Goal: Feedback & Contribution: Contribute content

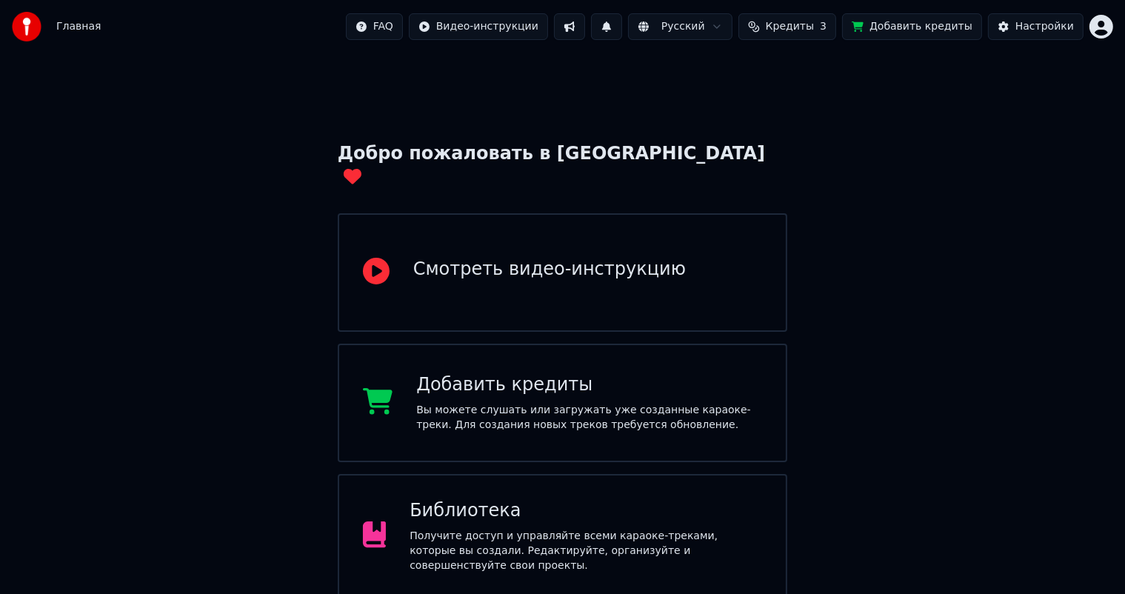
click at [549, 529] on div "Получите доступ и управляйте всеми караоке-треками, которые вы создали. Редакти…" at bounding box center [585, 551] width 352 height 44
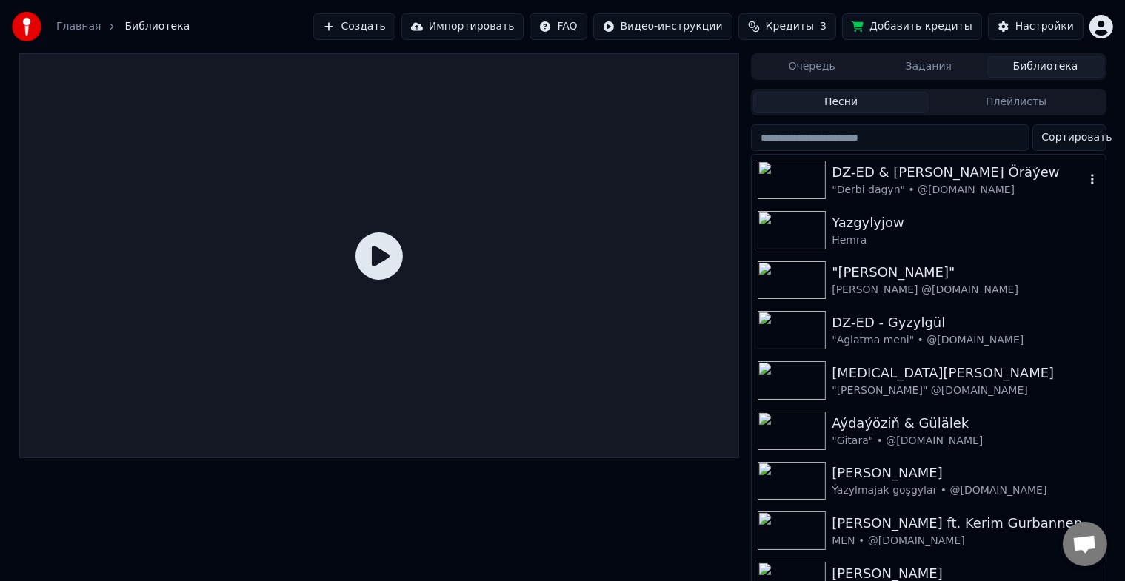
click at [808, 181] on img at bounding box center [791, 180] width 68 height 38
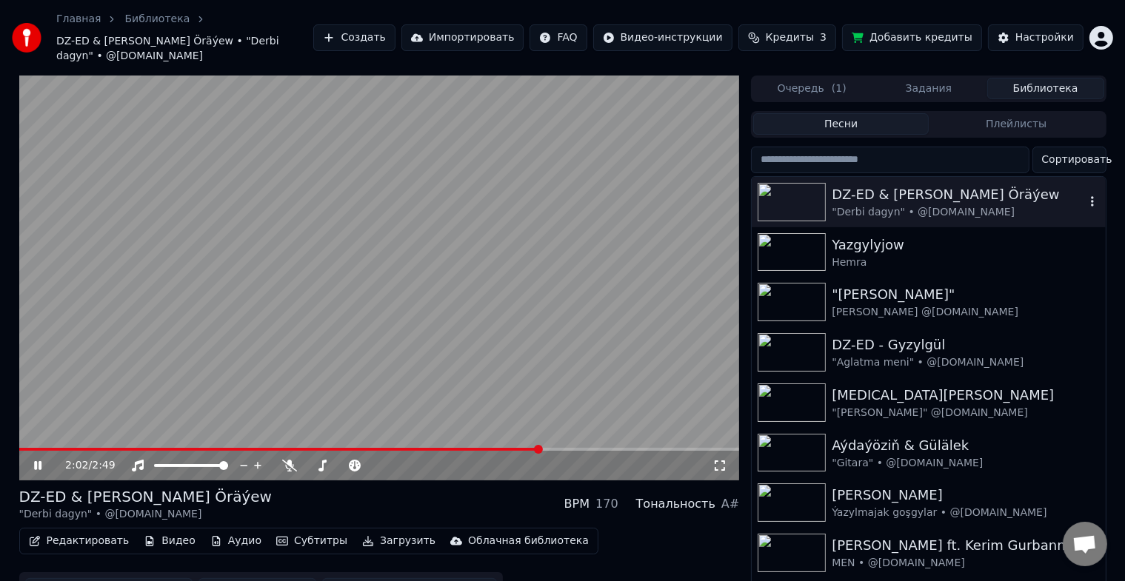
click at [811, 184] on img at bounding box center [791, 202] width 68 height 38
click at [38, 458] on div "2:04 / 2:49" at bounding box center [379, 465] width 708 height 15
click at [36, 461] on icon at bounding box center [37, 465] width 7 height 9
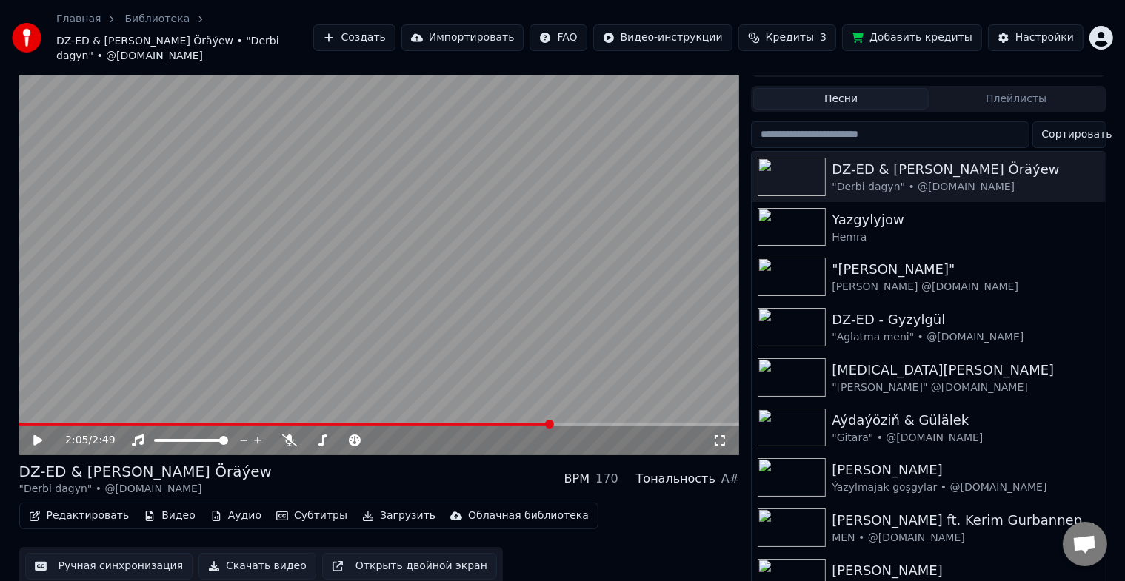
click at [104, 553] on button "Ручная синхронизация" at bounding box center [109, 566] width 168 height 27
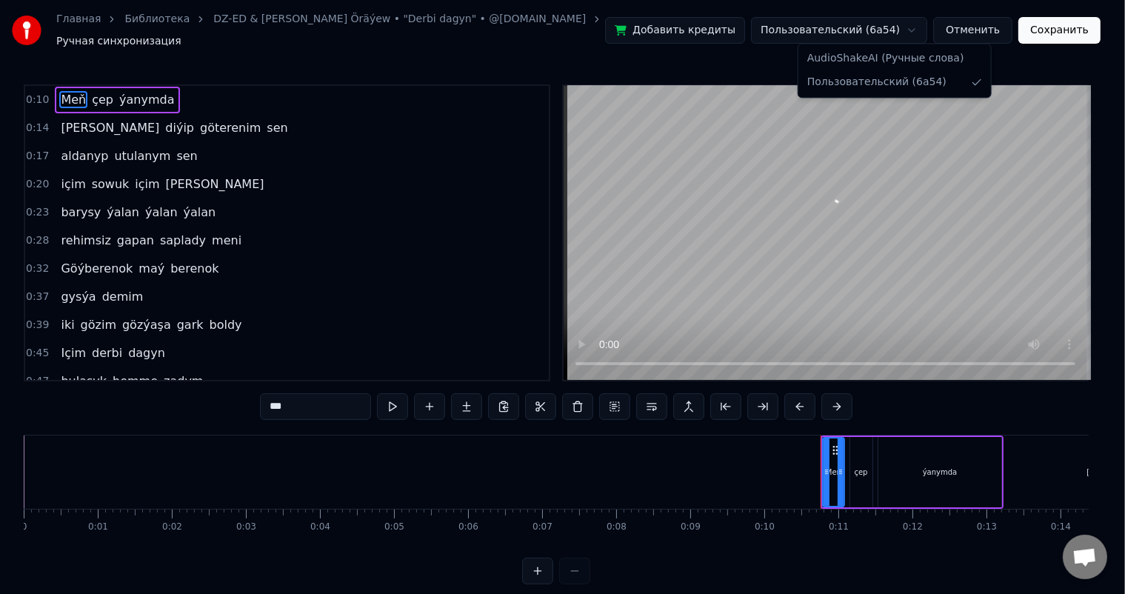
click at [916, 26] on html "Главная Библиотека DZ-ED & Farhat Öräýew • "Derbi dagyn" • @hilli.karaoke.tm Ру…" at bounding box center [562, 304] width 1125 height 608
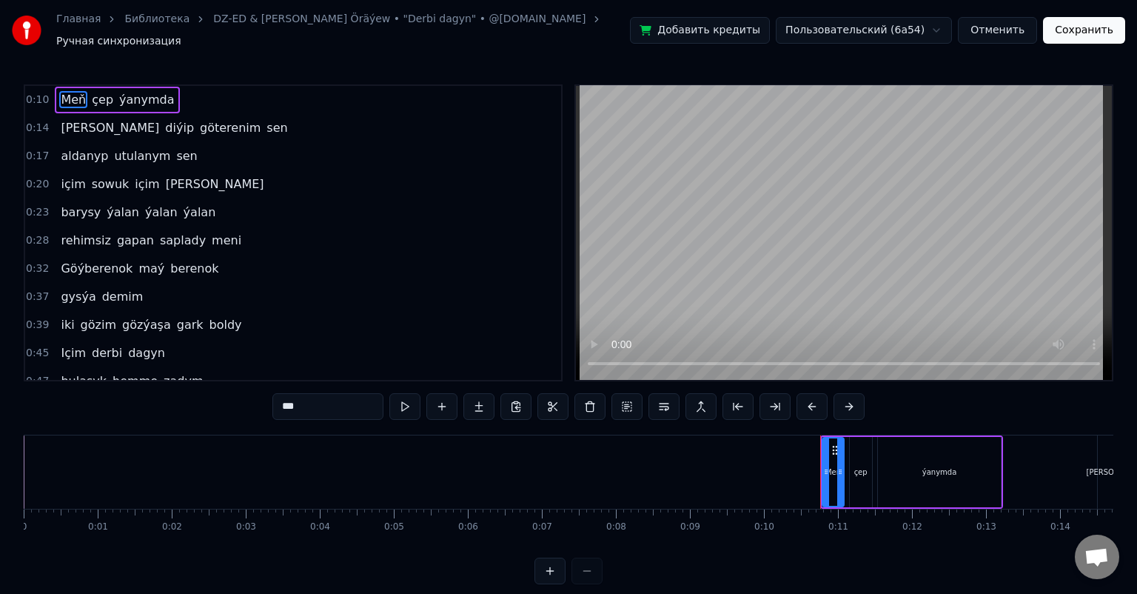
click at [916, 26] on html "Главная Библиотека DZ-ED & Farhat Öräýew • "Derbi dagyn" • @hilli.karaoke.tm Ру…" at bounding box center [568, 304] width 1137 height 608
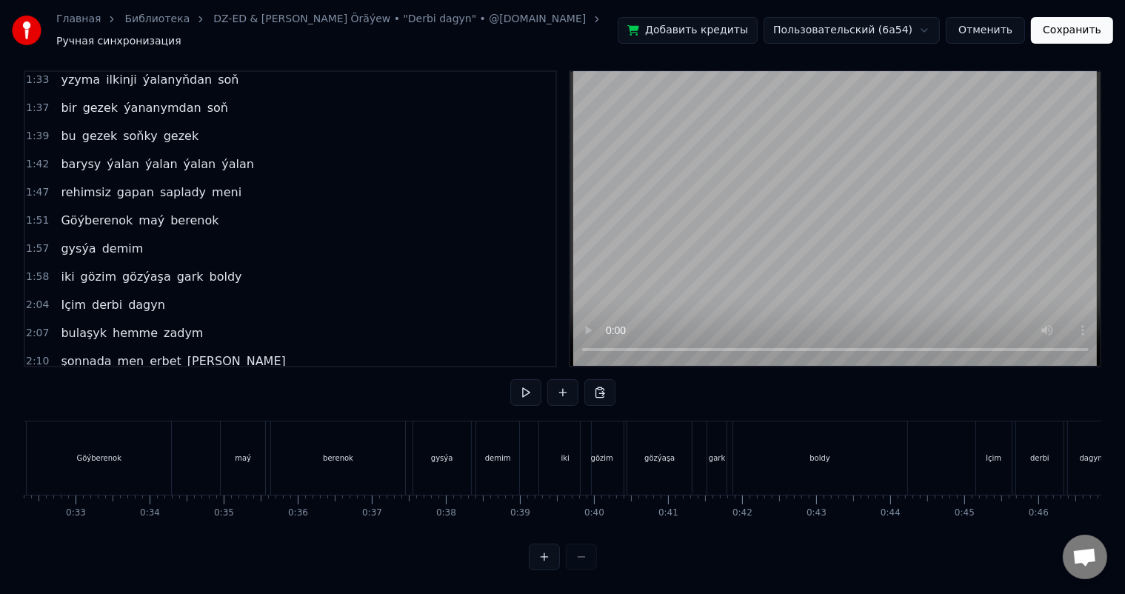
scroll to position [983, 0]
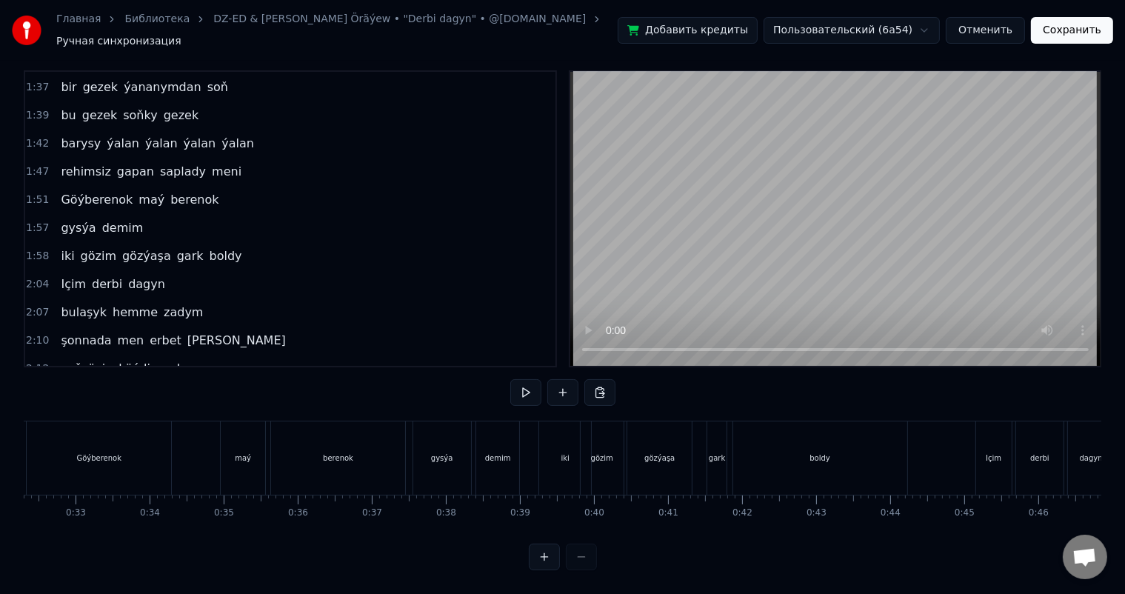
click at [84, 191] on span "Göýberenok" at bounding box center [96, 199] width 75 height 17
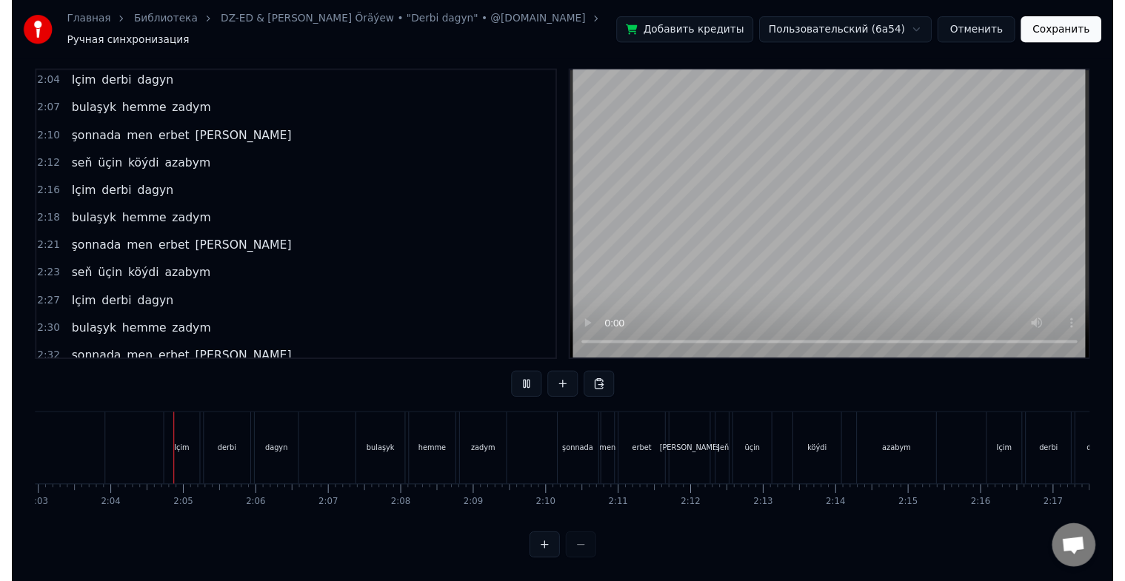
scroll to position [0, 9131]
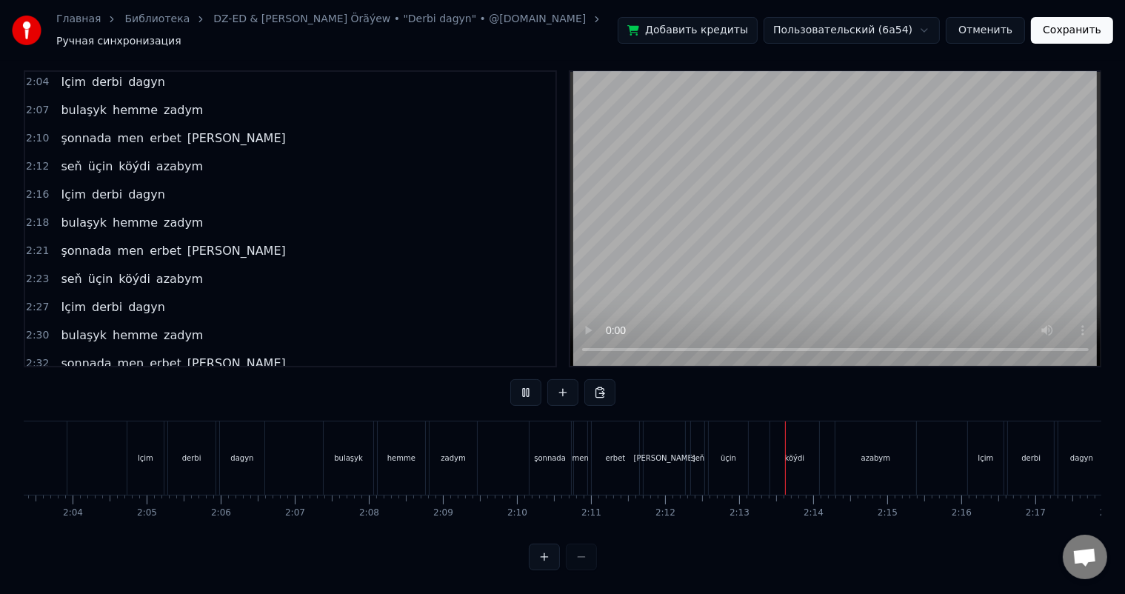
click at [996, 27] on button "Отменить" at bounding box center [984, 30] width 79 height 27
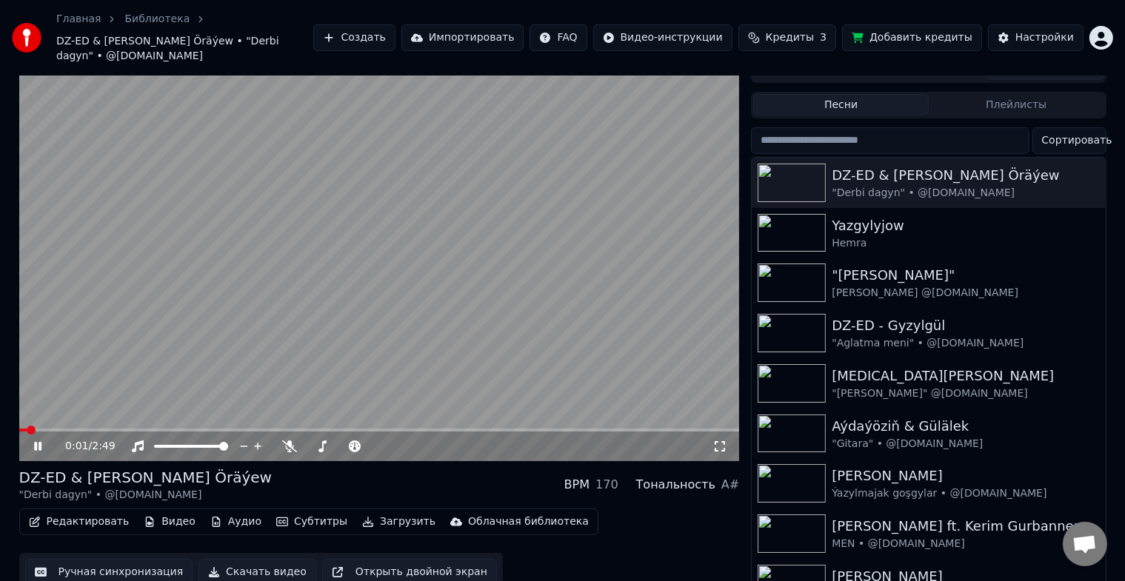
click at [275, 251] on video at bounding box center [379, 258] width 720 height 405
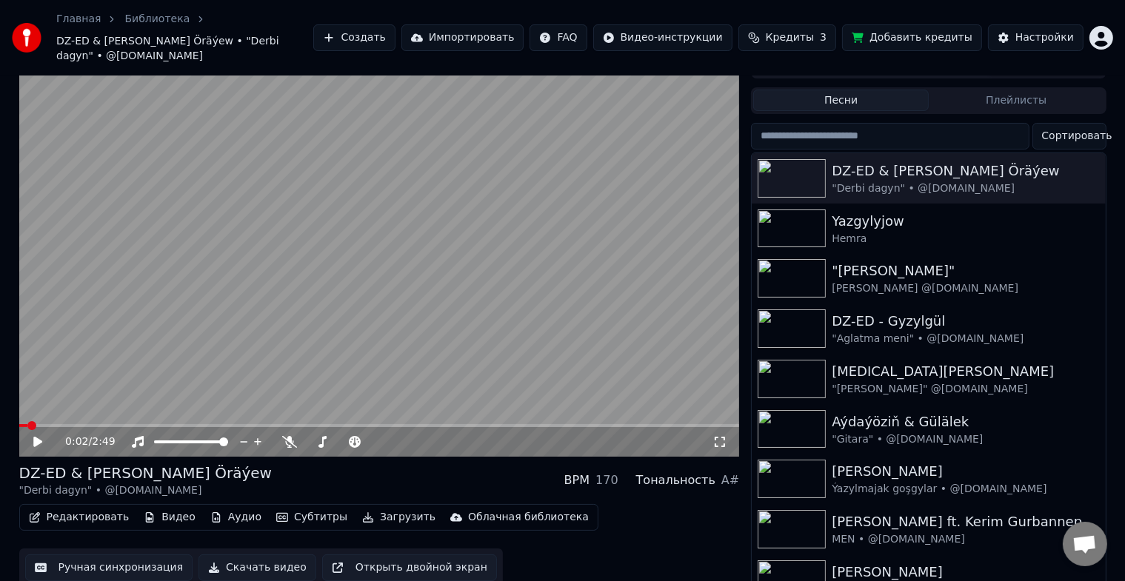
scroll to position [25, 0]
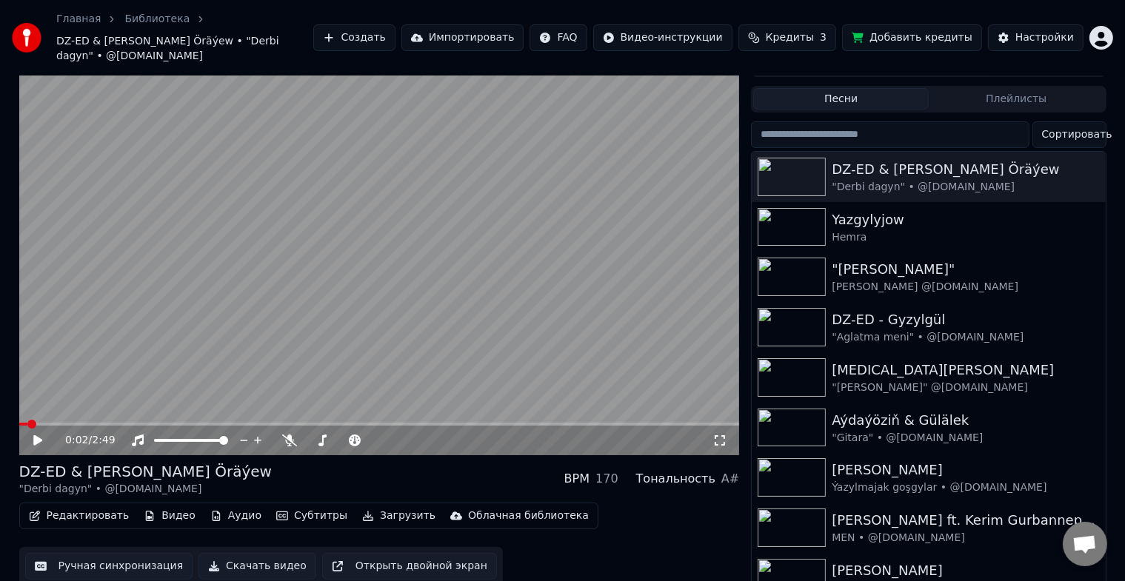
click at [233, 506] on button "Аудио" at bounding box center [235, 516] width 63 height 21
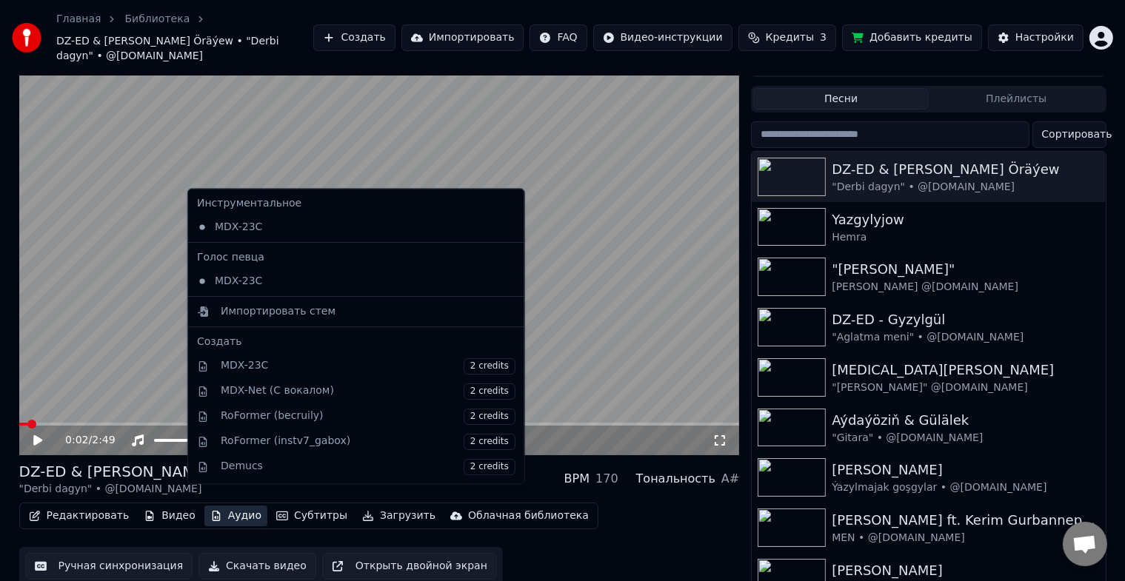
click at [233, 506] on button "Аудио" at bounding box center [235, 516] width 63 height 21
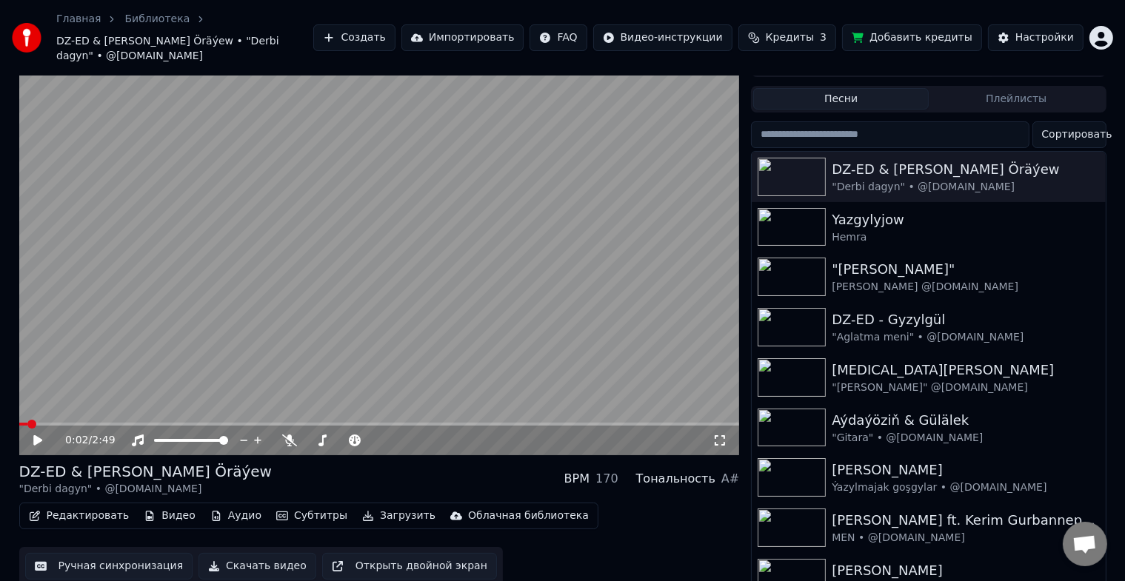
click at [132, 553] on button "Ручная синхронизация" at bounding box center [109, 566] width 168 height 27
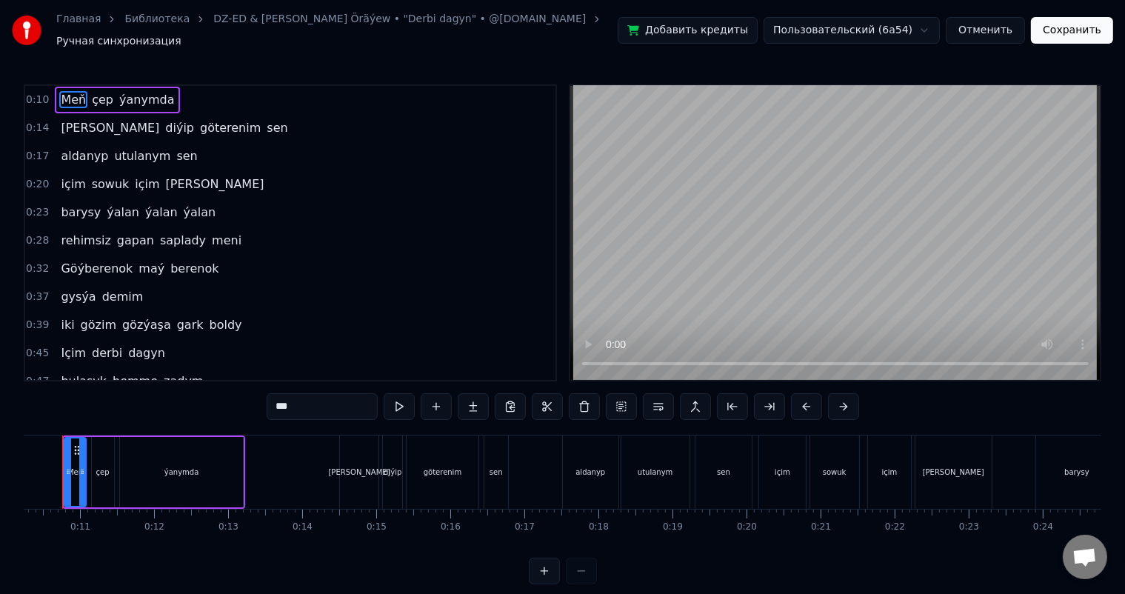
scroll to position [0, 723]
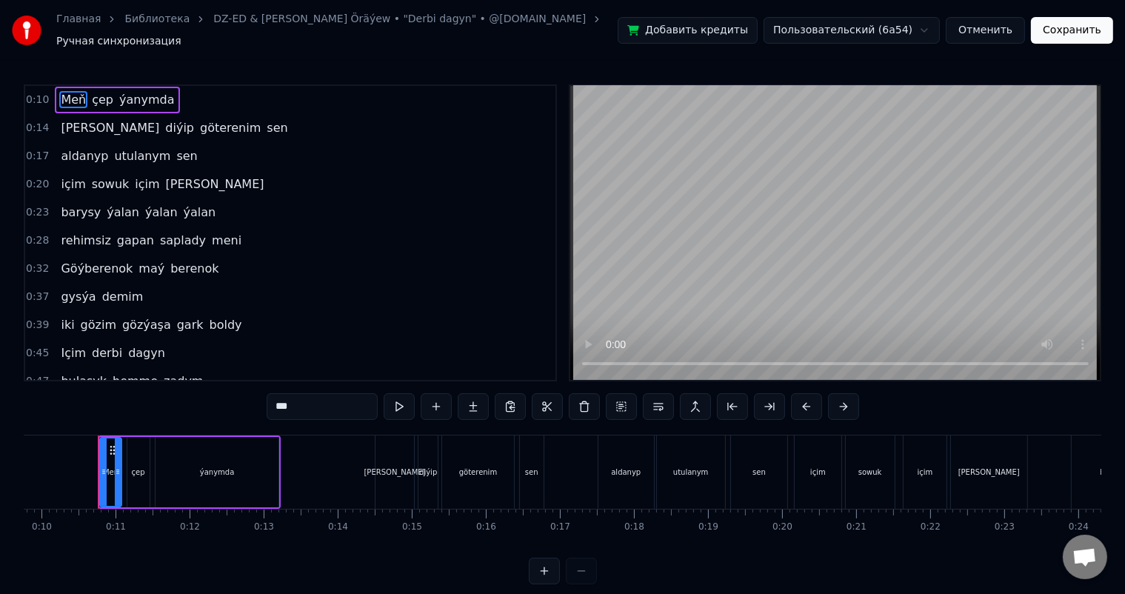
click at [896, 27] on html "Главная Библиотека DZ-ED & Farhat Öräýew • "Derbi dagyn" • @hilli.karaoke.tm Ру…" at bounding box center [562, 304] width 1125 height 608
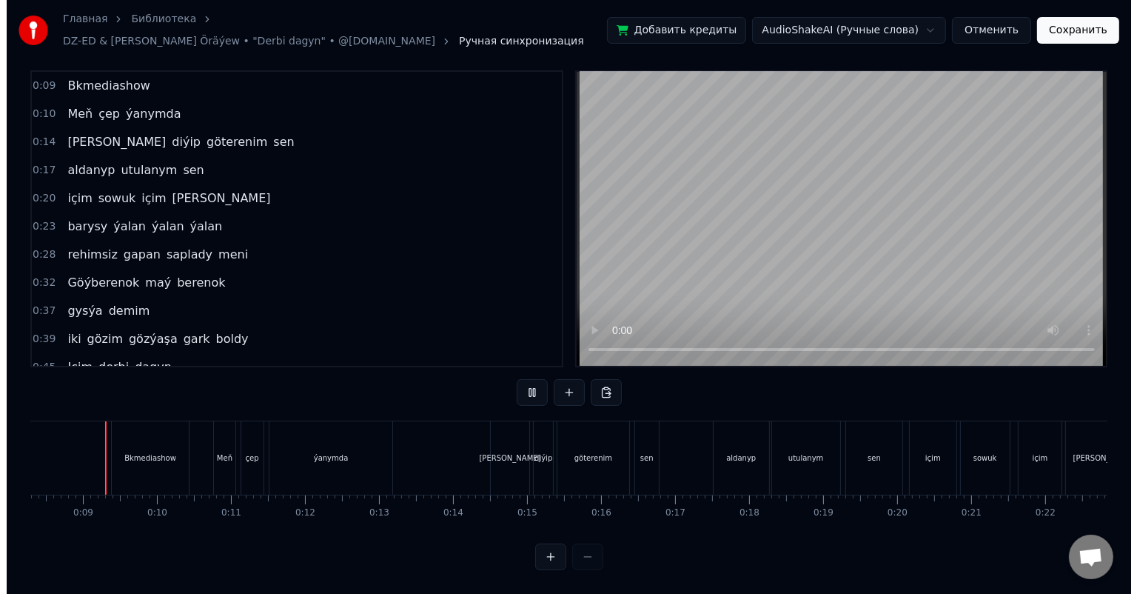
scroll to position [19, 0]
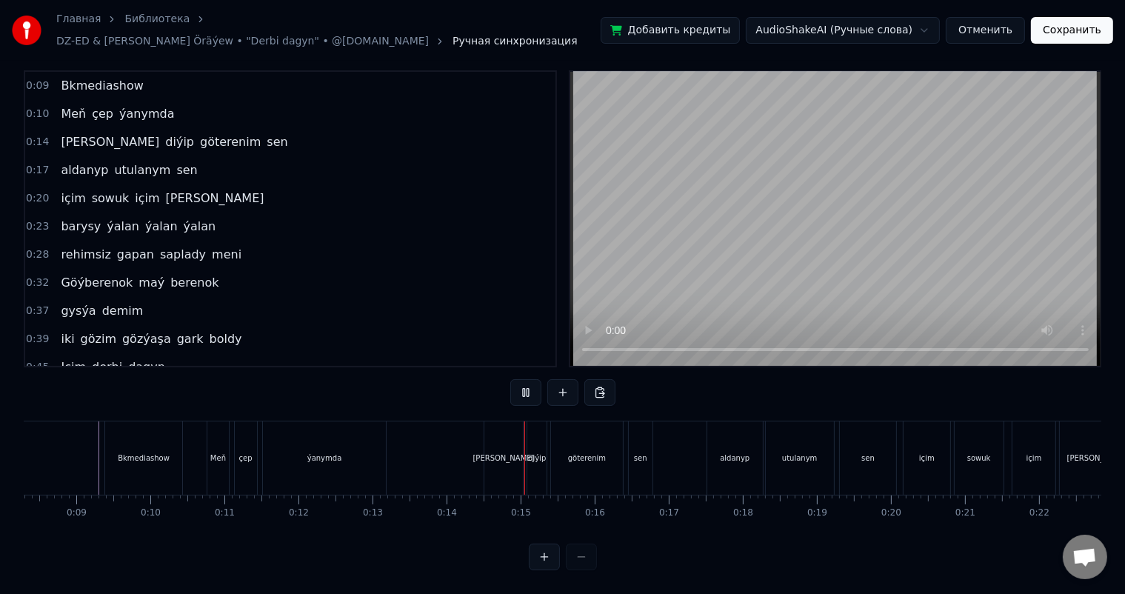
click at [915, 30] on html "Главная Библиотека DZ-ED & Farhat Öräýew • "Derbi dagyn" • @hilli.karaoke.tm Ру…" at bounding box center [562, 290] width 1125 height 608
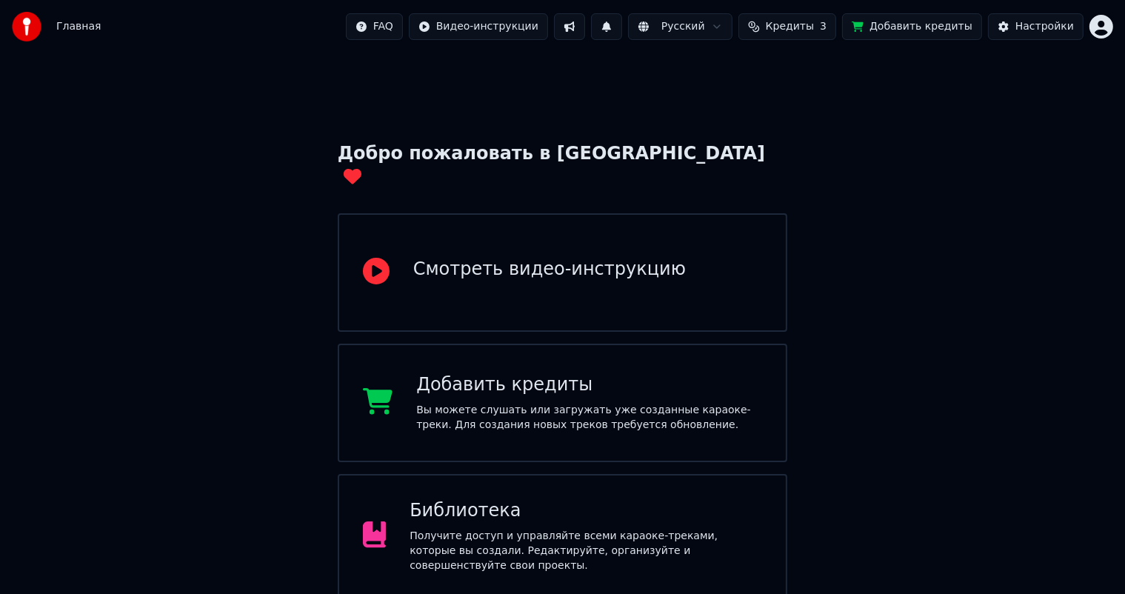
click at [512, 504] on div "Библиотека Получите доступ и управляйте всеми караоке-треками, которые вы созда…" at bounding box center [585, 536] width 352 height 74
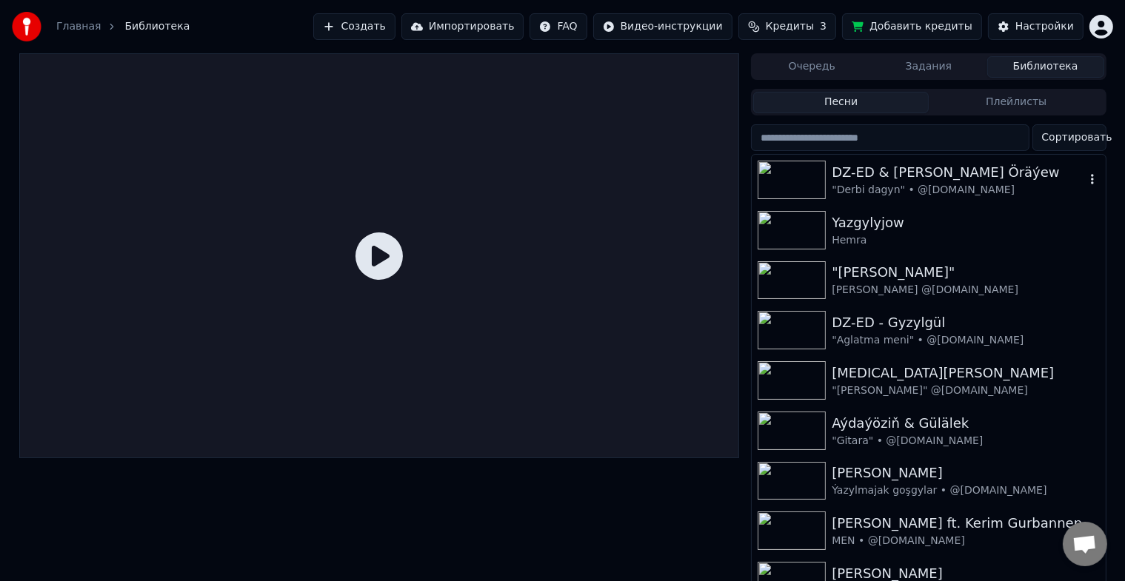
click at [780, 175] on img at bounding box center [791, 180] width 68 height 38
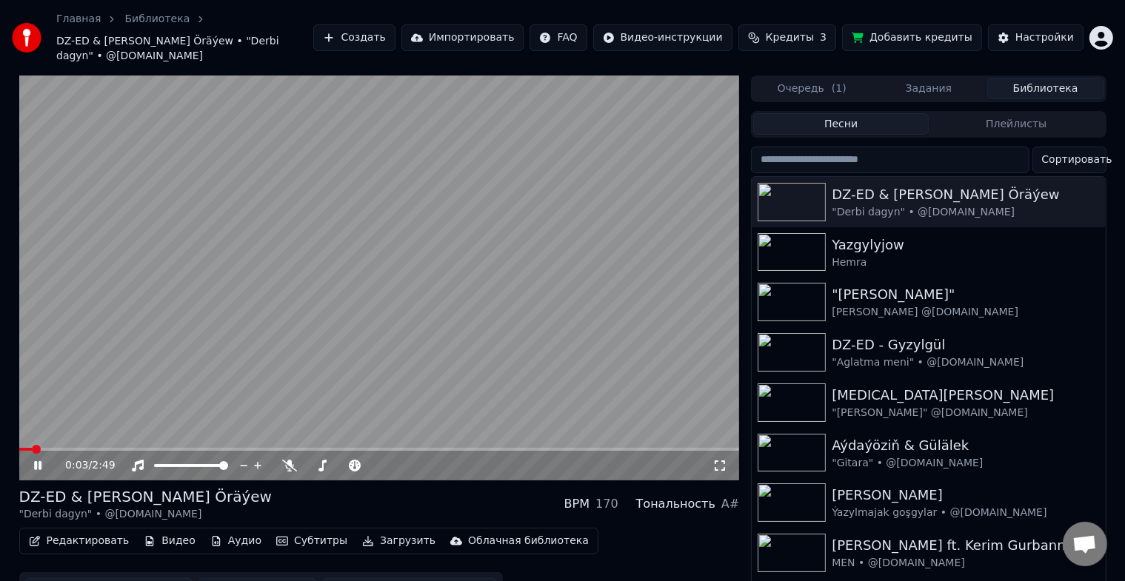
click at [114, 448] on span at bounding box center [379, 449] width 720 height 3
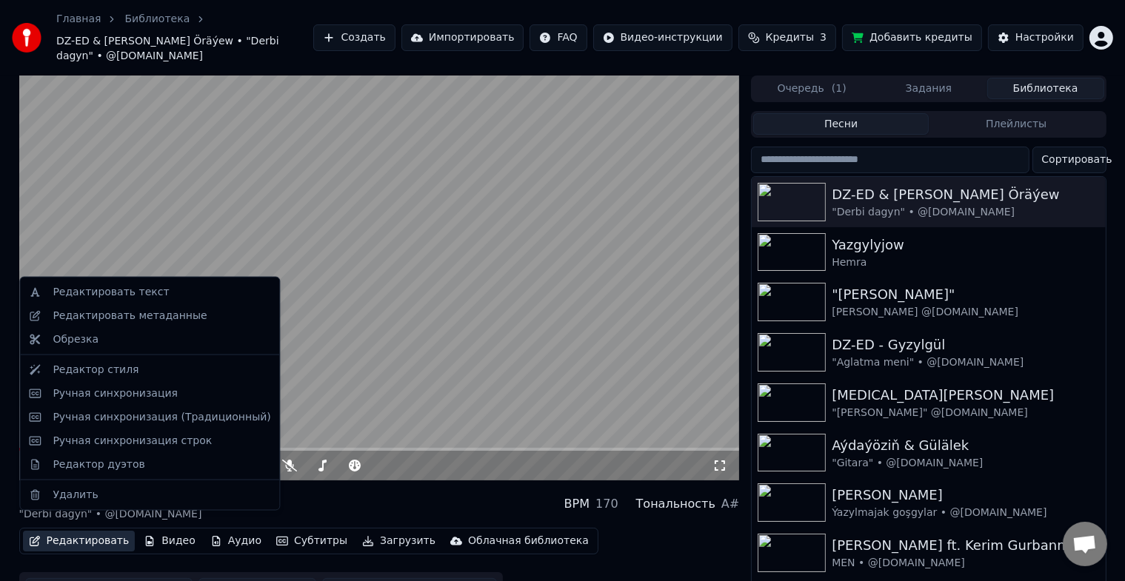
click at [67, 531] on button "Редактировать" at bounding box center [79, 541] width 113 height 21
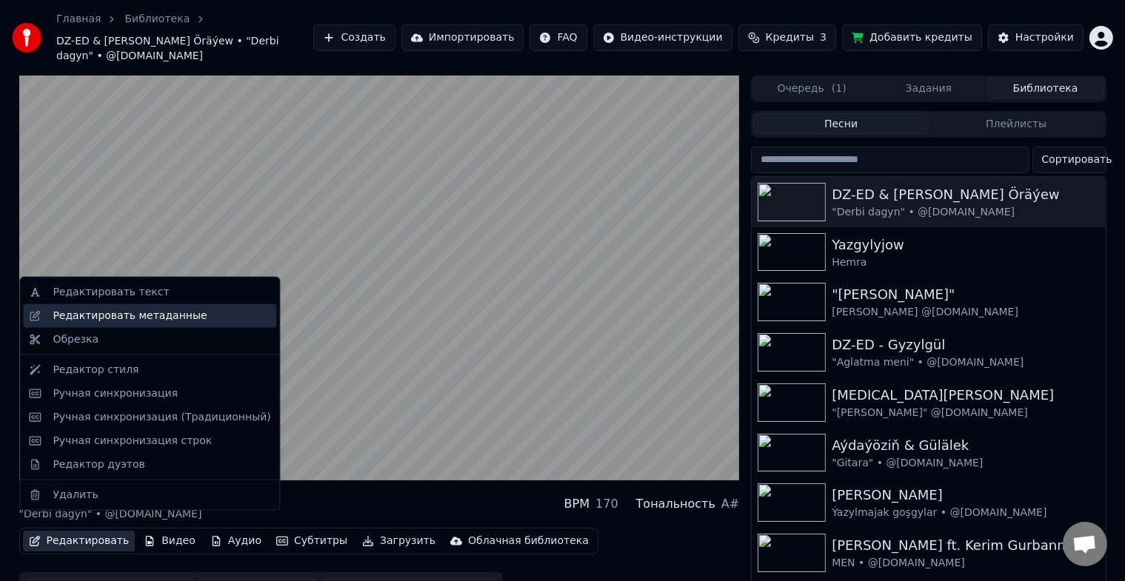
click at [165, 316] on div "Редактировать метаданные" at bounding box center [130, 316] width 154 height 15
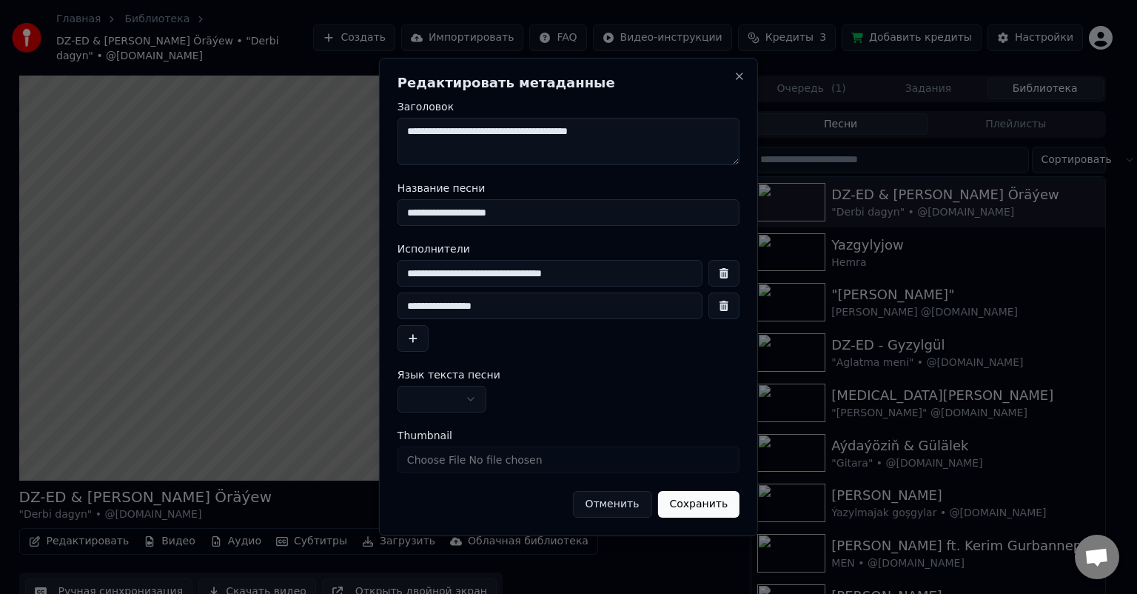
click at [619, 506] on button "Отменить" at bounding box center [611, 504] width 79 height 27
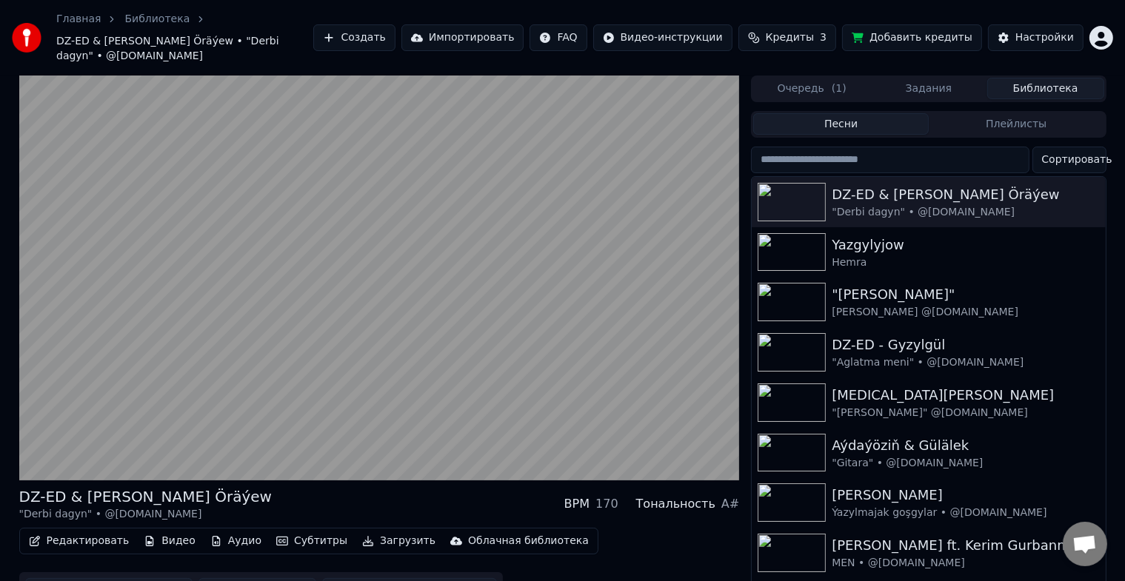
click at [135, 578] on button "Ручная синхронизация" at bounding box center [109, 591] width 168 height 27
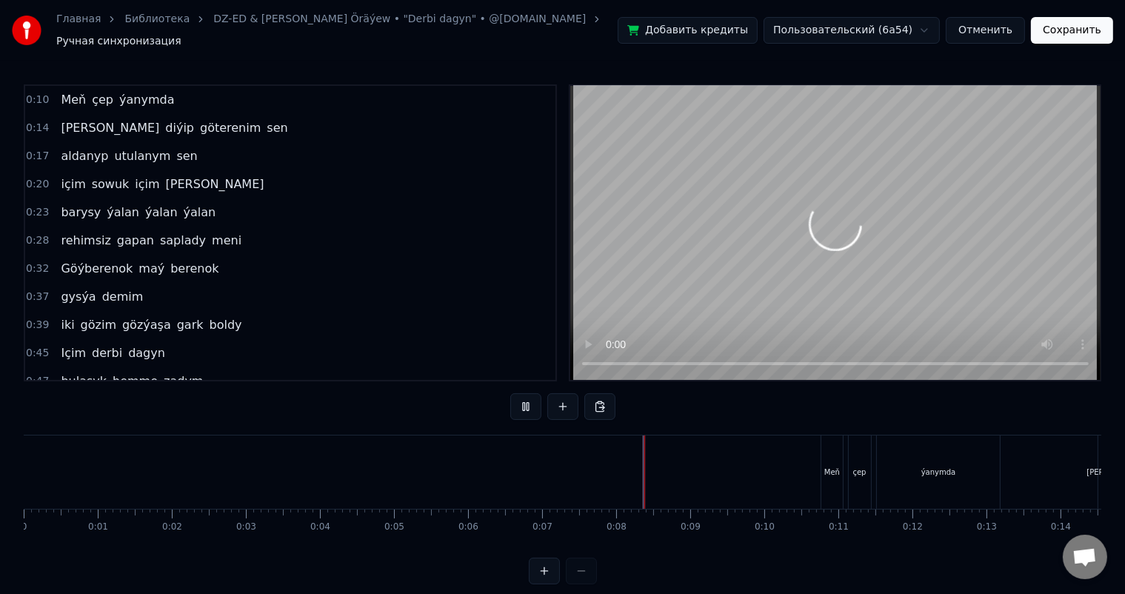
scroll to position [19, 0]
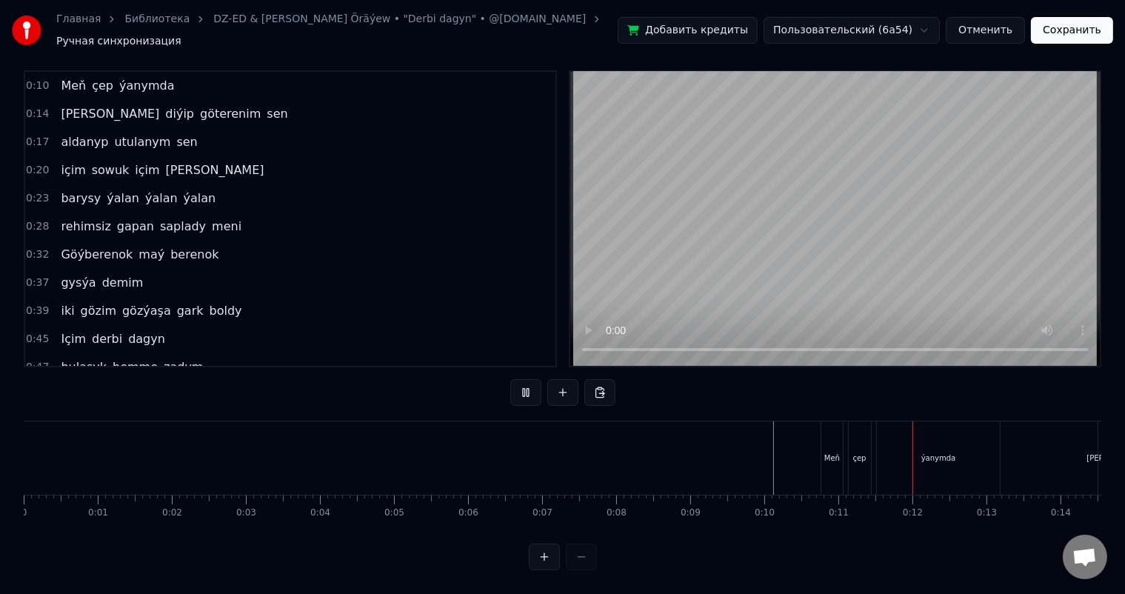
click at [835, 429] on div "Meň" at bounding box center [831, 457] width 21 height 73
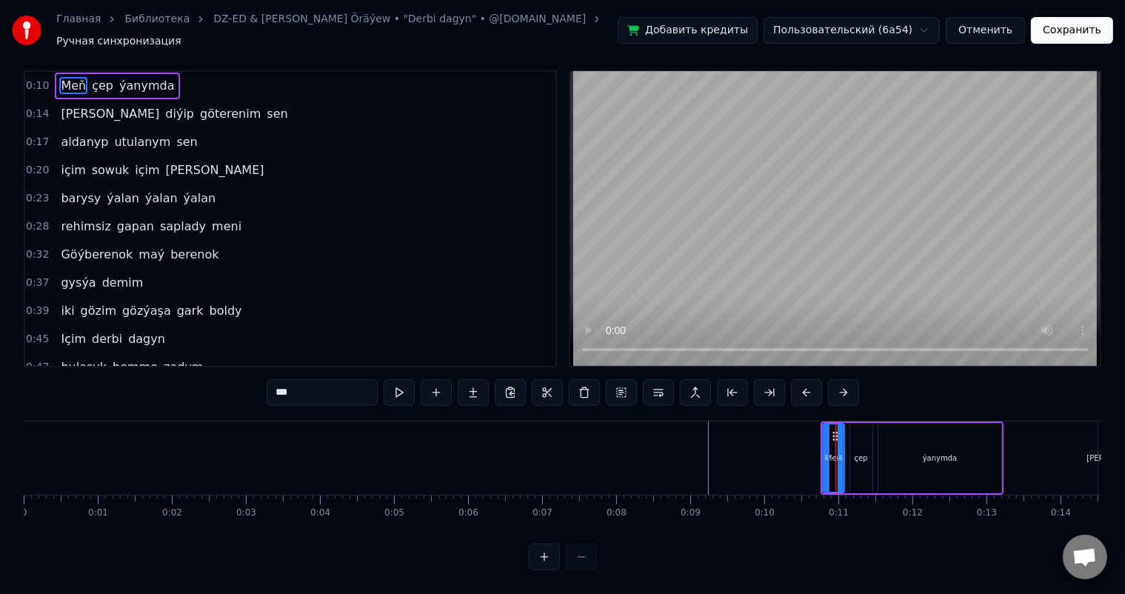
scroll to position [0, 0]
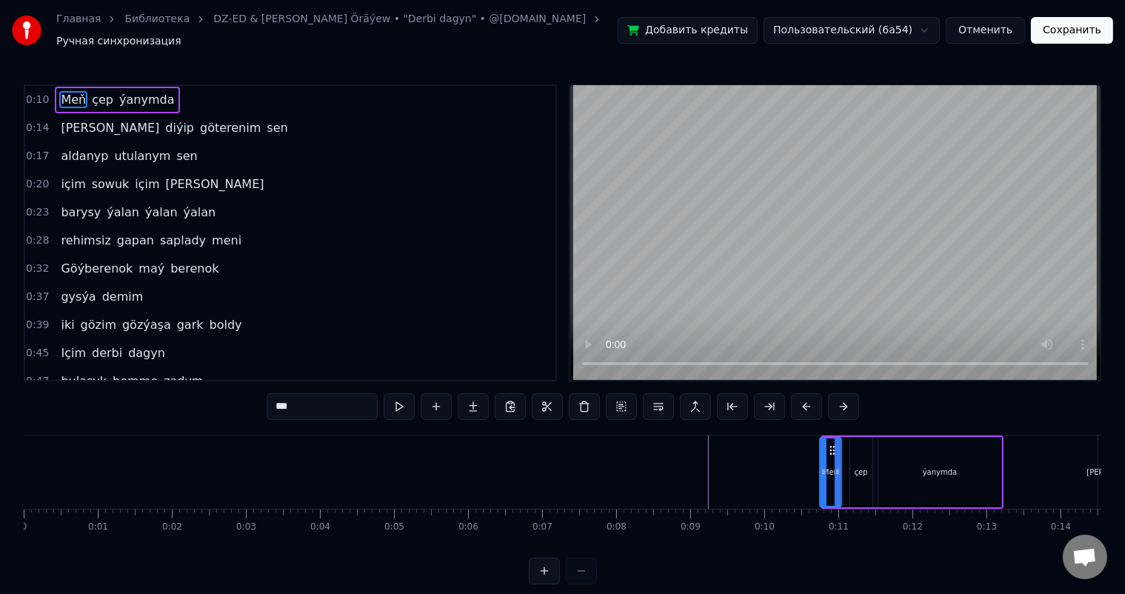
click at [830, 444] on icon at bounding box center [832, 450] width 12 height 12
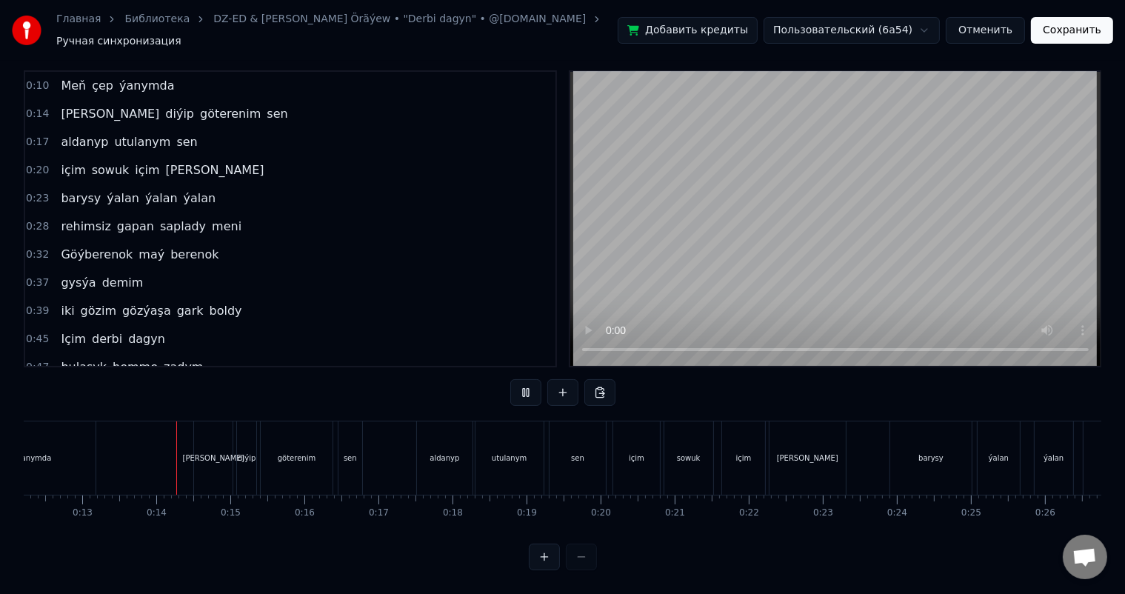
scroll to position [0, 929]
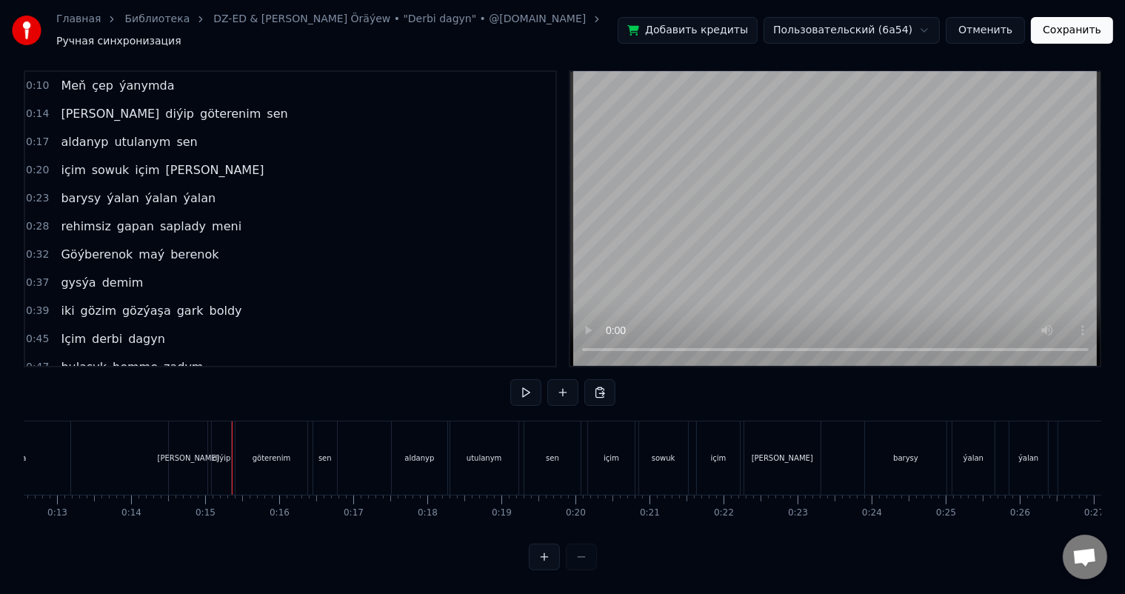
click at [181, 452] on div "[PERSON_NAME]" at bounding box center [188, 457] width 61 height 11
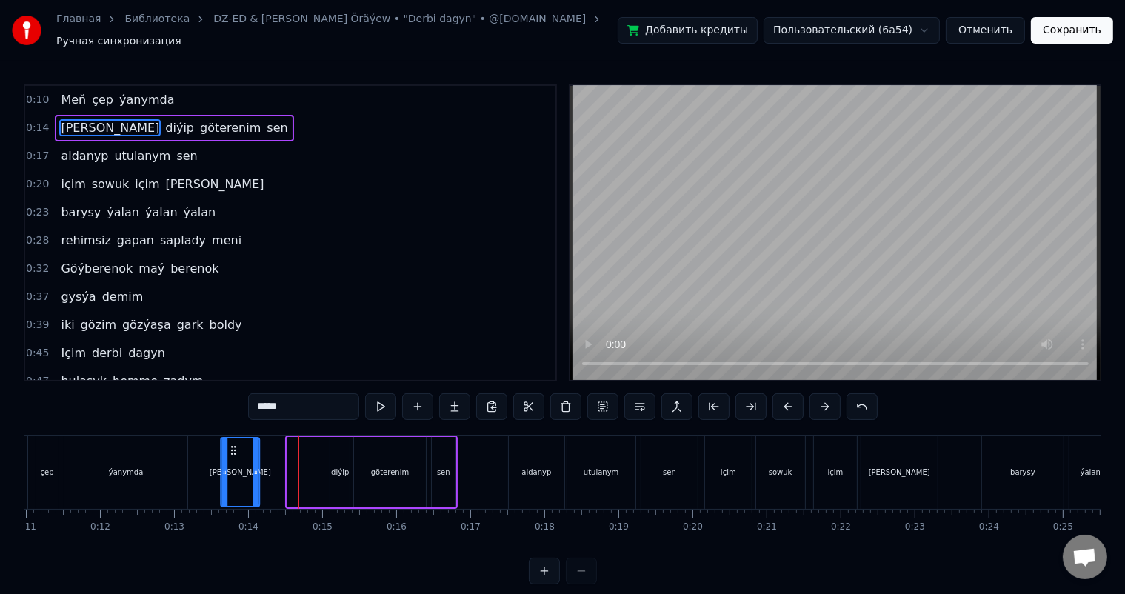
scroll to position [0, 804]
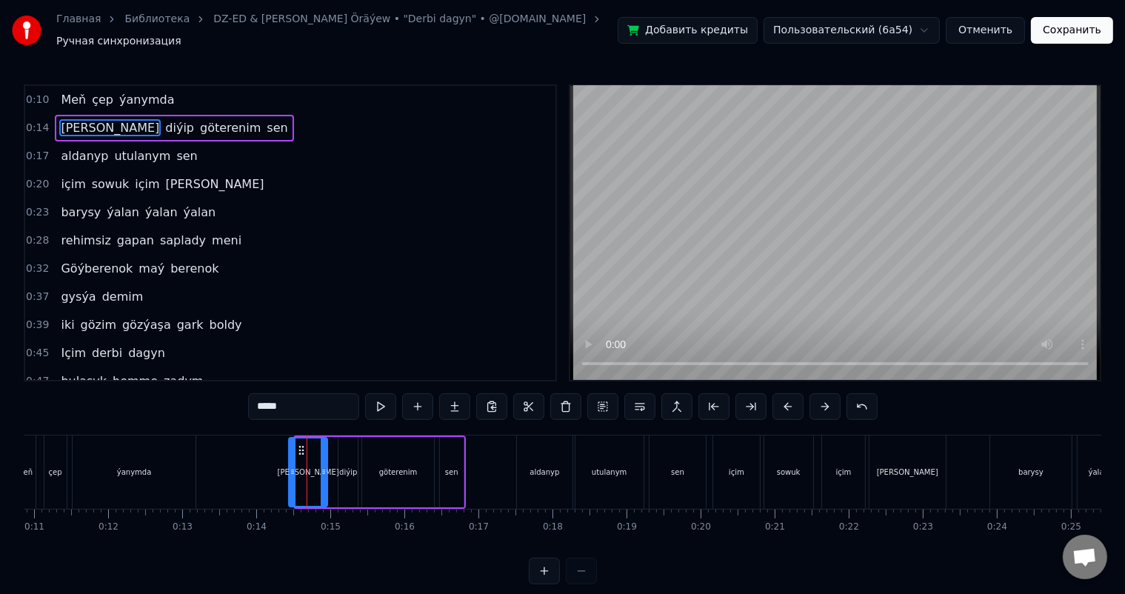
drag, startPoint x: 180, startPoint y: 440, endPoint x: 298, endPoint y: 444, distance: 118.5
click at [298, 444] on icon at bounding box center [301, 450] width 12 height 12
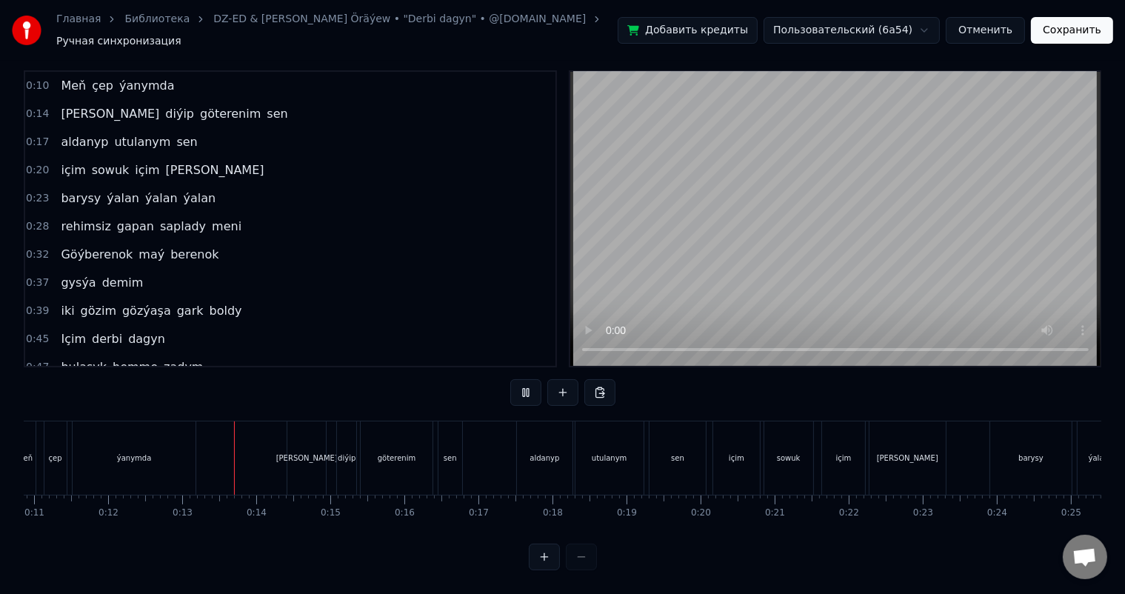
scroll to position [19, 0]
click at [531, 452] on div "aldanyp" at bounding box center [544, 457] width 30 height 11
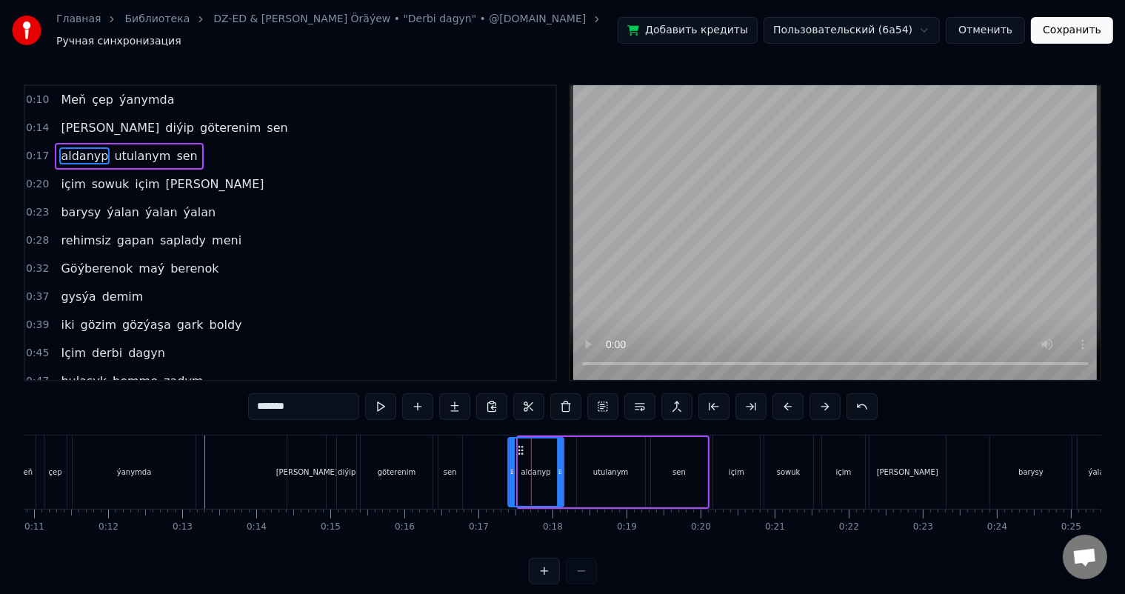
drag, startPoint x: 526, startPoint y: 440, endPoint x: 515, endPoint y: 440, distance: 10.4
click at [515, 444] on icon at bounding box center [521, 450] width 12 height 12
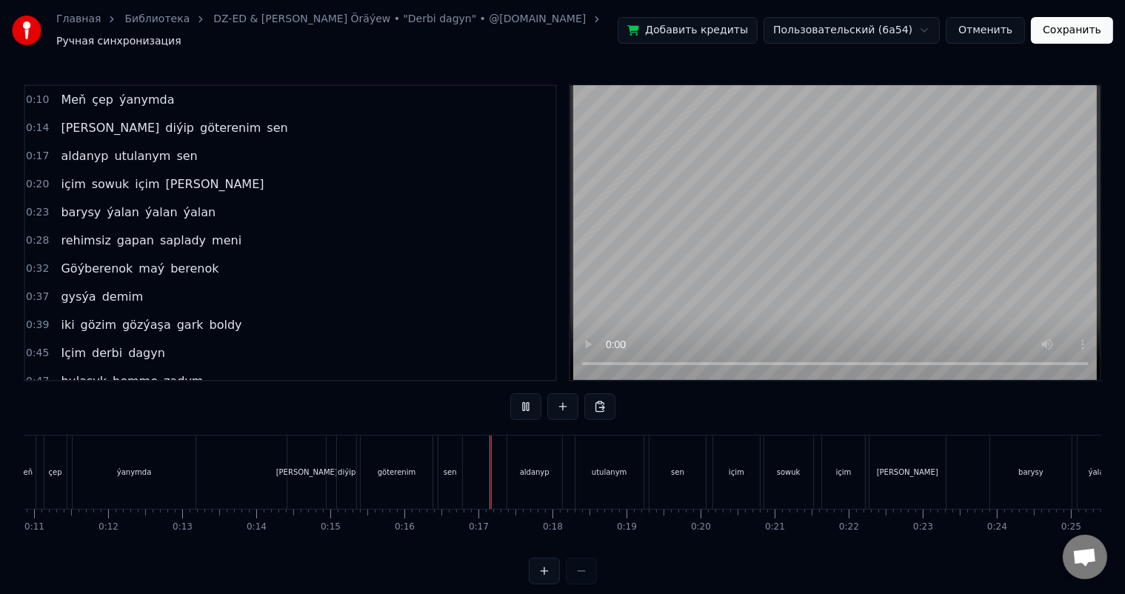
scroll to position [19, 0]
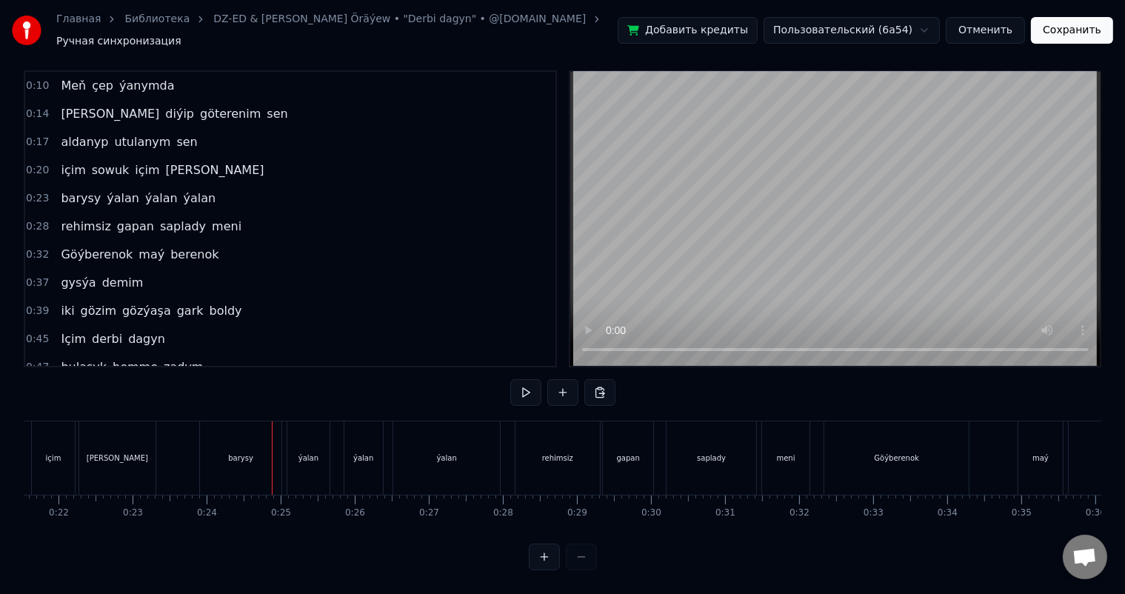
click at [247, 452] on div "barysy" at bounding box center [240, 457] width 25 height 11
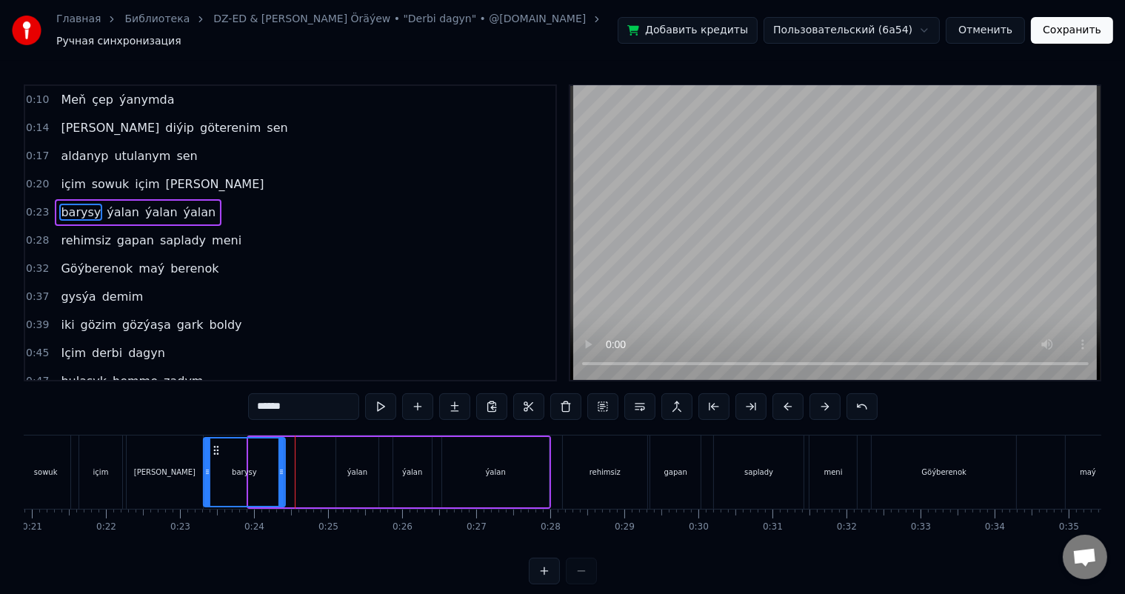
scroll to position [0, 1541]
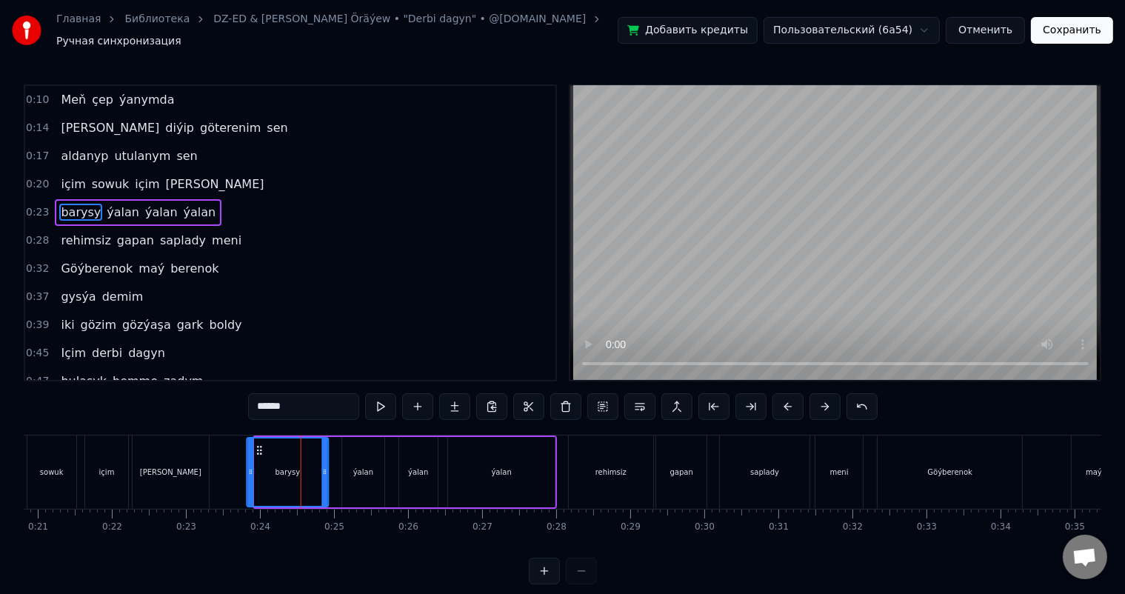
drag, startPoint x: 212, startPoint y: 445, endPoint x: 258, endPoint y: 449, distance: 45.4
click at [258, 449] on div "barysy" at bounding box center [287, 471] width 80 height 67
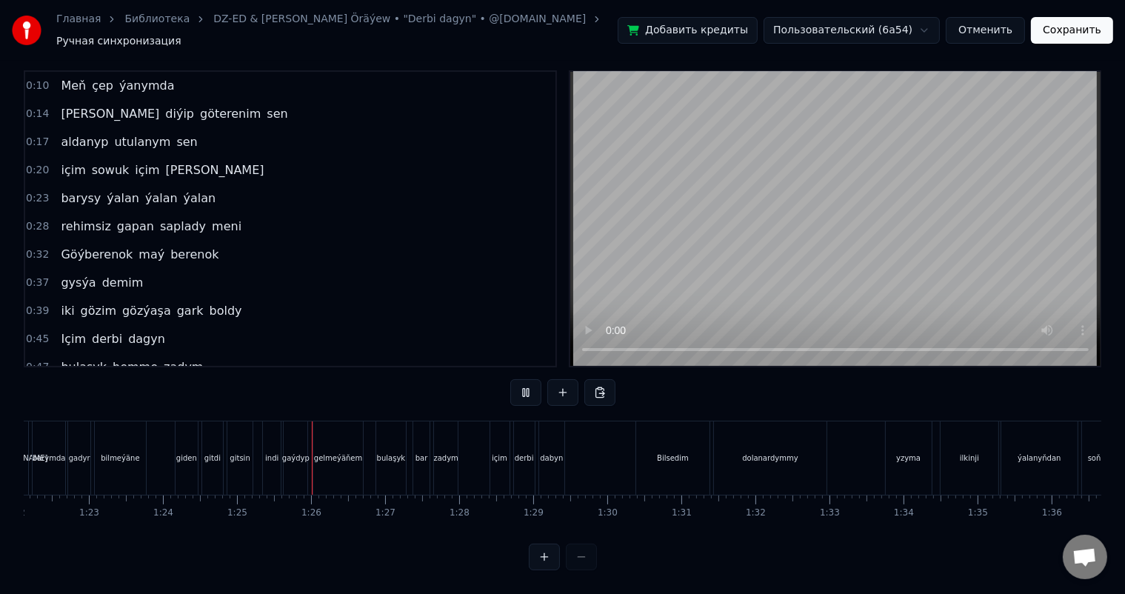
scroll to position [0, 6257]
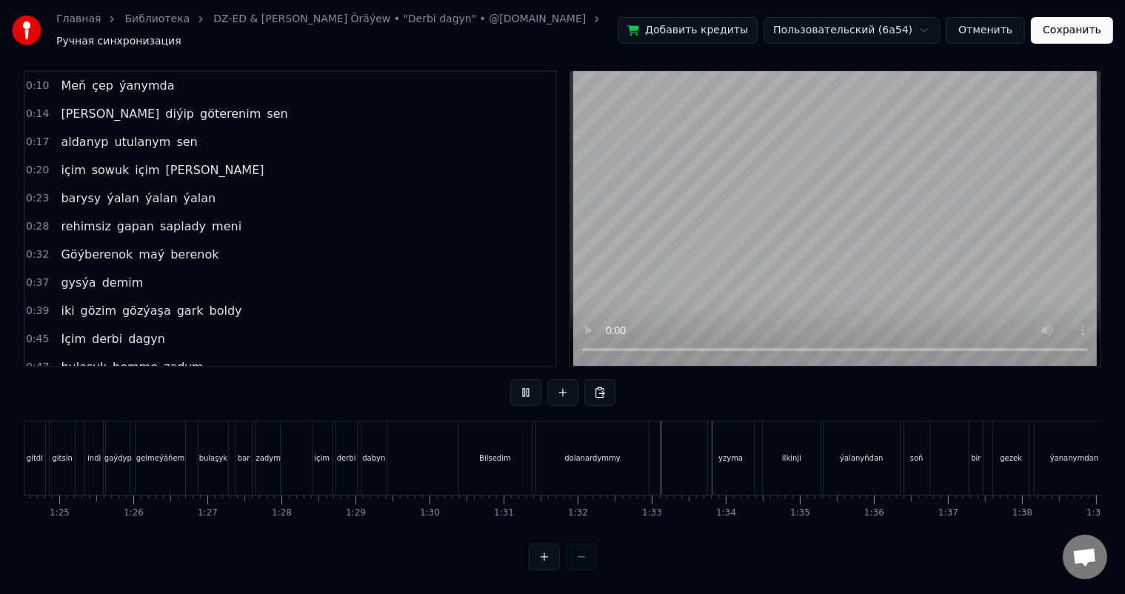
click at [657, 442] on div at bounding box center [33, 457] width 12533 height 73
click at [652, 440] on div at bounding box center [33, 457] width 12533 height 73
click at [660, 441] on div at bounding box center [33, 457] width 12533 height 73
click at [653, 441] on div at bounding box center [33, 457] width 12533 height 73
click at [720, 452] on div "yzyma" at bounding box center [730, 457] width 24 height 11
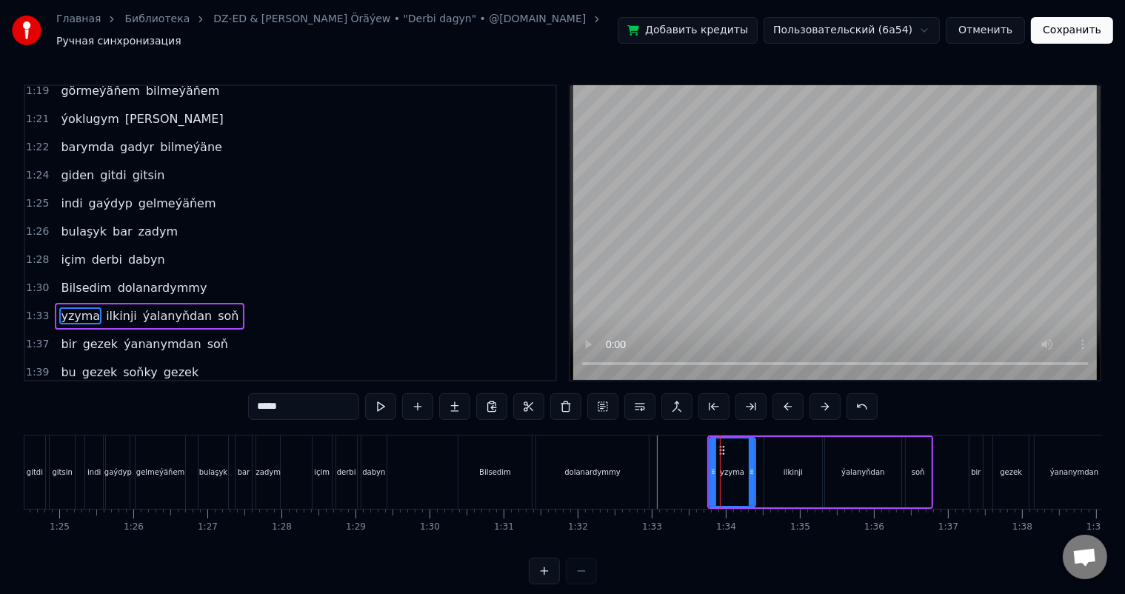
scroll to position [792, 0]
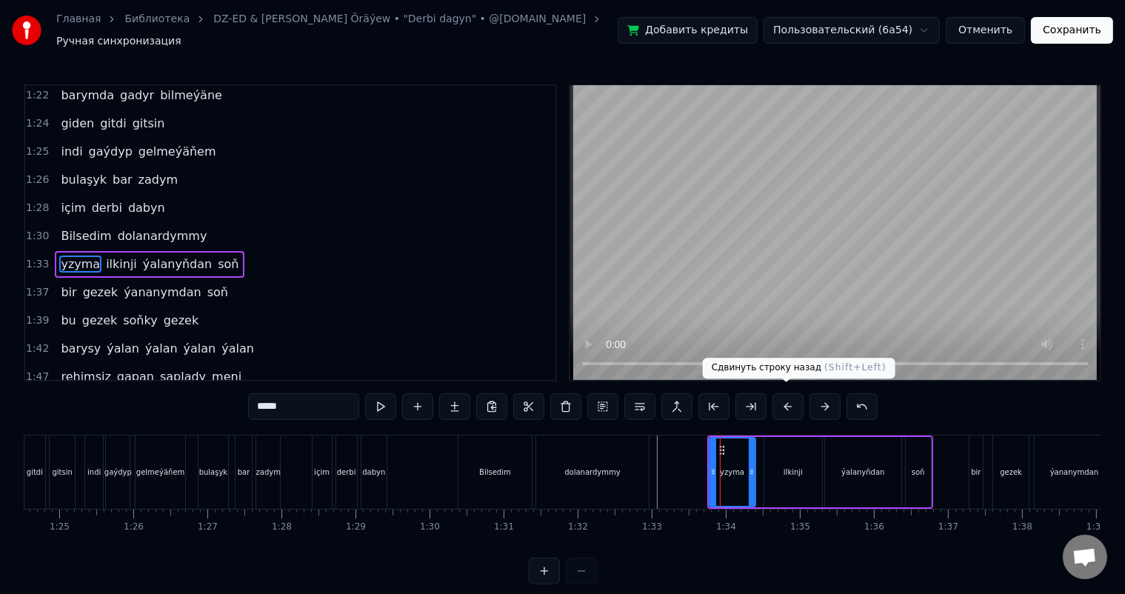
click at [787, 398] on button at bounding box center [787, 406] width 31 height 27
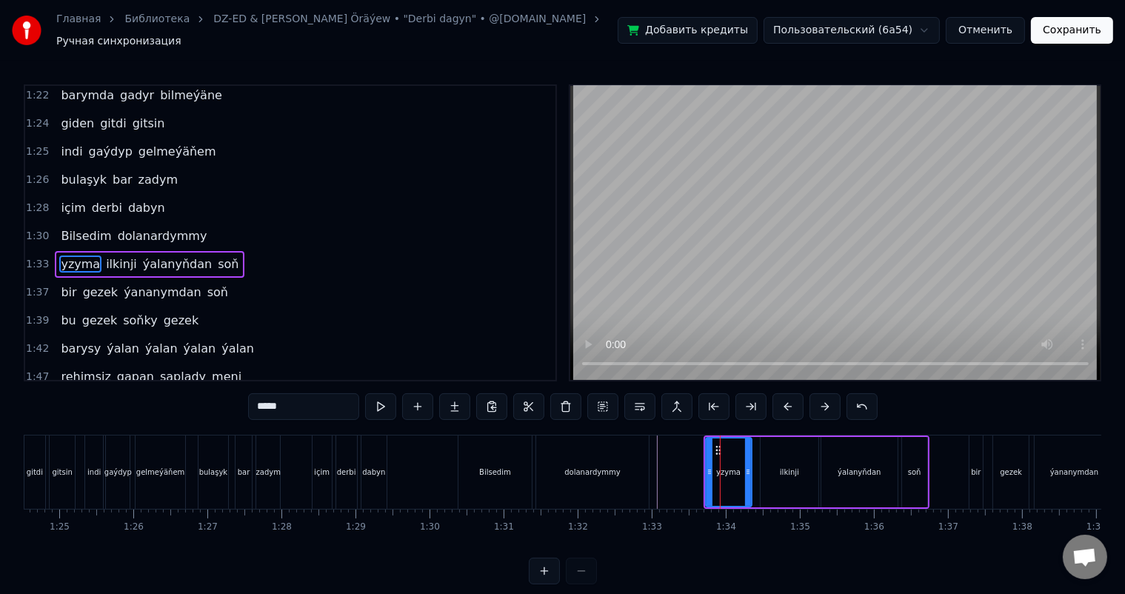
click at [787, 398] on button at bounding box center [787, 406] width 31 height 27
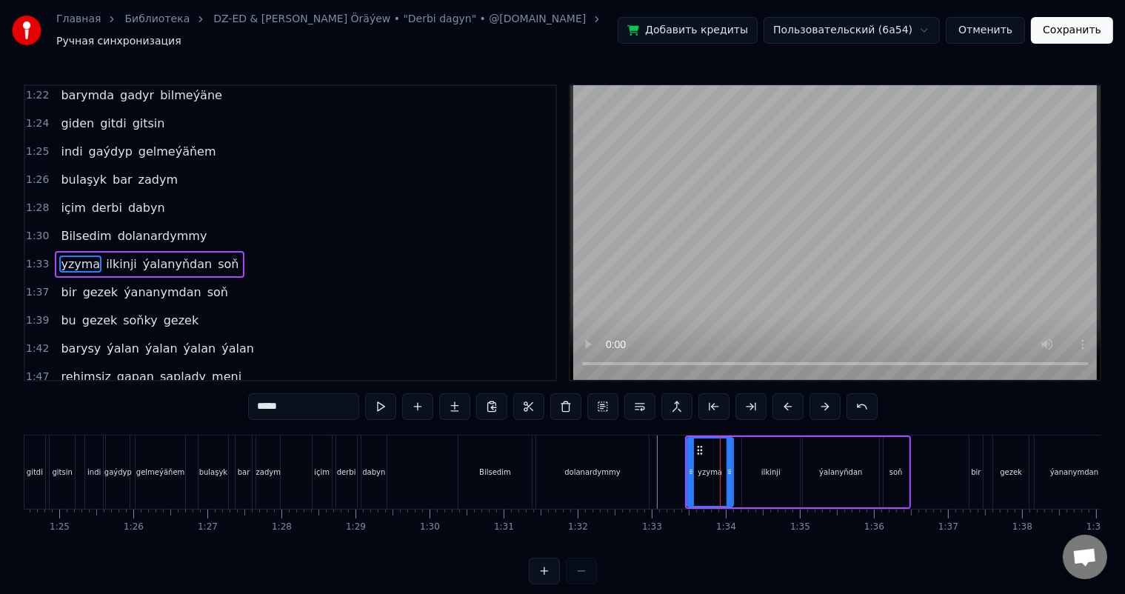
click at [787, 398] on button at bounding box center [787, 406] width 31 height 27
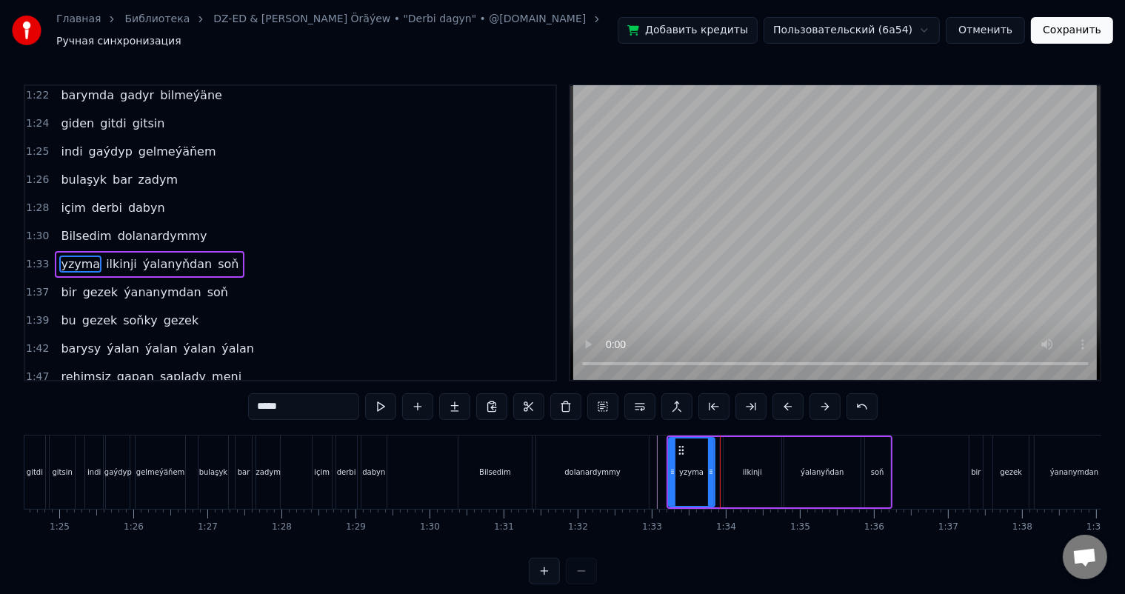
click at [787, 398] on button at bounding box center [787, 406] width 31 height 27
click at [652, 446] on div at bounding box center [33, 471] width 12533 height 73
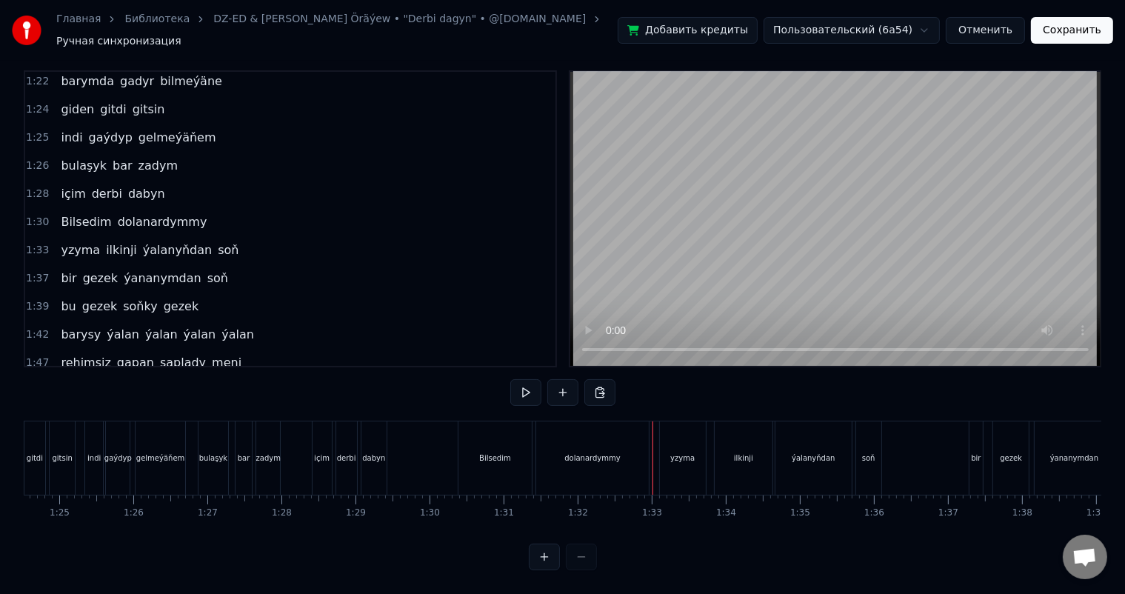
scroll to position [19, 0]
click at [422, 442] on div at bounding box center [33, 457] width 12533 height 73
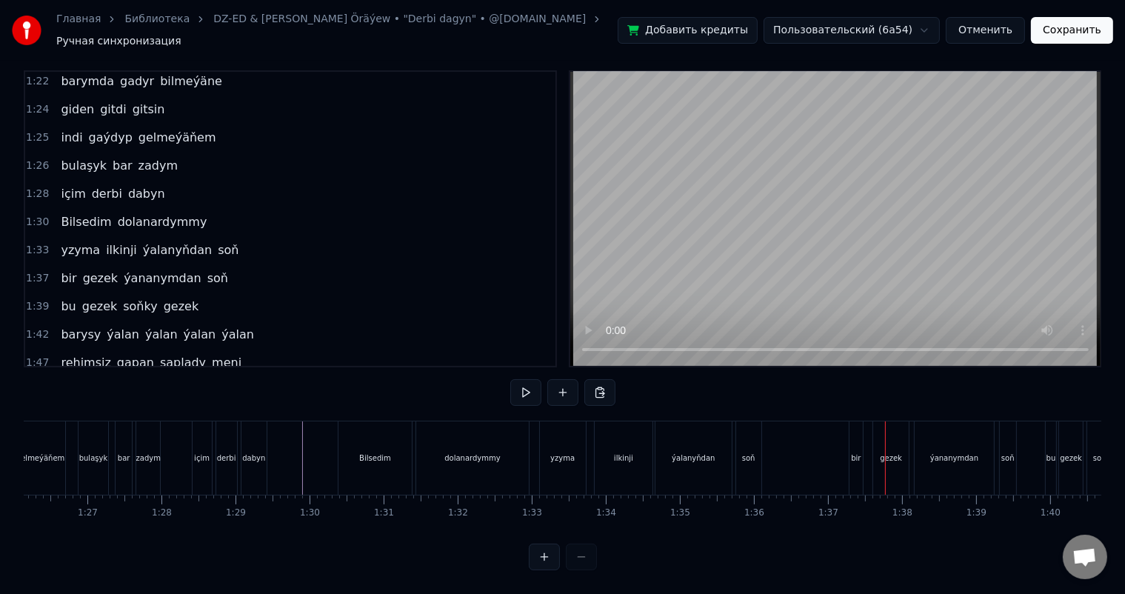
scroll to position [0, 6433]
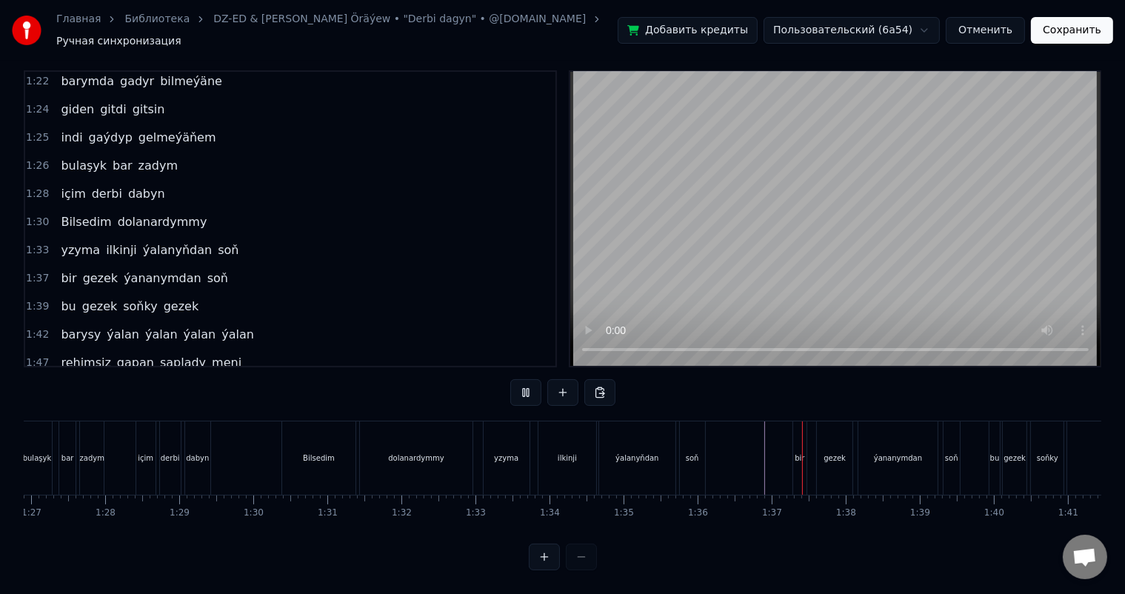
click at [800, 434] on div "bir" at bounding box center [799, 457] width 13 height 73
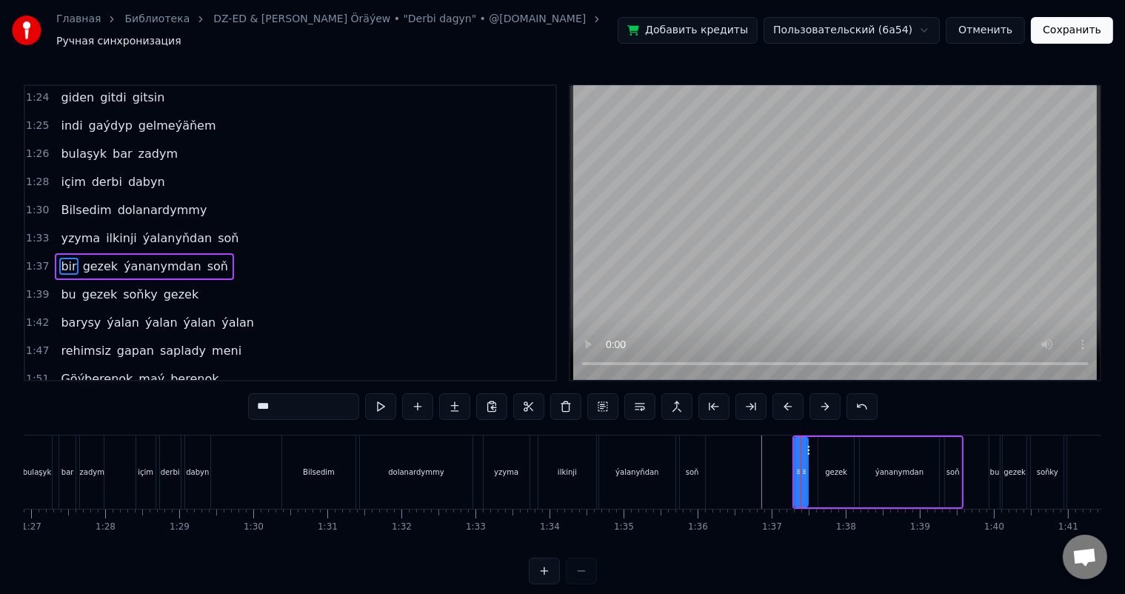
scroll to position [820, 0]
click at [788, 397] on button at bounding box center [787, 406] width 31 height 27
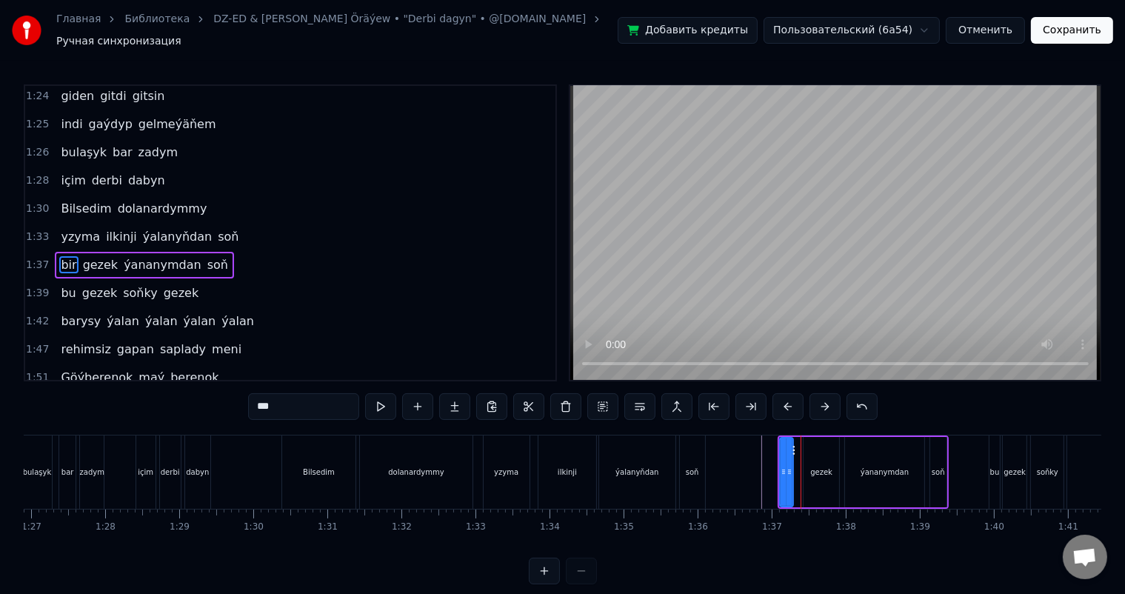
click at [788, 397] on button at bounding box center [787, 406] width 31 height 27
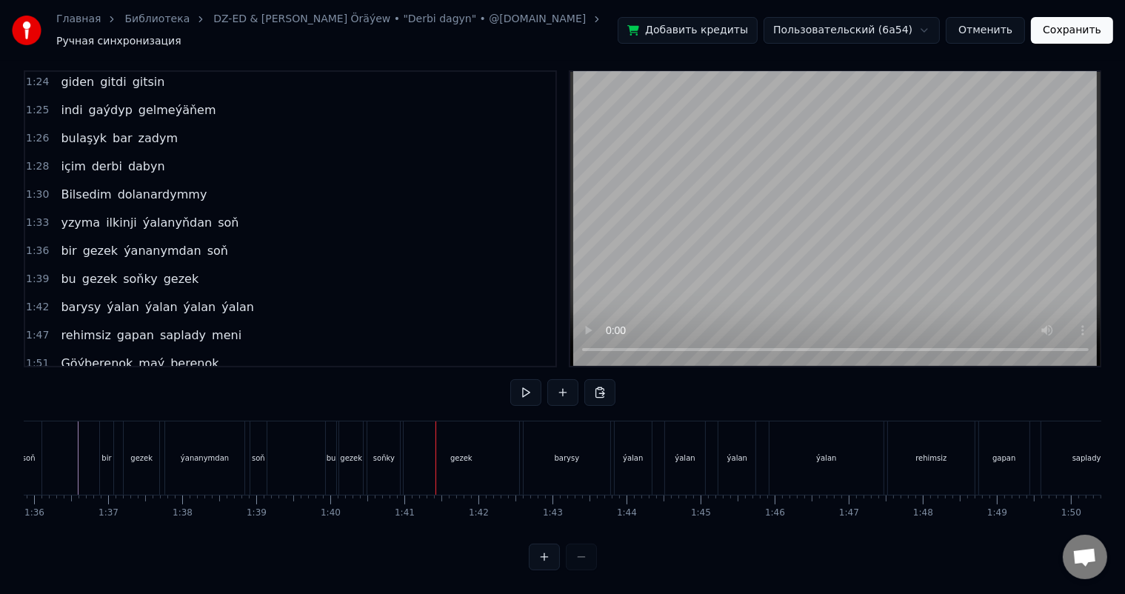
scroll to position [0, 7075]
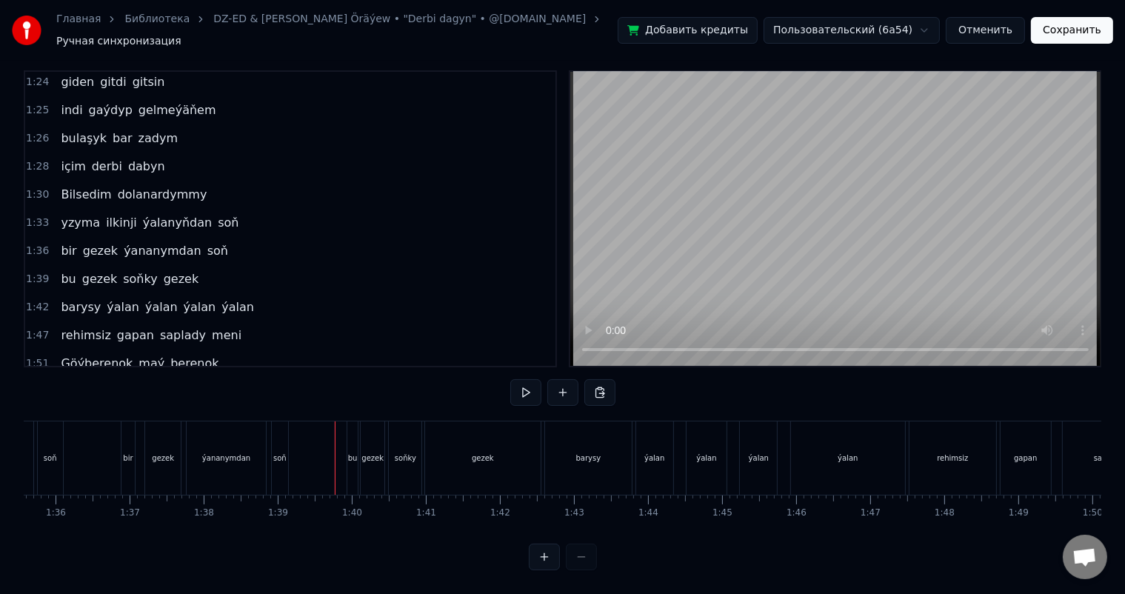
click at [354, 452] on div "bu" at bounding box center [353, 457] width 10 height 11
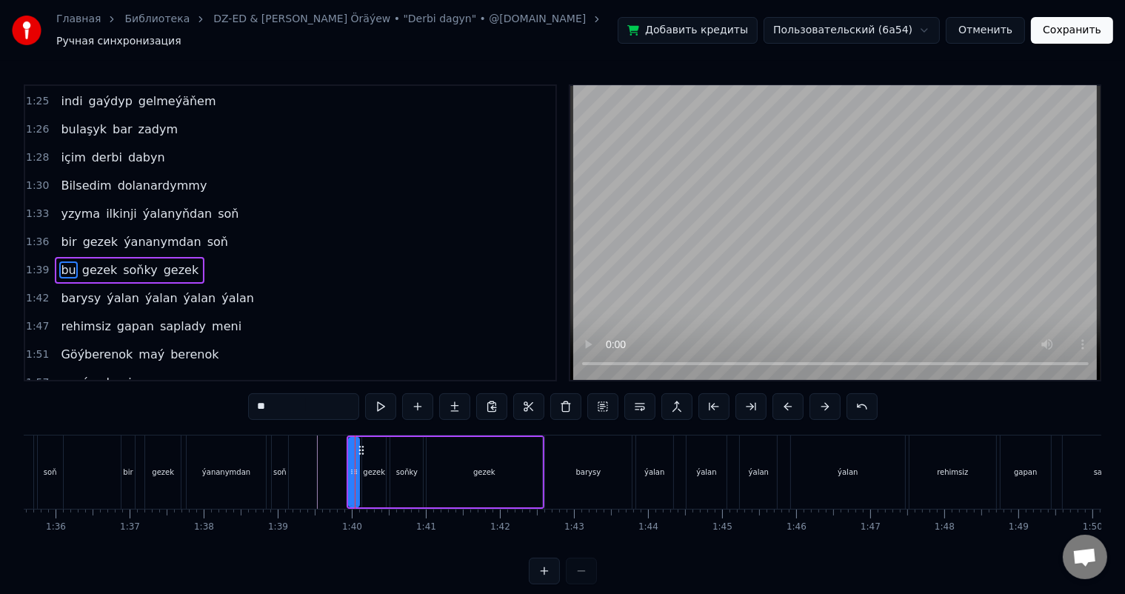
scroll to position [847, 0]
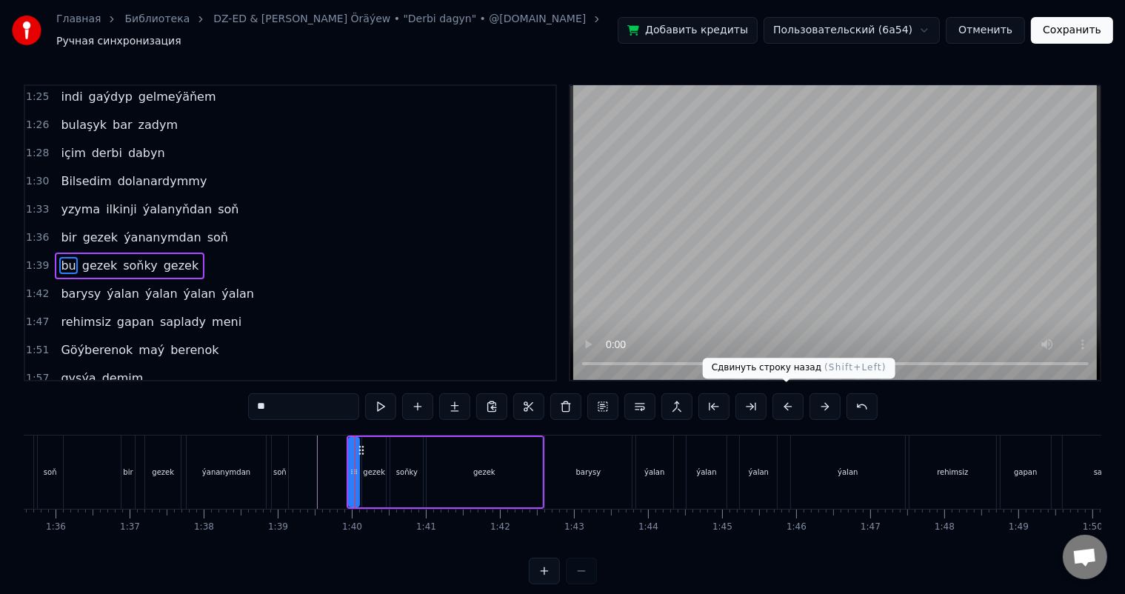
click at [791, 396] on button at bounding box center [787, 406] width 31 height 27
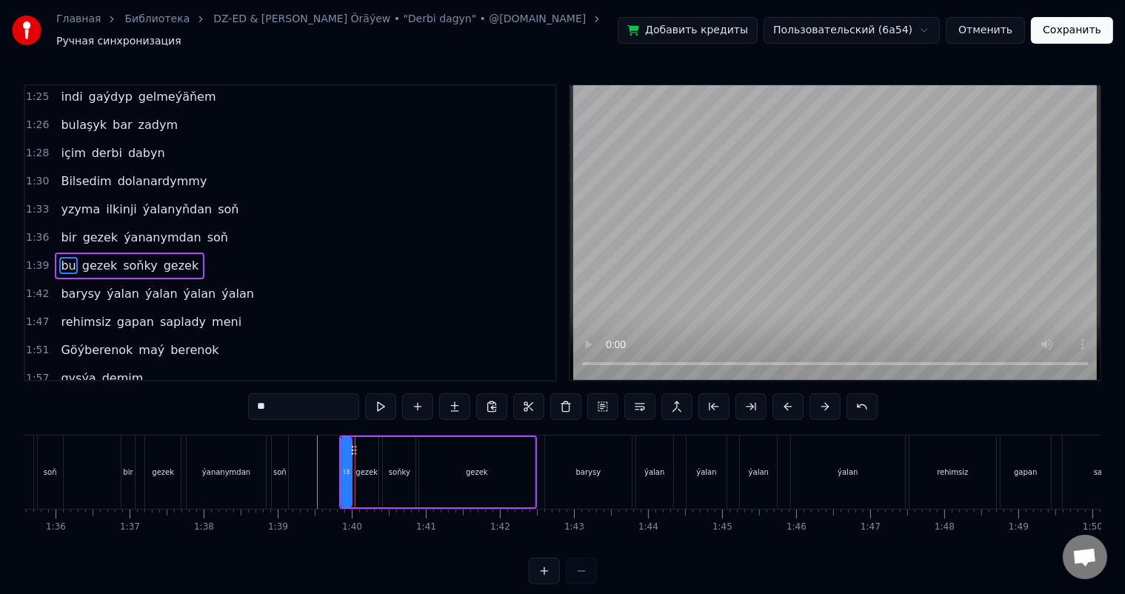
click at [791, 396] on button at bounding box center [787, 406] width 31 height 27
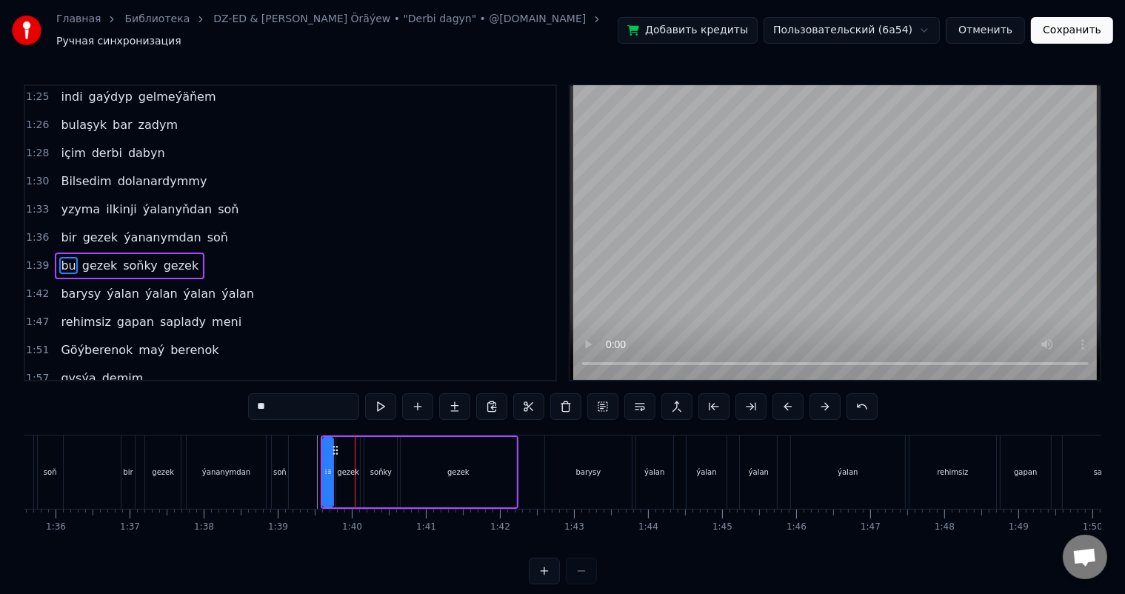
click at [791, 396] on button at bounding box center [787, 406] width 31 height 27
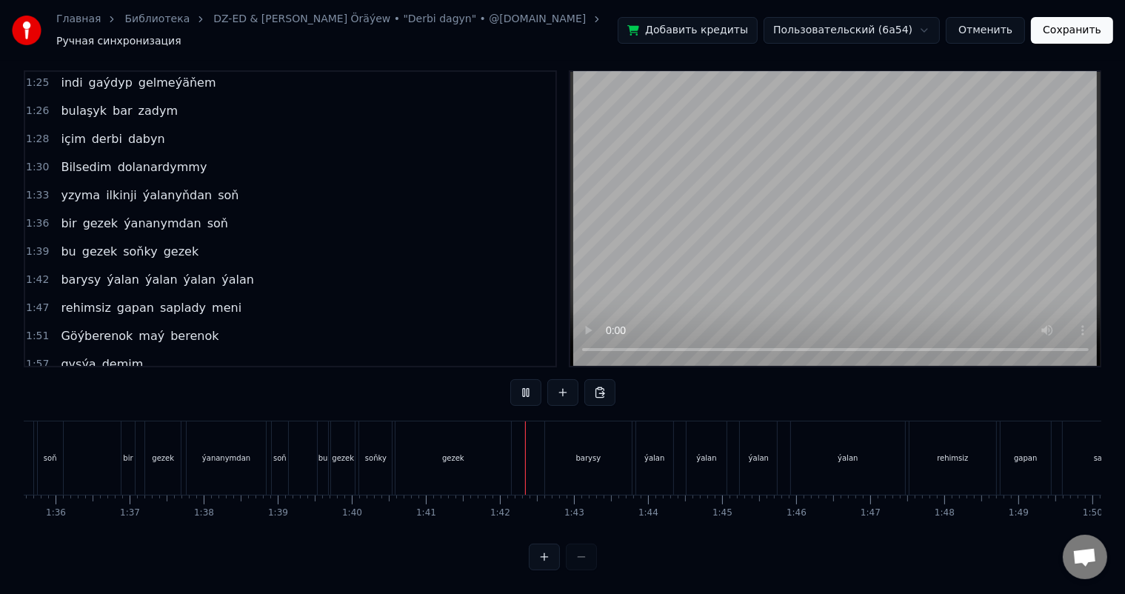
scroll to position [19, 0]
click at [514, 444] on div "bu gezek [PERSON_NAME]" at bounding box center [416, 457] width 198 height 73
click at [502, 435] on div "gezek" at bounding box center [453, 457] width 116 height 73
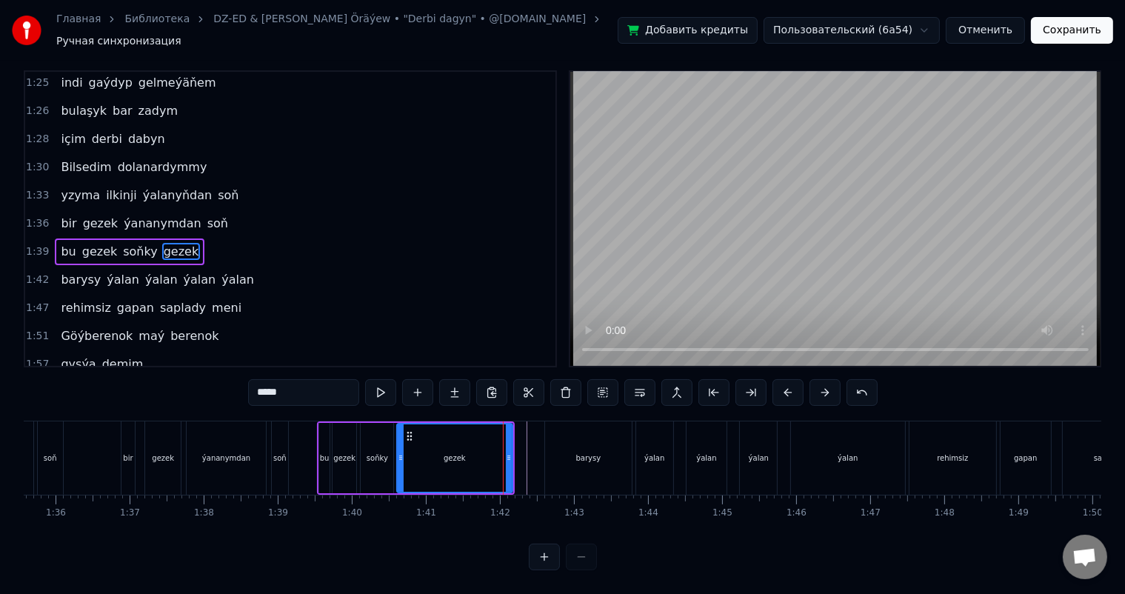
scroll to position [0, 0]
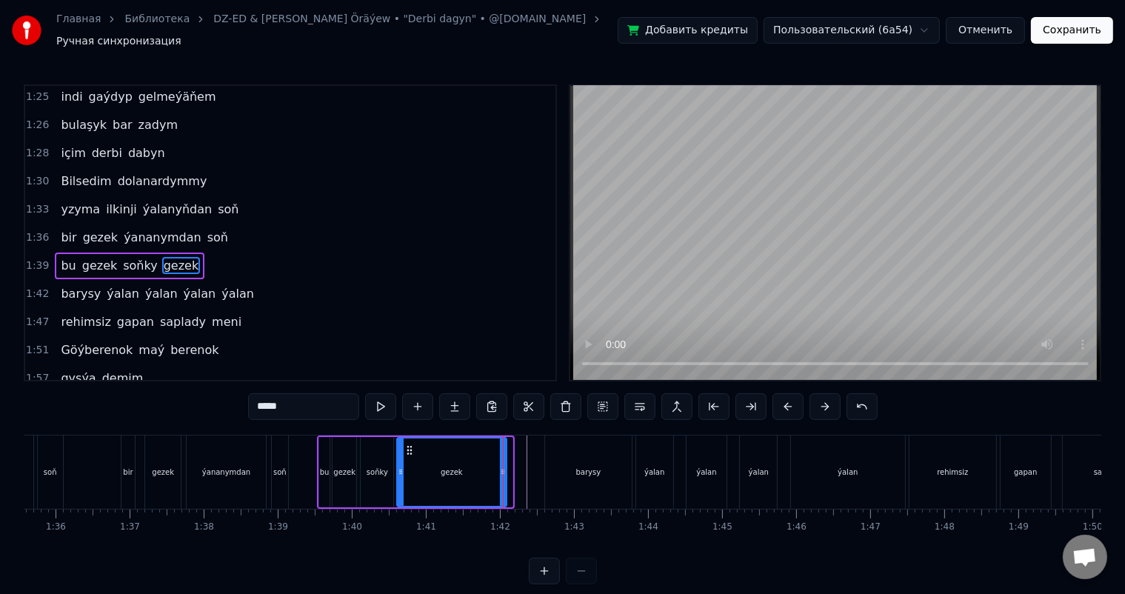
click at [503, 466] on icon at bounding box center [503, 472] width 6 height 12
click at [589, 452] on div "barysy" at bounding box center [588, 471] width 86 height 73
type input "******"
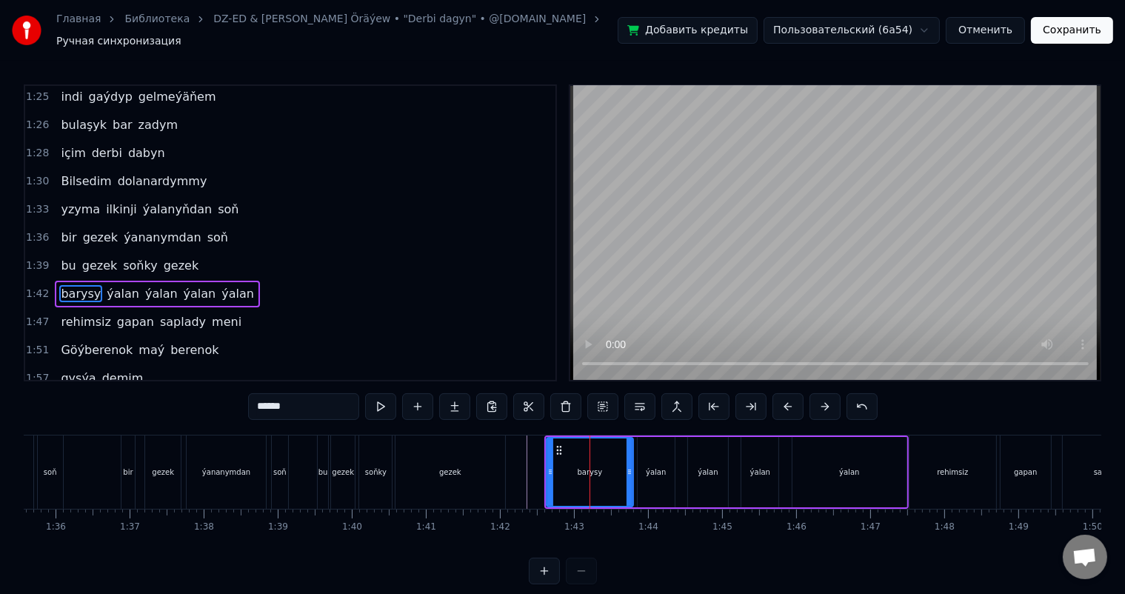
scroll to position [874, 0]
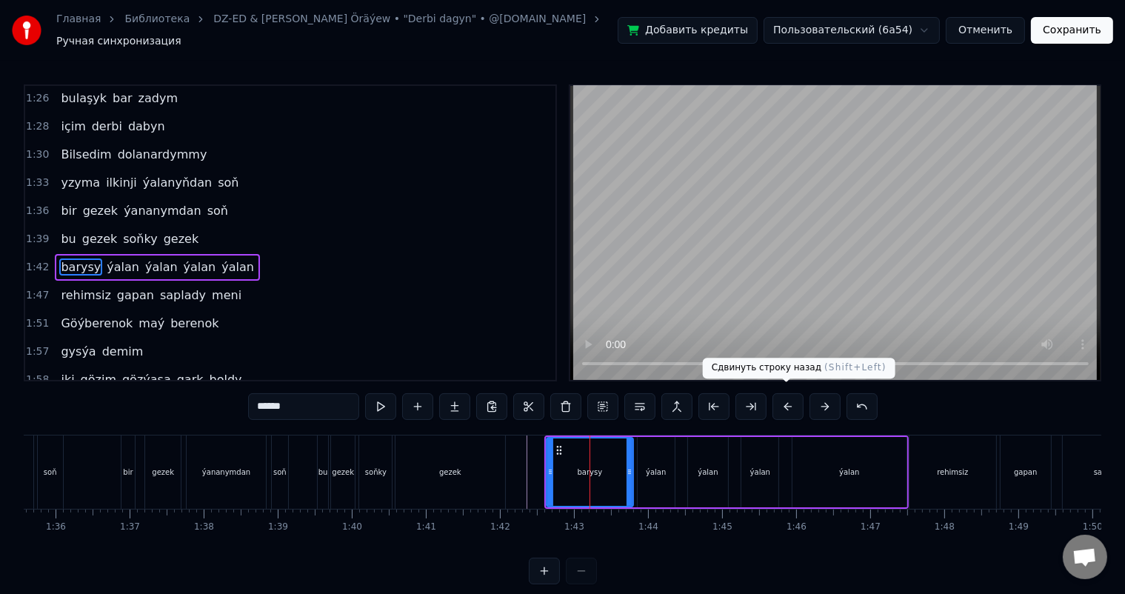
click at [788, 400] on button at bounding box center [787, 406] width 31 height 27
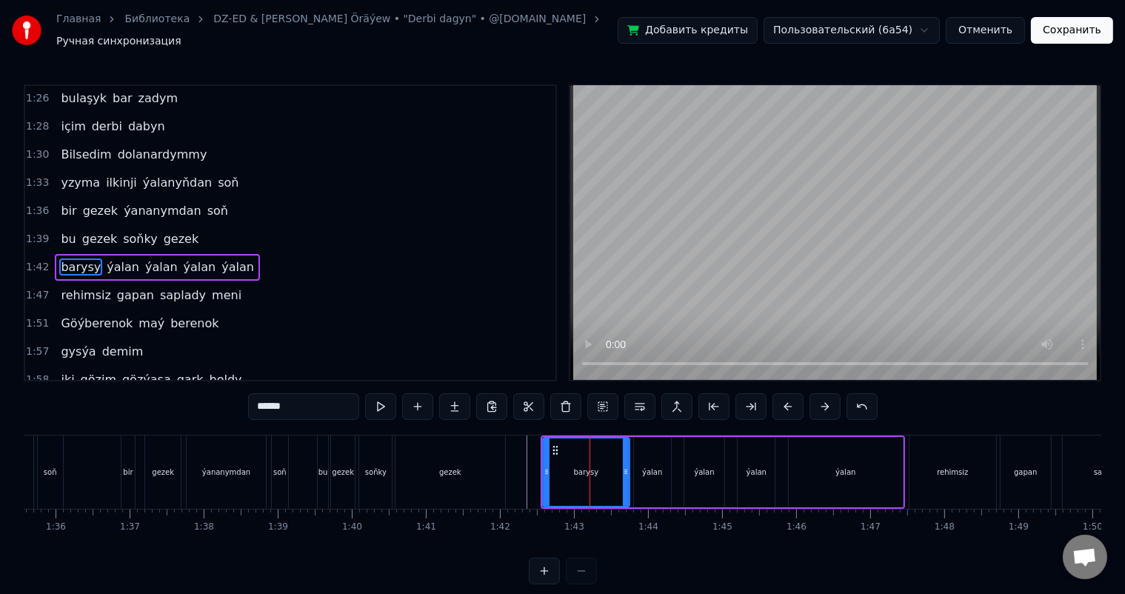
click at [788, 400] on button at bounding box center [787, 406] width 31 height 27
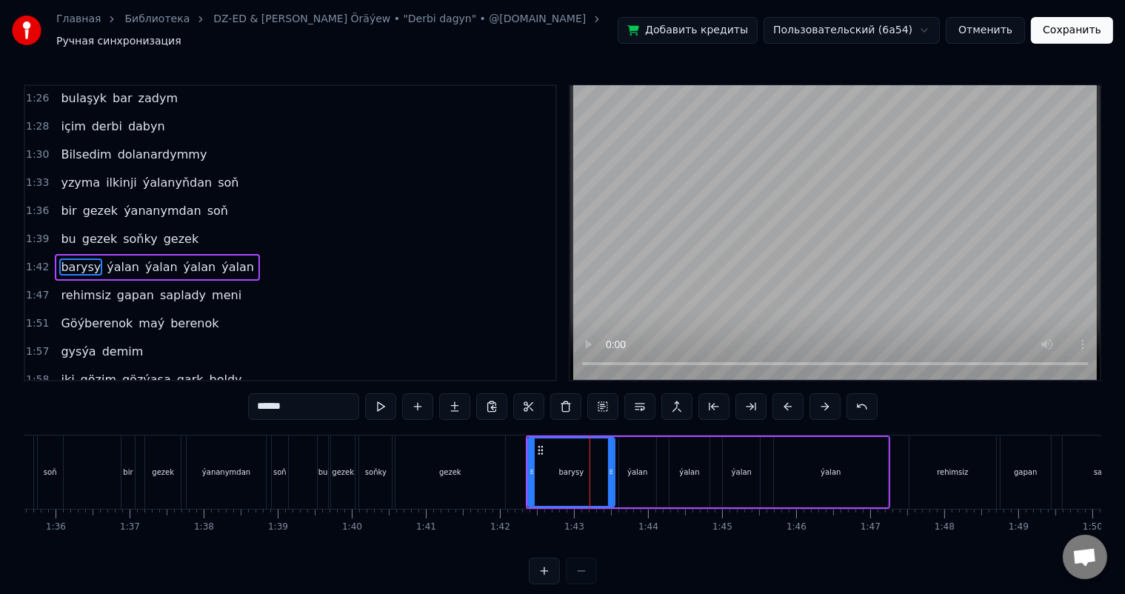
click at [788, 400] on button at bounding box center [787, 406] width 31 height 27
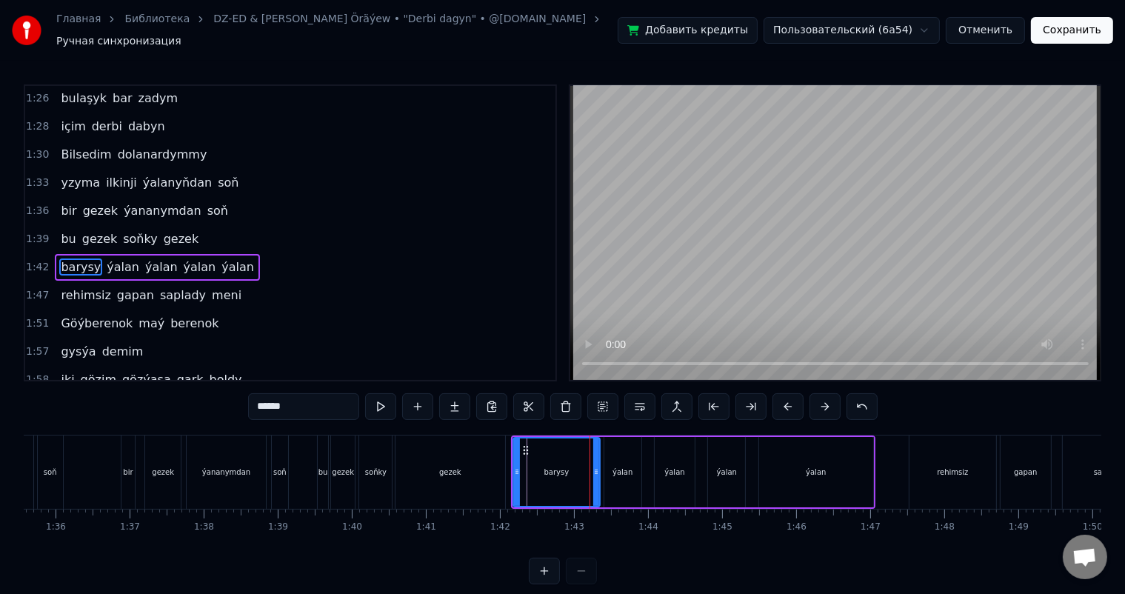
click at [788, 400] on button at bounding box center [787, 406] width 31 height 27
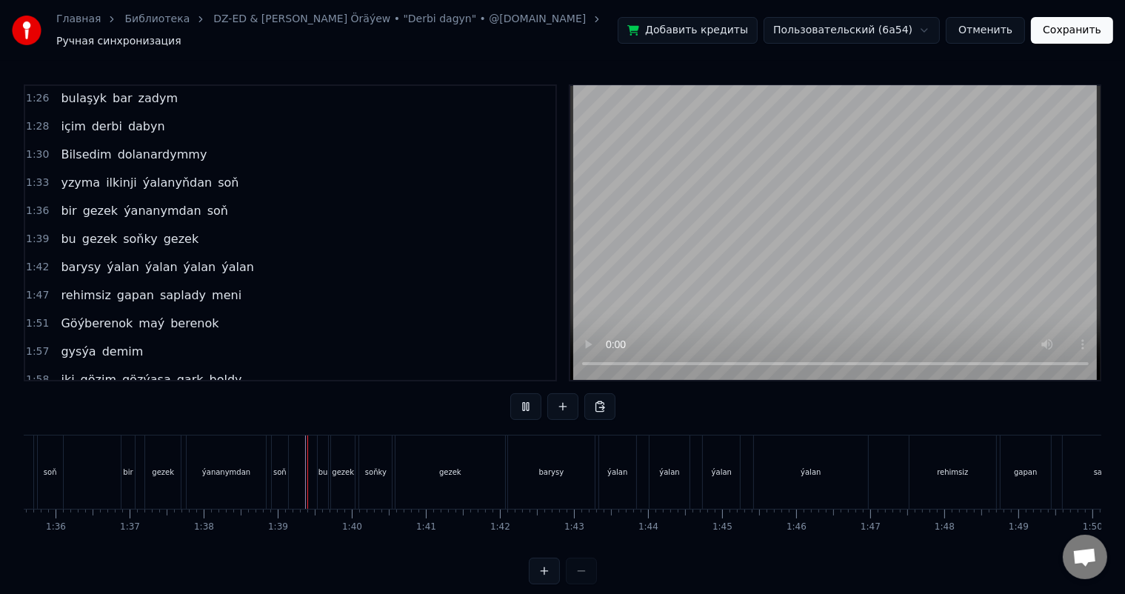
scroll to position [19, 0]
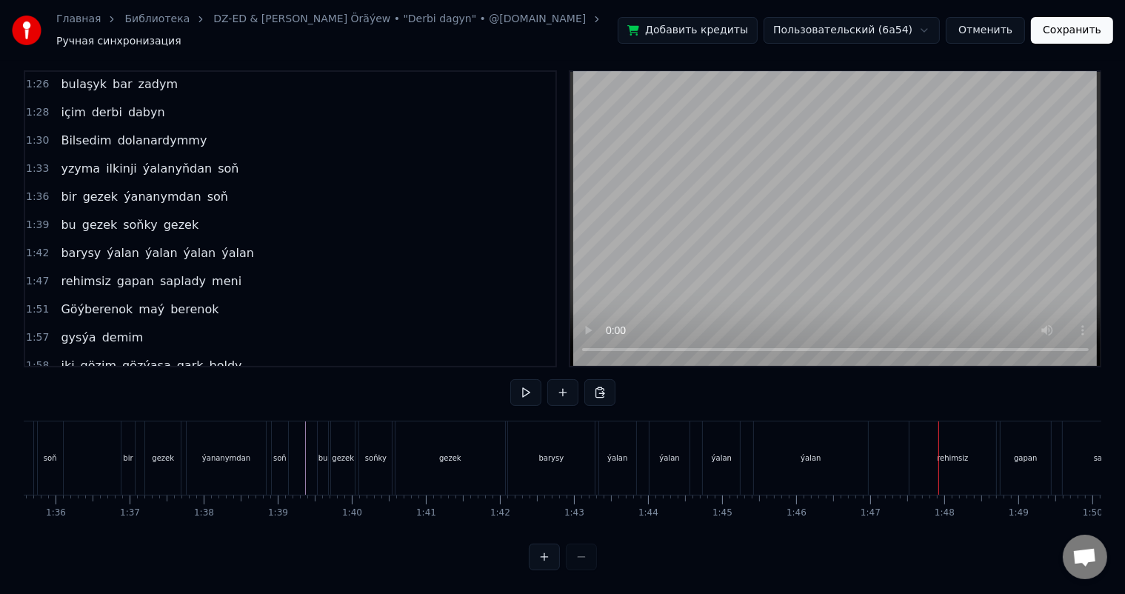
click at [838, 459] on div "ýalan" at bounding box center [811, 457] width 115 height 73
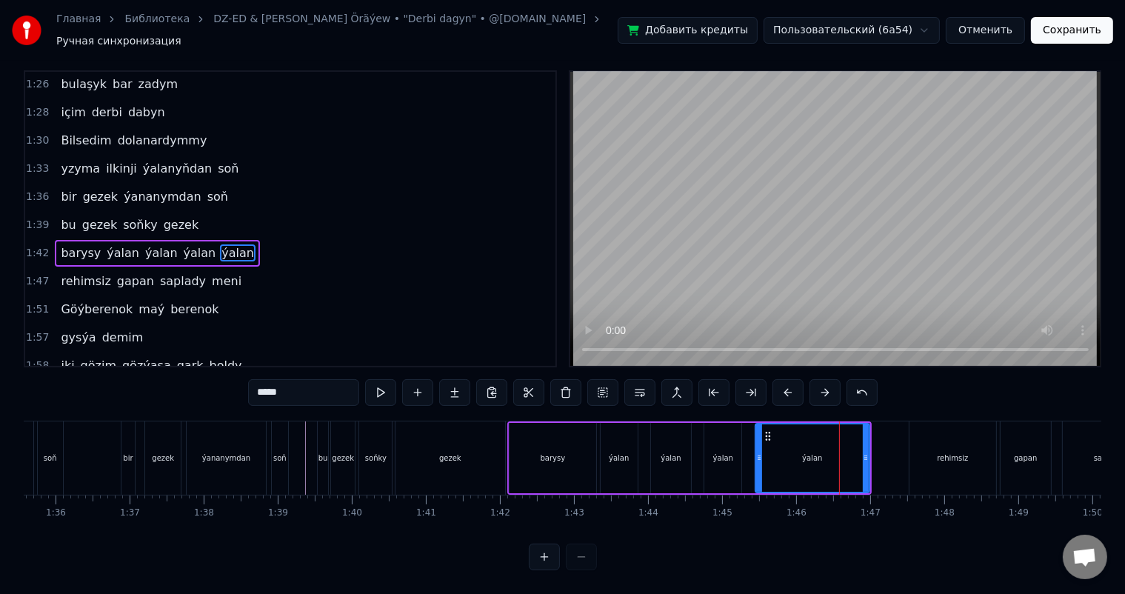
scroll to position [0, 0]
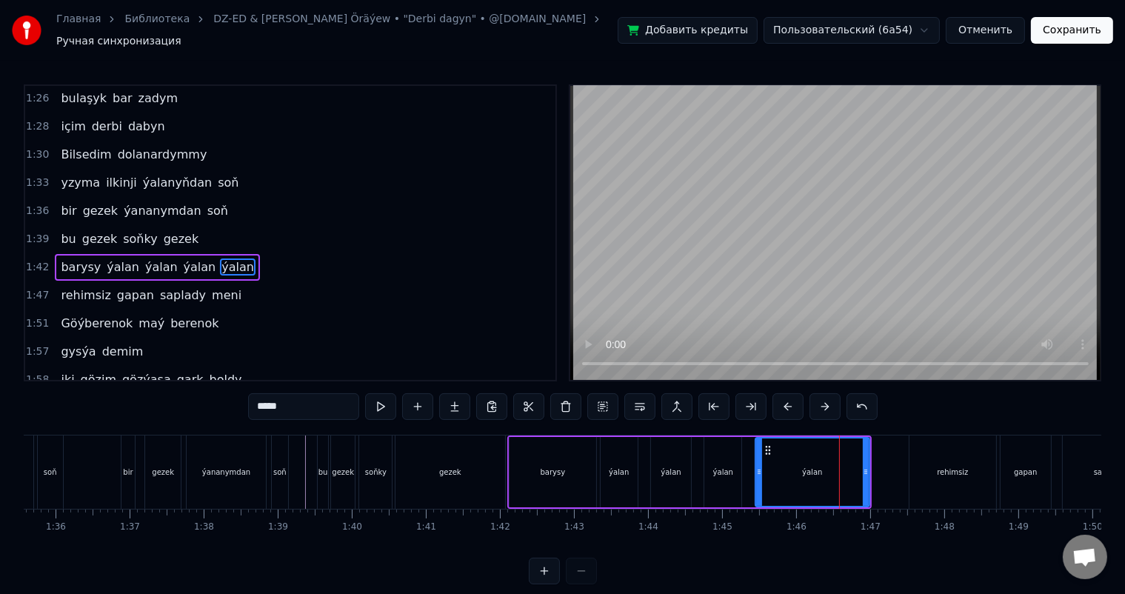
drag, startPoint x: 868, startPoint y: 471, endPoint x: 859, endPoint y: 471, distance: 8.9
click at [859, 471] on div "ýalan" at bounding box center [812, 472] width 116 height 70
drag, startPoint x: 868, startPoint y: 466, endPoint x: 856, endPoint y: 464, distance: 11.9
click at [856, 466] on icon at bounding box center [854, 472] width 6 height 12
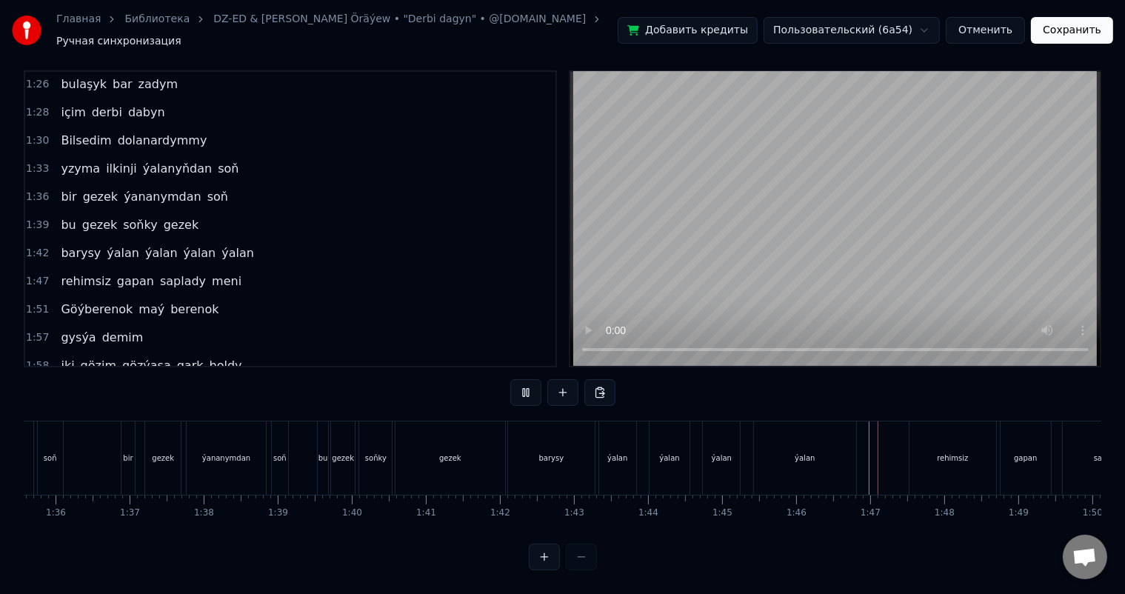
scroll to position [19, 0]
click at [933, 447] on div "rehimsiz" at bounding box center [952, 457] width 86 height 73
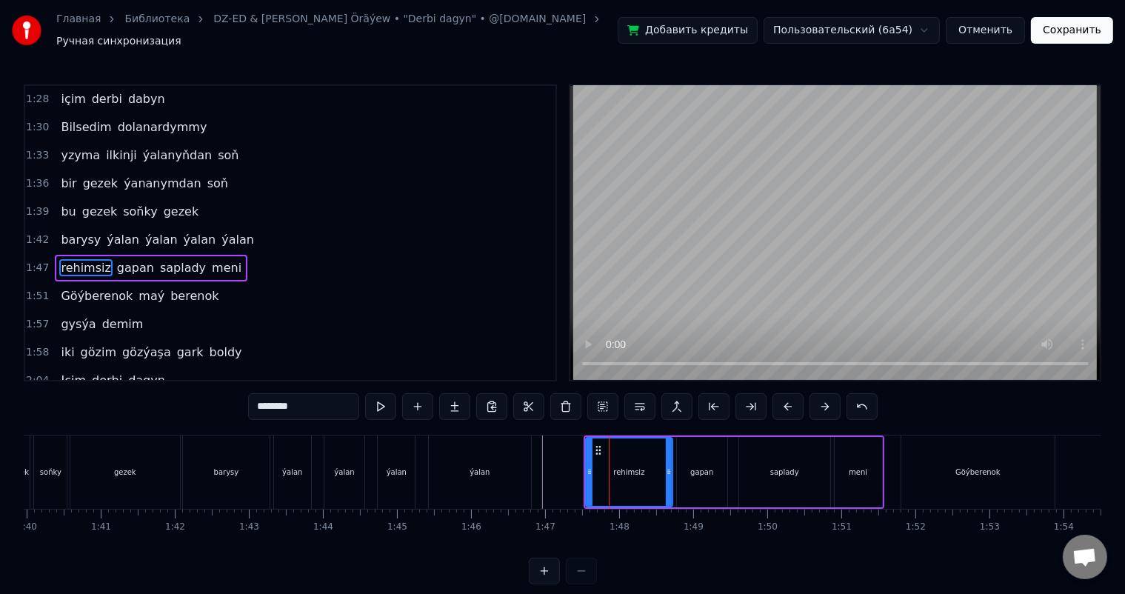
scroll to position [0, 7407]
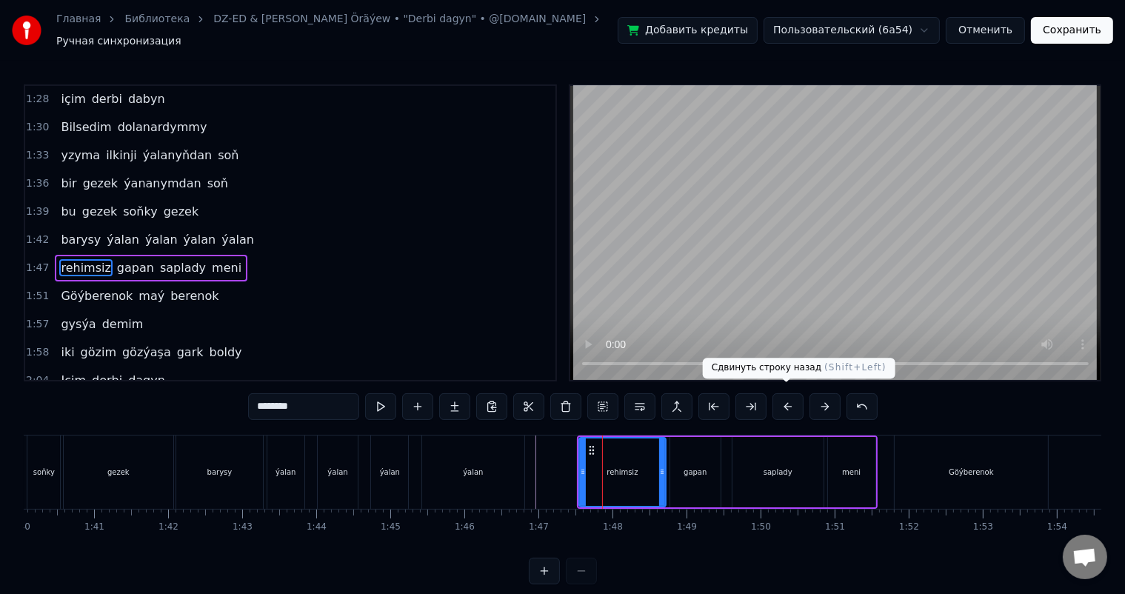
click at [782, 395] on button at bounding box center [787, 406] width 31 height 27
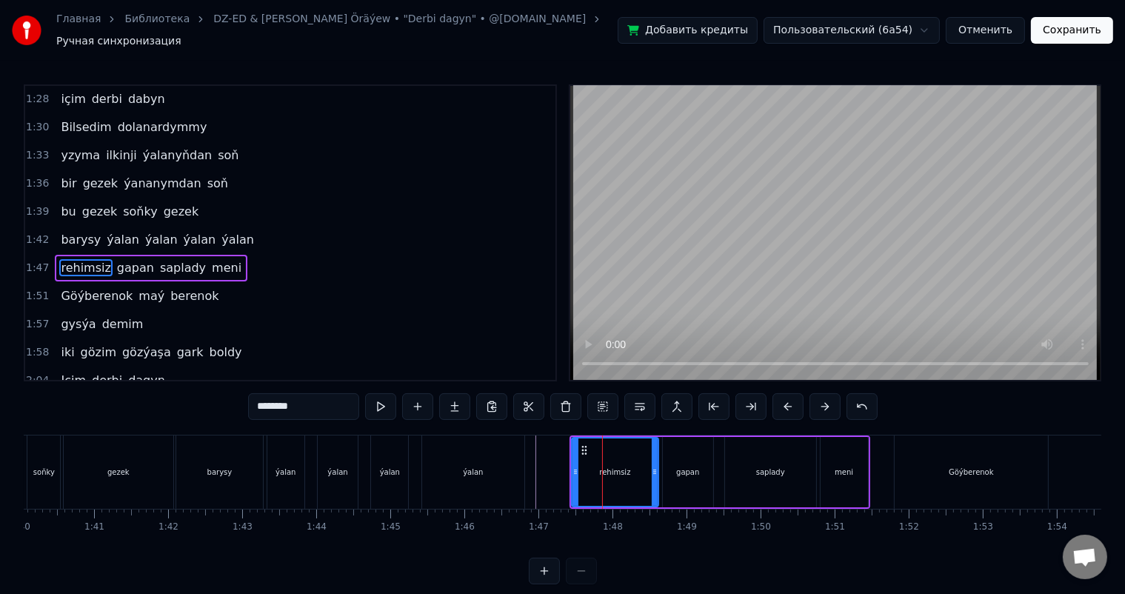
click at [782, 395] on button at bounding box center [787, 406] width 31 height 27
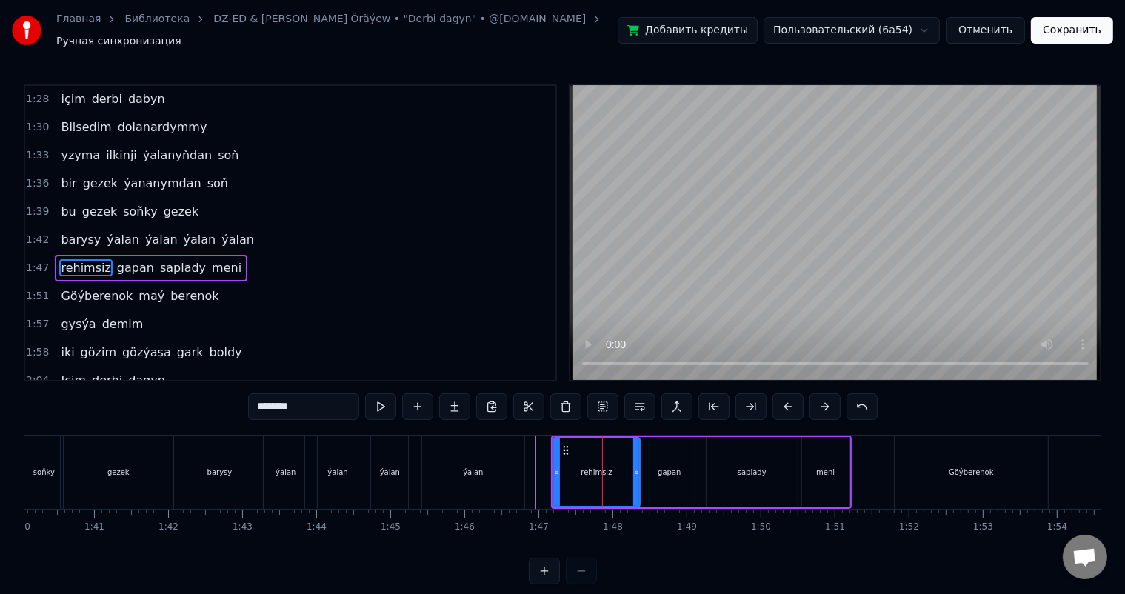
click at [782, 395] on button at bounding box center [787, 406] width 31 height 27
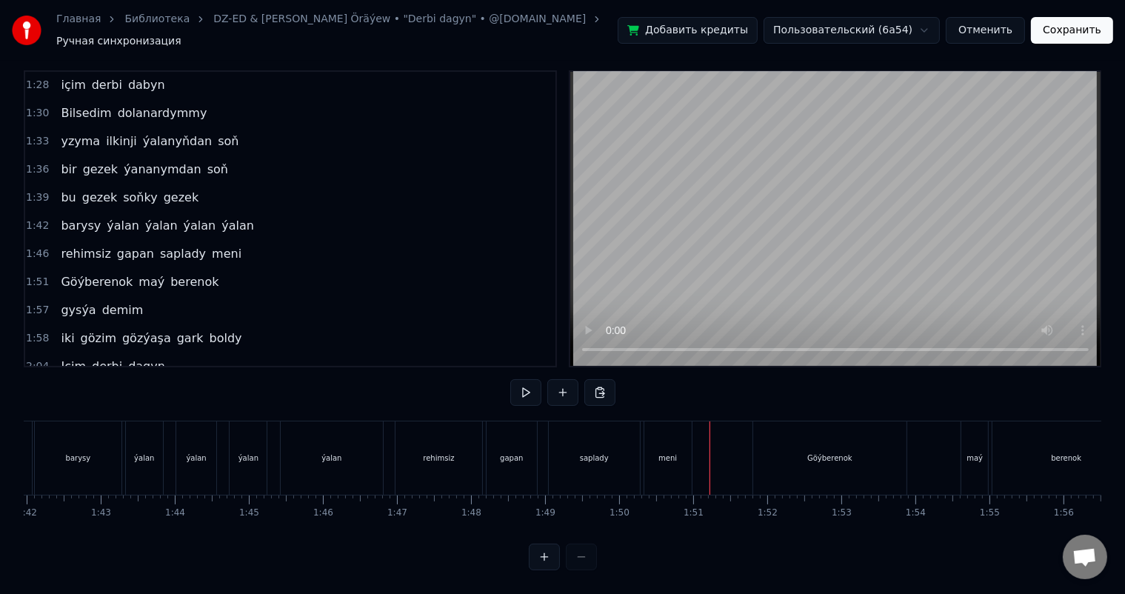
scroll to position [19, 0]
click at [814, 458] on div "Göýberenok" at bounding box center [829, 457] width 153 height 73
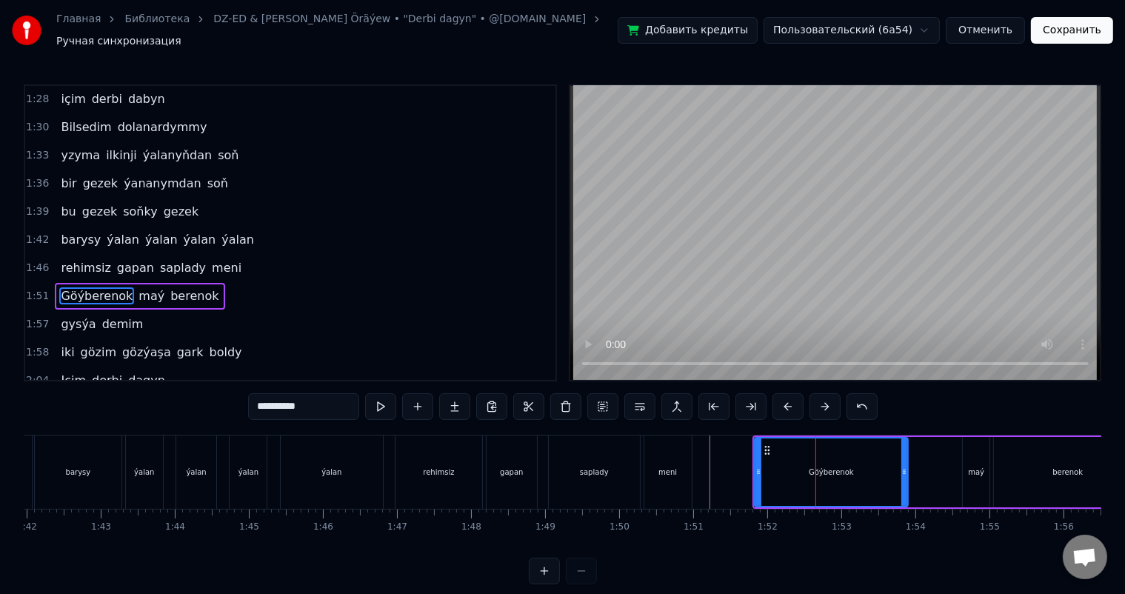
scroll to position [928, 0]
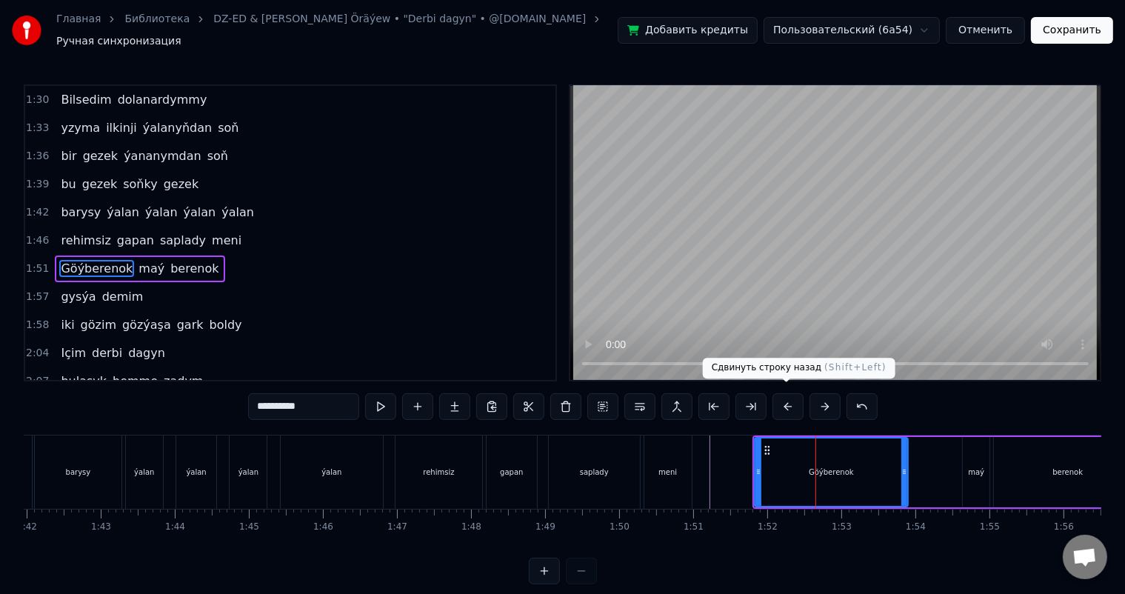
click at [789, 398] on button at bounding box center [787, 406] width 31 height 27
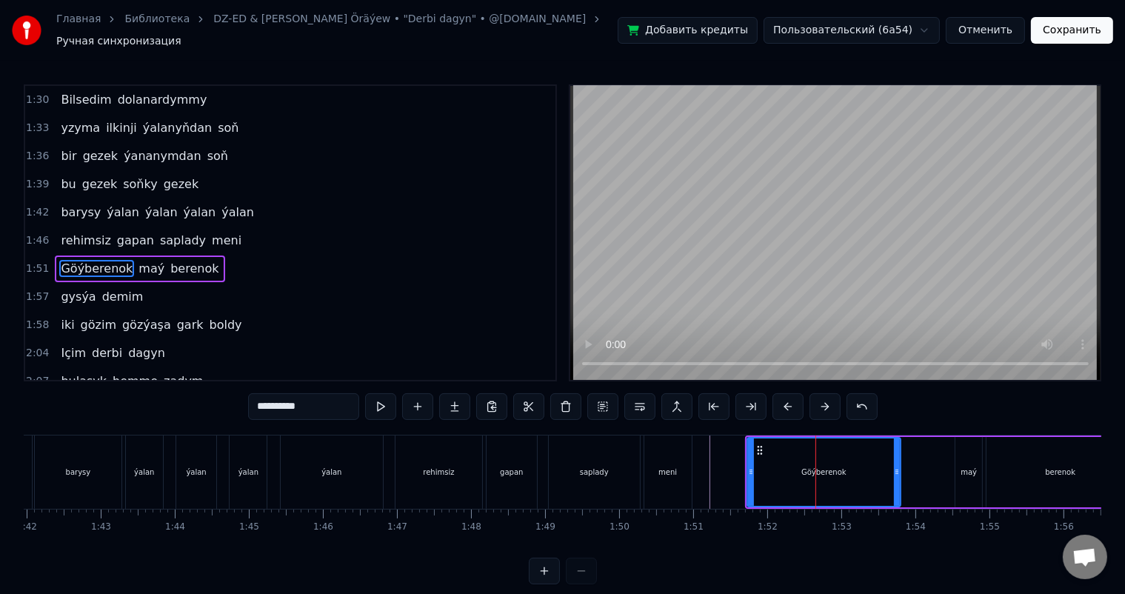
click at [789, 398] on button at bounding box center [787, 406] width 31 height 27
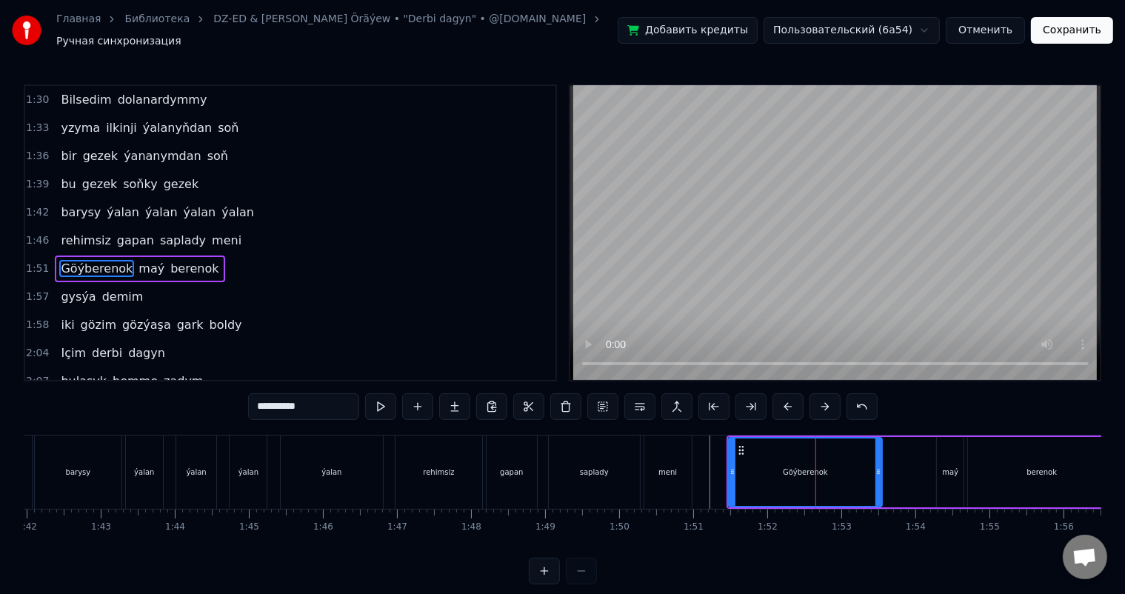
click at [789, 398] on button at bounding box center [787, 406] width 31 height 27
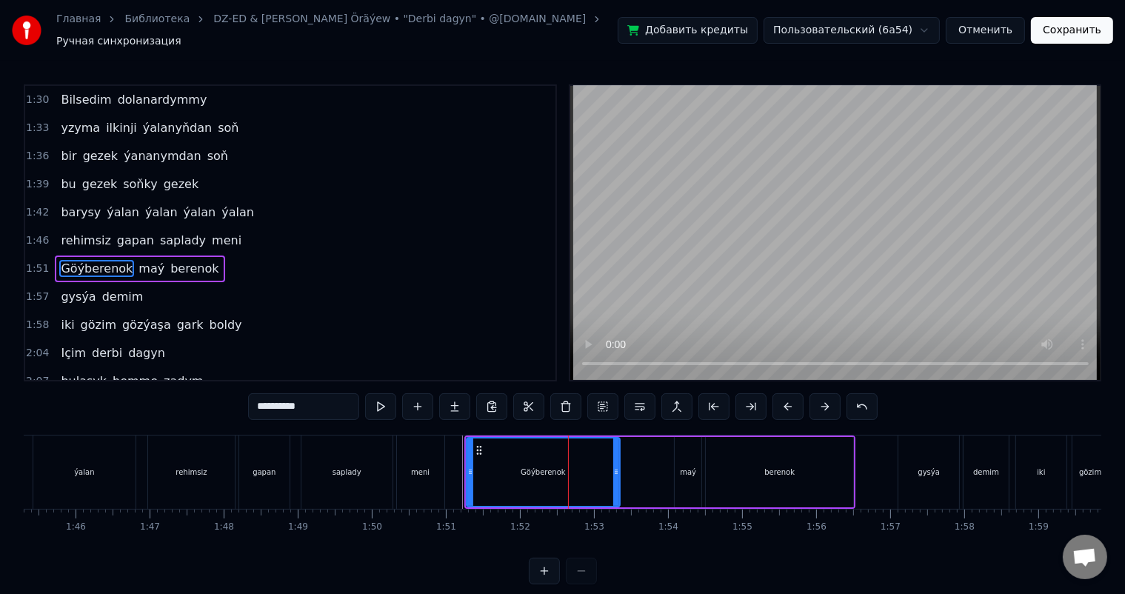
scroll to position [0, 7865]
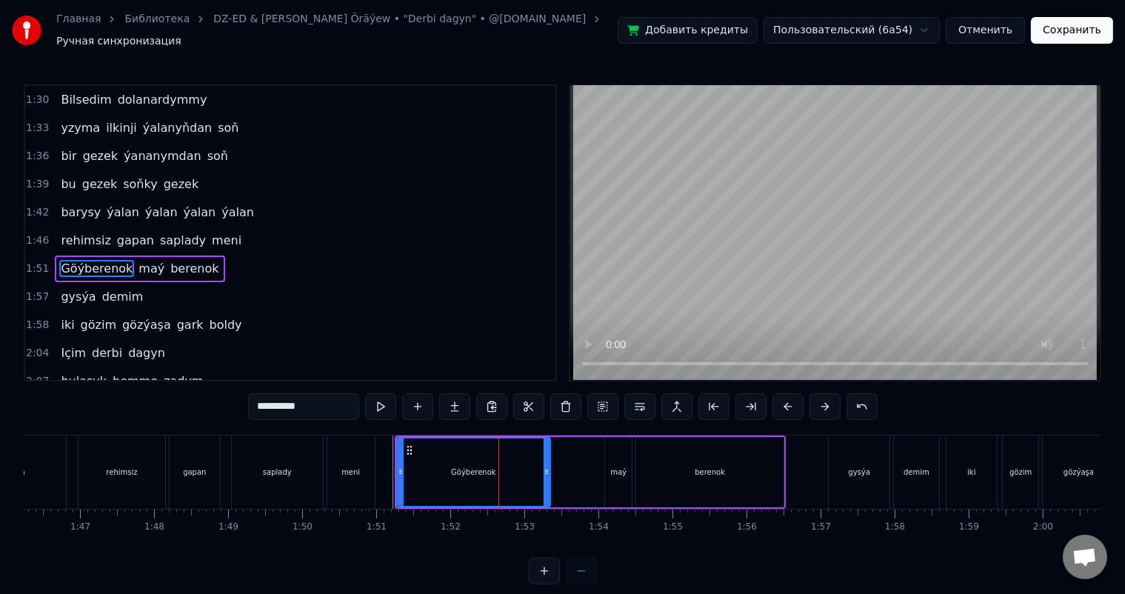
click at [587, 462] on div "Göýberenok maý berenok" at bounding box center [590, 471] width 391 height 73
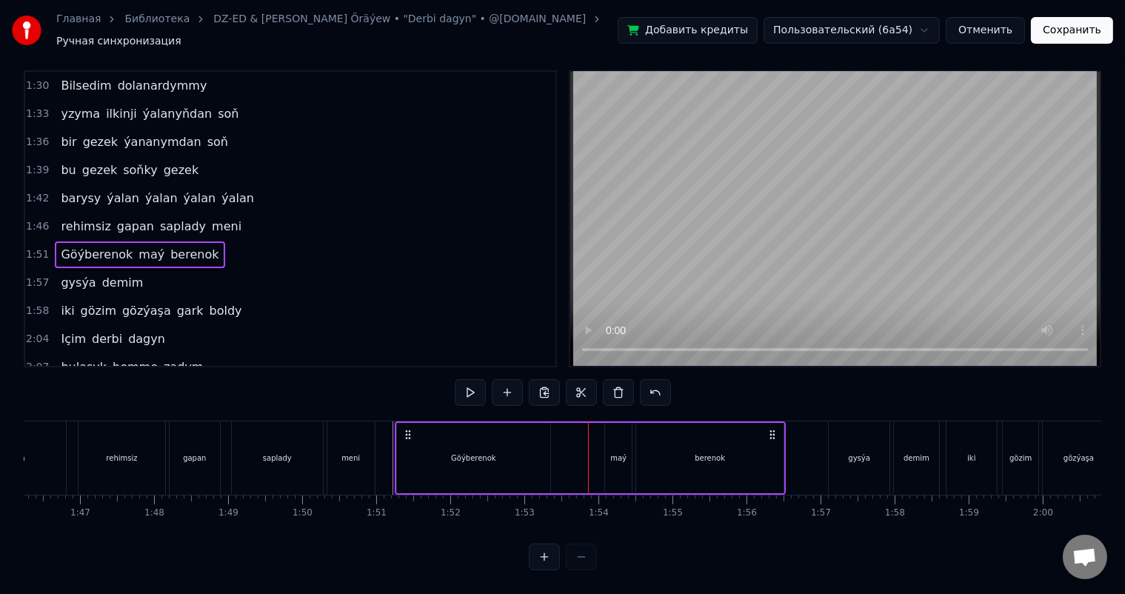
scroll to position [19, 0]
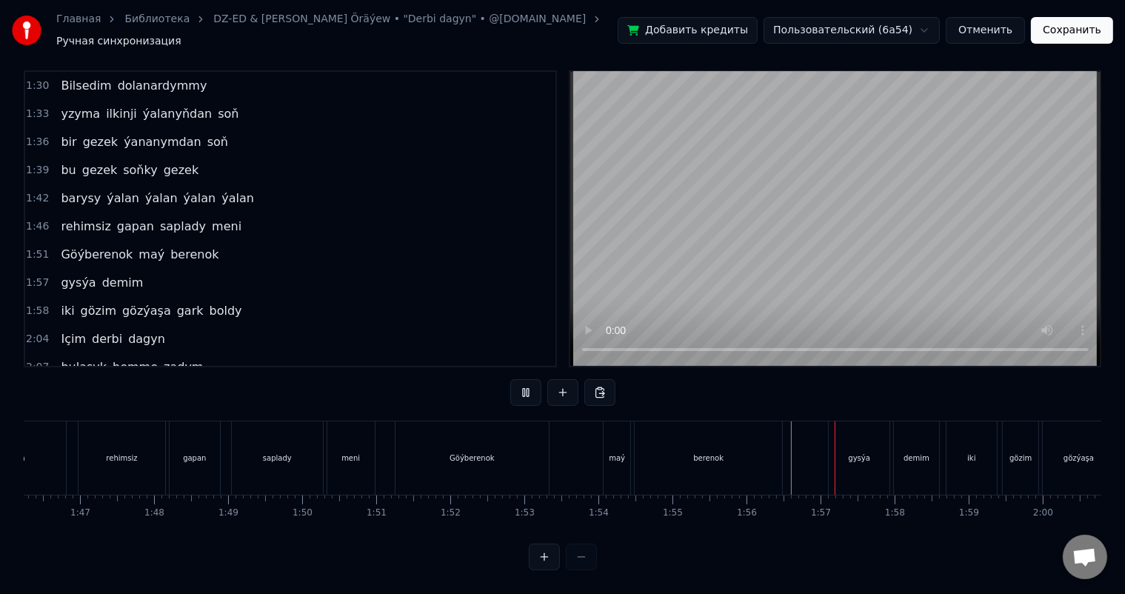
click at [829, 438] on div "gysýa" at bounding box center [858, 457] width 61 height 73
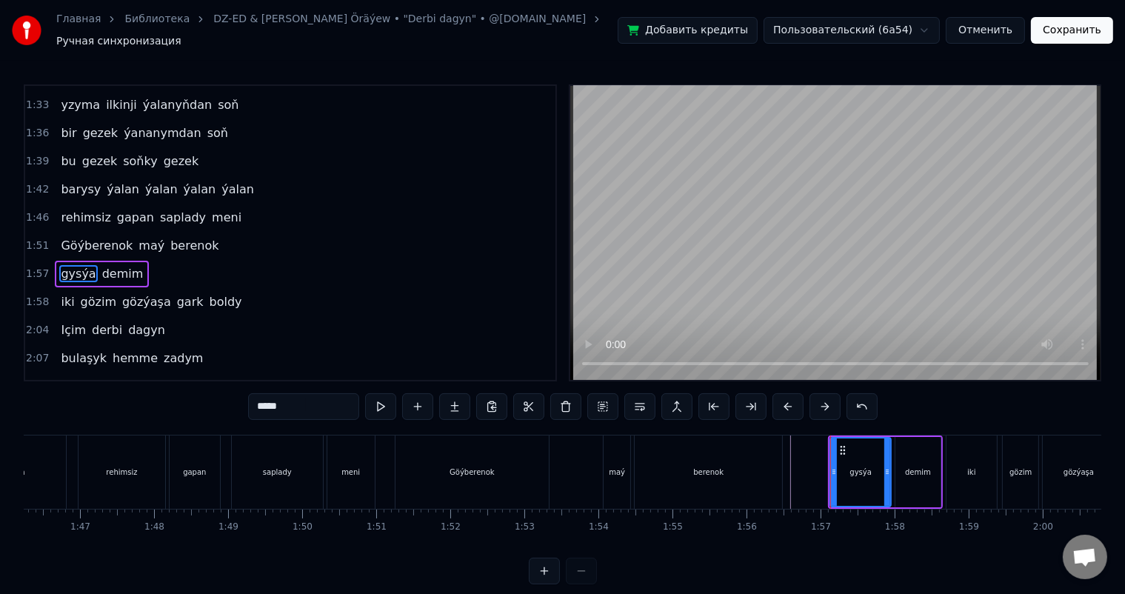
scroll to position [956, 0]
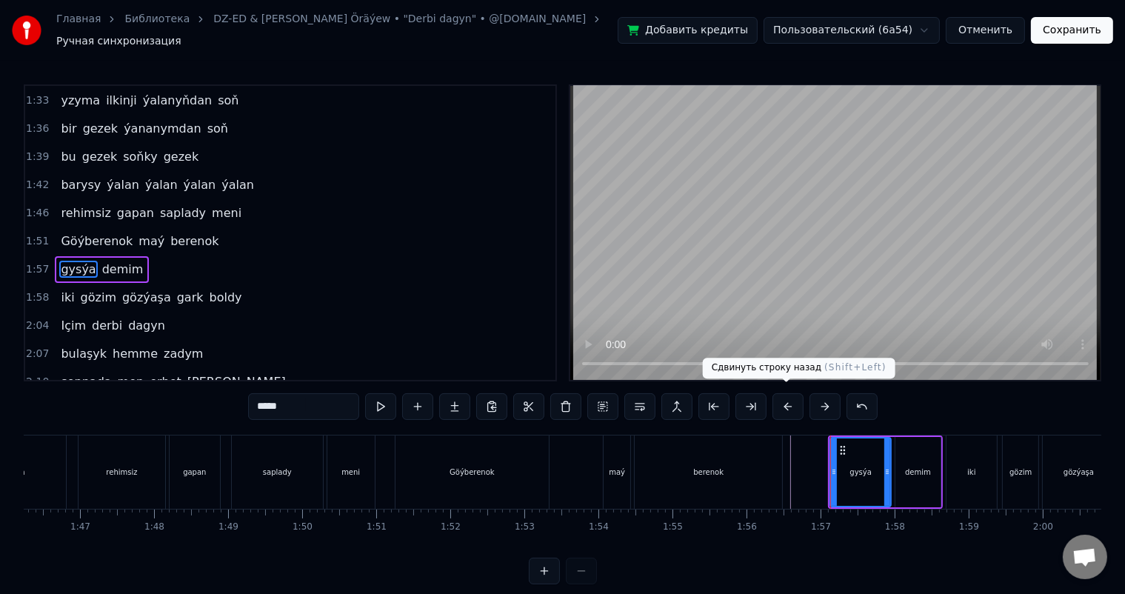
click at [786, 397] on button at bounding box center [787, 406] width 31 height 27
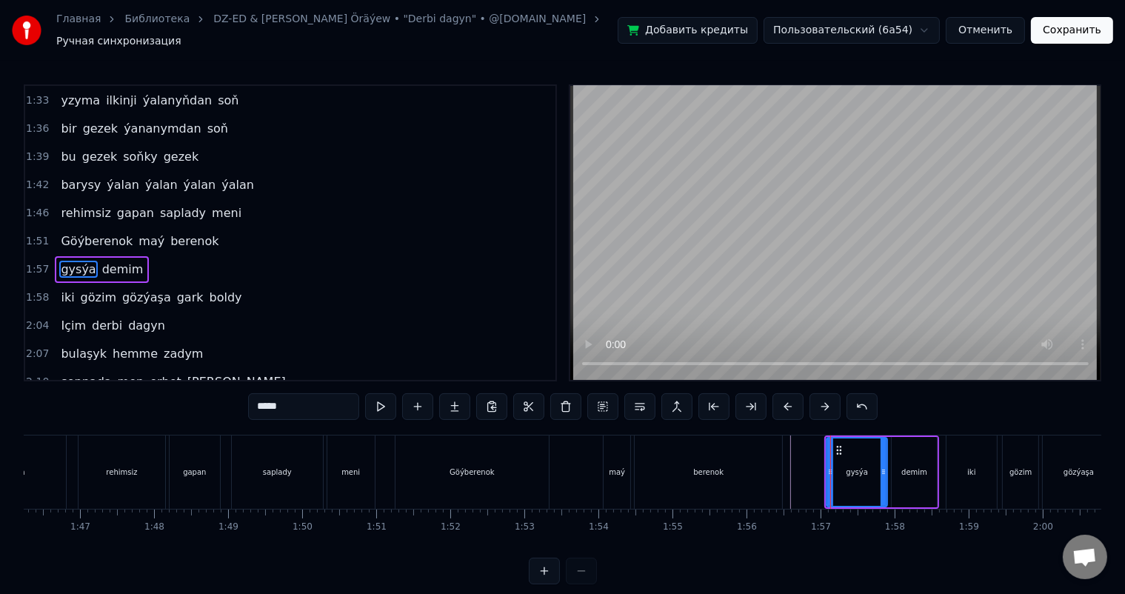
click at [786, 397] on button at bounding box center [787, 406] width 31 height 27
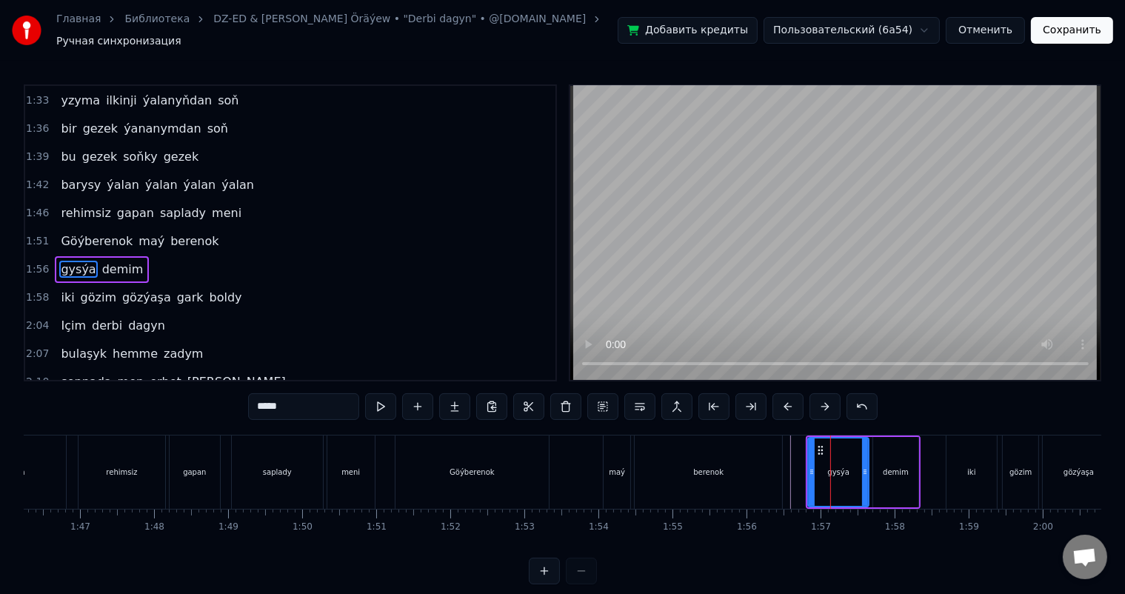
click at [786, 397] on button at bounding box center [787, 406] width 31 height 27
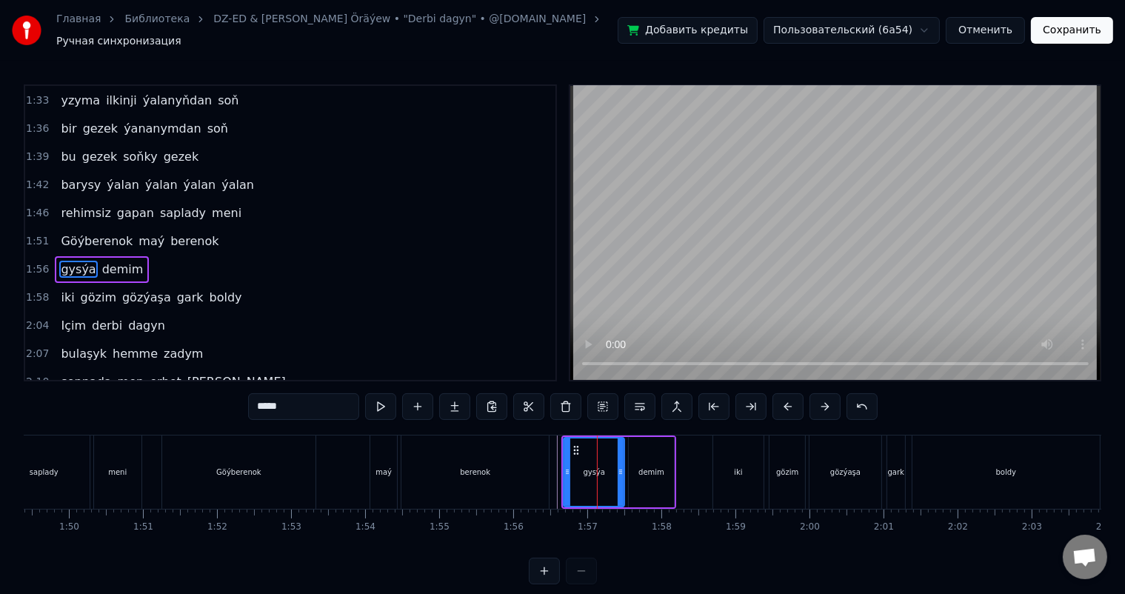
scroll to position [0, 8134]
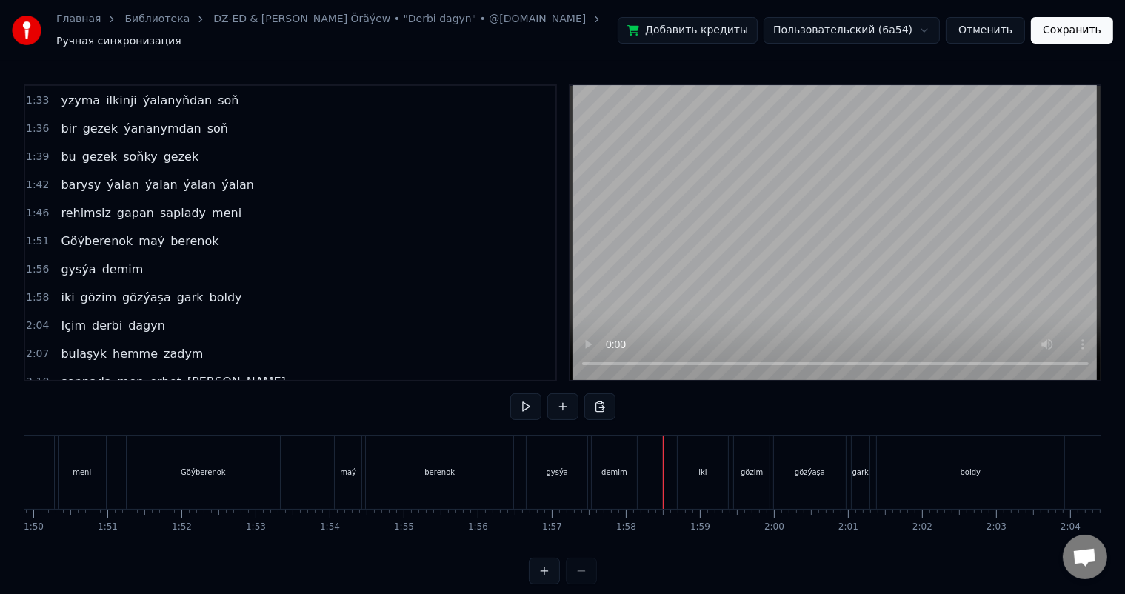
click at [702, 454] on div "iki" at bounding box center [702, 471] width 50 height 73
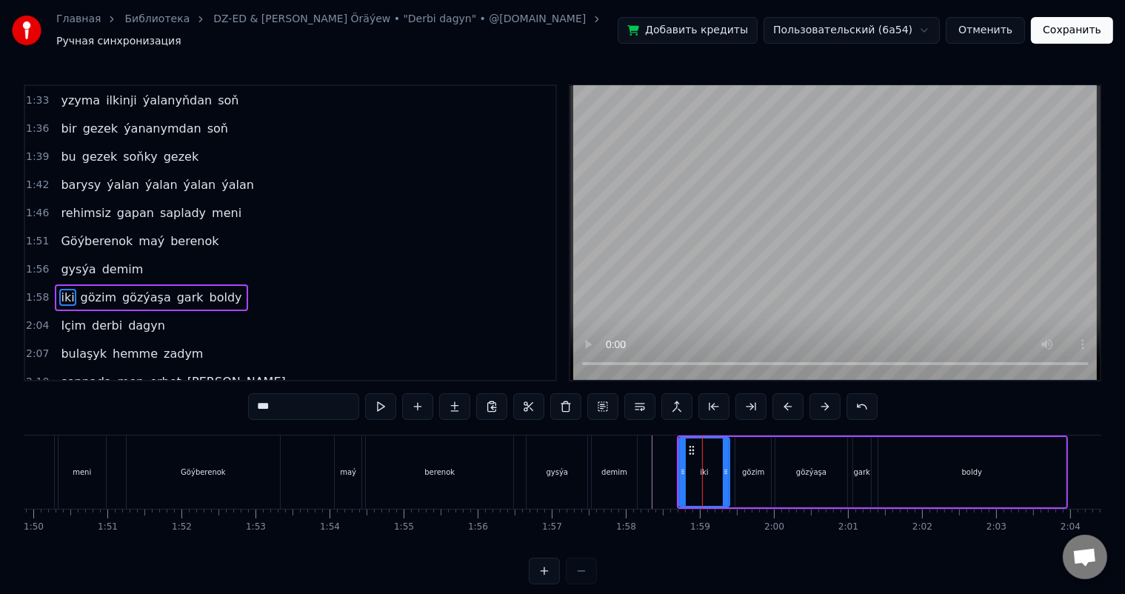
scroll to position [983, 0]
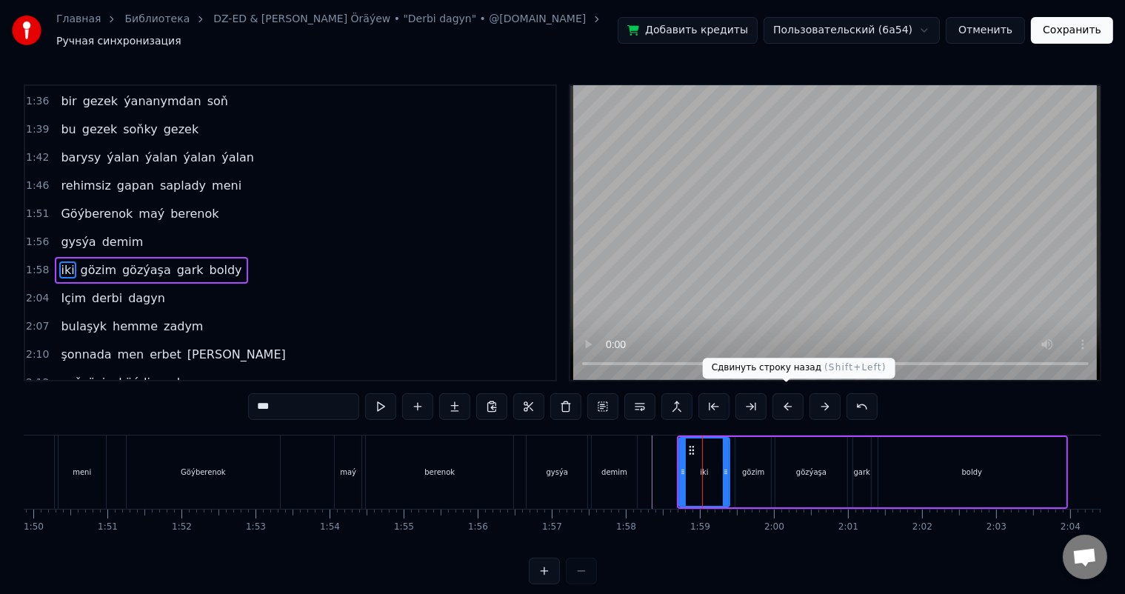
click at [790, 397] on button at bounding box center [787, 406] width 31 height 27
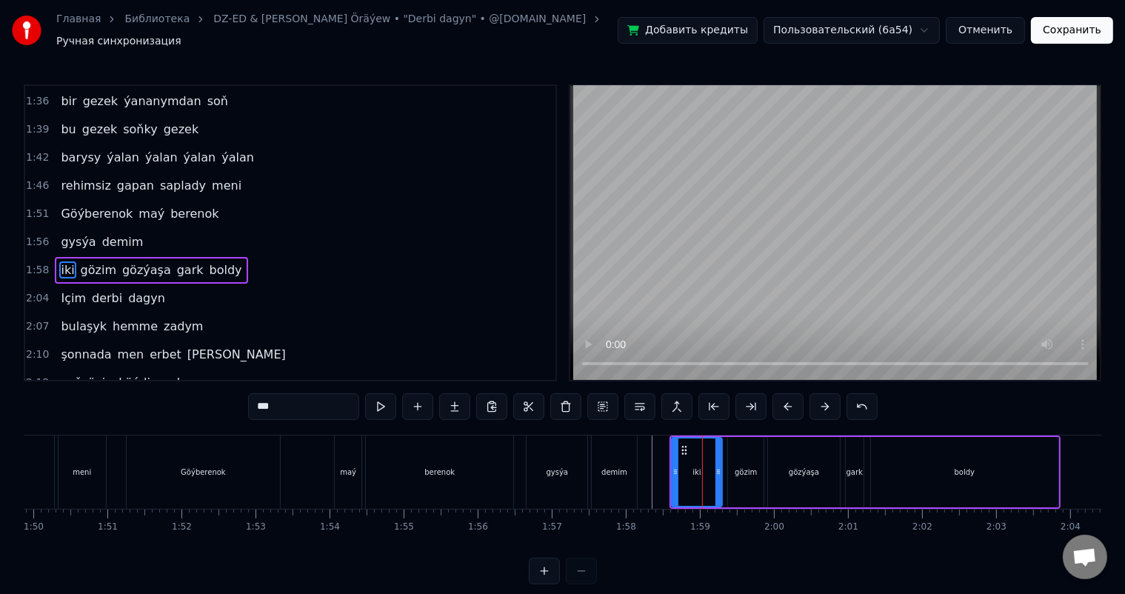
click at [790, 397] on button at bounding box center [787, 406] width 31 height 27
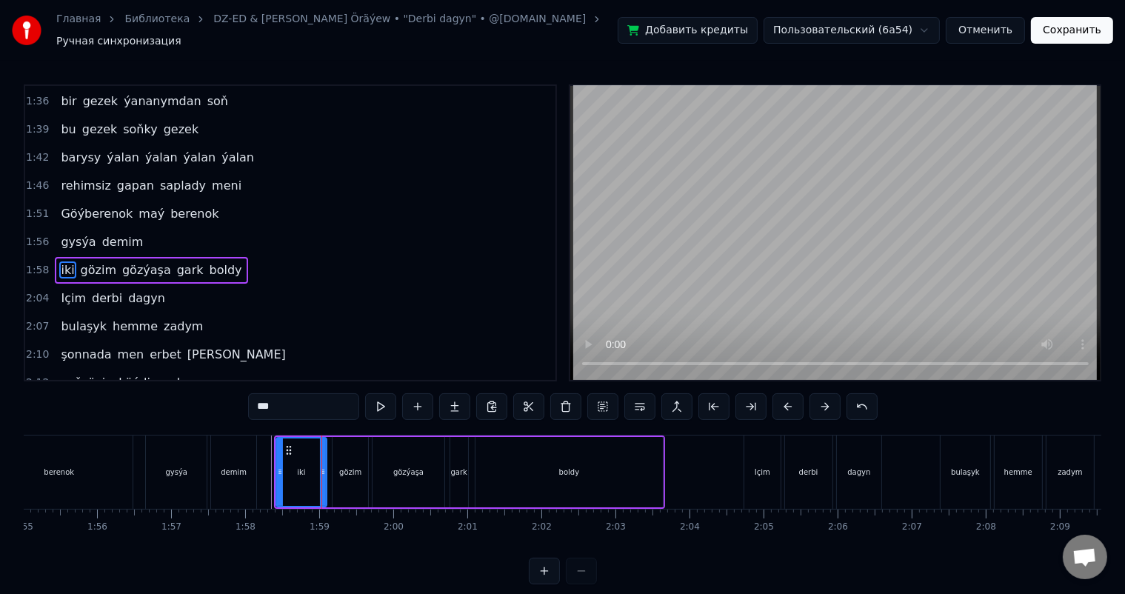
scroll to position [0, 8522]
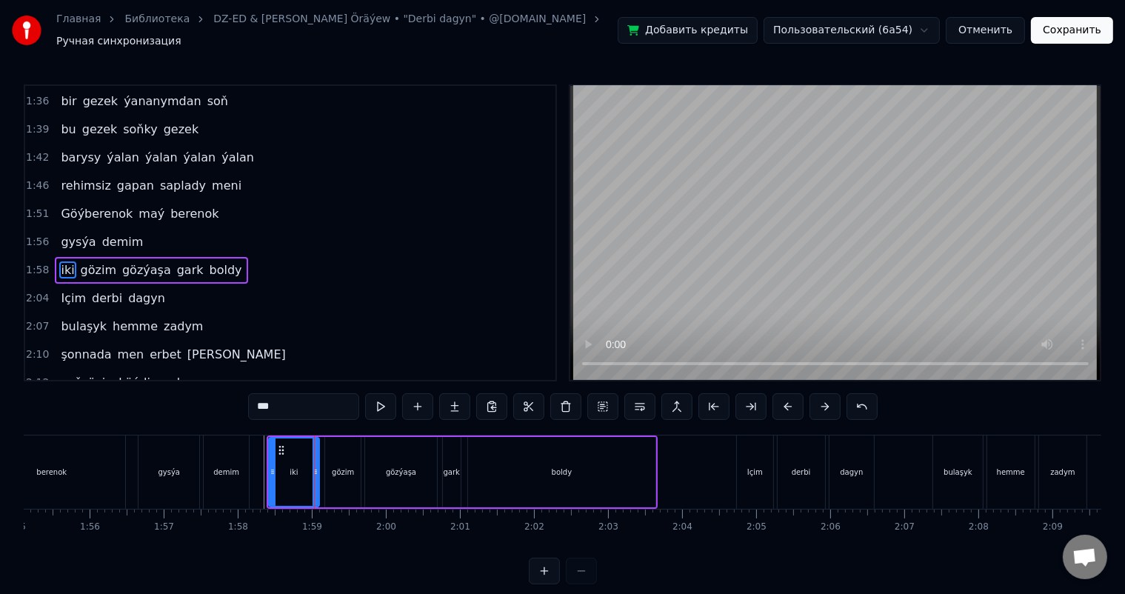
click at [631, 460] on div "boldy" at bounding box center [561, 472] width 187 height 70
type input "*****"
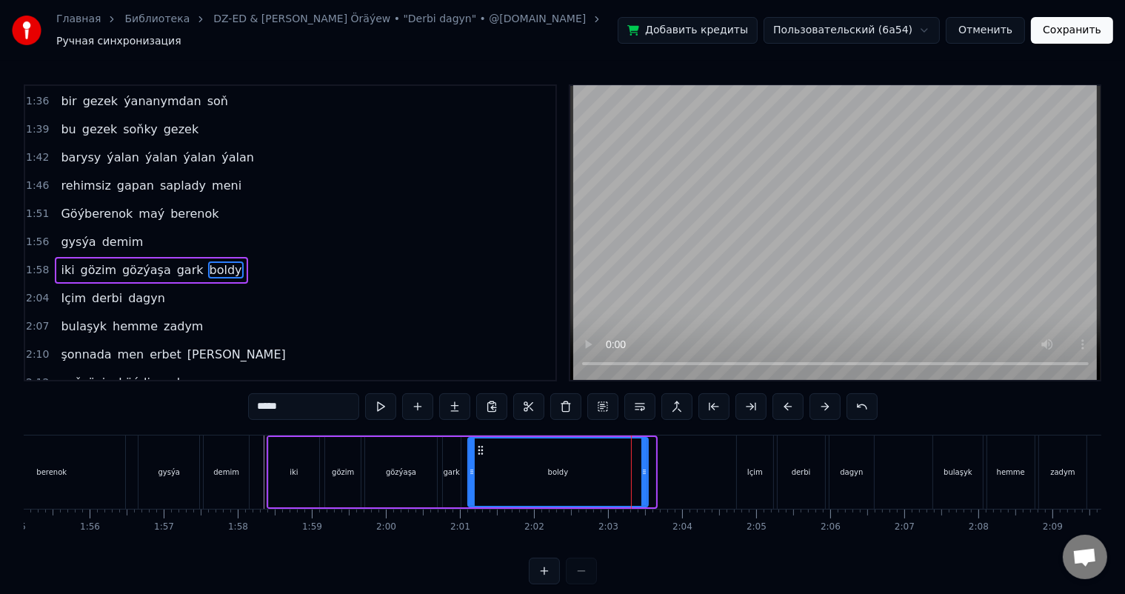
click at [644, 466] on icon at bounding box center [644, 472] width 6 height 12
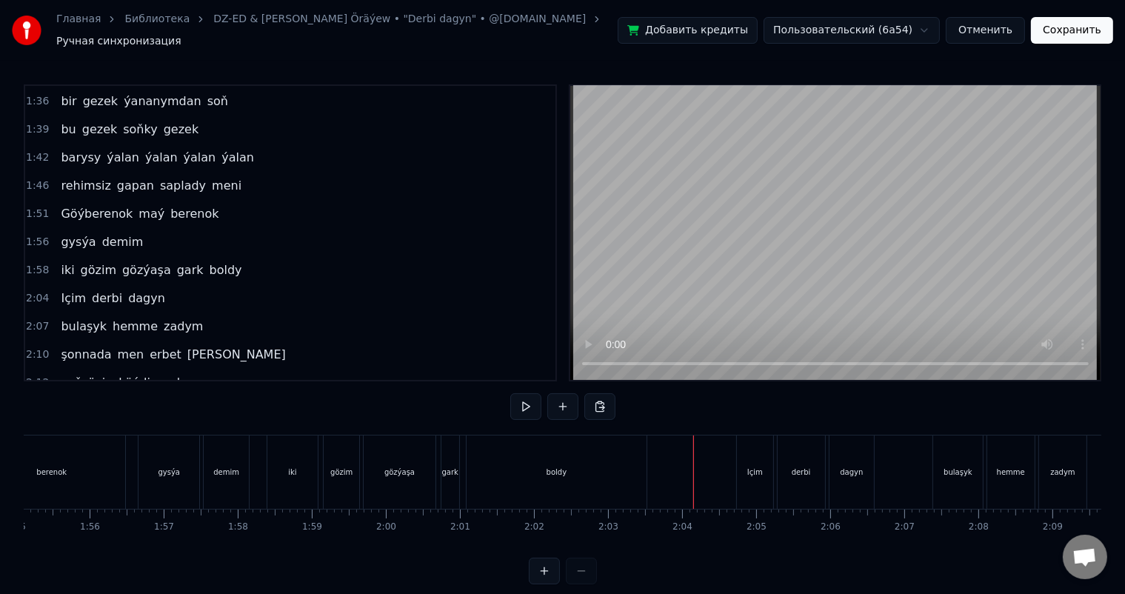
click at [745, 463] on div "Içim" at bounding box center [755, 471] width 36 height 73
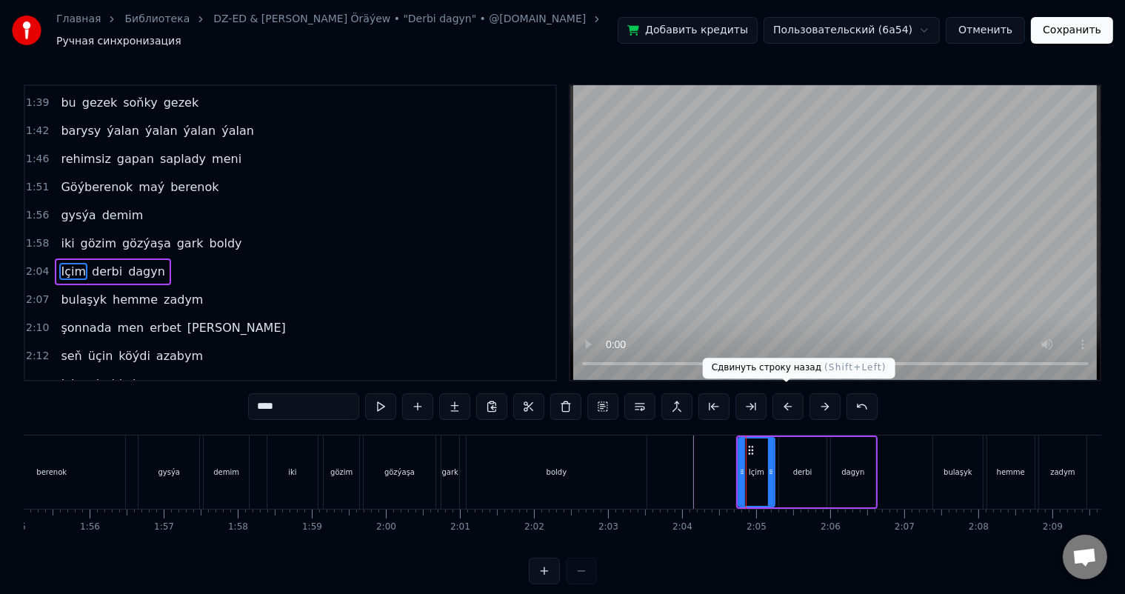
click at [785, 393] on button at bounding box center [787, 406] width 31 height 27
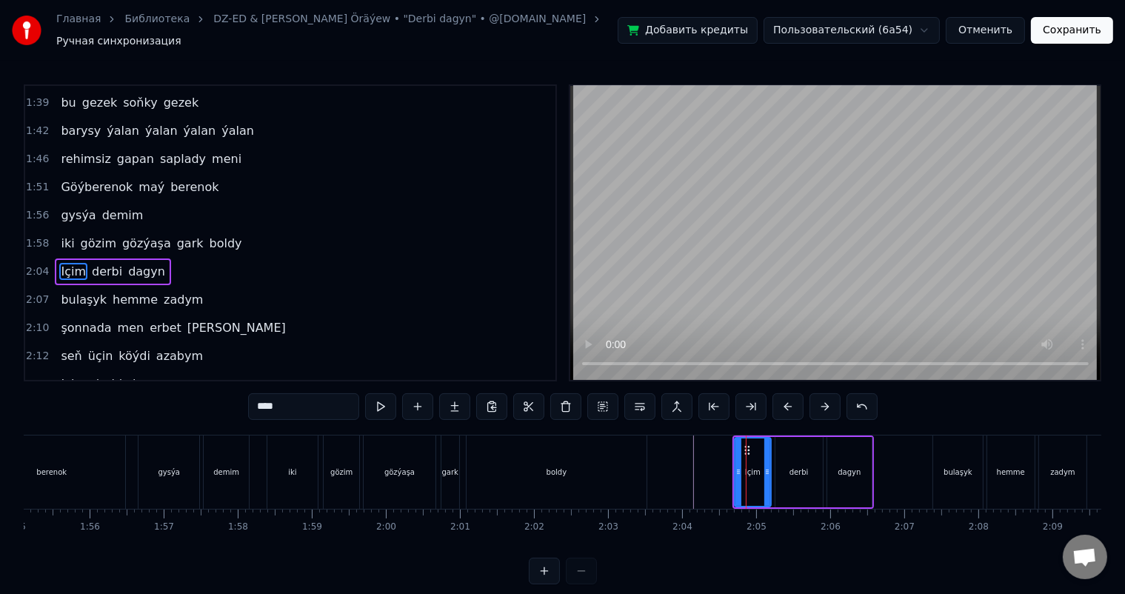
click at [785, 393] on button at bounding box center [787, 406] width 31 height 27
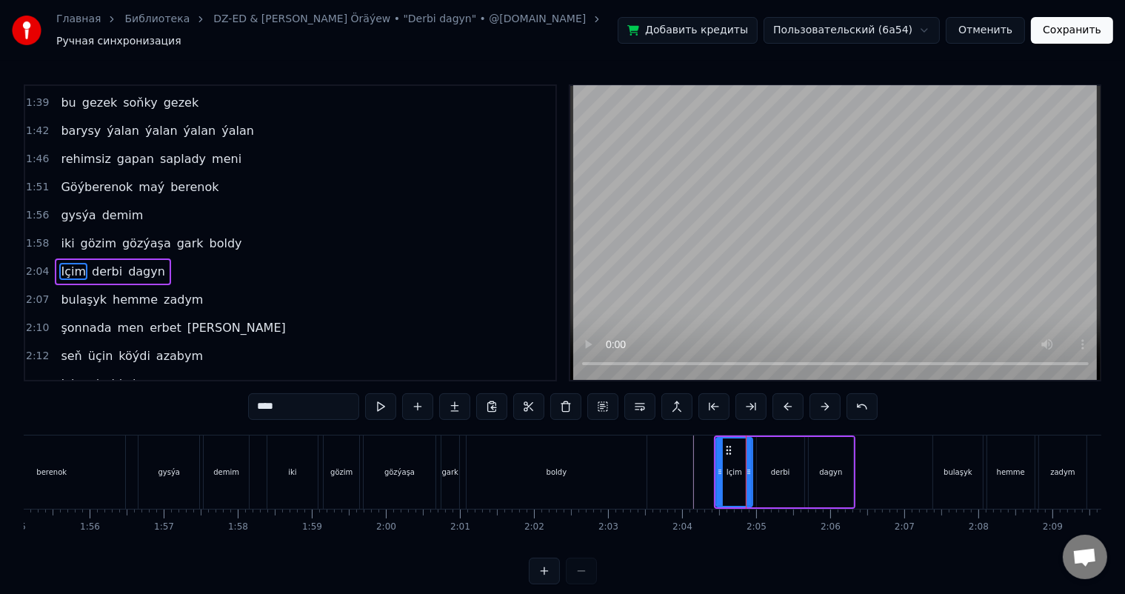
click at [785, 393] on button at bounding box center [787, 406] width 31 height 27
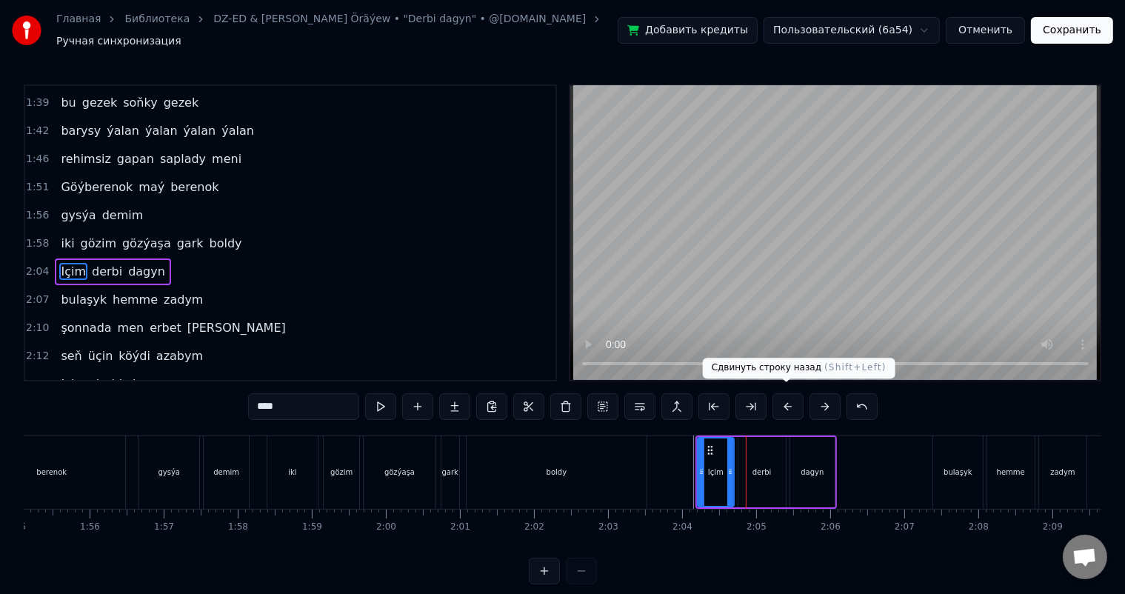
click at [782, 399] on button at bounding box center [787, 406] width 31 height 27
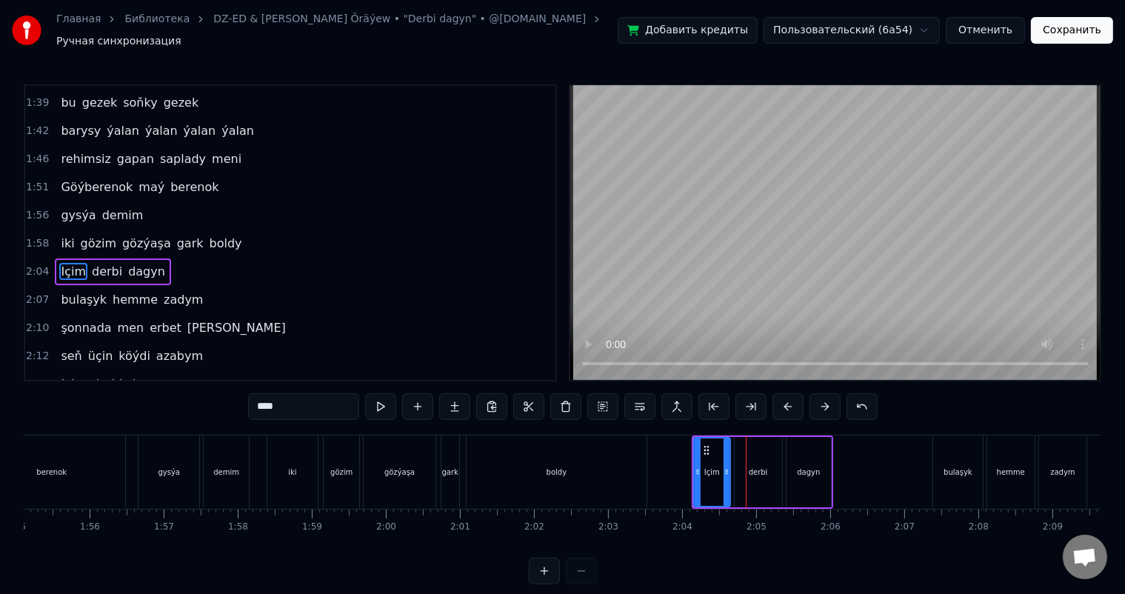
scroll to position [0, 8789]
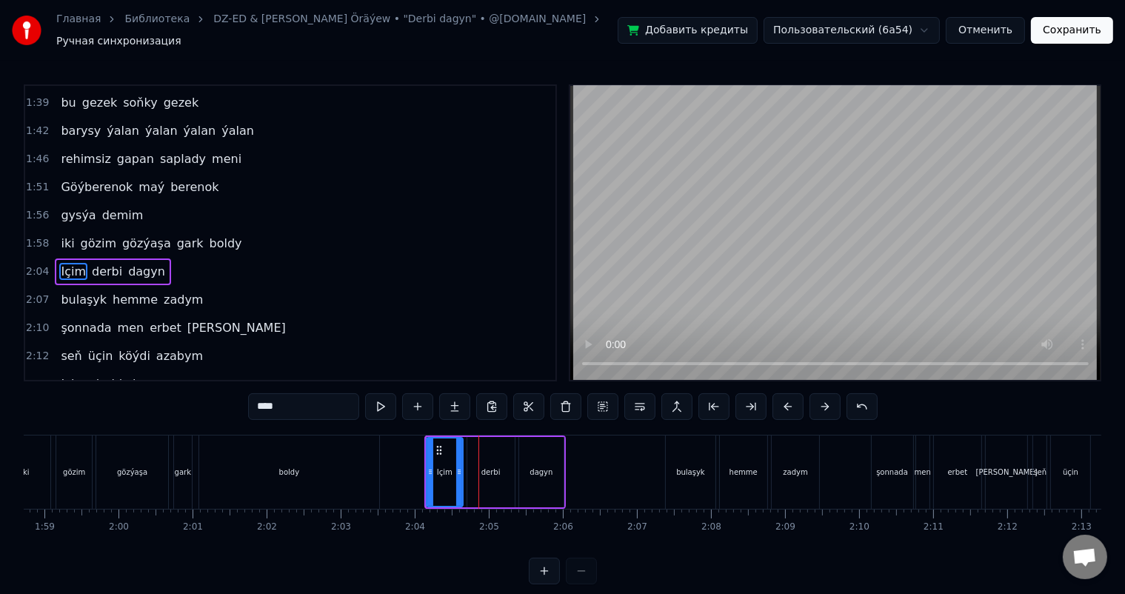
click at [691, 455] on div "bulaşyk" at bounding box center [690, 471] width 49 height 73
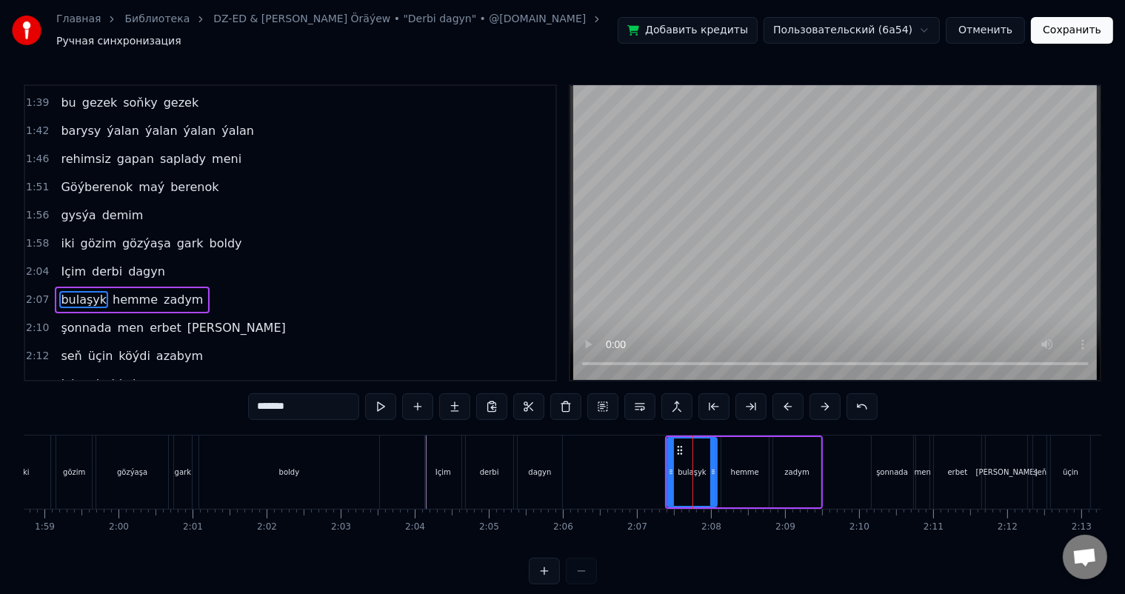
scroll to position [1037, 0]
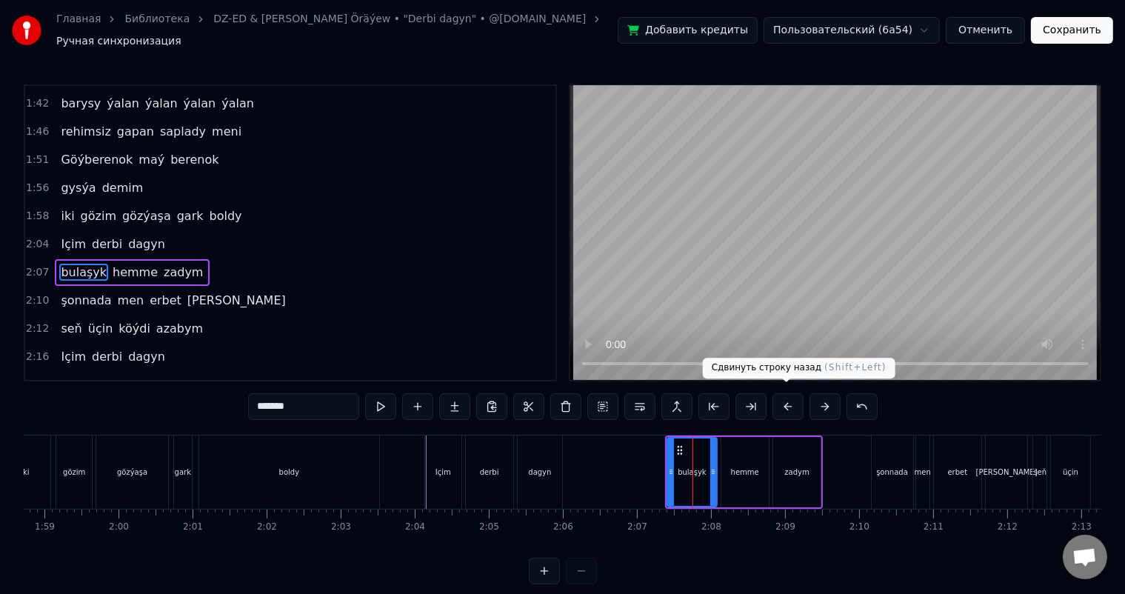
click at [785, 397] on button at bounding box center [787, 406] width 31 height 27
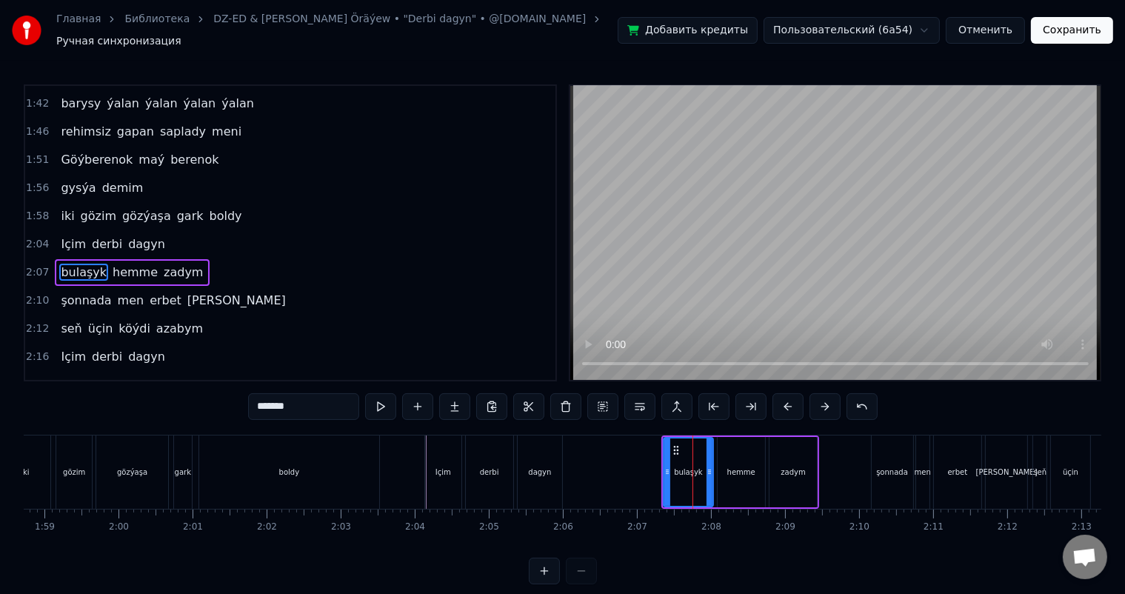
click at [785, 397] on button at bounding box center [787, 406] width 31 height 27
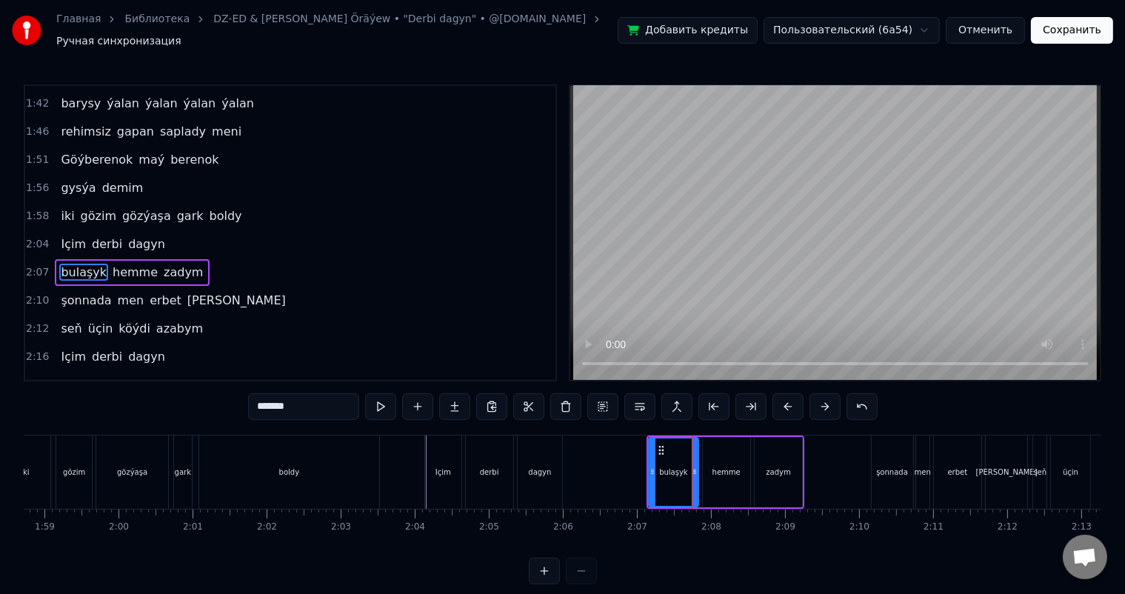
click at [785, 397] on button at bounding box center [787, 406] width 31 height 27
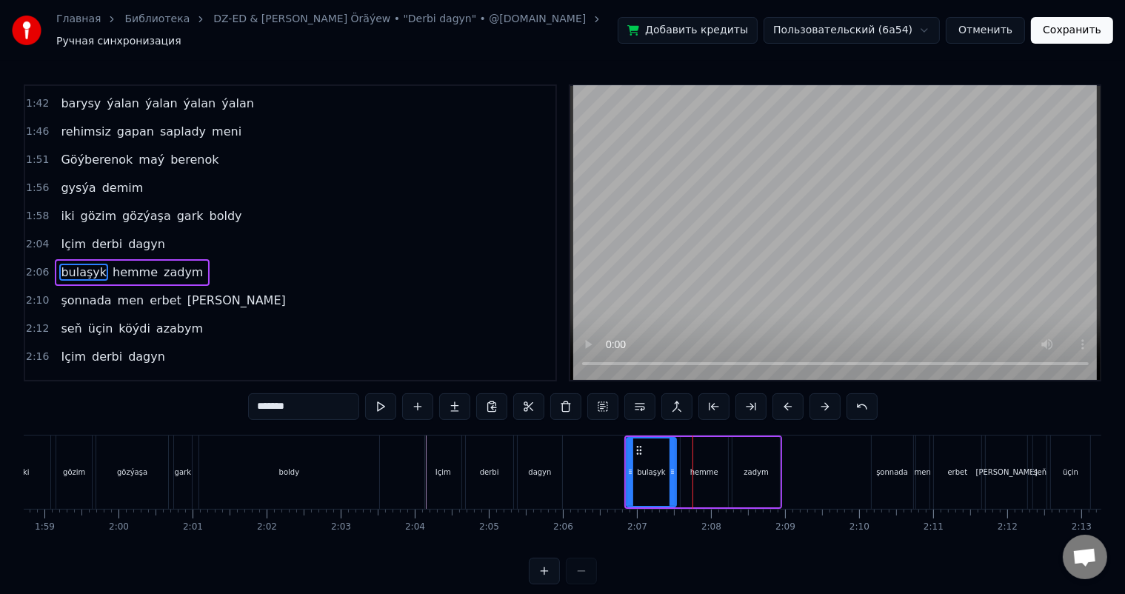
click at [785, 397] on button at bounding box center [787, 406] width 31 height 27
drag, startPoint x: 824, startPoint y: 551, endPoint x: 842, endPoint y: 546, distance: 19.0
click at [842, 546] on div "0:10 Meň çep ýanymda 0:14 [PERSON_NAME] diýip göterenim sen 0:17 aldanyp utulan…" at bounding box center [562, 334] width 1077 height 500
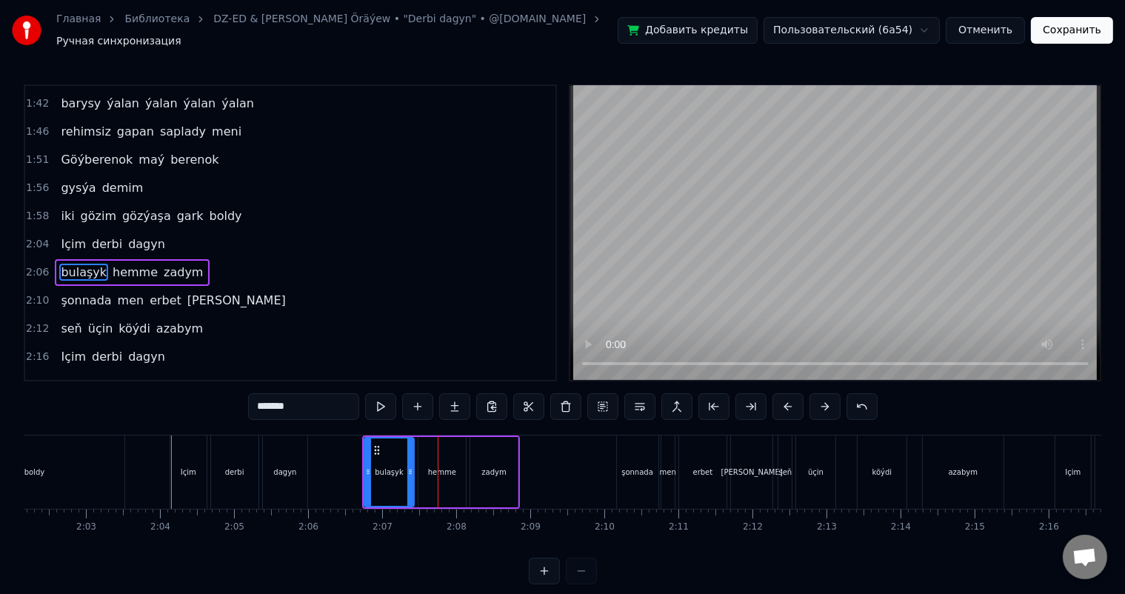
scroll to position [0, 9057]
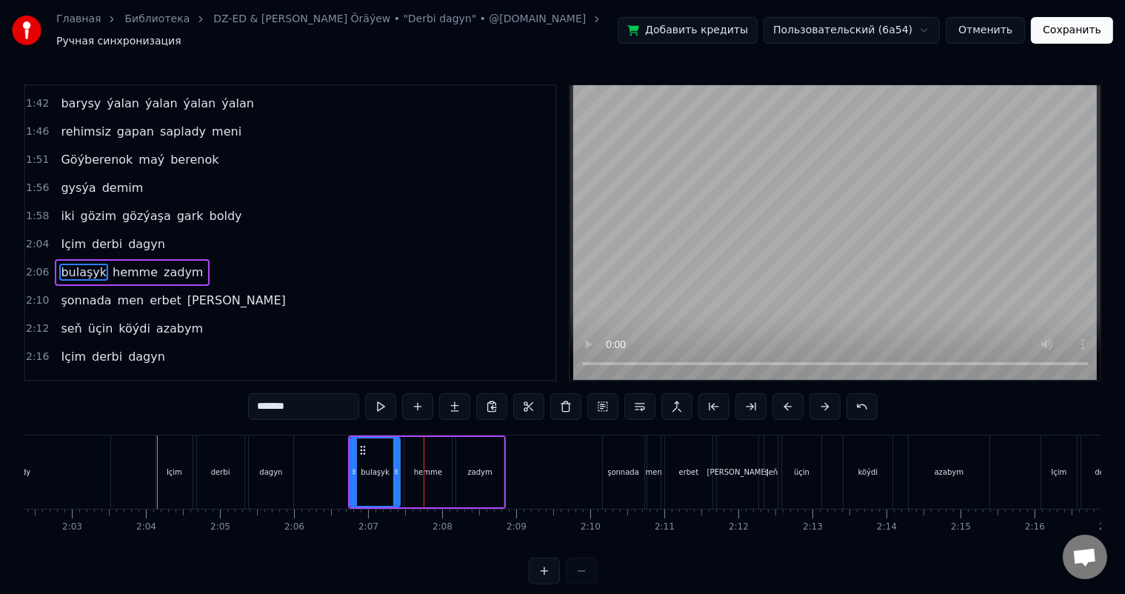
click at [623, 443] on div "şonnada" at bounding box center [623, 471] width 41 height 73
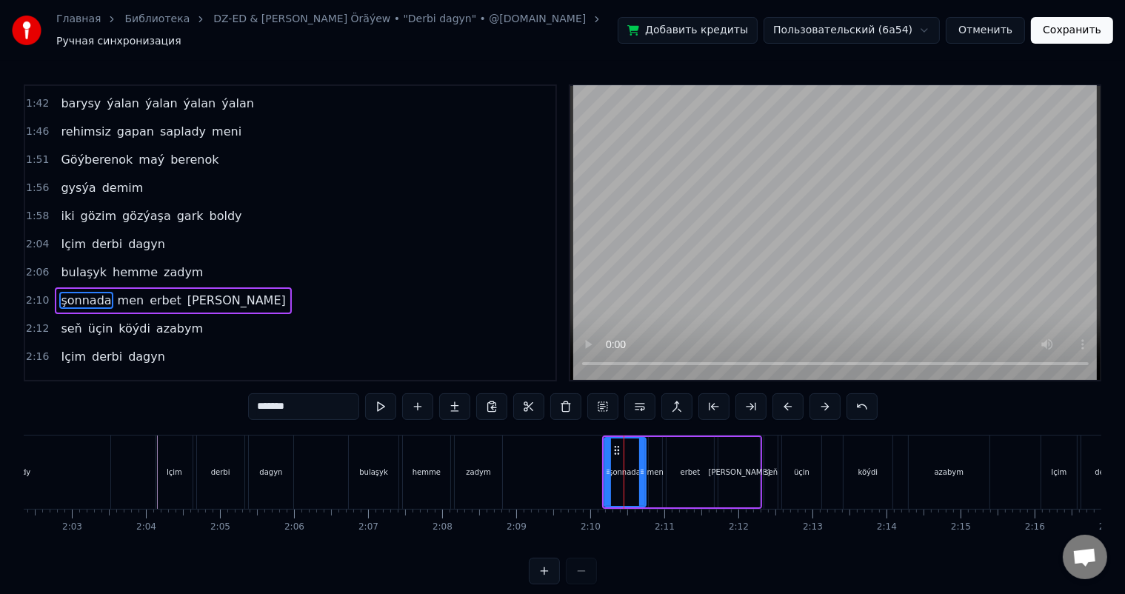
scroll to position [1065, 0]
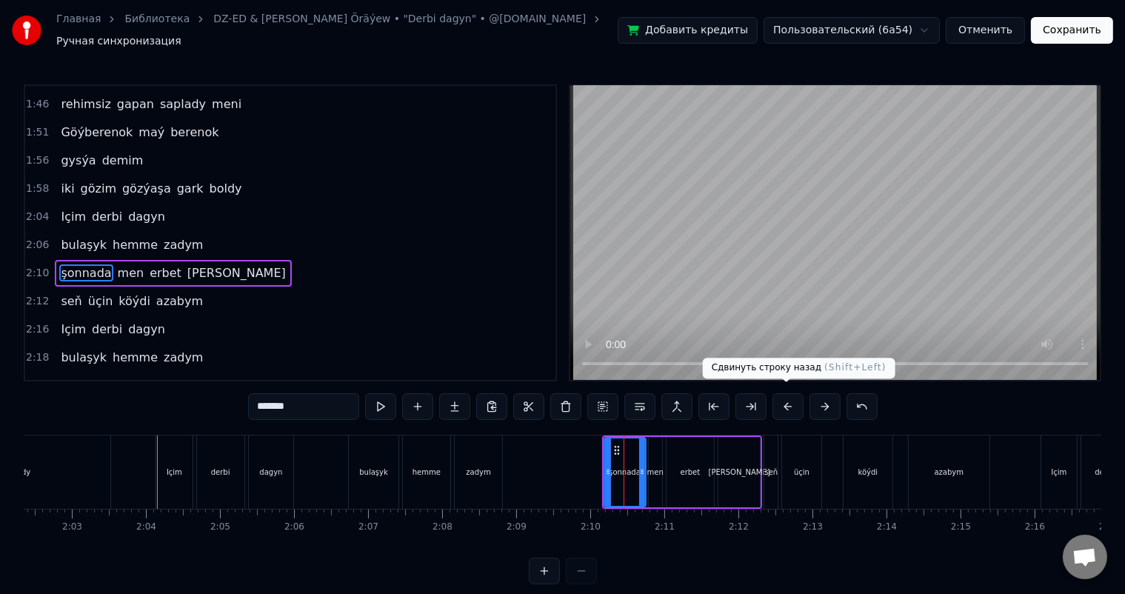
click at [791, 397] on button at bounding box center [787, 406] width 31 height 27
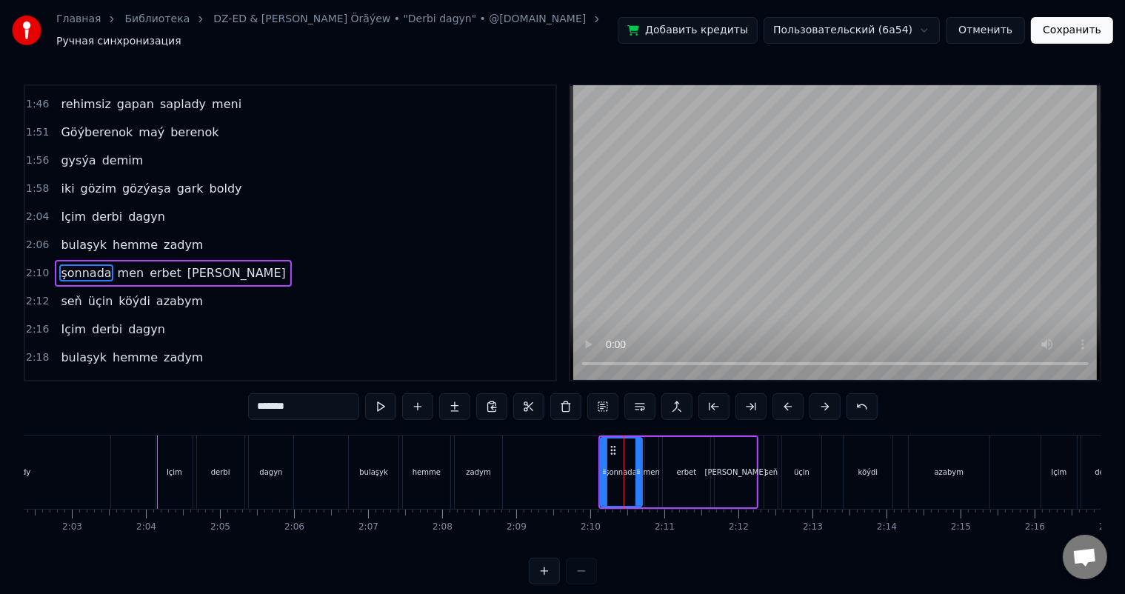
click at [791, 397] on button at bounding box center [787, 406] width 31 height 27
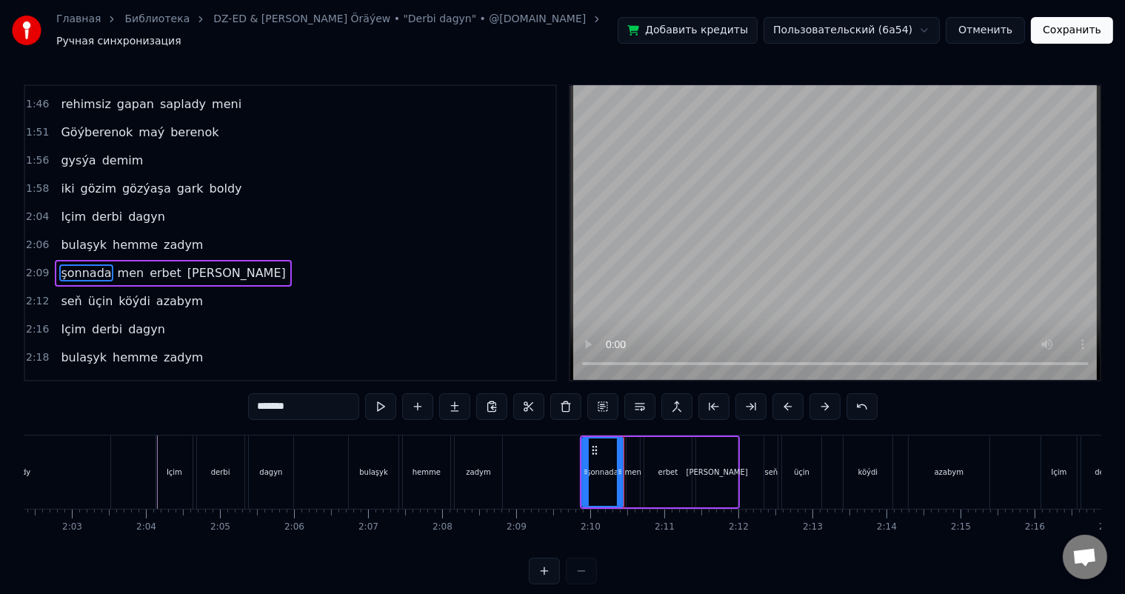
click at [791, 397] on button at bounding box center [787, 406] width 31 height 27
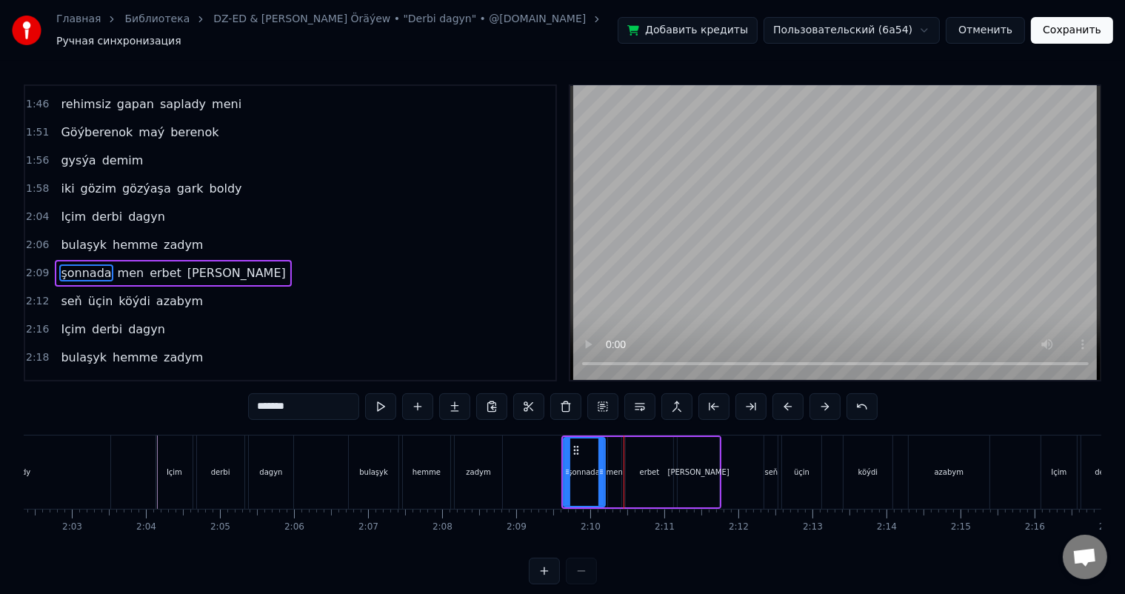
click at [791, 397] on button at bounding box center [787, 406] width 31 height 27
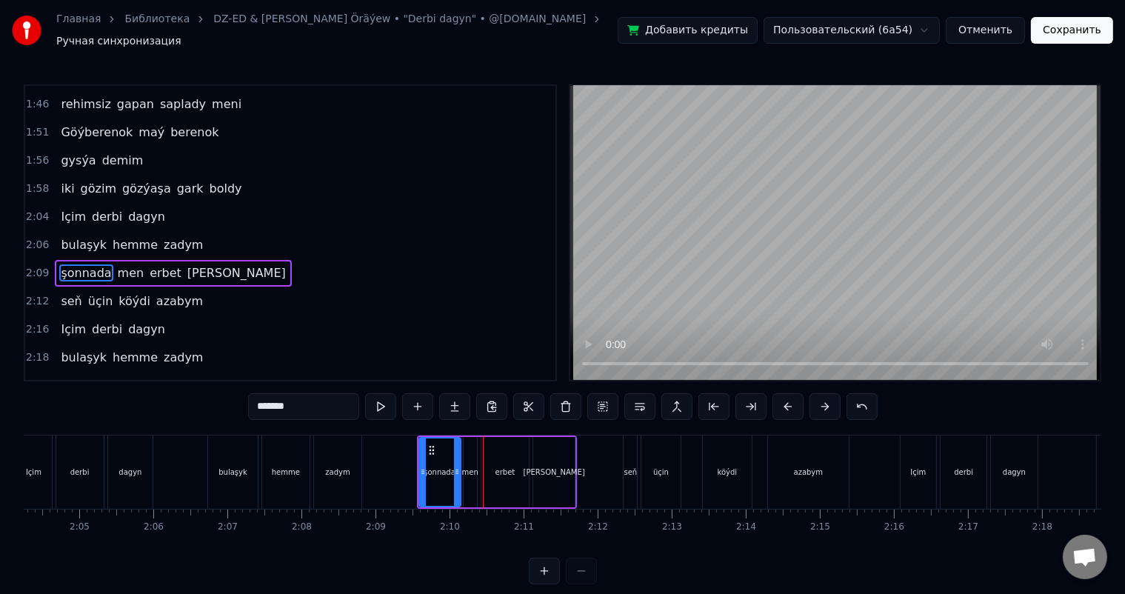
scroll to position [0, 9227]
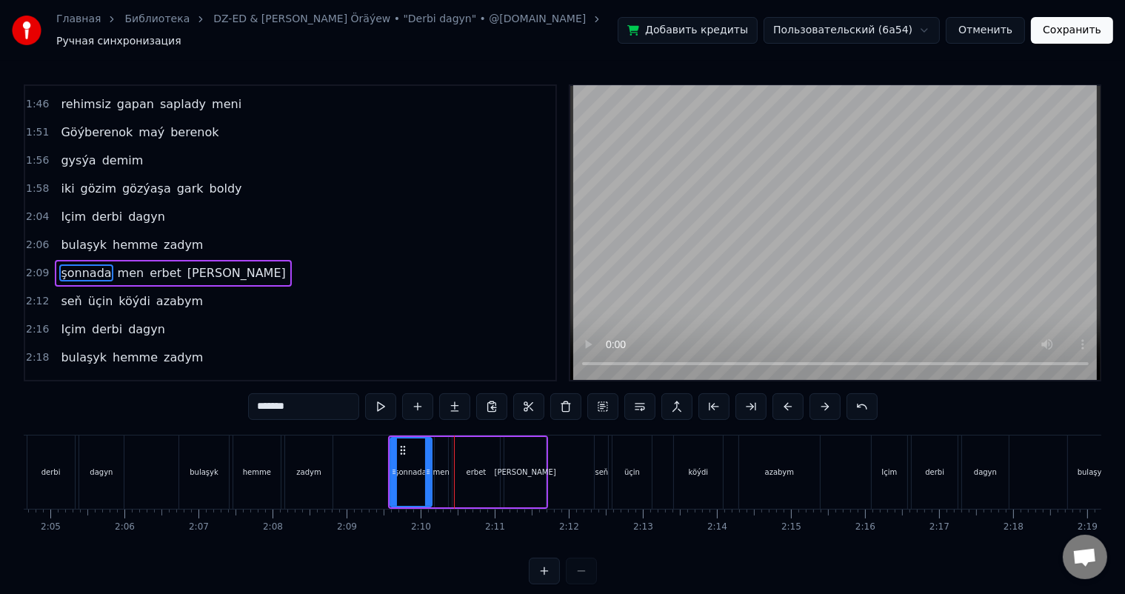
click at [601, 439] on div "seň" at bounding box center [600, 471] width 13 height 73
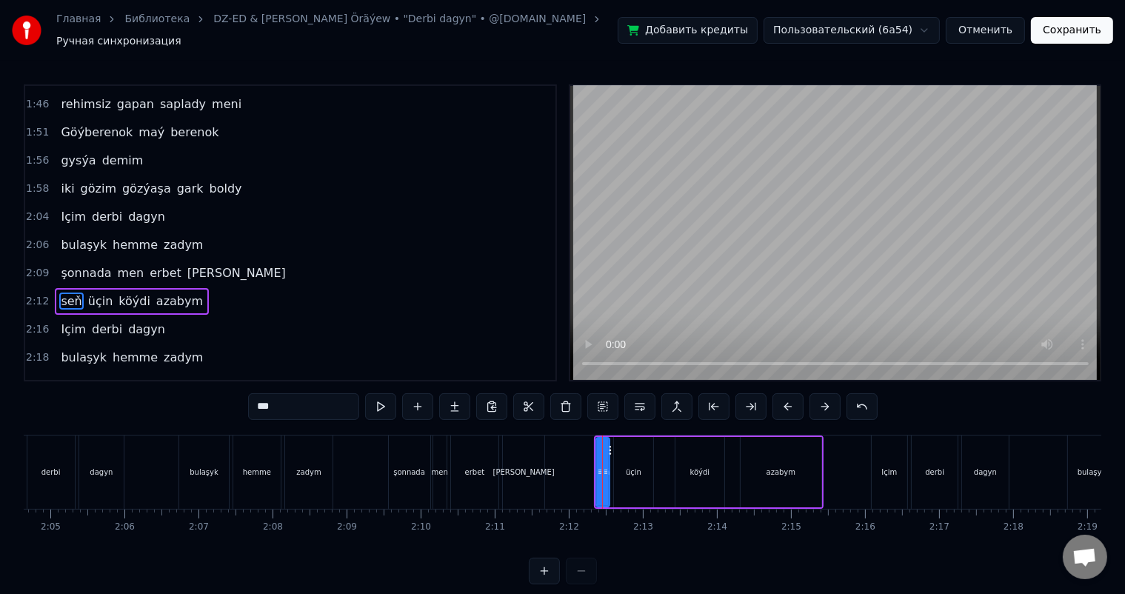
scroll to position [1092, 0]
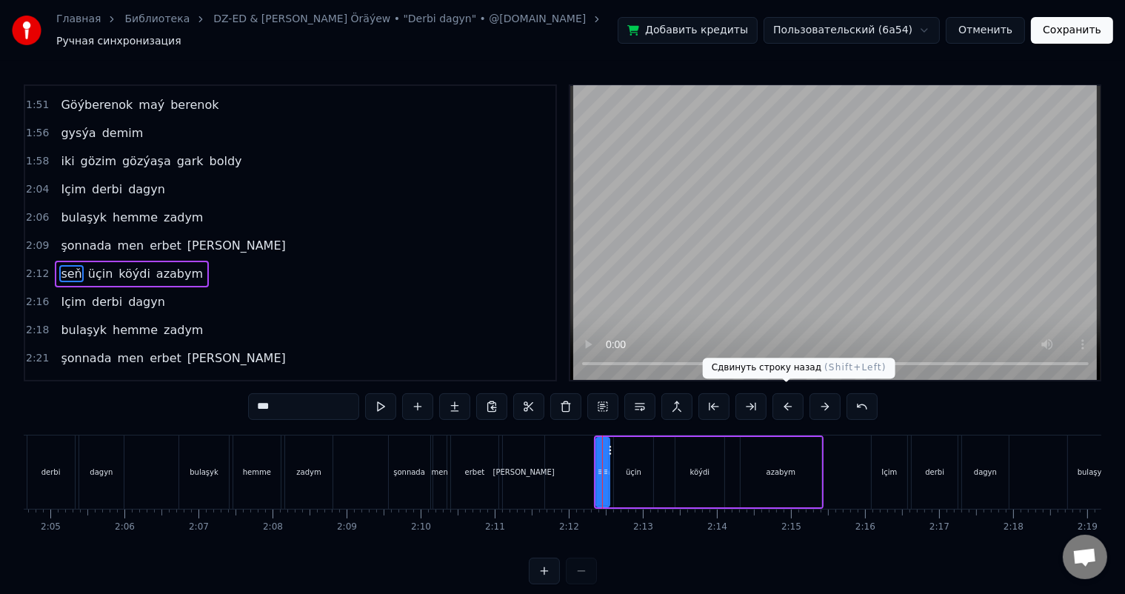
click at [785, 399] on button at bounding box center [787, 406] width 31 height 27
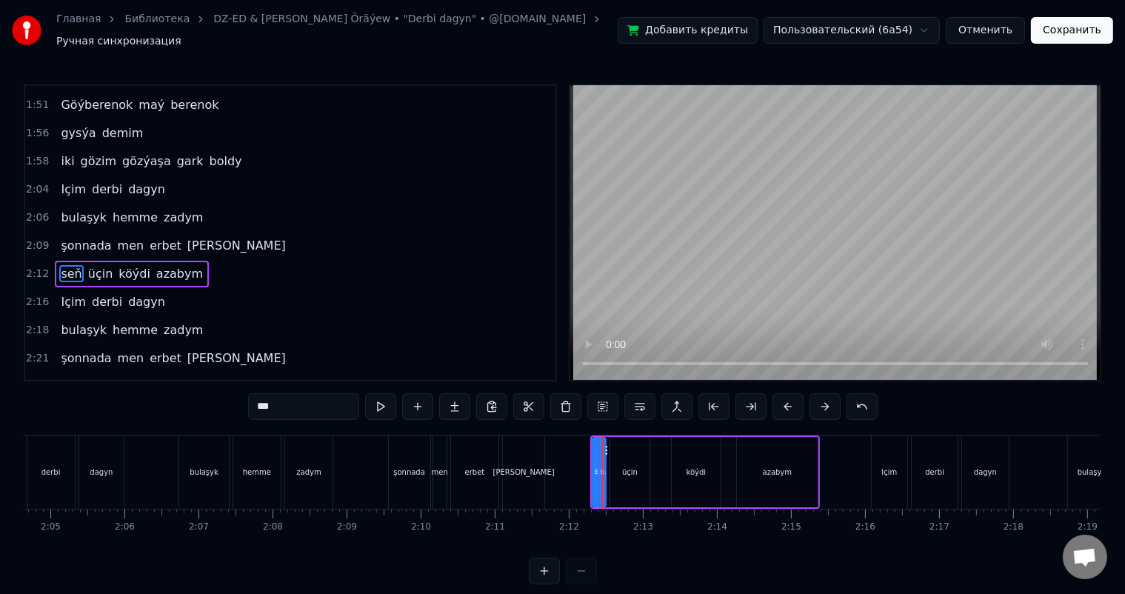
click at [785, 399] on button at bounding box center [787, 406] width 31 height 27
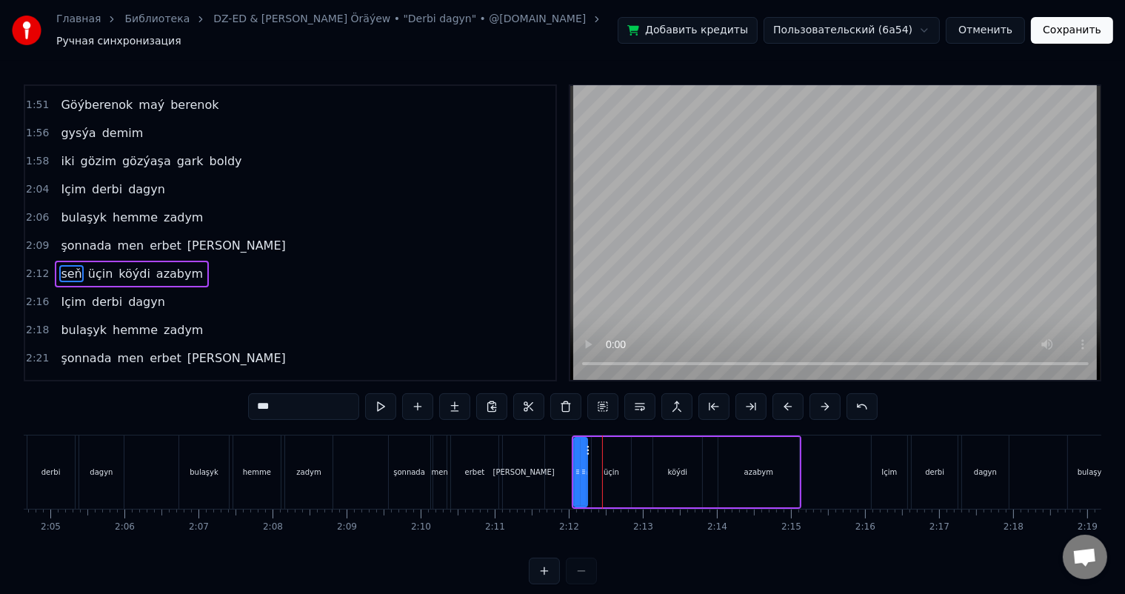
click at [785, 399] on button at bounding box center [787, 406] width 31 height 27
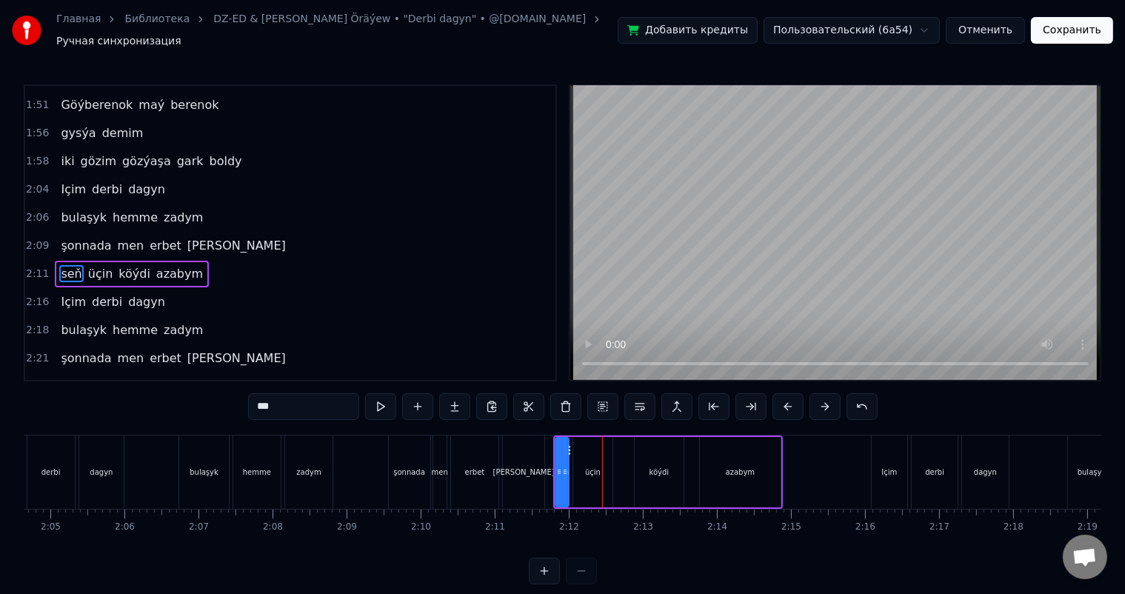
click at [785, 399] on button at bounding box center [787, 406] width 31 height 27
drag, startPoint x: 848, startPoint y: 536, endPoint x: 862, endPoint y: 533, distance: 14.4
click at [862, 533] on div "Meň çep ýanymda [PERSON_NAME] diýip göterenim sen aldanyp utulanym sen içim sow…" at bounding box center [562, 490] width 1077 height 111
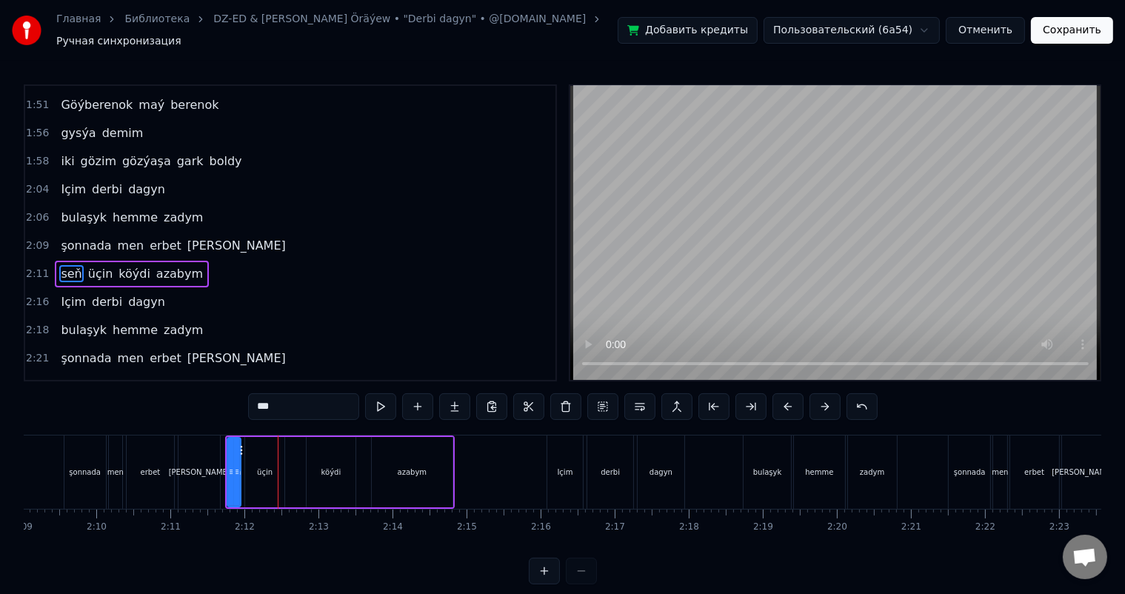
scroll to position [0, 9593]
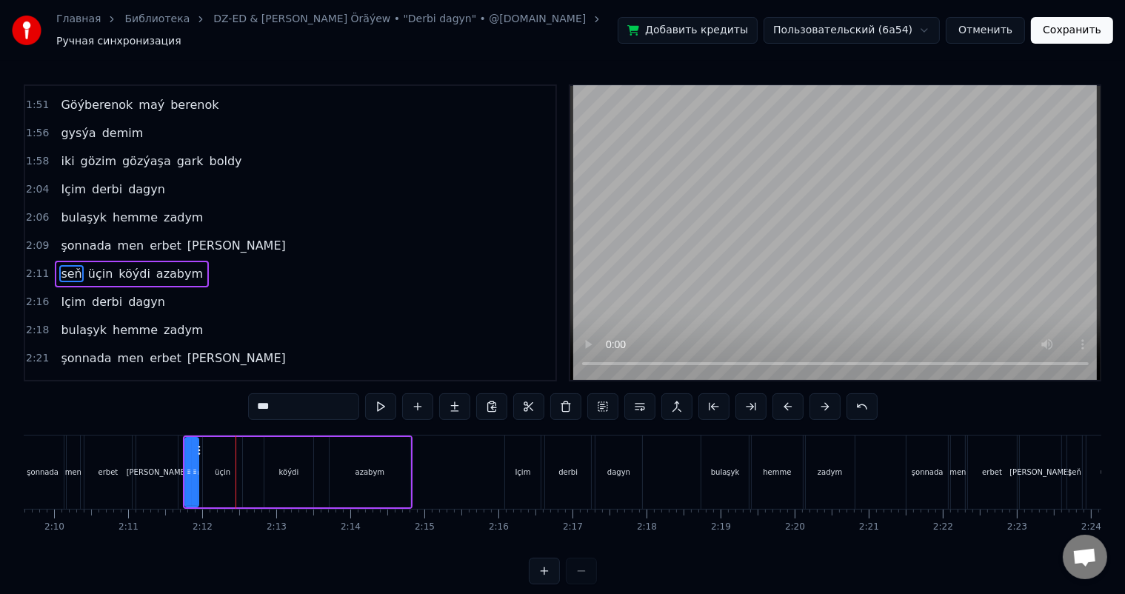
click at [526, 443] on div "Içim" at bounding box center [523, 471] width 36 height 73
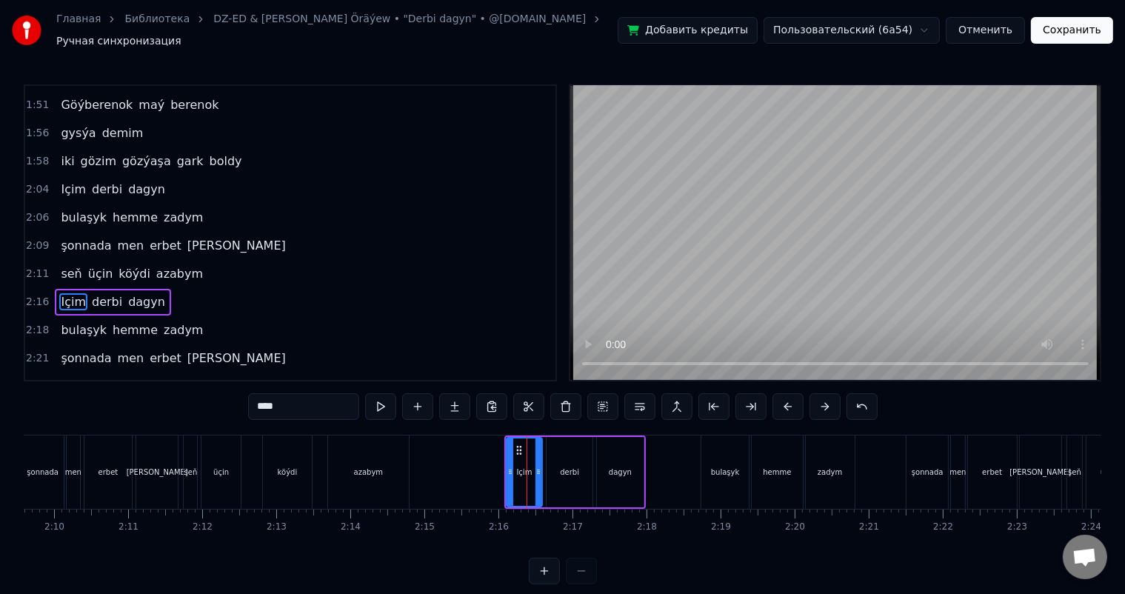
scroll to position [1119, 0]
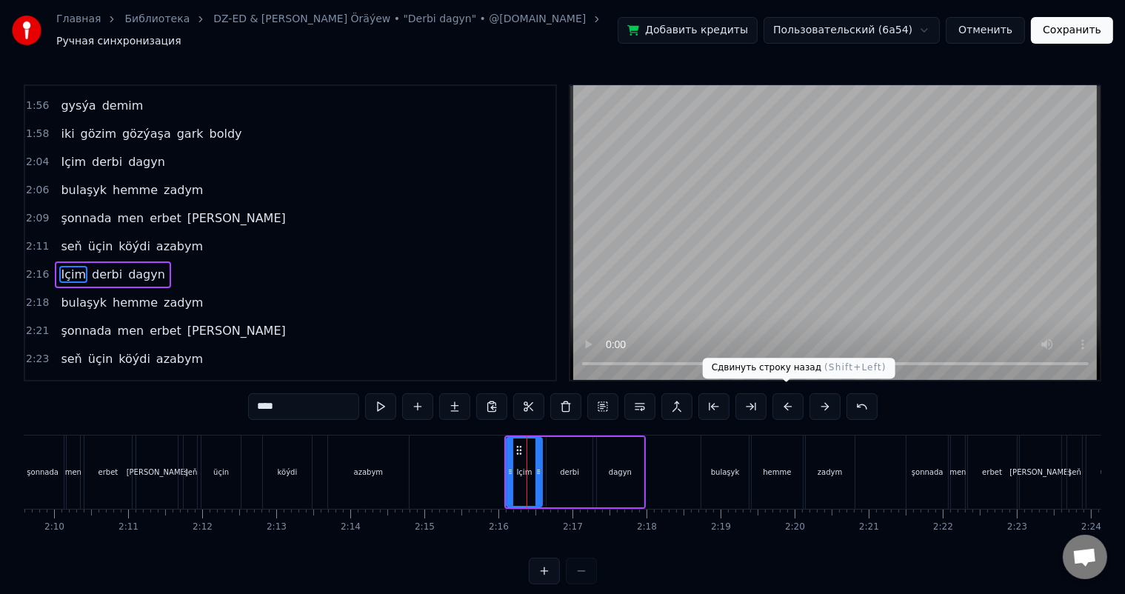
click at [788, 400] on button at bounding box center [787, 406] width 31 height 27
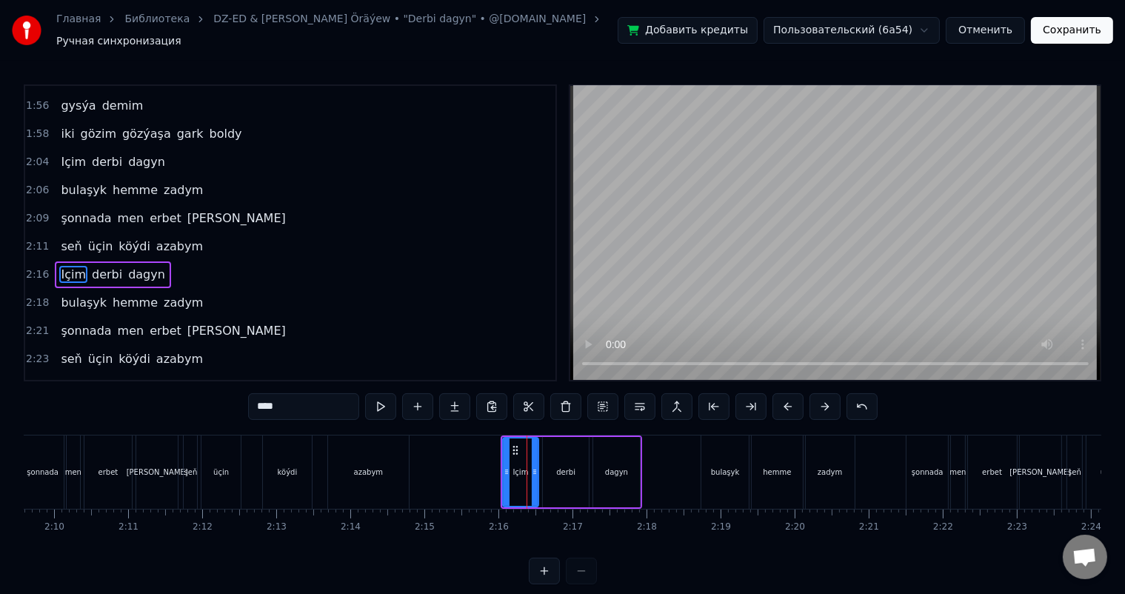
click at [788, 400] on button at bounding box center [787, 406] width 31 height 27
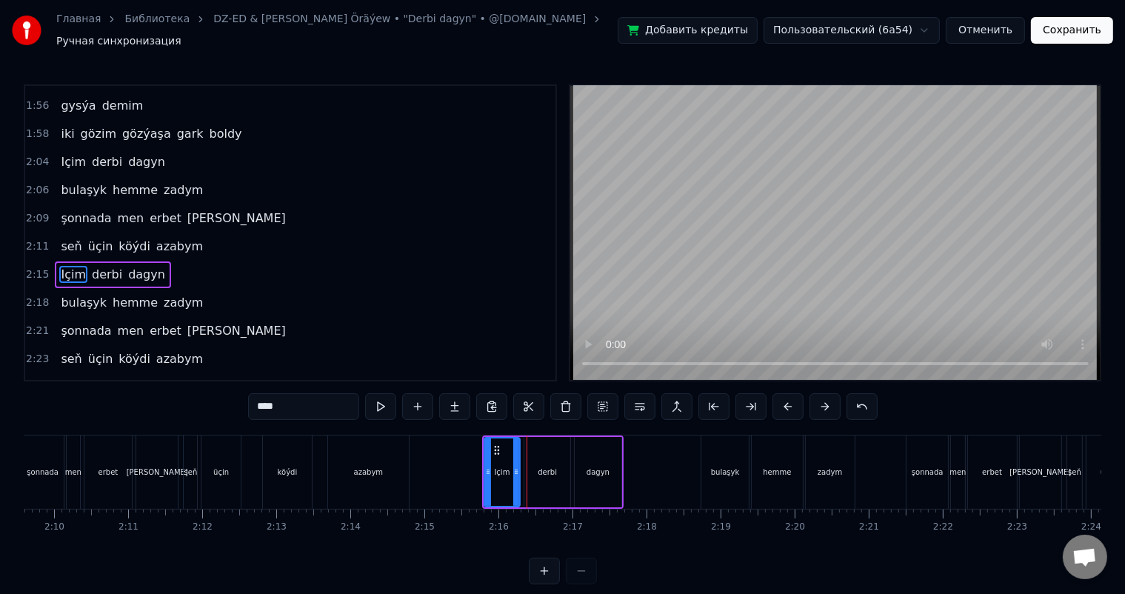
click at [788, 400] on button at bounding box center [787, 406] width 31 height 27
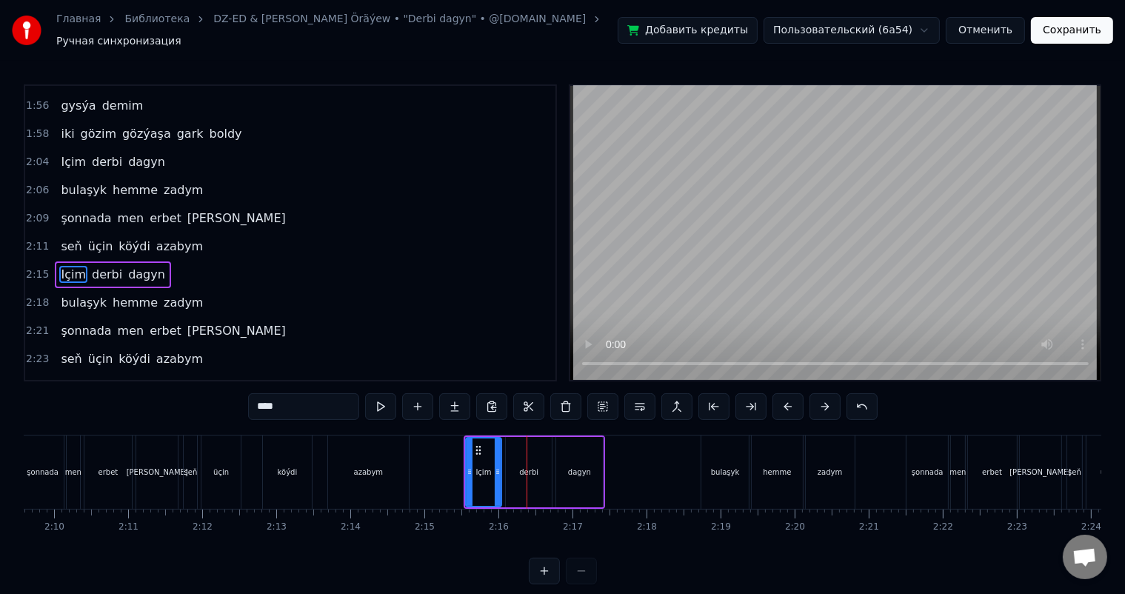
click at [788, 400] on button at bounding box center [787, 406] width 31 height 27
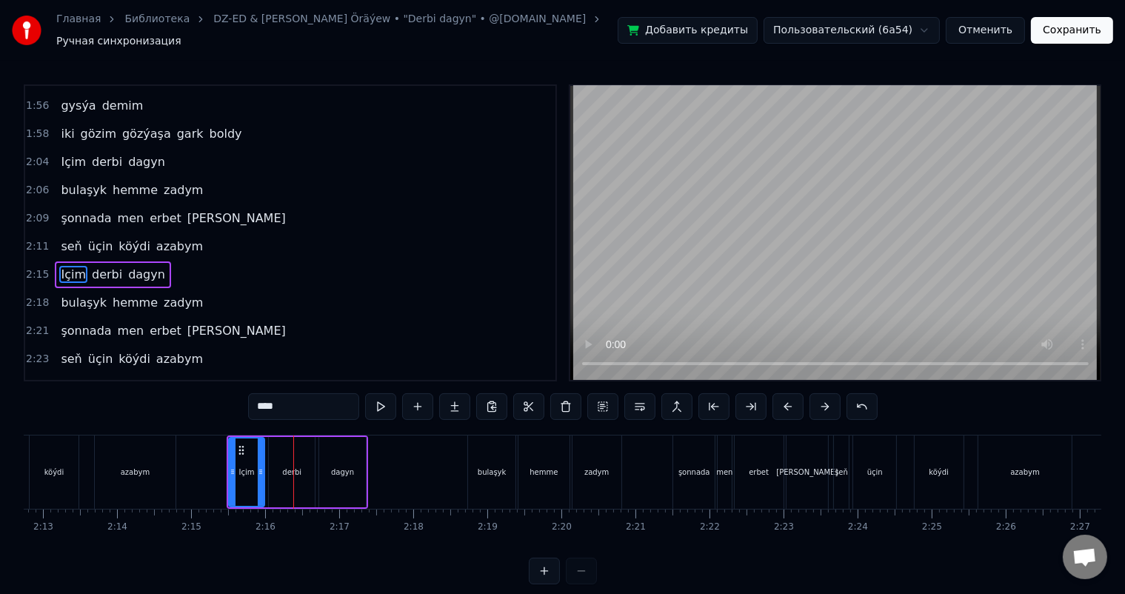
scroll to position [0, 9869]
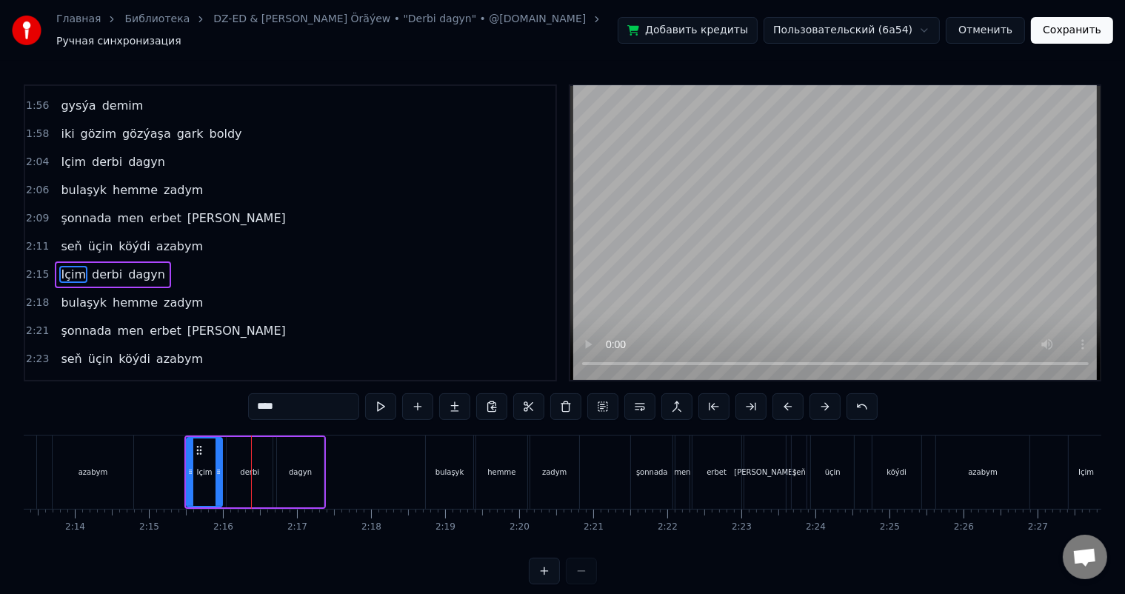
click at [456, 444] on div "bulaşyk" at bounding box center [449, 471] width 47 height 73
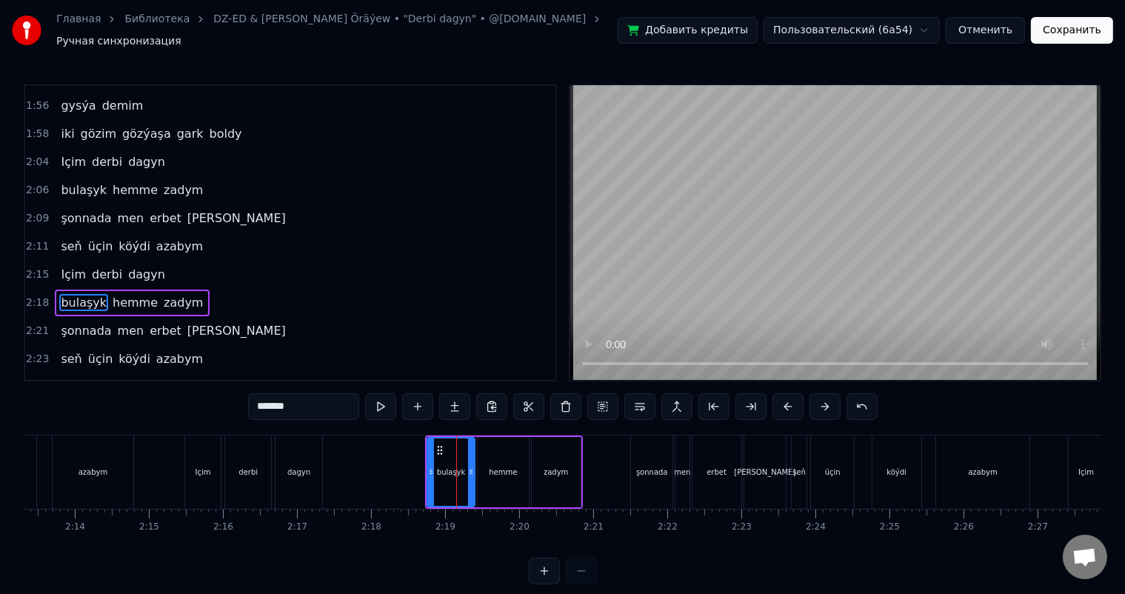
scroll to position [1146, 0]
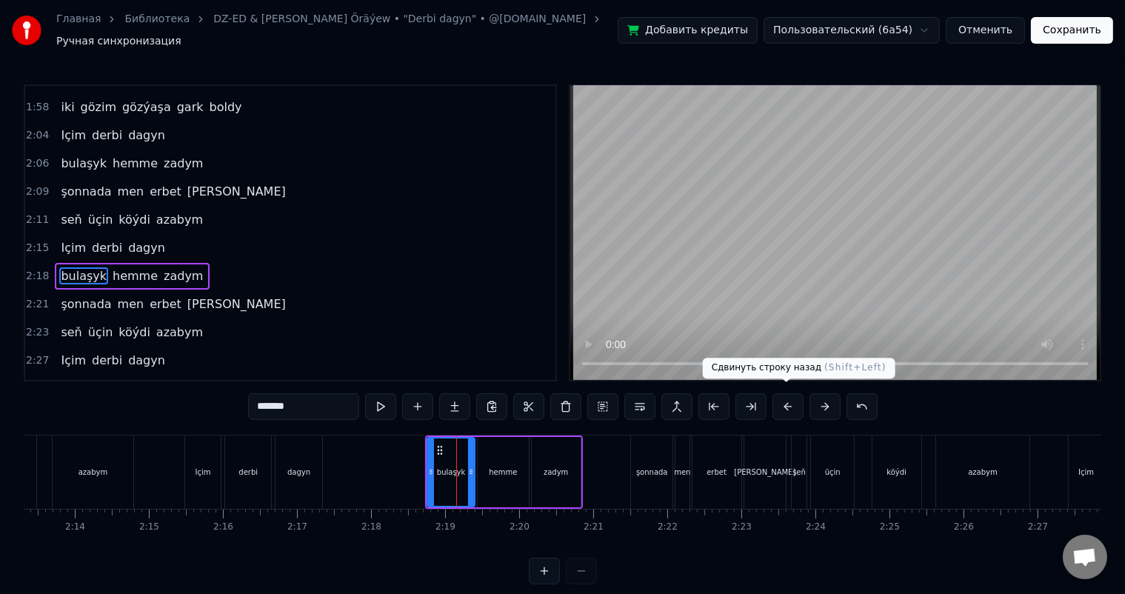
click at [792, 395] on button at bounding box center [787, 406] width 31 height 27
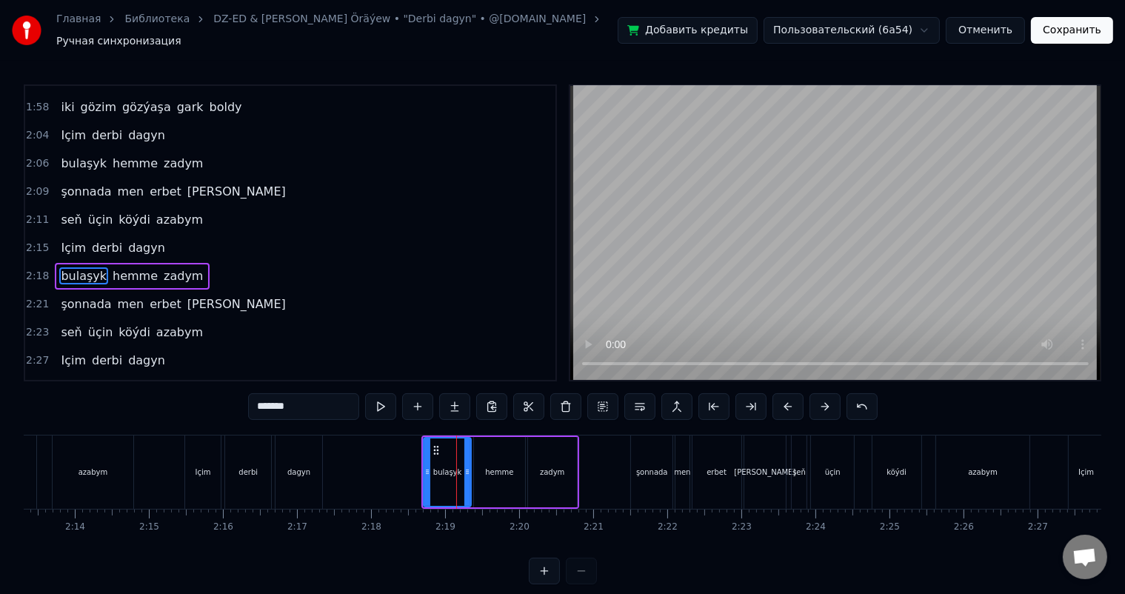
click at [792, 395] on button at bounding box center [787, 406] width 31 height 27
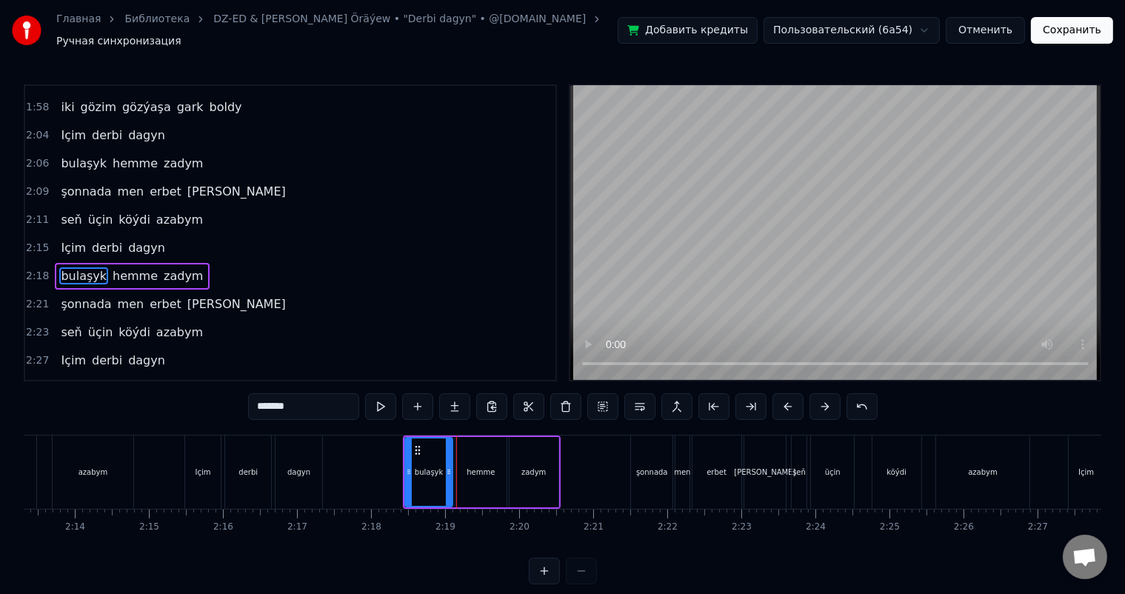
click at [792, 395] on button at bounding box center [787, 406] width 31 height 27
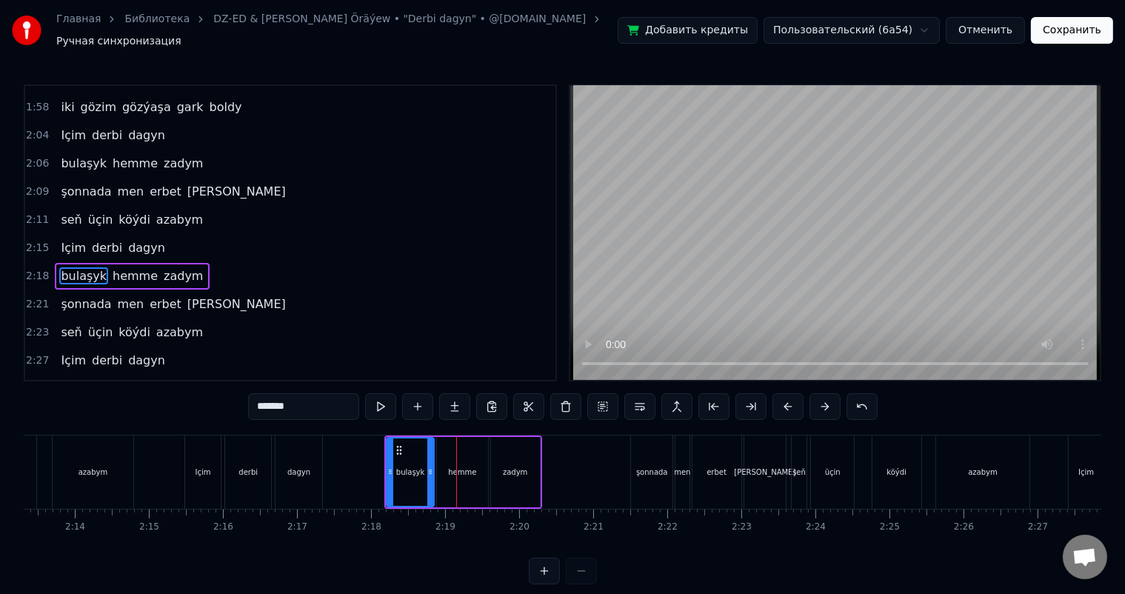
click at [792, 395] on button at bounding box center [787, 406] width 31 height 27
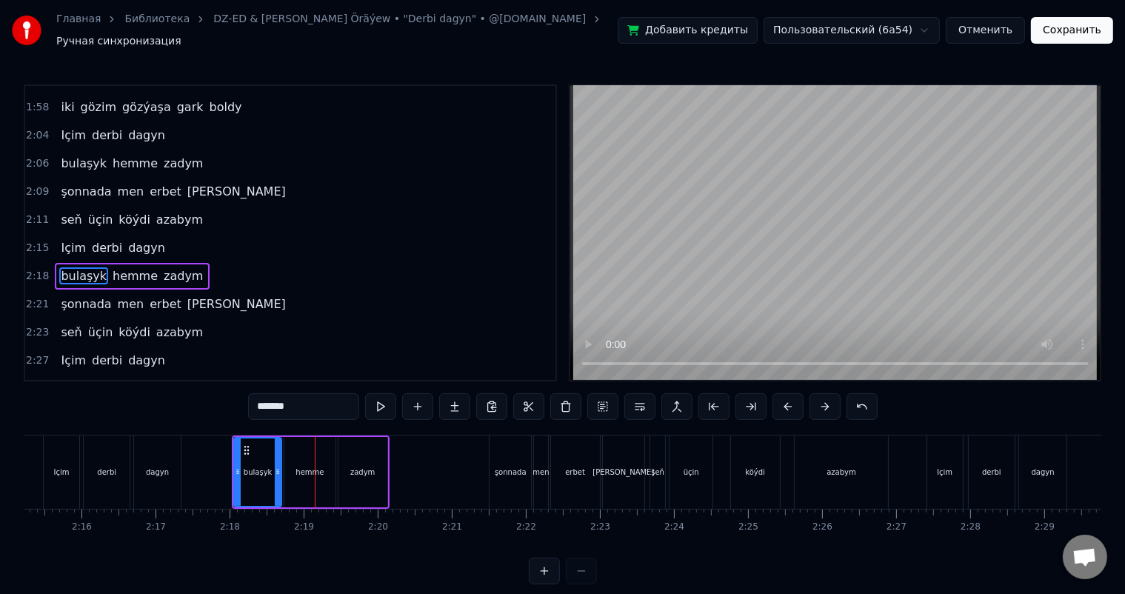
scroll to position [0, 10101]
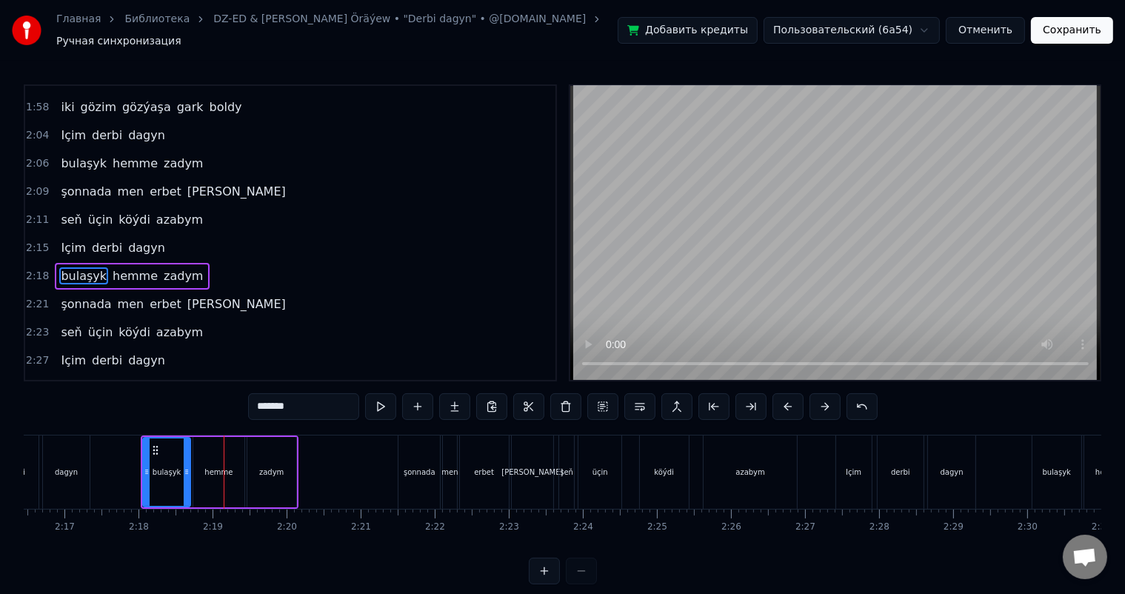
click at [418, 454] on div "şonnada" at bounding box center [418, 471] width 41 height 73
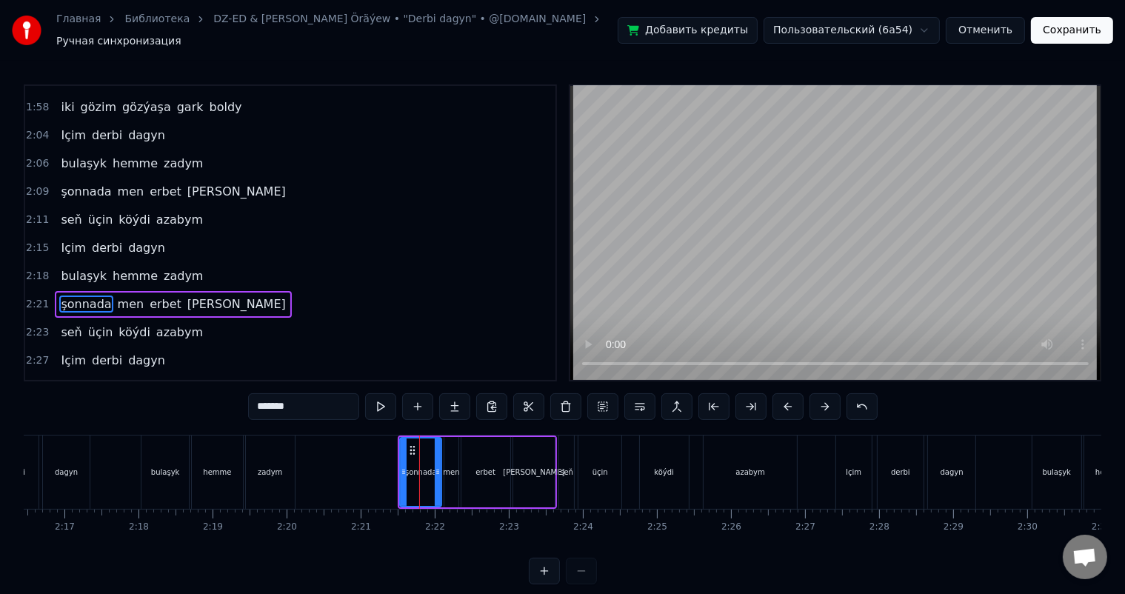
scroll to position [1173, 0]
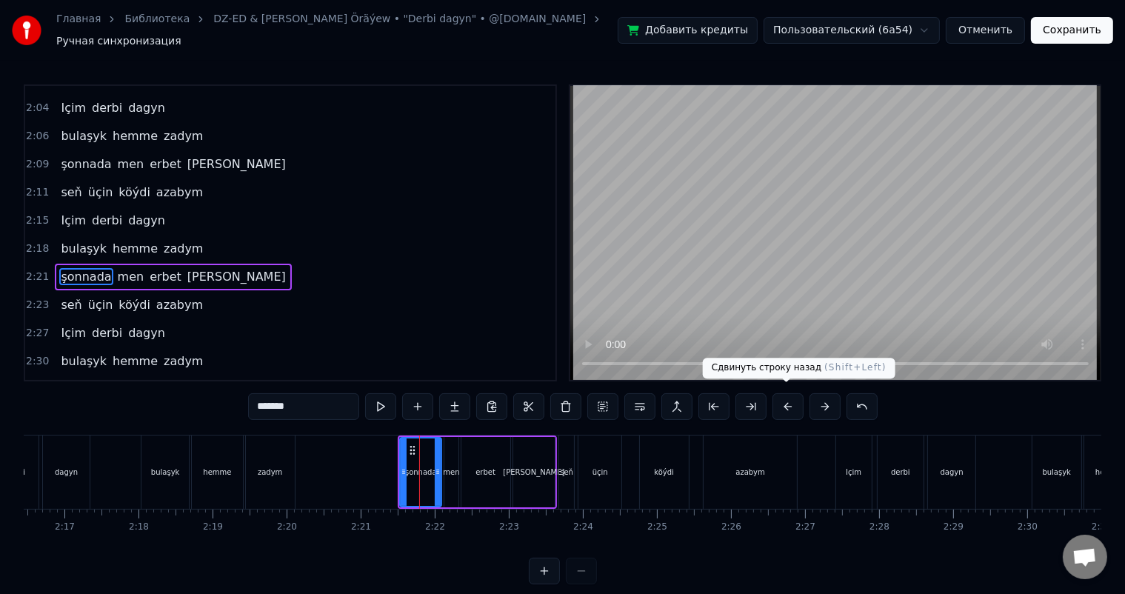
click at [787, 398] on button at bounding box center [787, 406] width 31 height 27
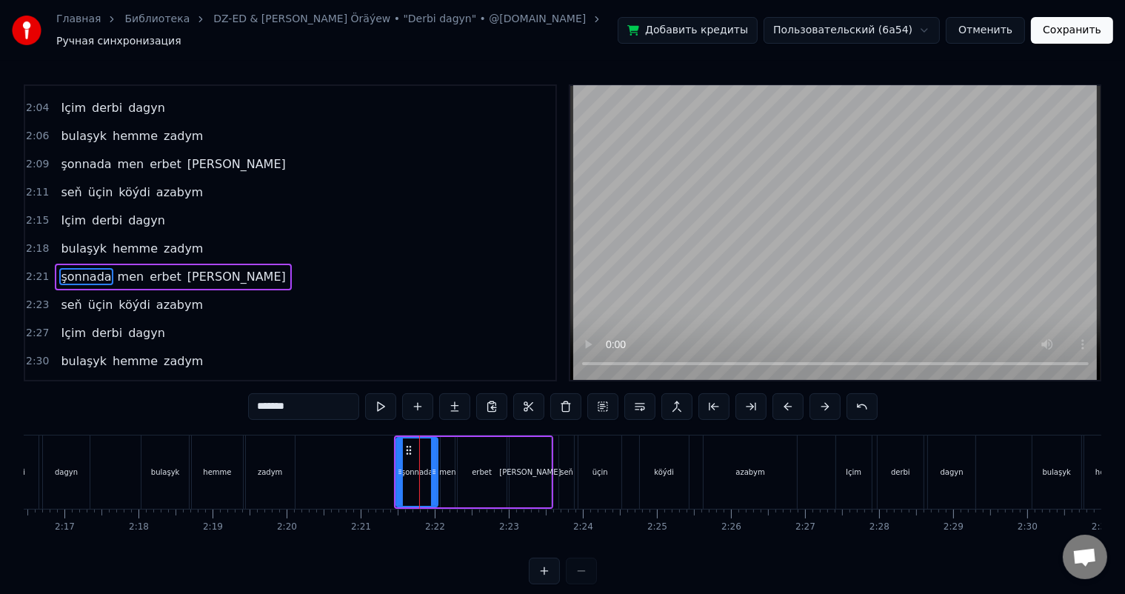
click at [787, 398] on button at bounding box center [787, 406] width 31 height 27
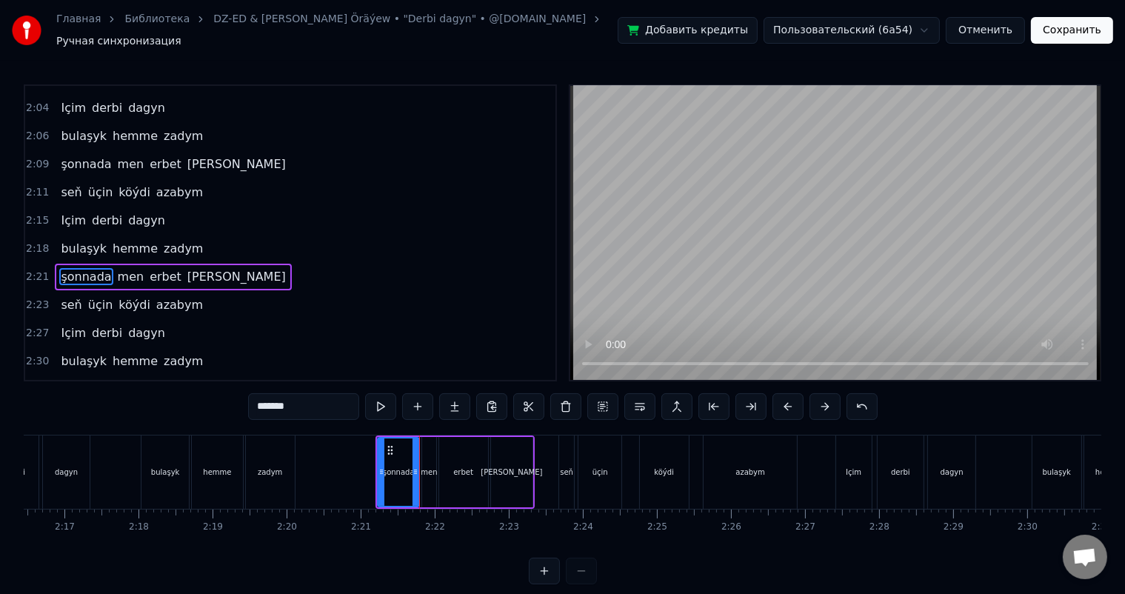
click at [787, 398] on button at bounding box center [787, 406] width 31 height 27
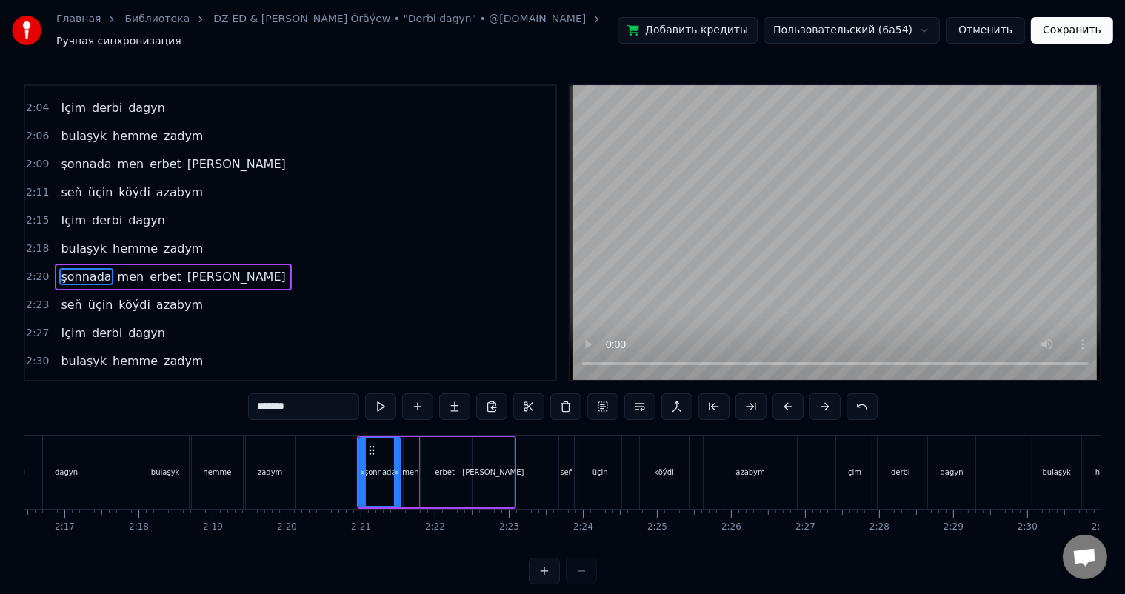
click at [787, 398] on button at bounding box center [787, 406] width 31 height 27
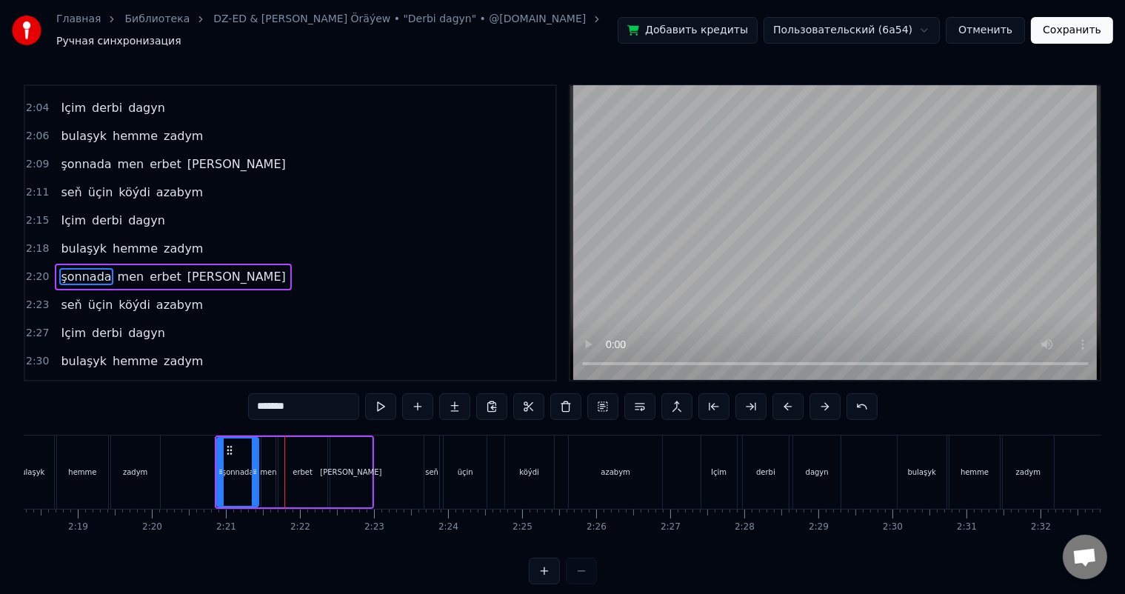
scroll to position [0, 10271]
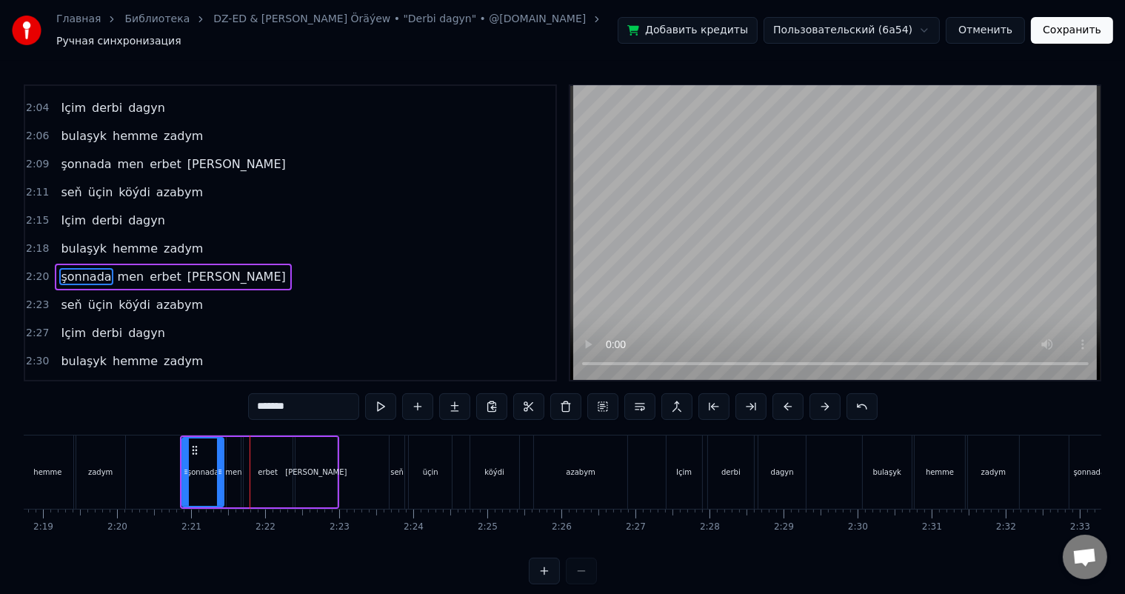
click at [395, 441] on div "seň" at bounding box center [396, 471] width 15 height 73
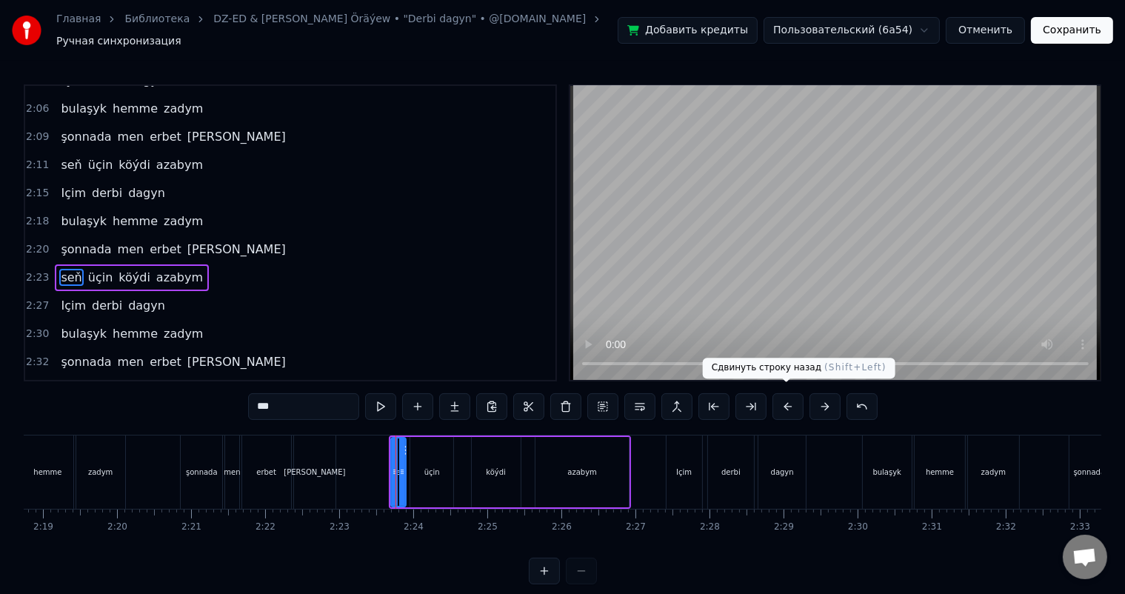
click at [785, 400] on button at bounding box center [787, 406] width 31 height 27
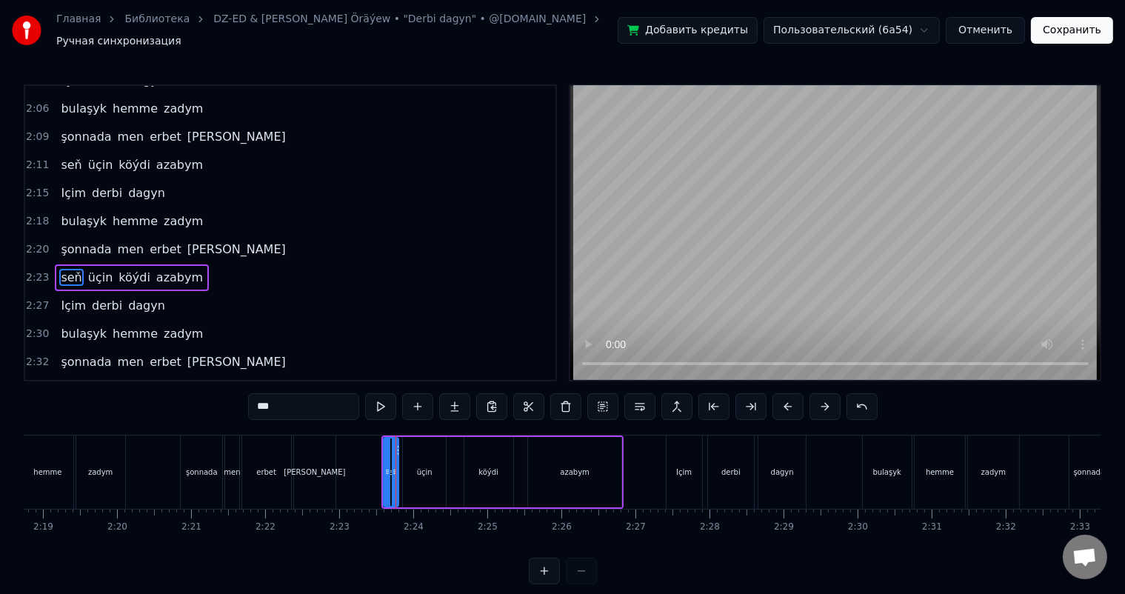
click at [785, 400] on button at bounding box center [787, 406] width 31 height 27
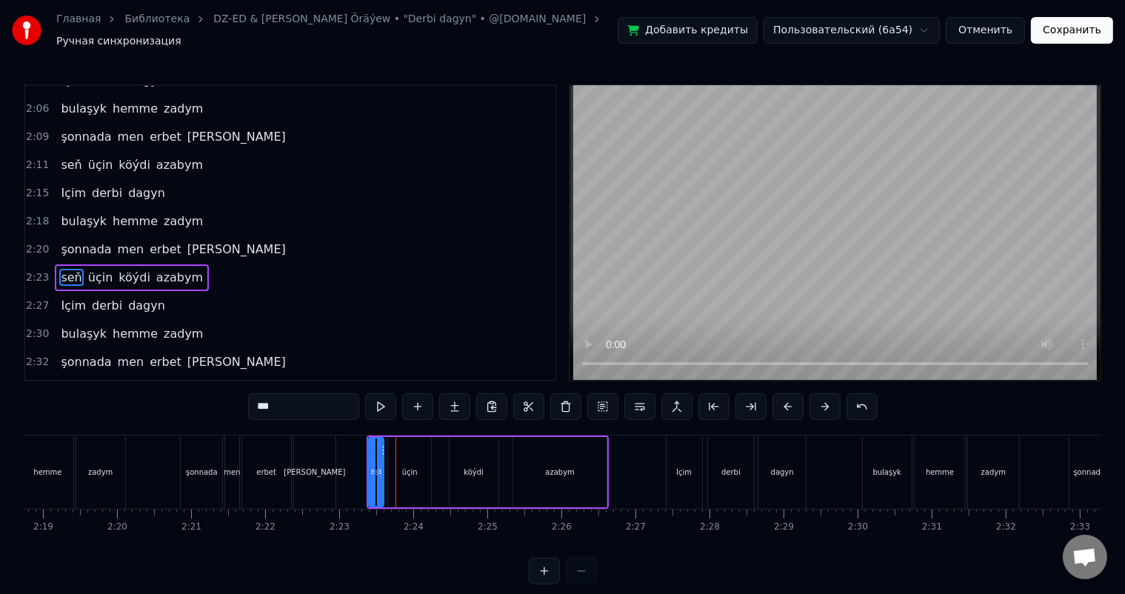
click at [785, 400] on button at bounding box center [787, 406] width 31 height 27
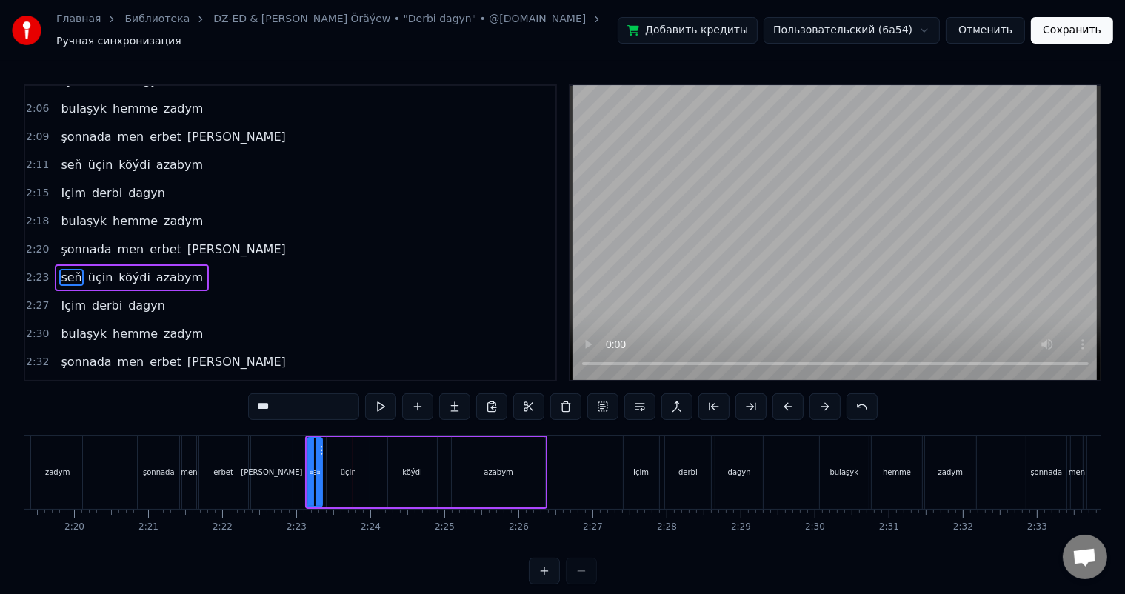
click at [643, 441] on div "Içim" at bounding box center [641, 471] width 36 height 73
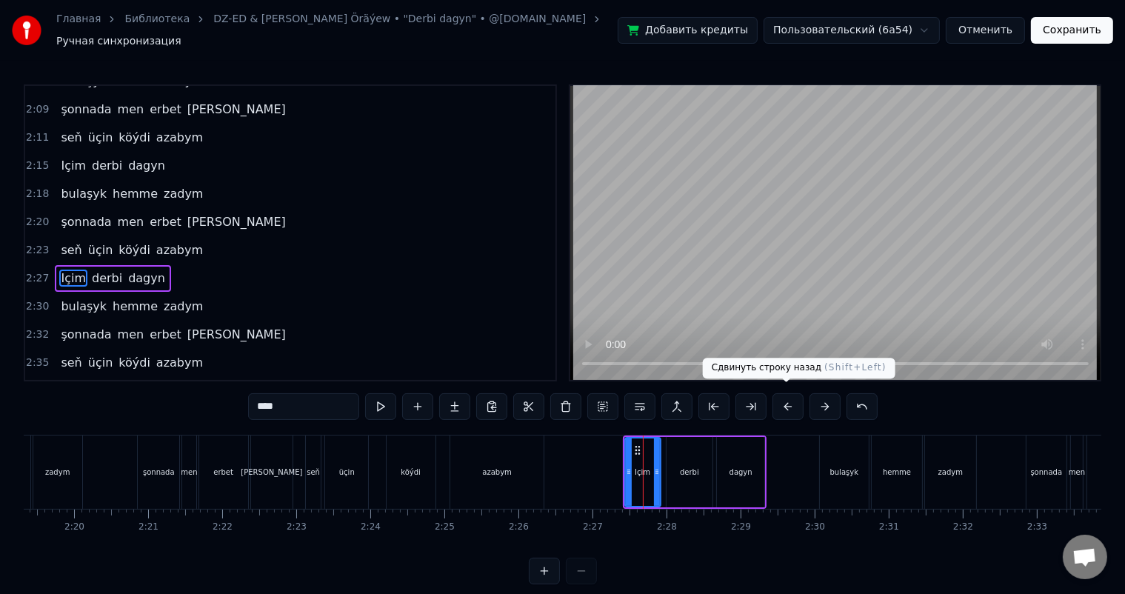
click at [791, 395] on button at bounding box center [787, 406] width 31 height 27
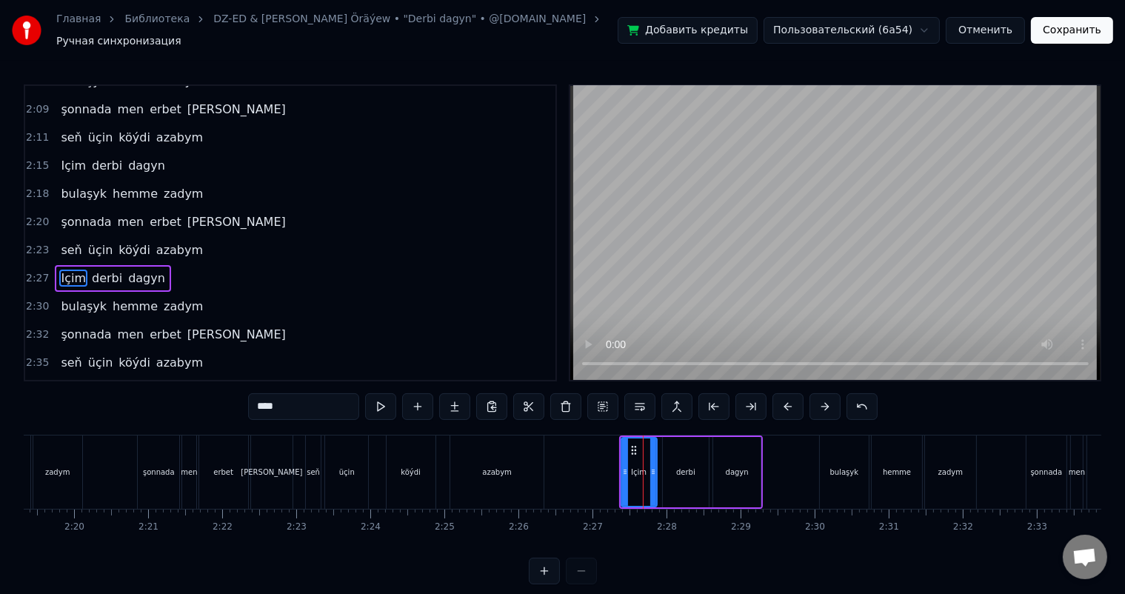
click at [791, 395] on button at bounding box center [787, 406] width 31 height 27
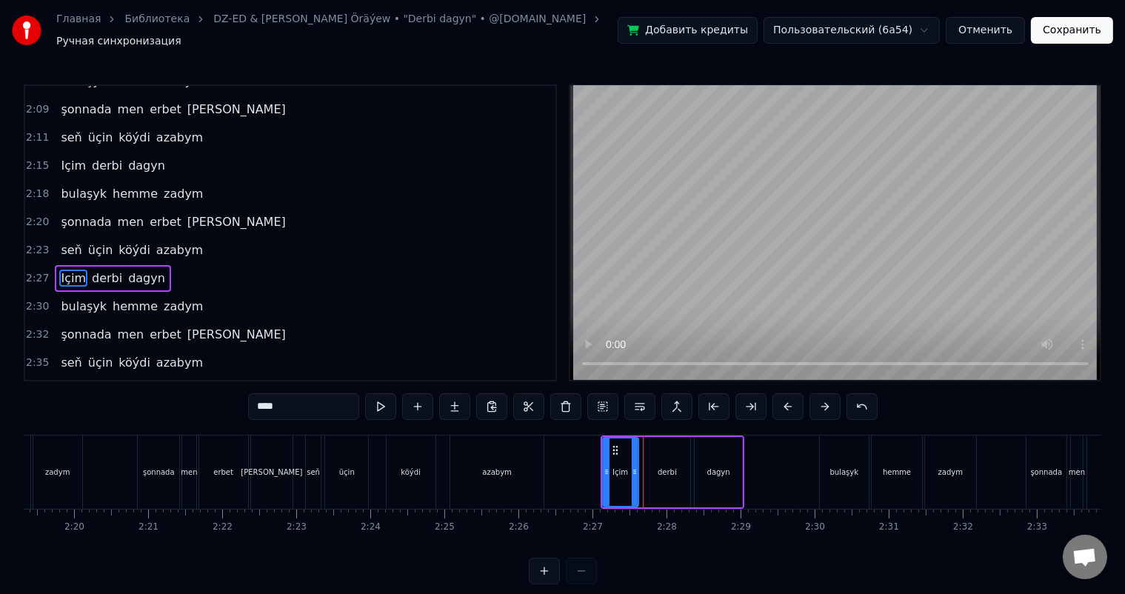
click at [791, 395] on button at bounding box center [787, 406] width 31 height 27
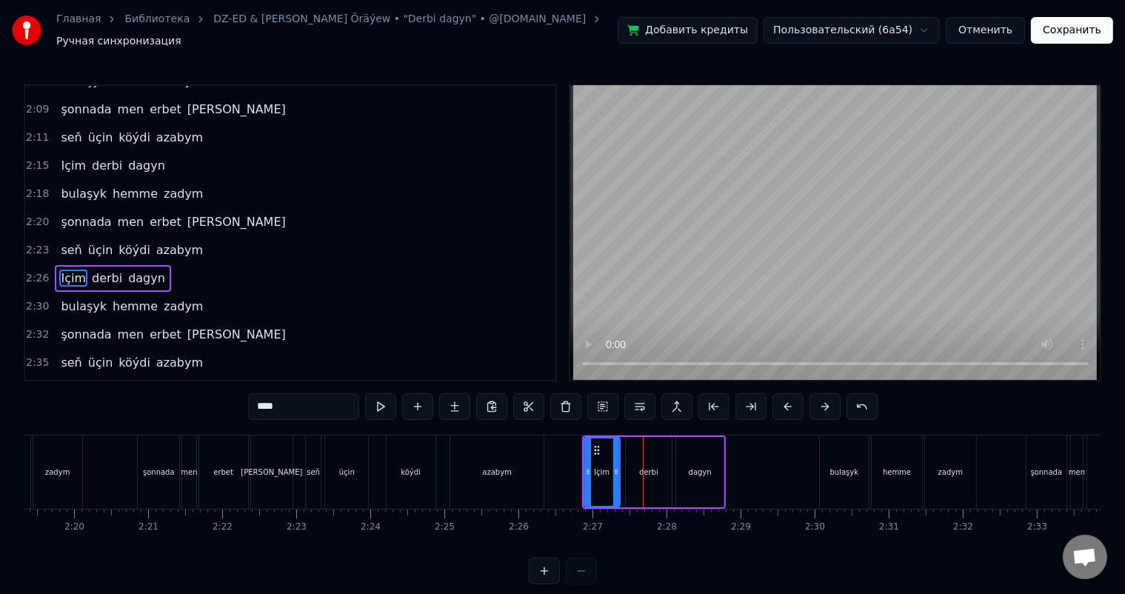
click at [791, 395] on button at bounding box center [787, 406] width 31 height 27
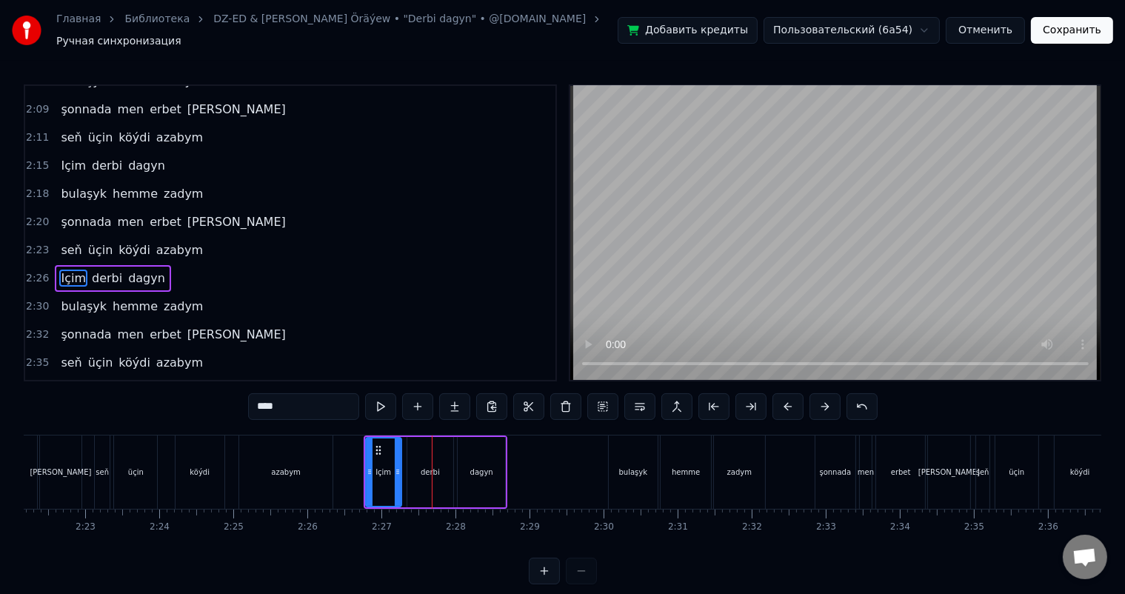
scroll to position [0, 10546]
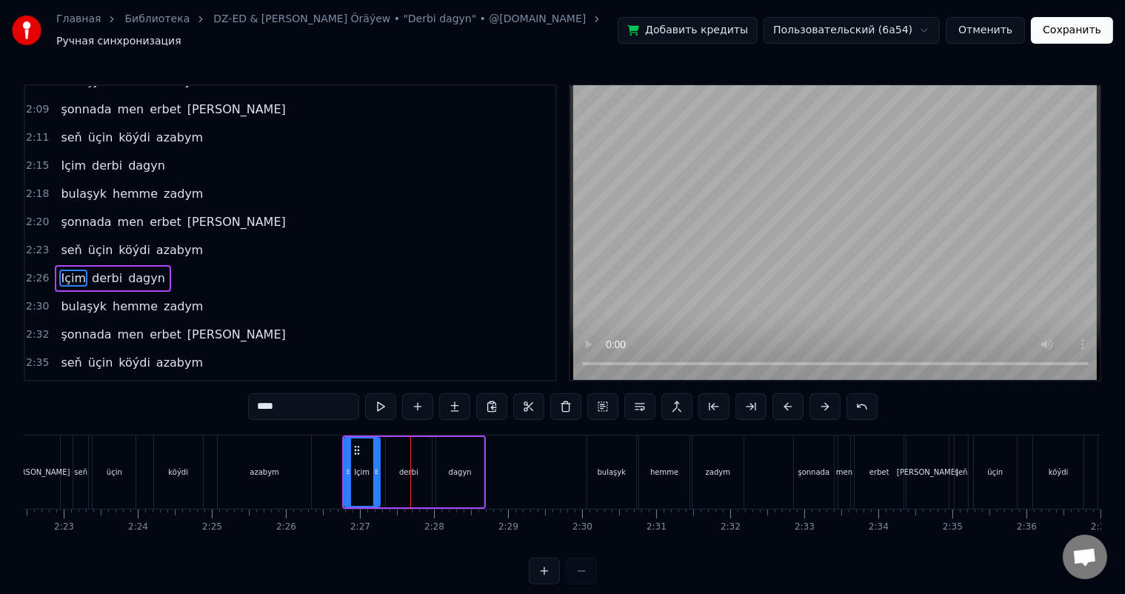
click at [601, 444] on div "bulaşyk" at bounding box center [611, 471] width 49 height 73
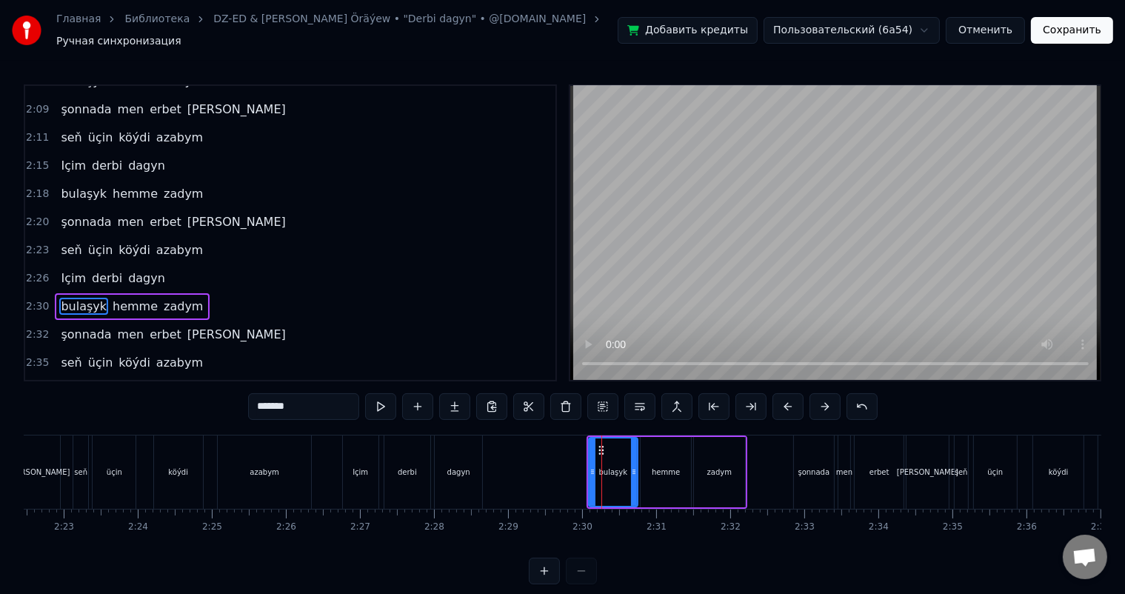
scroll to position [1256, 0]
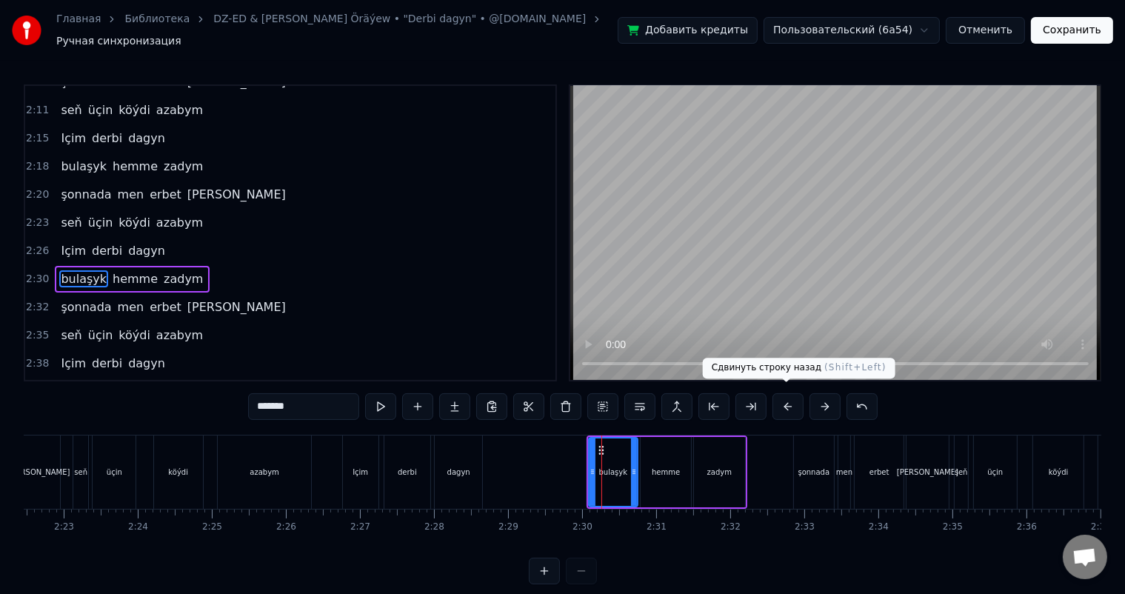
click at [787, 397] on button at bounding box center [787, 406] width 31 height 27
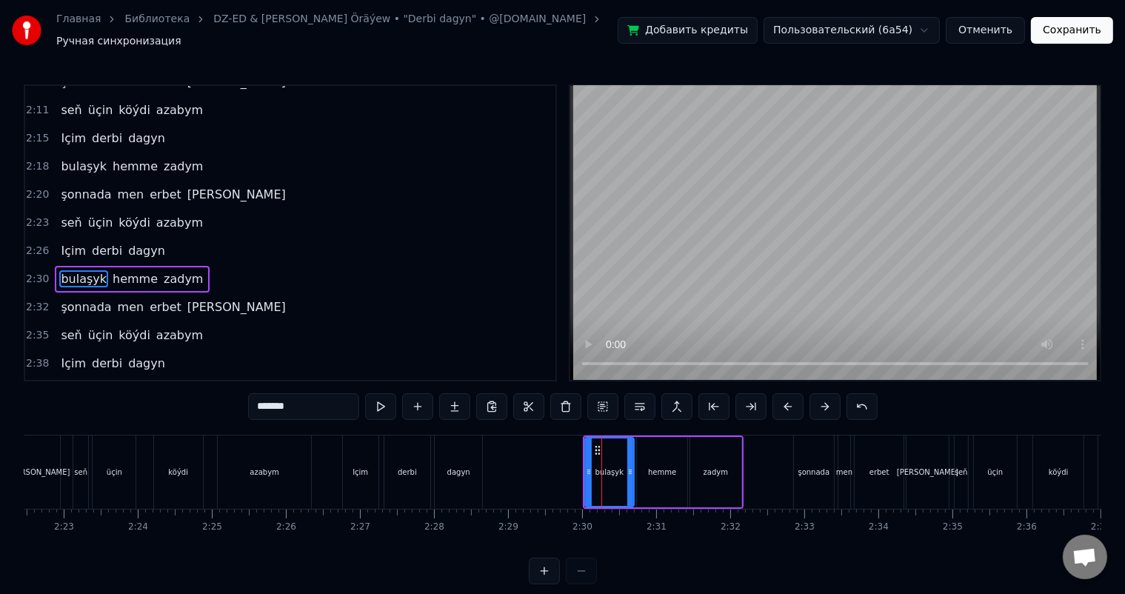
click at [787, 397] on button at bounding box center [787, 406] width 31 height 27
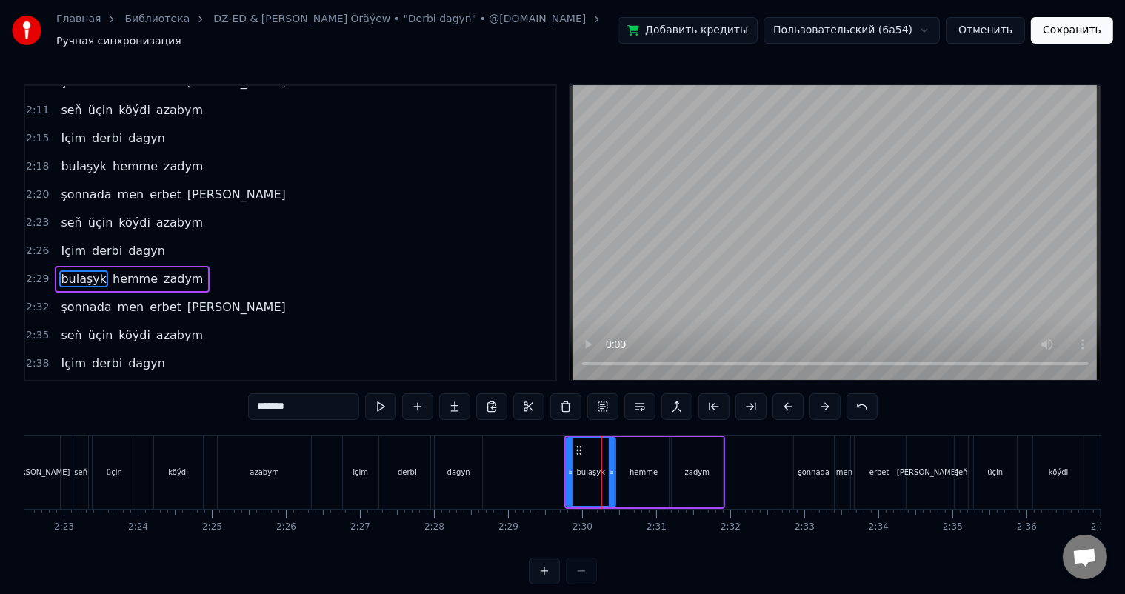
click at [787, 397] on button at bounding box center [787, 406] width 31 height 27
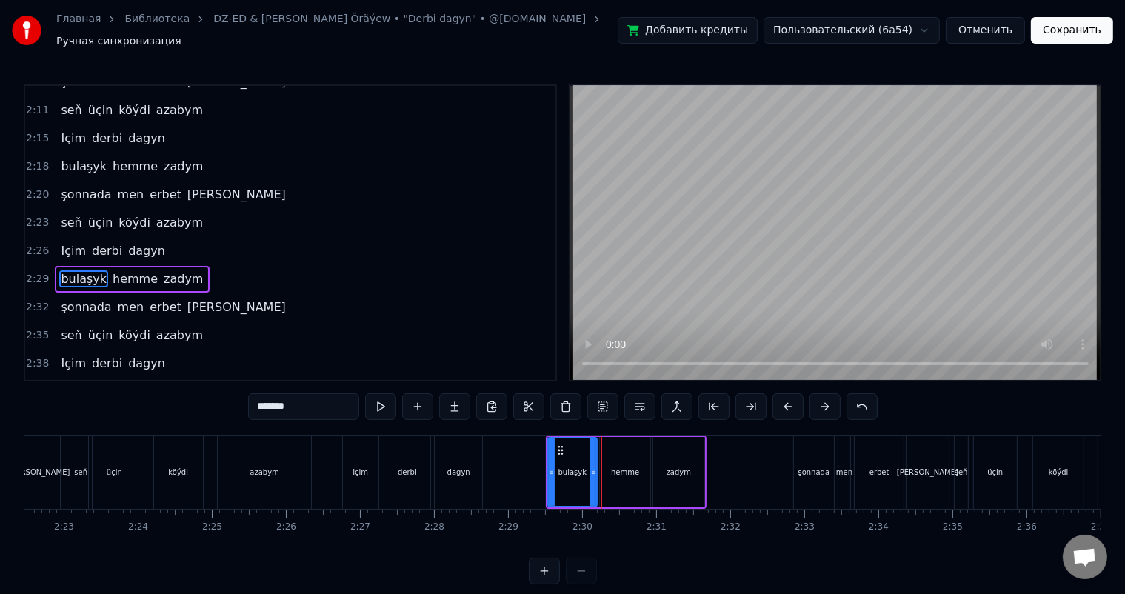
click at [787, 397] on button at bounding box center [787, 406] width 31 height 27
click at [817, 458] on div "şonnada" at bounding box center [814, 471] width 40 height 73
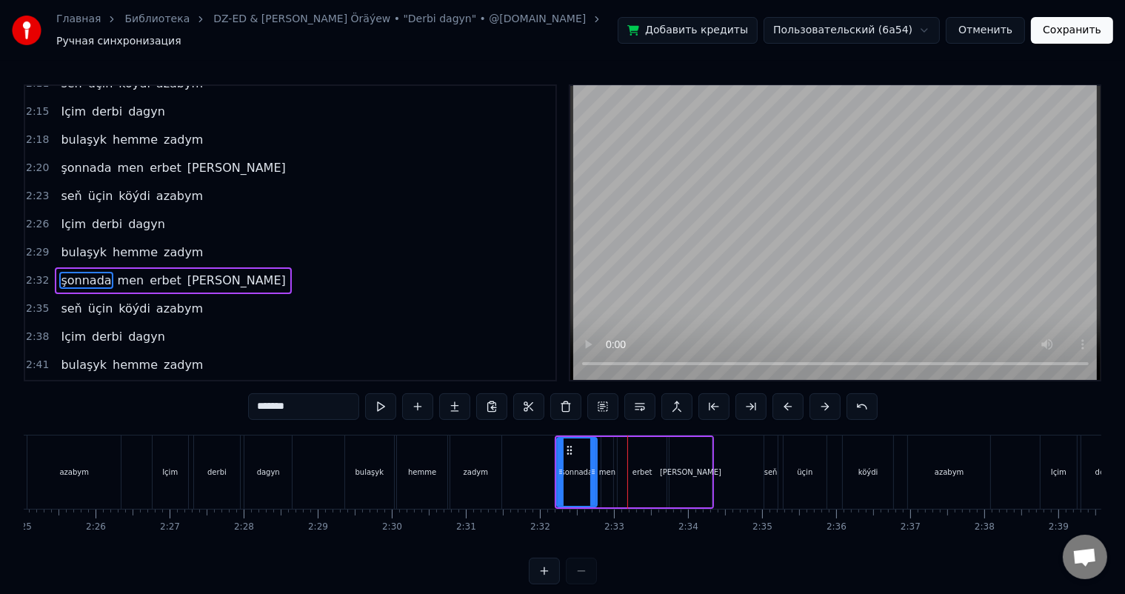
scroll to position [0, 10751]
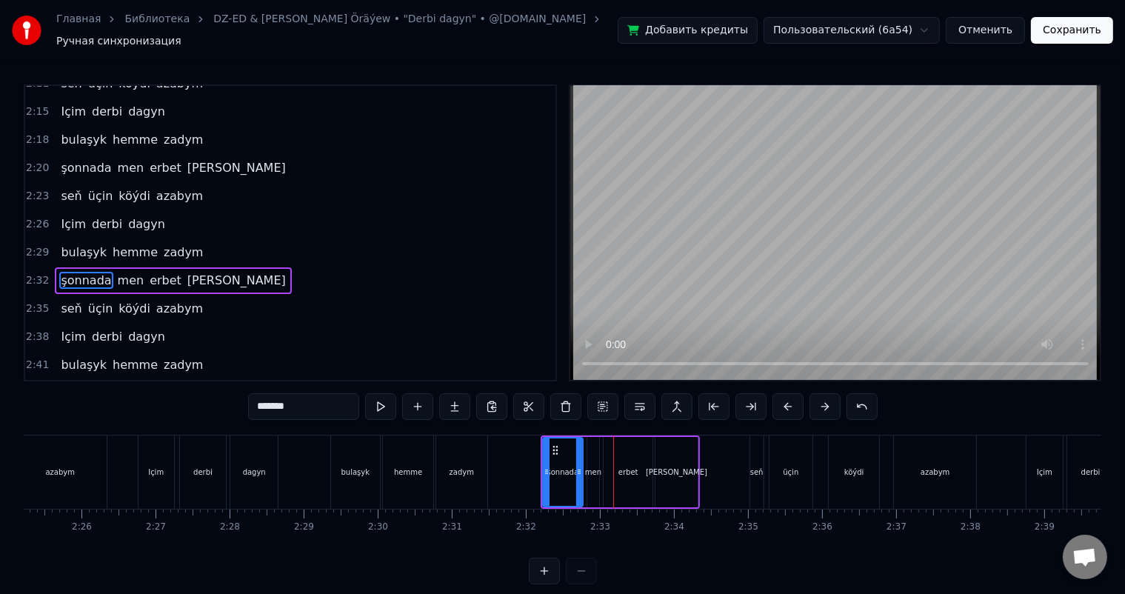
click at [758, 438] on div "seň" at bounding box center [756, 471] width 13 height 73
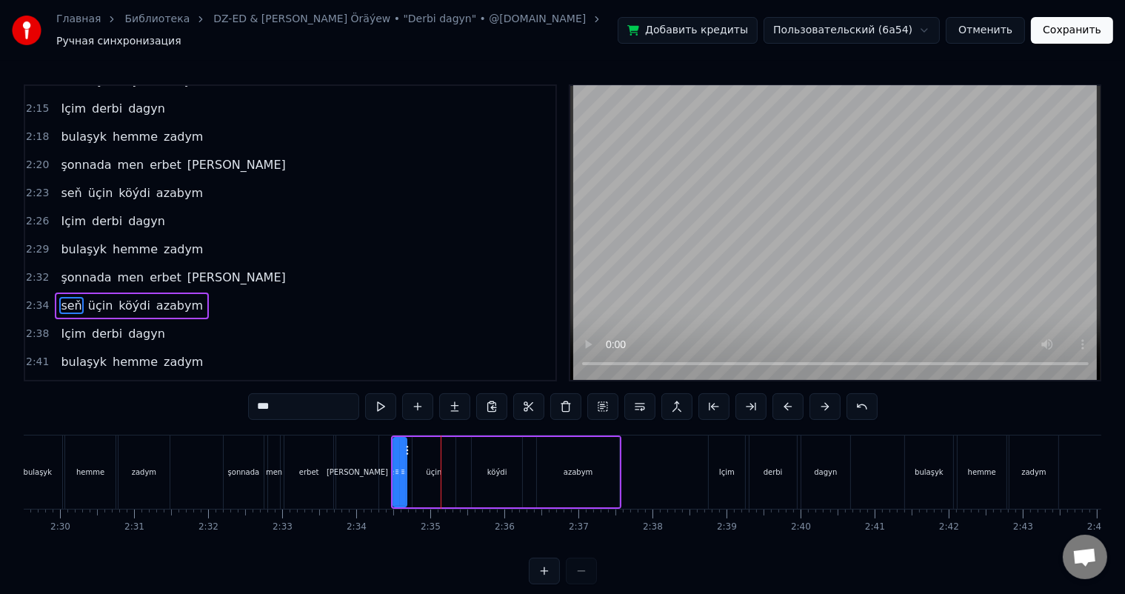
scroll to position [0, 11096]
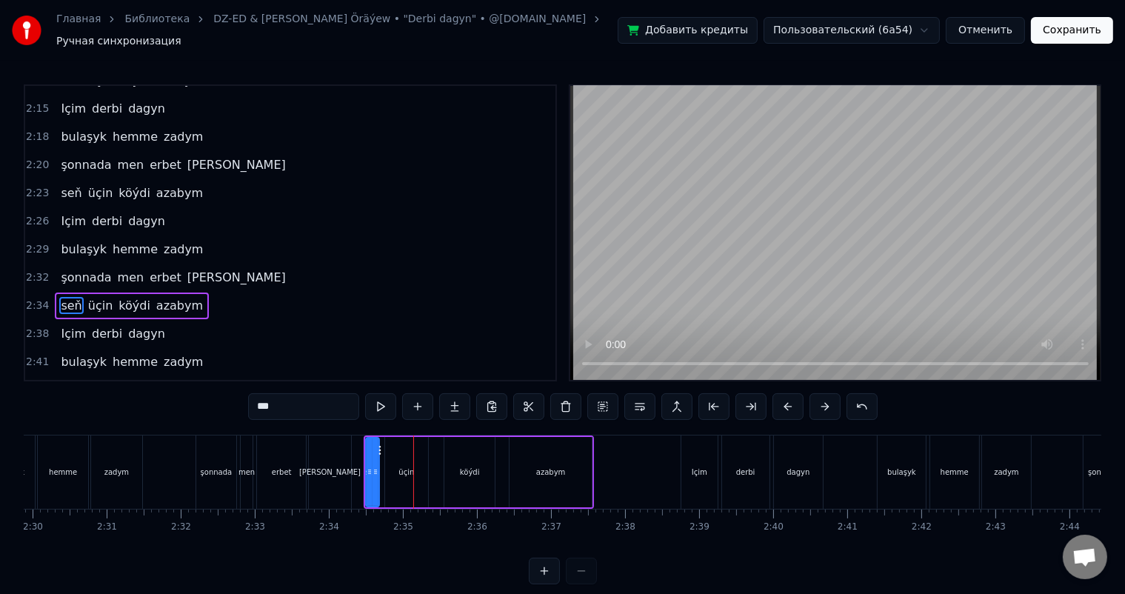
click at [696, 441] on div "Içim" at bounding box center [699, 471] width 36 height 73
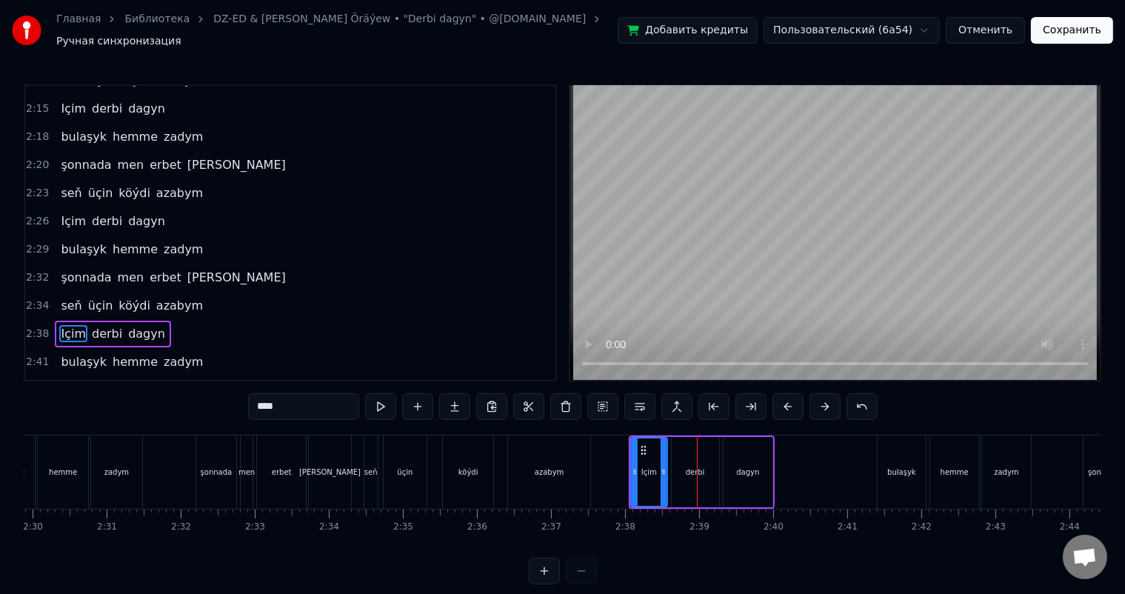
click at [903, 450] on div "bulaşyk" at bounding box center [900, 471] width 47 height 73
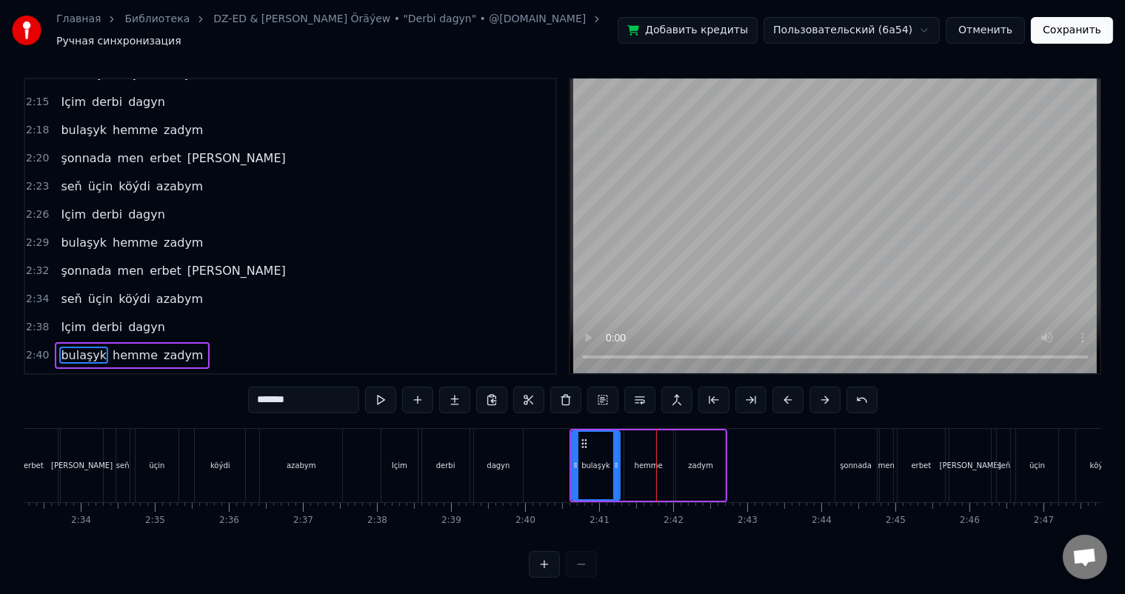
scroll to position [0, 11456]
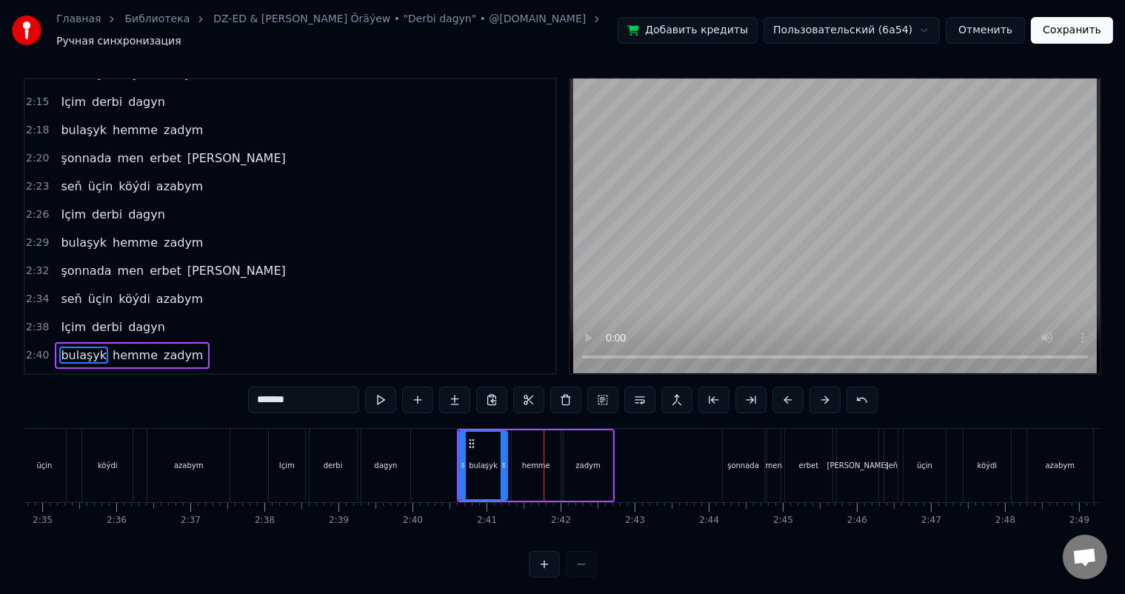
click at [743, 432] on div "şonnada" at bounding box center [743, 465] width 41 height 73
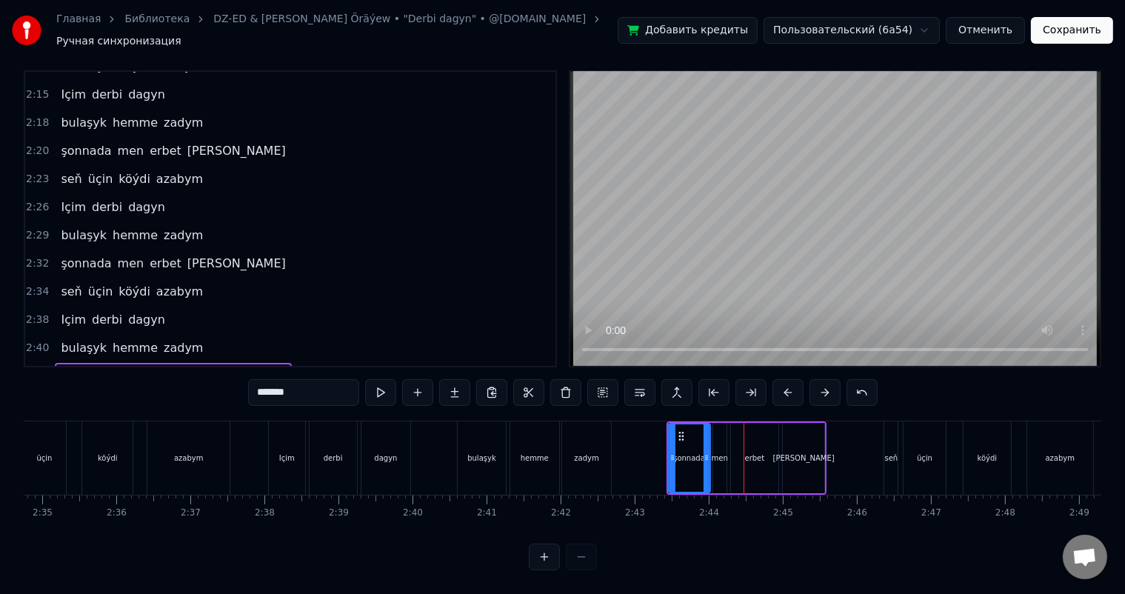
click at [894, 426] on div "seň" at bounding box center [890, 457] width 13 height 73
type input "***"
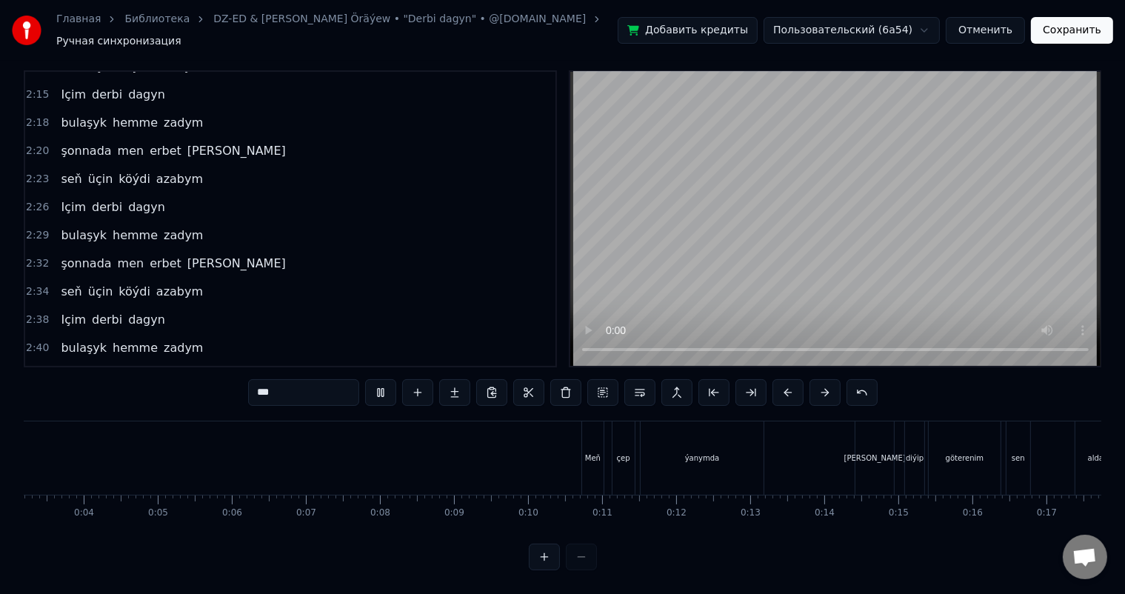
scroll to position [0, 119]
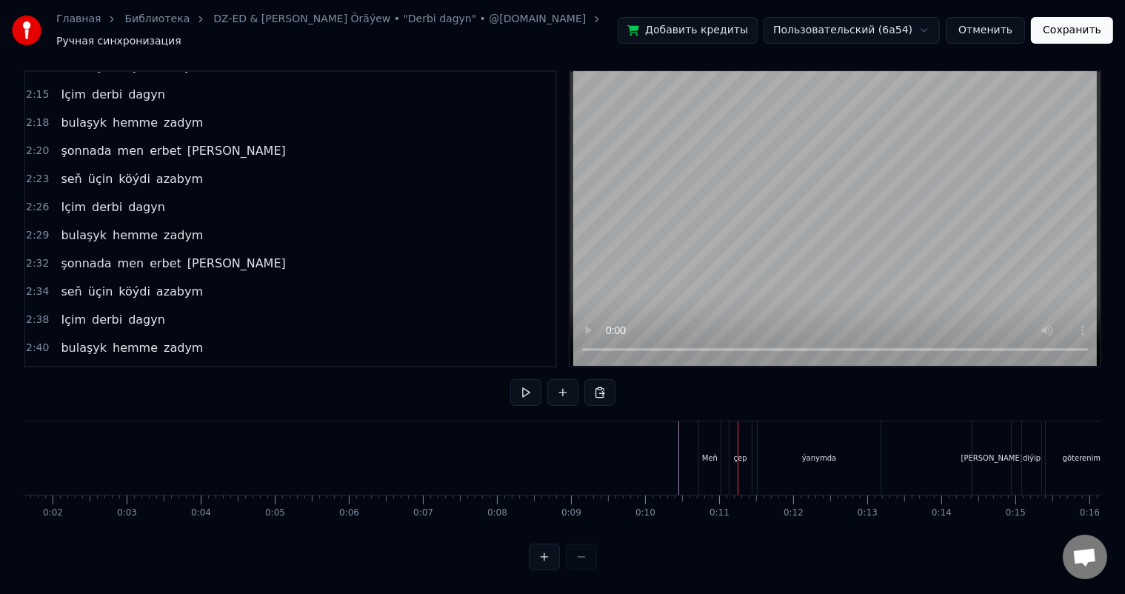
click at [709, 433] on div "Meň" at bounding box center [709, 457] width 21 height 73
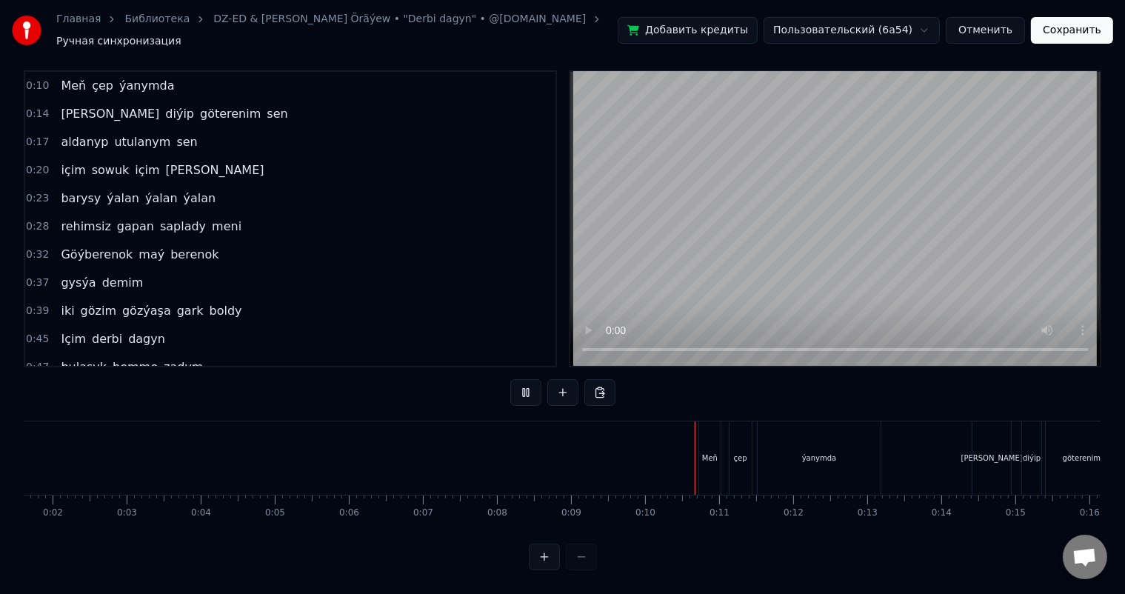
scroll to position [19, 0]
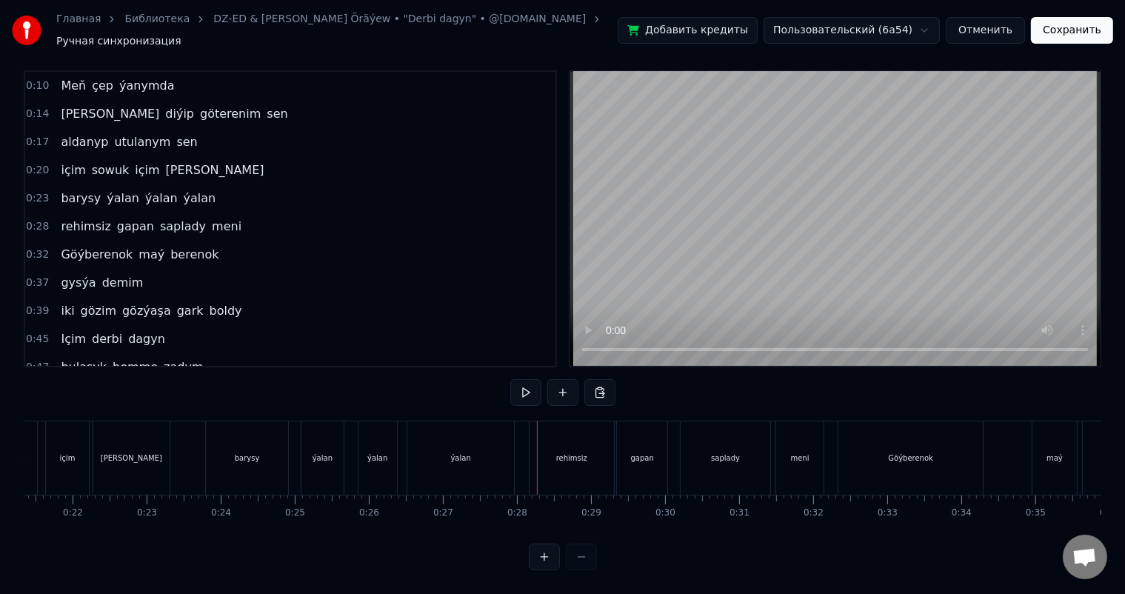
scroll to position [0, 1544]
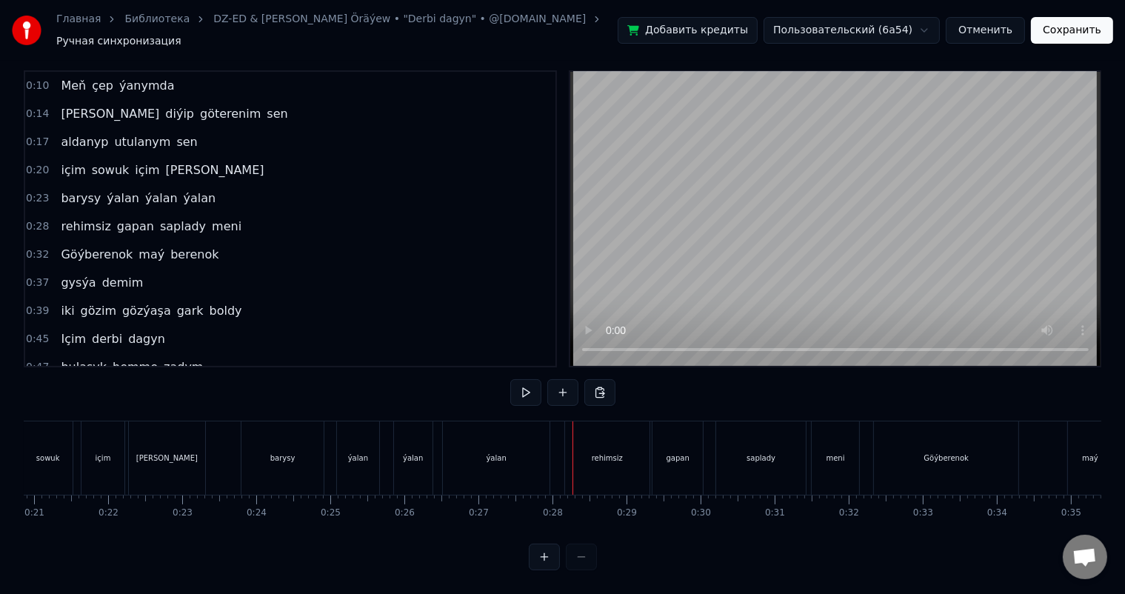
click at [286, 438] on div "barysy" at bounding box center [281, 457] width 81 height 73
click at [355, 429] on div "ýalan" at bounding box center [357, 457] width 41 height 73
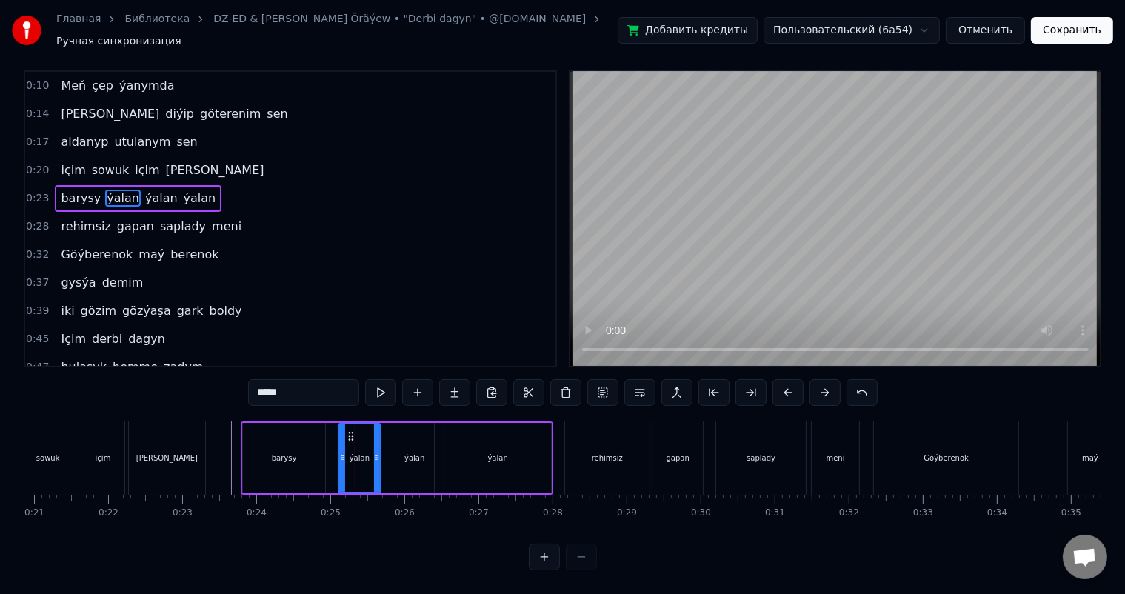
scroll to position [0, 0]
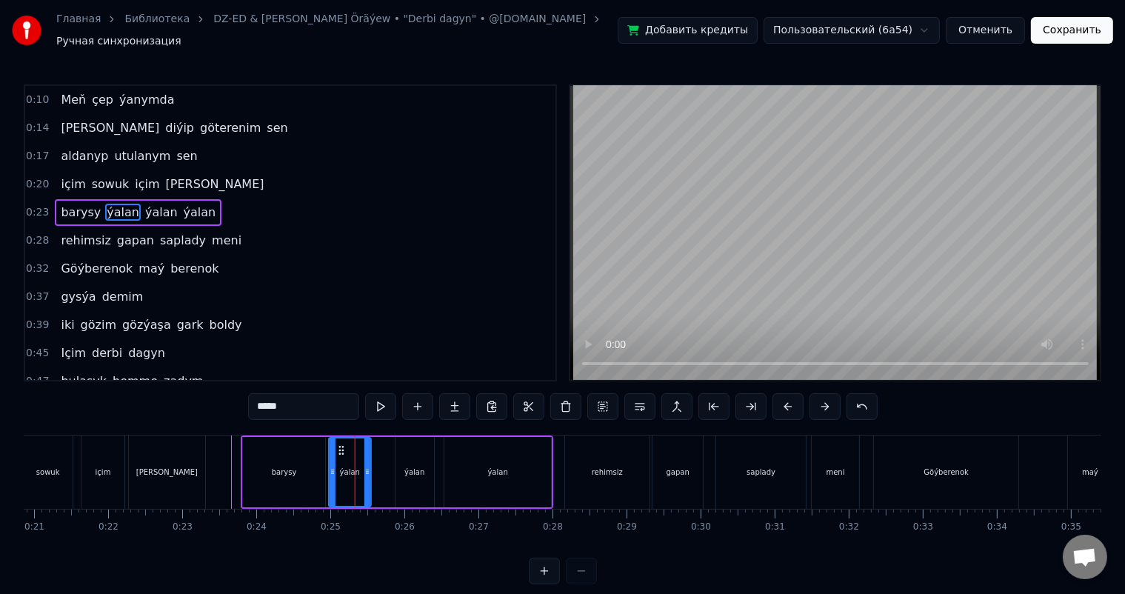
drag, startPoint x: 349, startPoint y: 435, endPoint x: 341, endPoint y: 435, distance: 8.9
click at [341, 444] on icon at bounding box center [341, 450] width 12 height 12
click at [407, 446] on div "ýalan" at bounding box center [414, 472] width 38 height 70
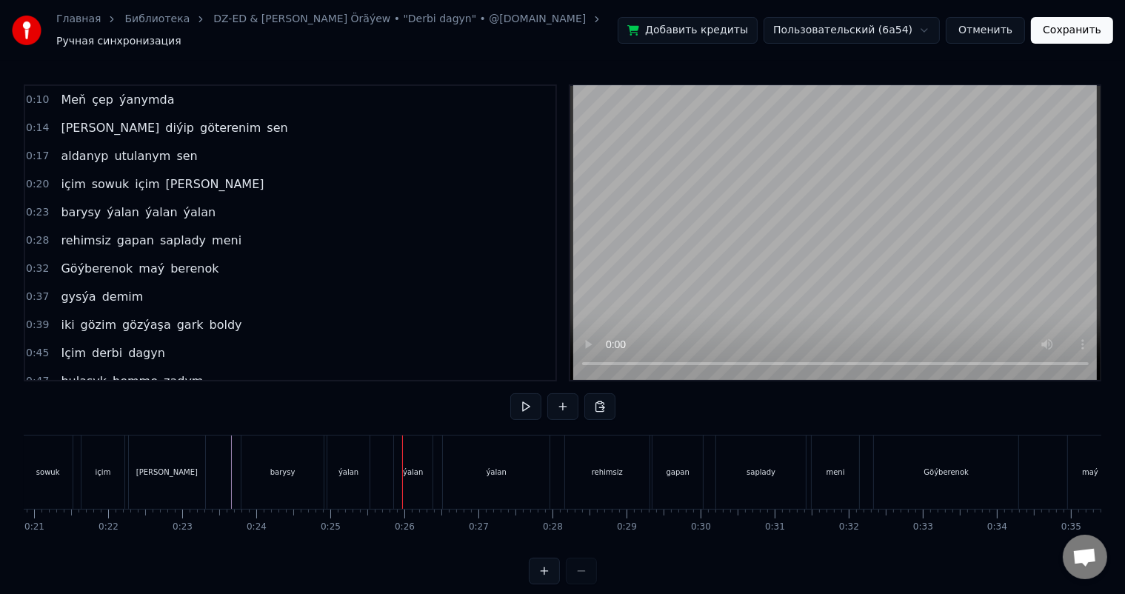
click at [415, 455] on div "ýalan" at bounding box center [413, 471] width 38 height 73
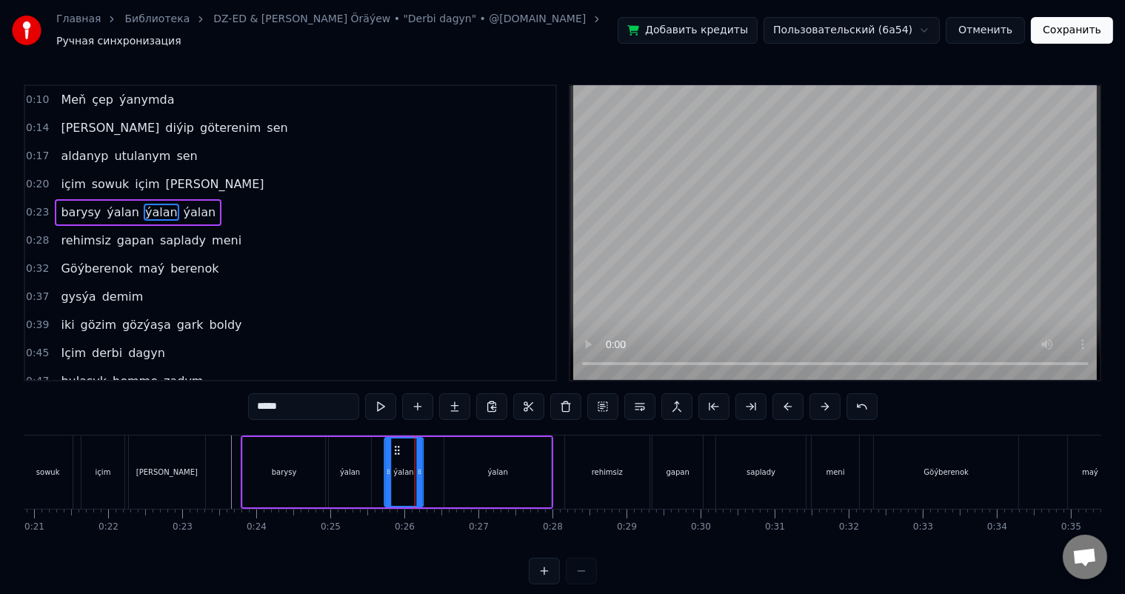
drag, startPoint x: 405, startPoint y: 439, endPoint x: 395, endPoint y: 438, distance: 9.7
click at [395, 444] on icon at bounding box center [397, 450] width 12 height 12
click at [463, 448] on div "ýalan" at bounding box center [497, 472] width 107 height 70
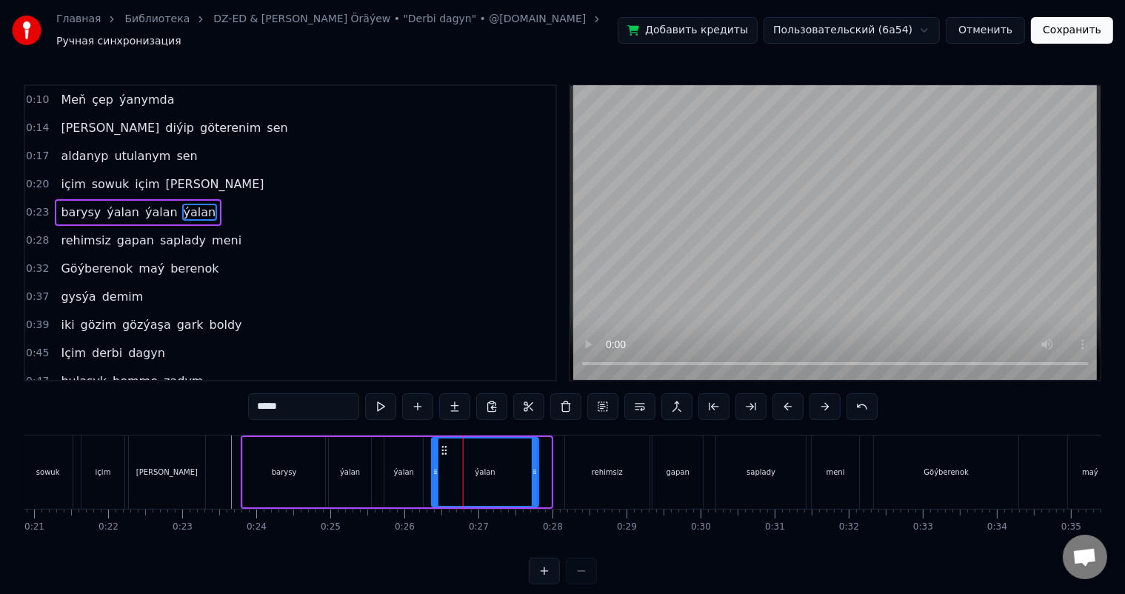
drag, startPoint x: 455, startPoint y: 441, endPoint x: 442, endPoint y: 440, distance: 12.7
click at [442, 444] on icon at bounding box center [444, 450] width 12 height 12
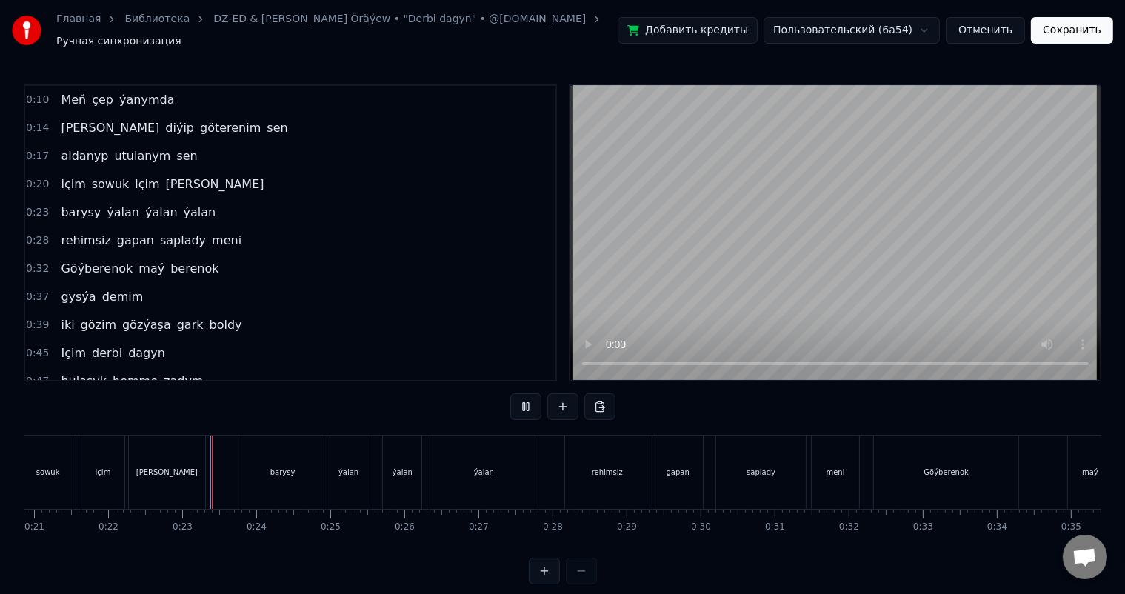
scroll to position [19, 0]
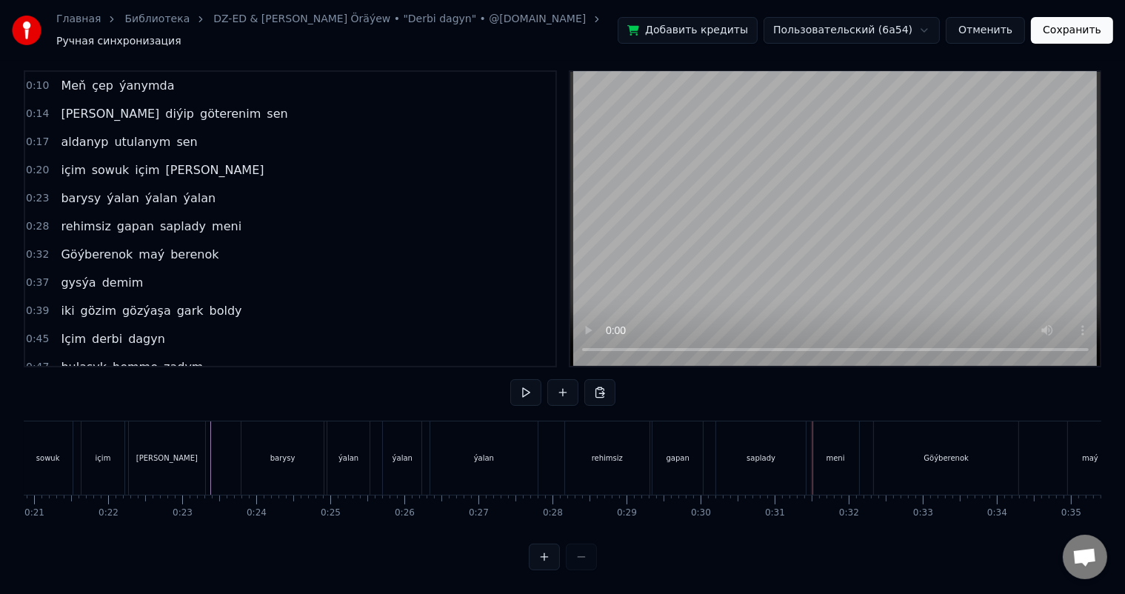
click at [598, 452] on div "rehimsiz" at bounding box center [606, 457] width 31 height 11
click at [589, 446] on div "rehimsiz" at bounding box center [607, 457] width 84 height 73
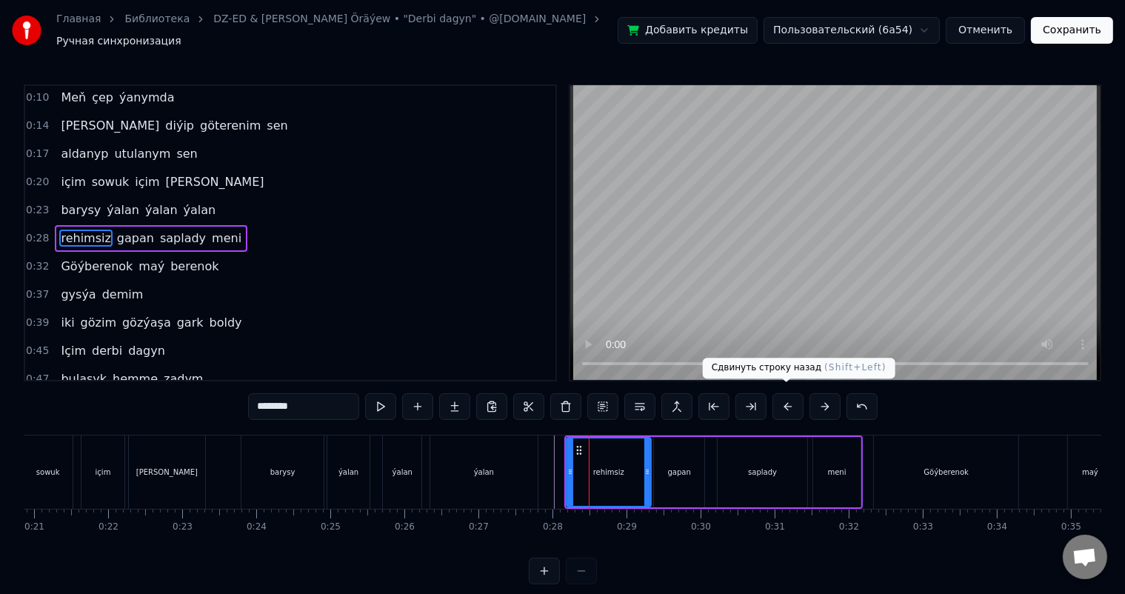
click at [785, 397] on button at bounding box center [787, 406] width 31 height 27
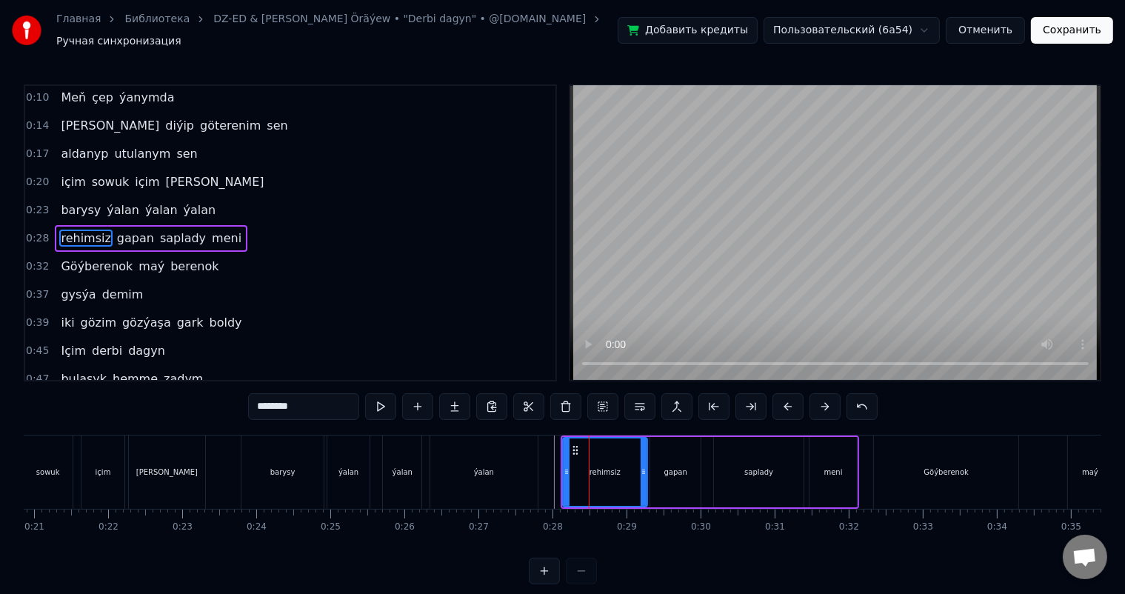
click at [785, 397] on button at bounding box center [787, 406] width 31 height 27
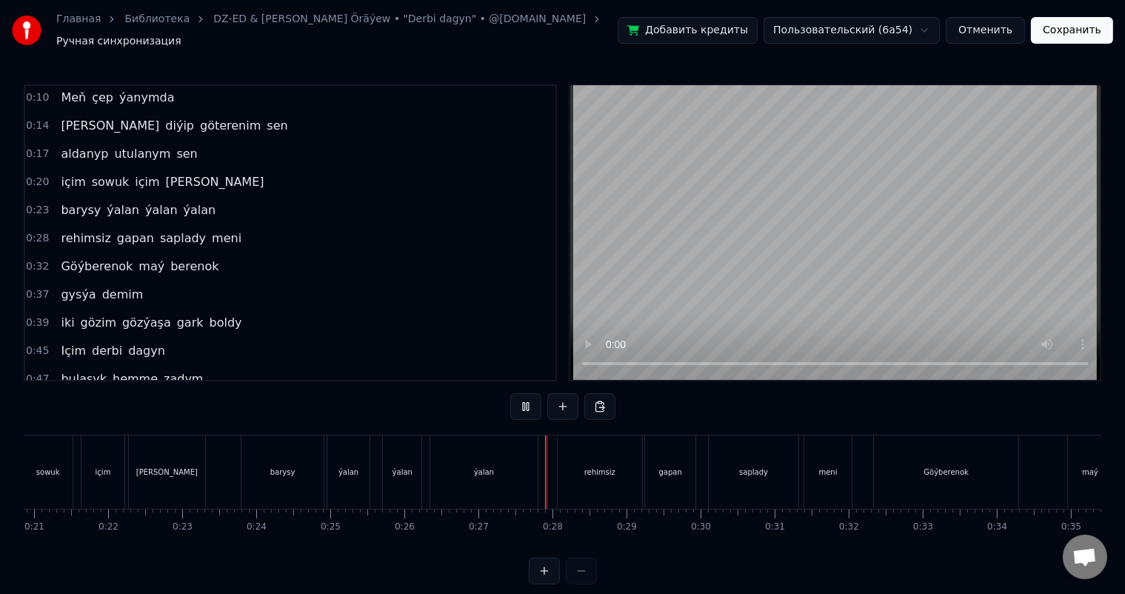
scroll to position [19, 0]
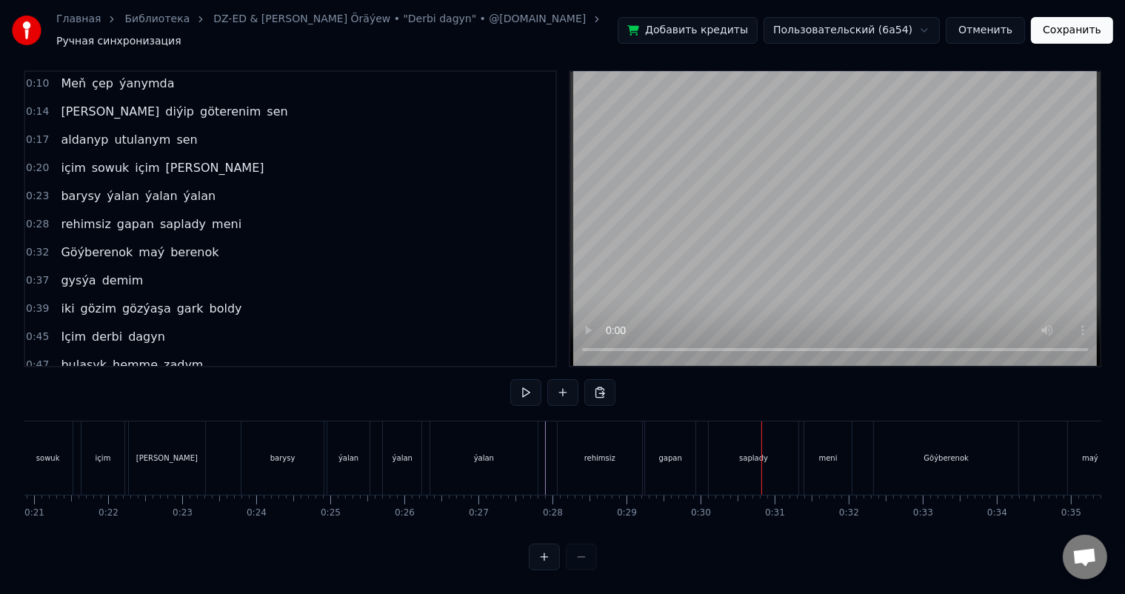
click at [651, 441] on div "gapan" at bounding box center [670, 457] width 50 height 73
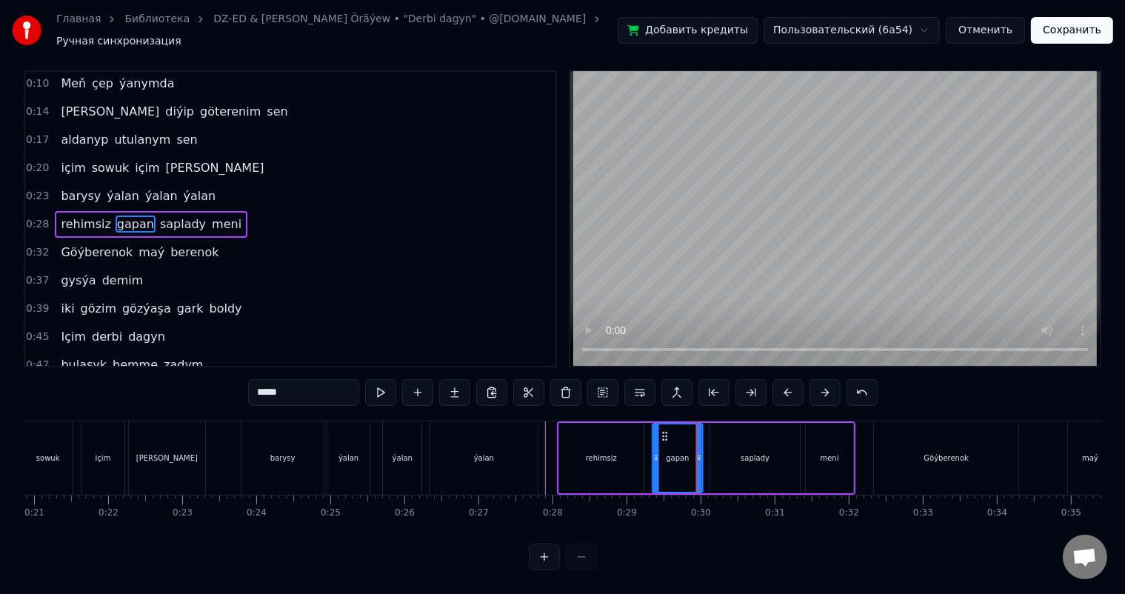
click at [664, 430] on icon at bounding box center [665, 436] width 12 height 12
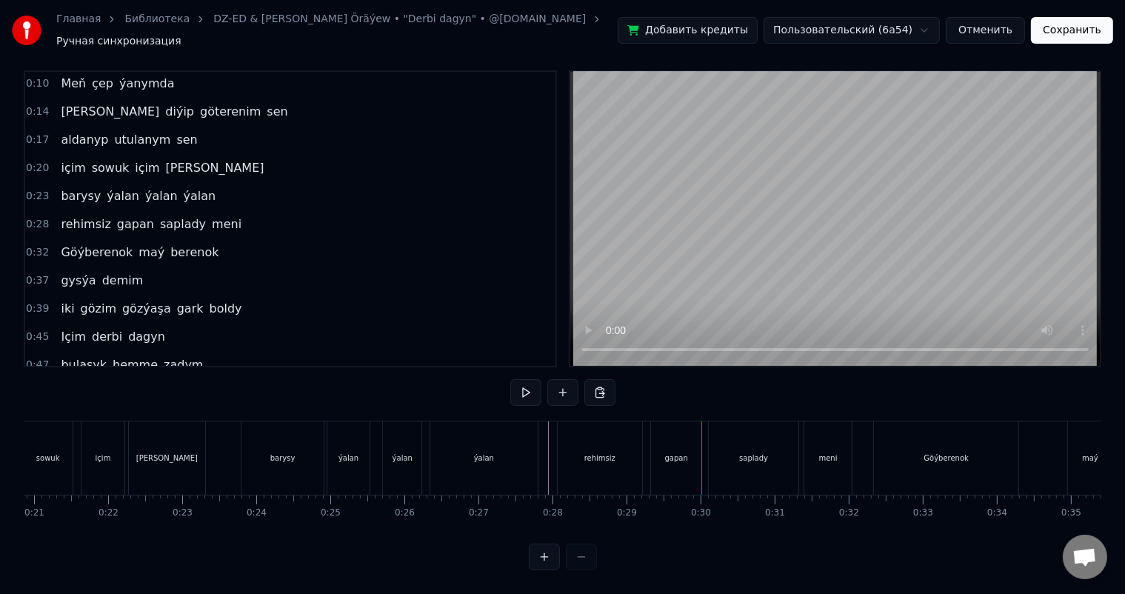
click at [654, 423] on div "gapan" at bounding box center [676, 457] width 50 height 73
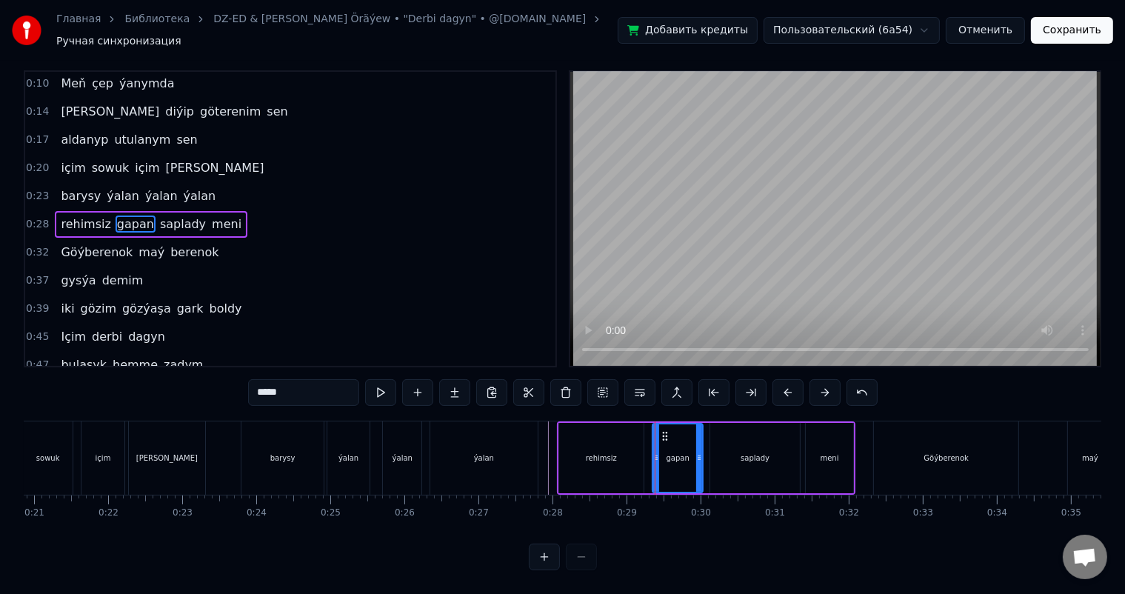
scroll to position [0, 0]
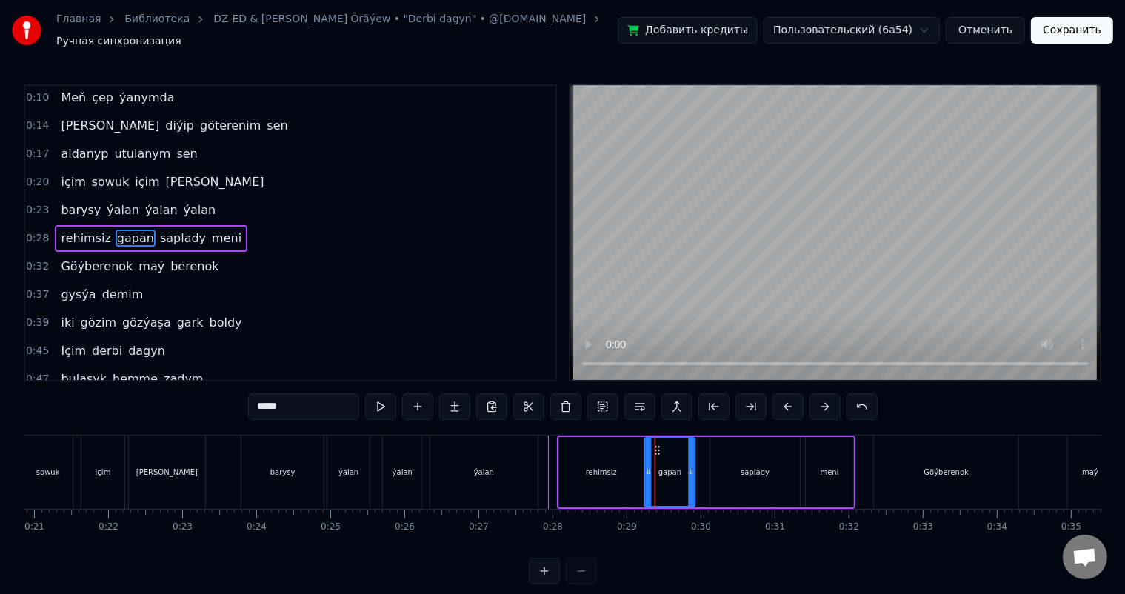
click at [657, 444] on icon at bounding box center [657, 450] width 12 height 12
click at [625, 456] on div "rehimsiz" at bounding box center [601, 472] width 84 height 70
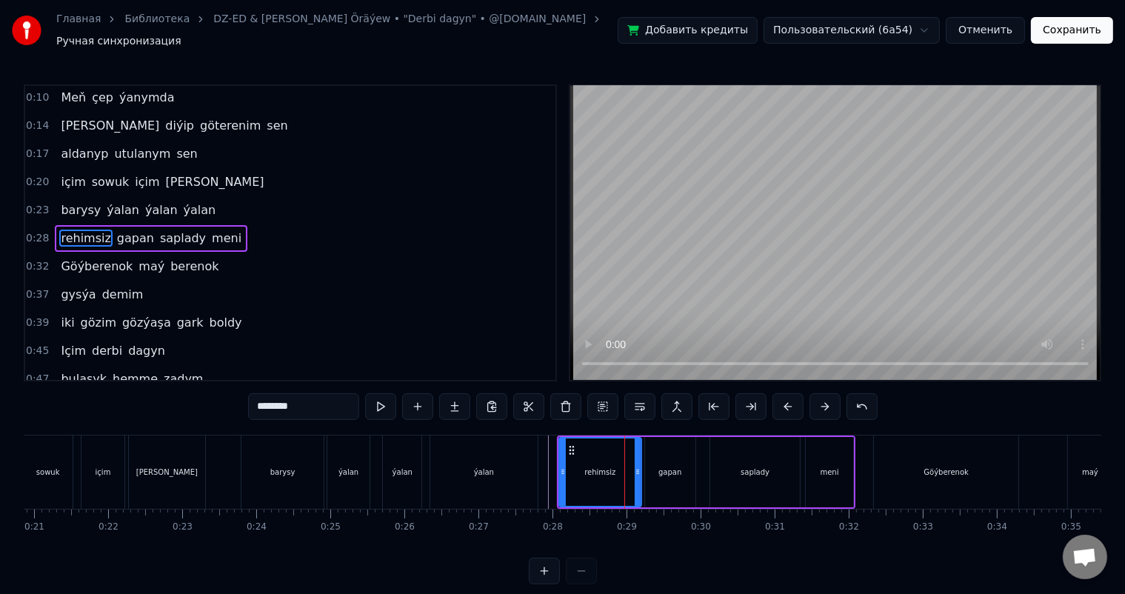
click at [640, 466] on icon at bounding box center [637, 472] width 6 height 12
click at [657, 453] on div "gapan" at bounding box center [670, 472] width 50 height 70
type input "*****"
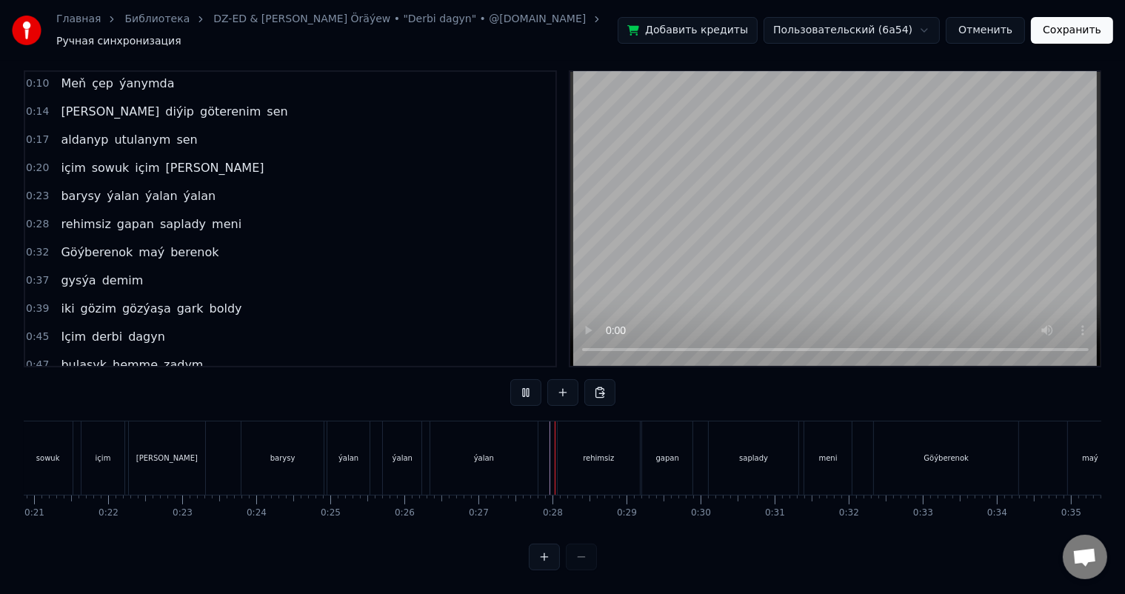
scroll to position [19, 0]
click at [896, 435] on div "Göýberenok" at bounding box center [946, 457] width 144 height 73
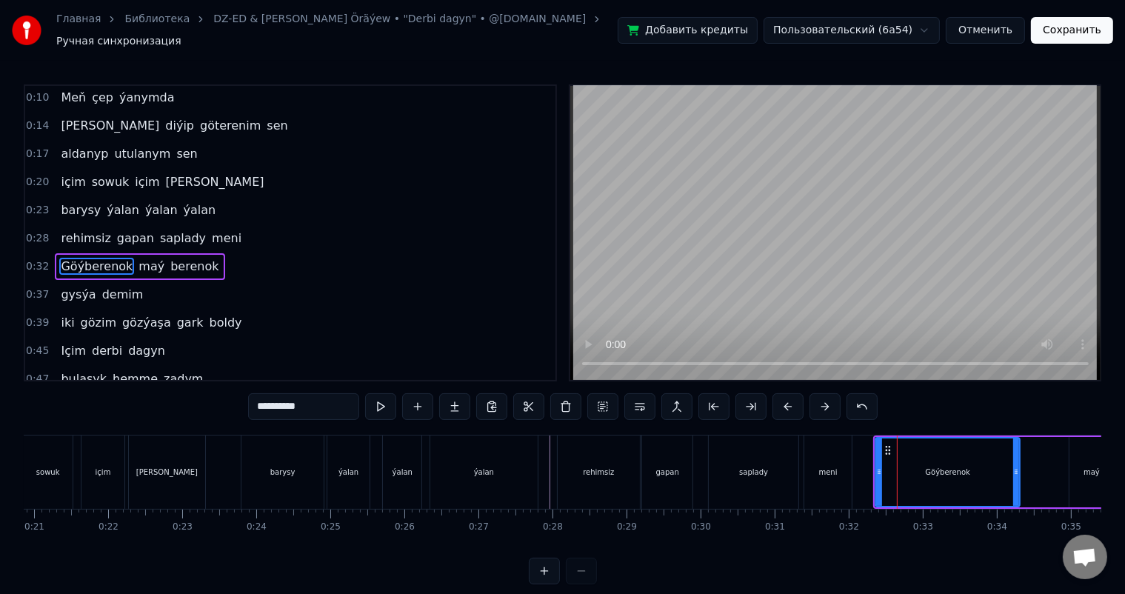
scroll to position [30, 0]
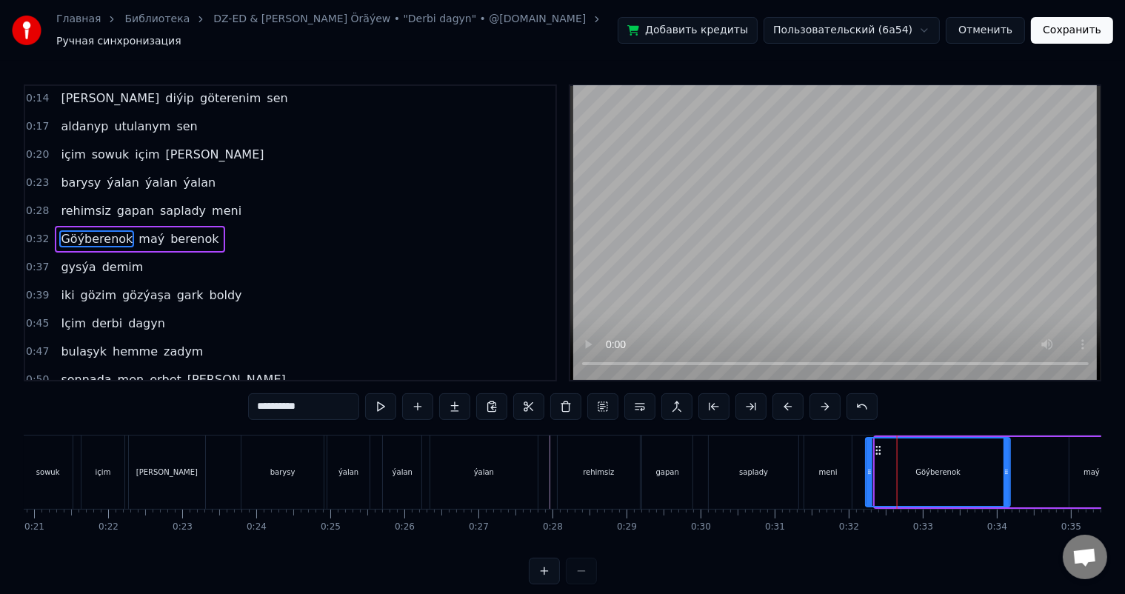
drag, startPoint x: 886, startPoint y: 438, endPoint x: 877, endPoint y: 438, distance: 9.6
click at [877, 444] on icon at bounding box center [879, 450] width 12 height 12
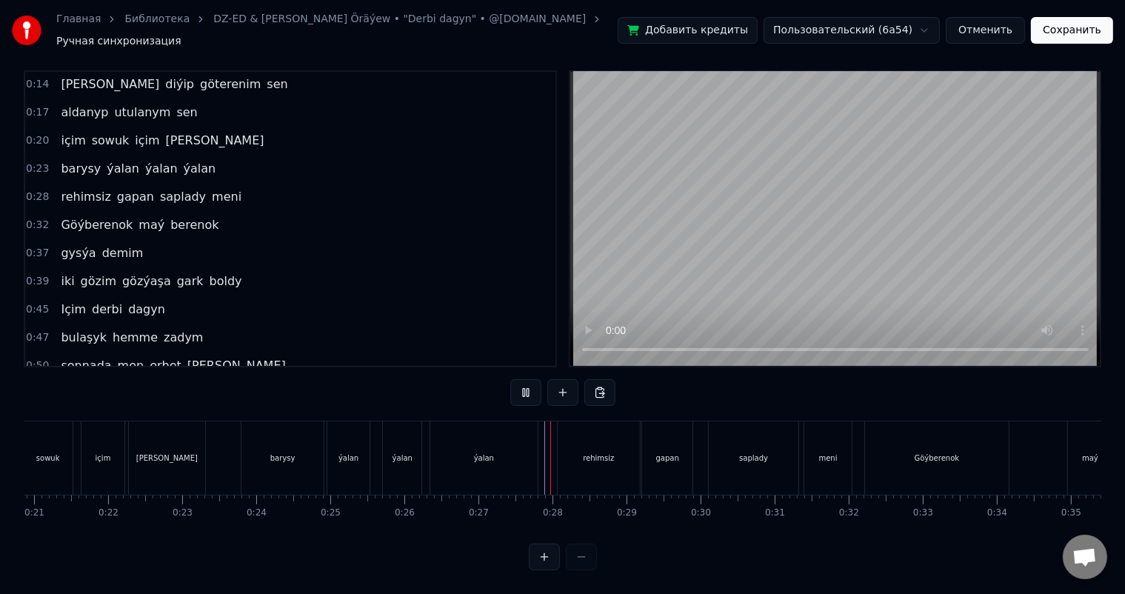
scroll to position [19, 0]
click at [760, 451] on div "saplady" at bounding box center [753, 457] width 90 height 73
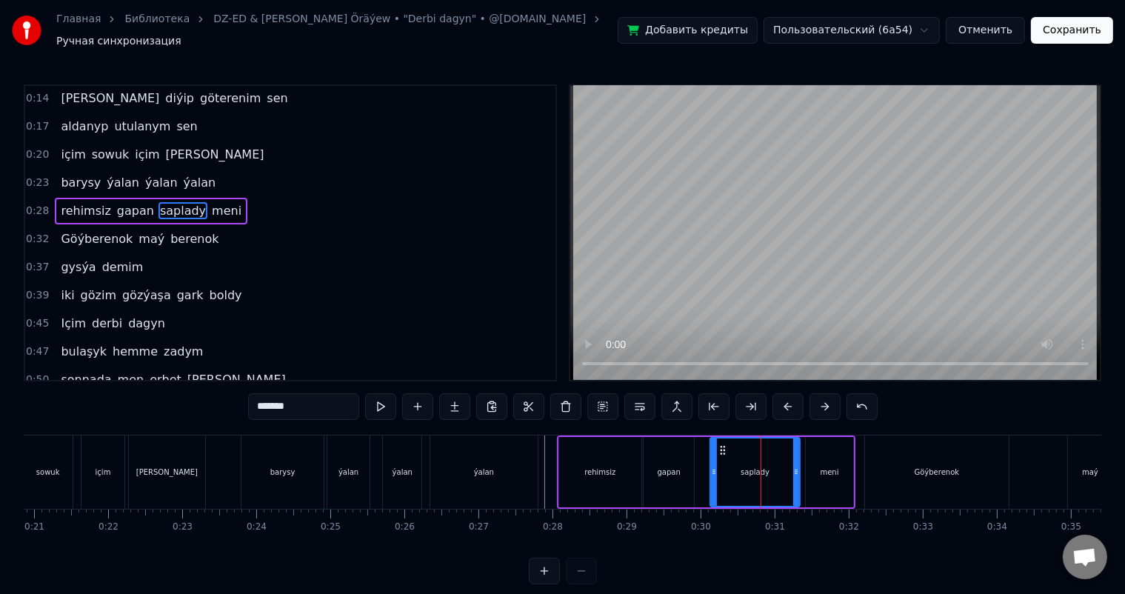
scroll to position [2, 0]
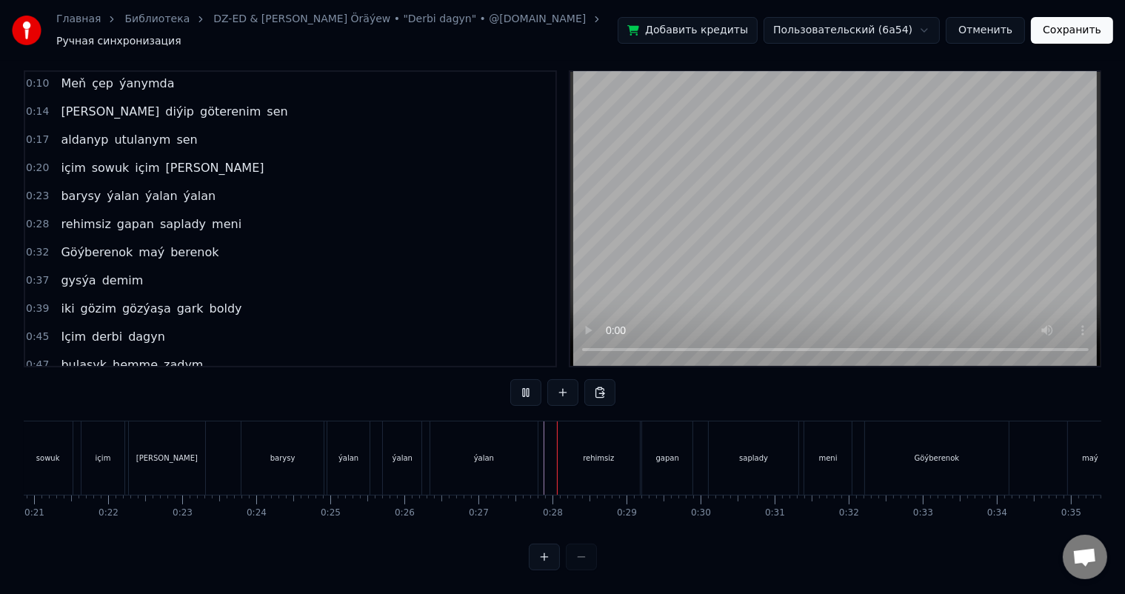
scroll to position [19, 0]
click at [748, 438] on div "saplady" at bounding box center [753, 457] width 90 height 73
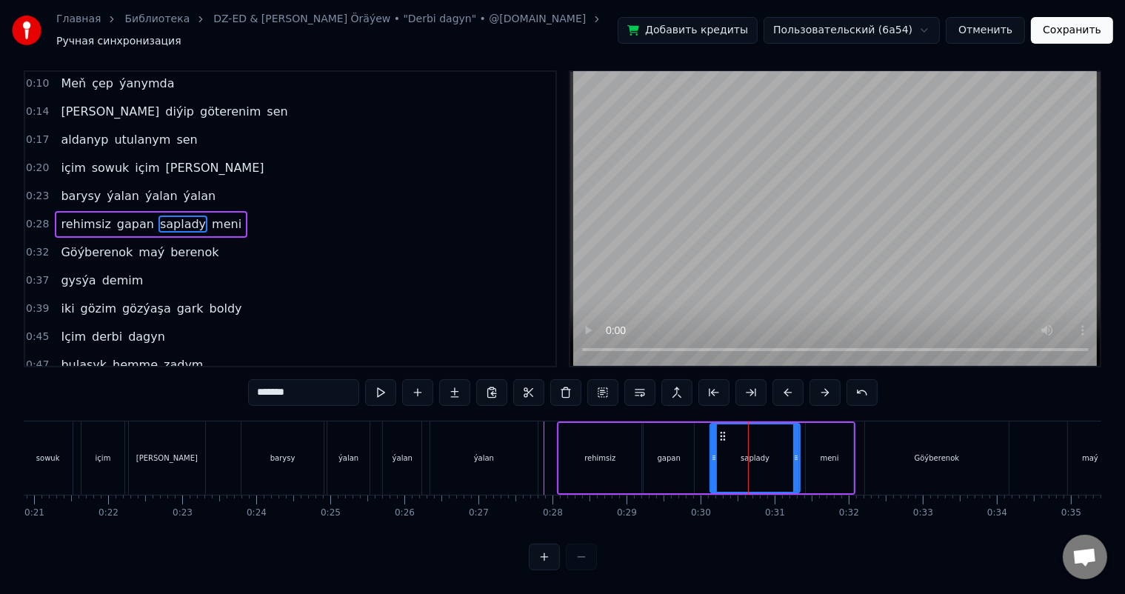
scroll to position [0, 0]
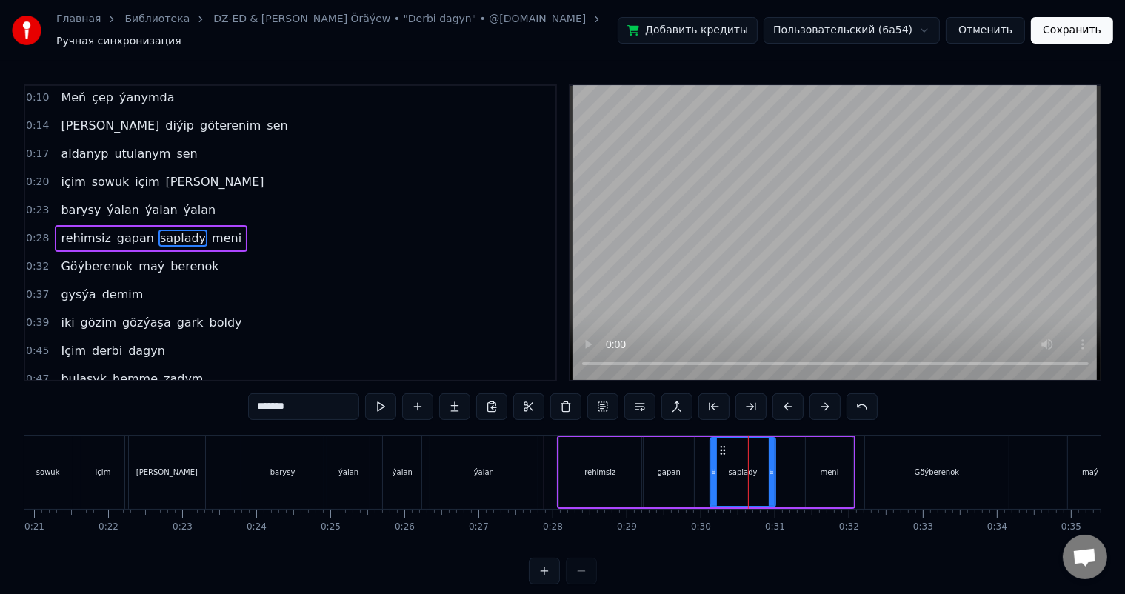
drag, startPoint x: 796, startPoint y: 460, endPoint x: 771, endPoint y: 461, distance: 24.4
click at [771, 466] on icon at bounding box center [771, 472] width 6 height 12
drag, startPoint x: 720, startPoint y: 438, endPoint x: 711, endPoint y: 438, distance: 8.2
click at [711, 444] on icon at bounding box center [715, 450] width 12 height 12
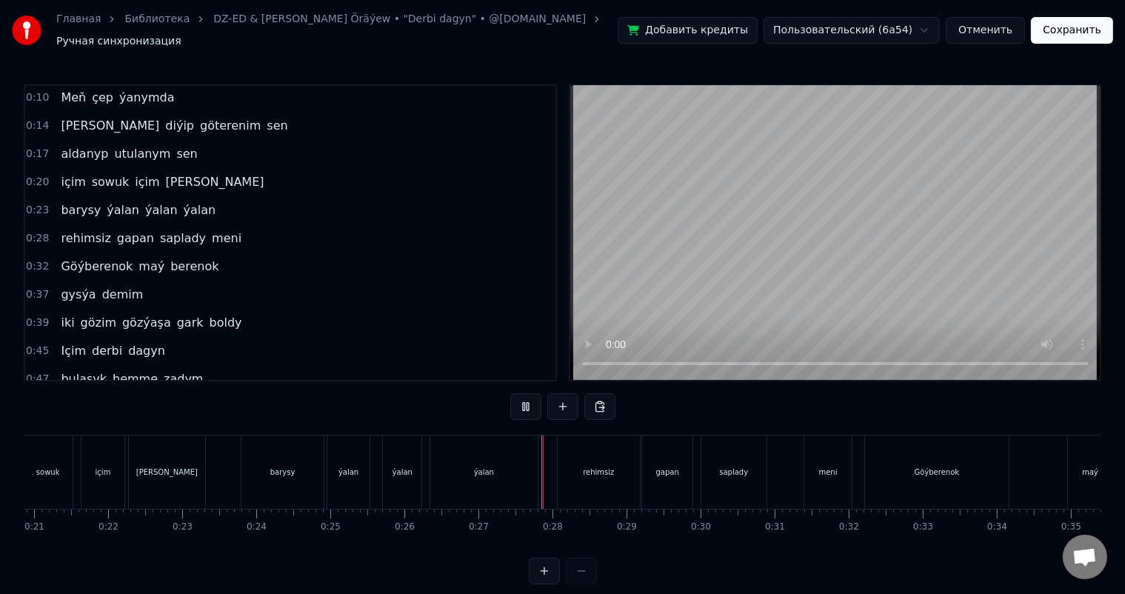
scroll to position [19, 0]
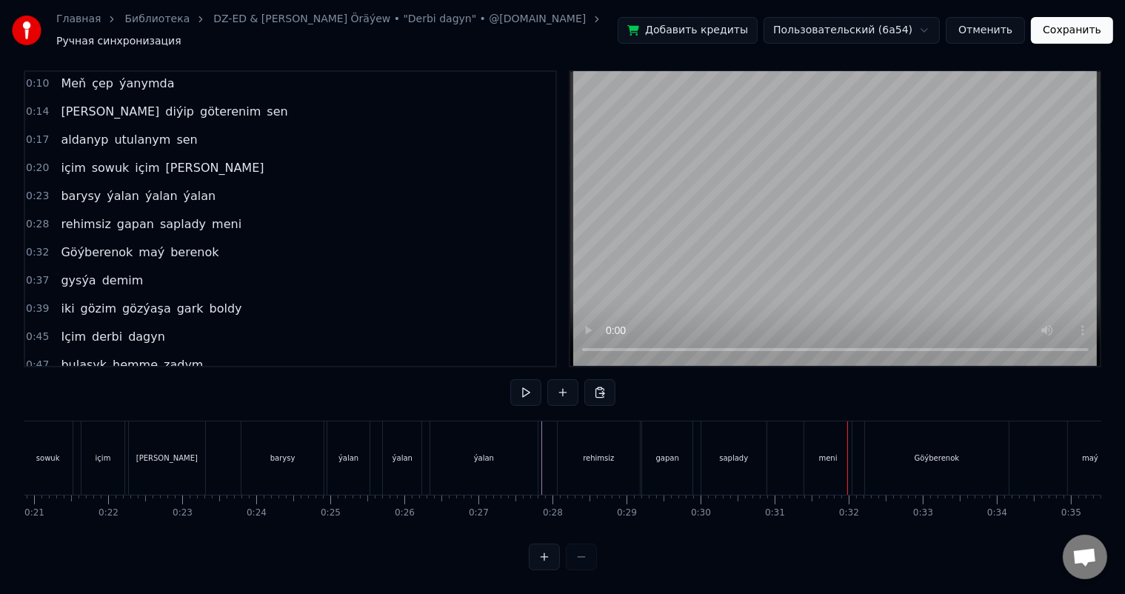
click at [753, 437] on div "saplady" at bounding box center [733, 457] width 65 height 73
click at [623, 435] on div "rehimsiz" at bounding box center [598, 457] width 82 height 73
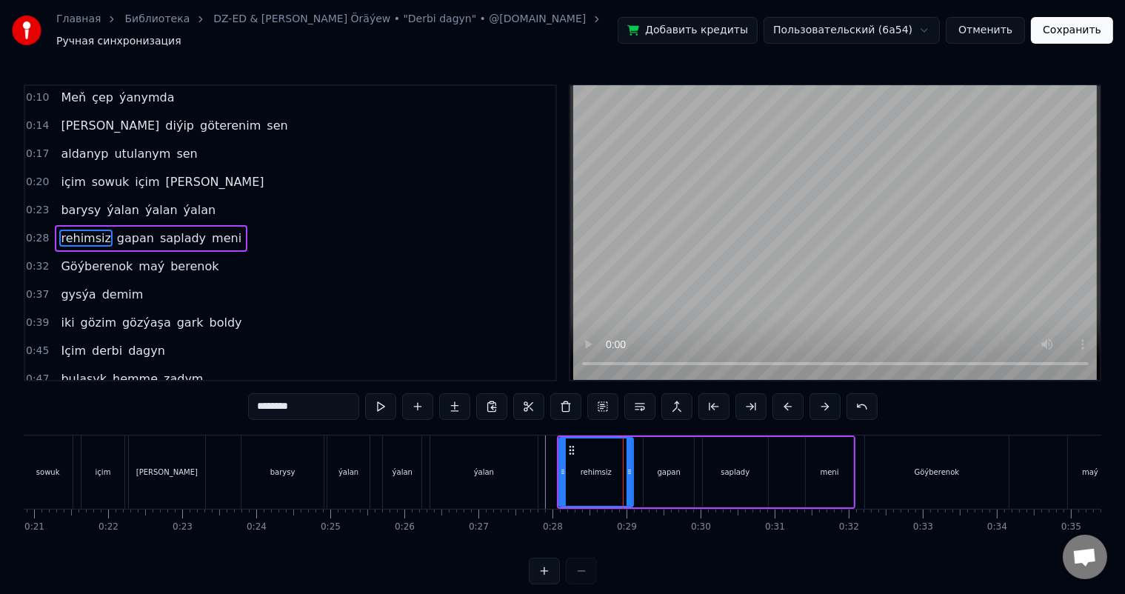
drag, startPoint x: 636, startPoint y: 462, endPoint x: 628, endPoint y: 462, distance: 8.1
click at [628, 466] on icon at bounding box center [629, 472] width 6 height 12
click at [666, 458] on div "gapan" at bounding box center [668, 472] width 50 height 70
type input "*****"
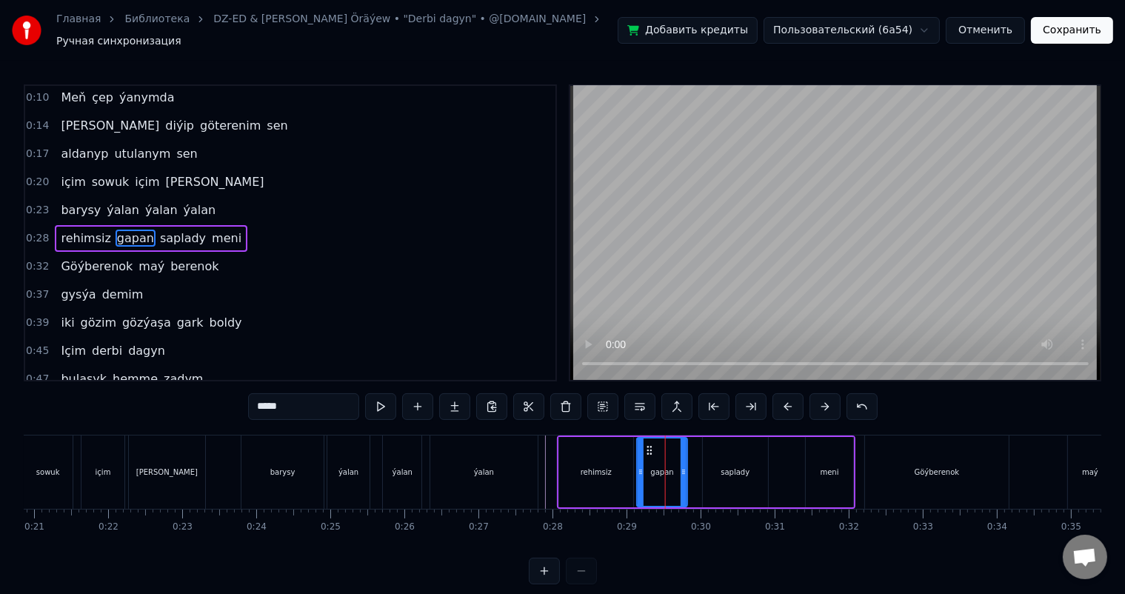
click at [646, 444] on icon at bounding box center [649, 450] width 12 height 12
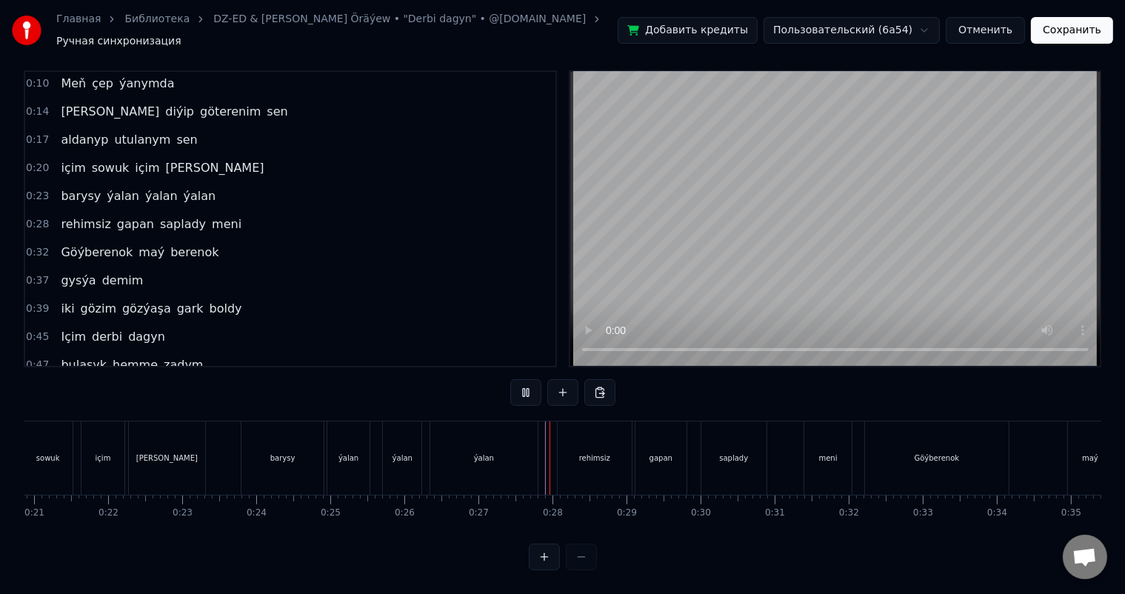
scroll to position [19, 0]
click at [542, 440] on div at bounding box center [542, 457] width 1 height 73
click at [540, 441] on div "barysy ýalan ýalan ýalan" at bounding box center [391, 457] width 300 height 73
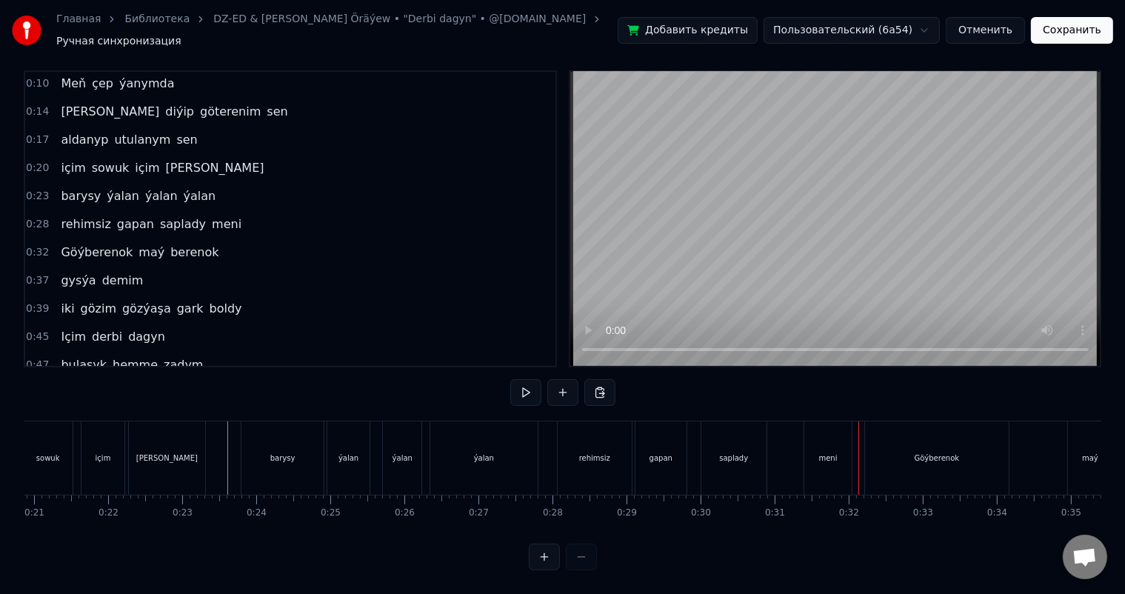
click at [796, 438] on div "rehimsiz gapan saplady meni" at bounding box center [706, 457] width 299 height 73
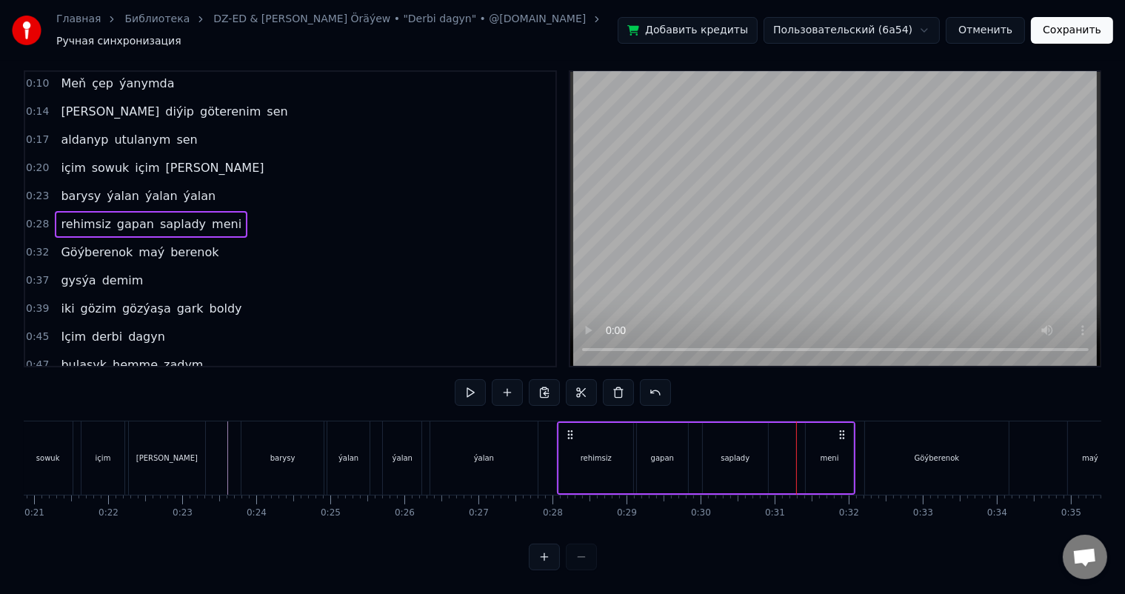
click at [792, 442] on div "rehimsiz gapan saplady meni" at bounding box center [706, 457] width 299 height 73
click at [796, 442] on div at bounding box center [796, 457] width 1 height 73
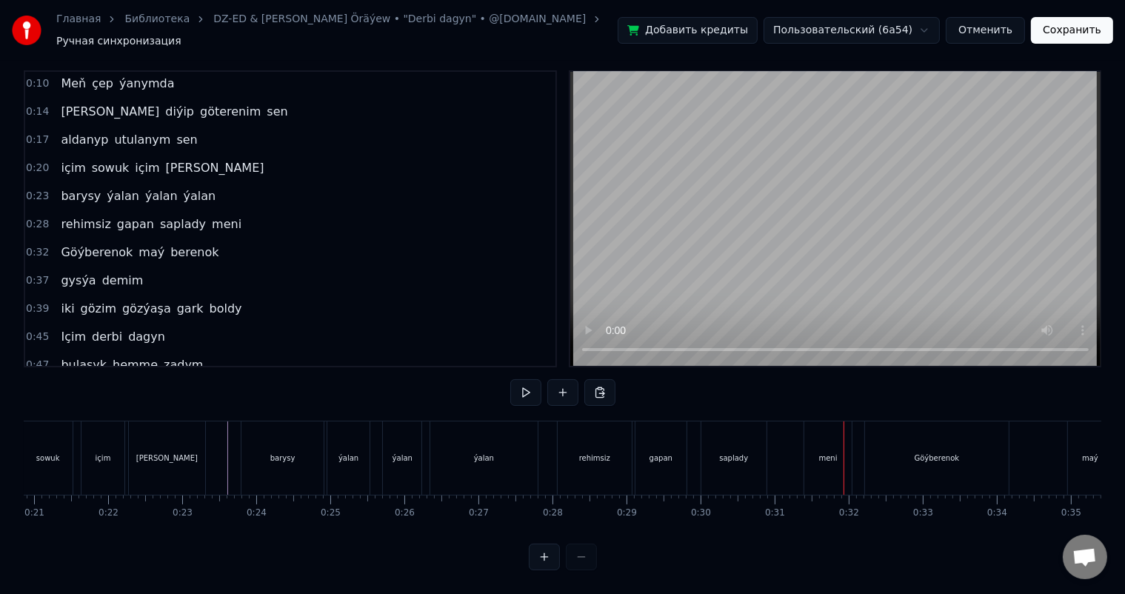
click at [795, 442] on div "rehimsiz gapan saplady meni" at bounding box center [706, 457] width 299 height 73
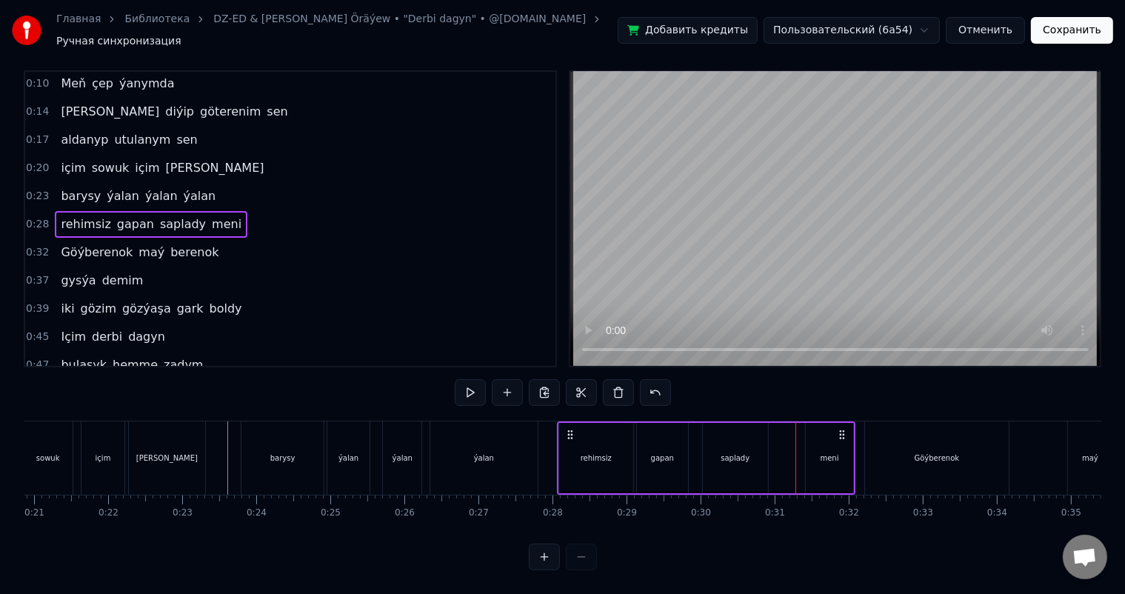
click at [822, 433] on div "meni" at bounding box center [828, 458] width 47 height 70
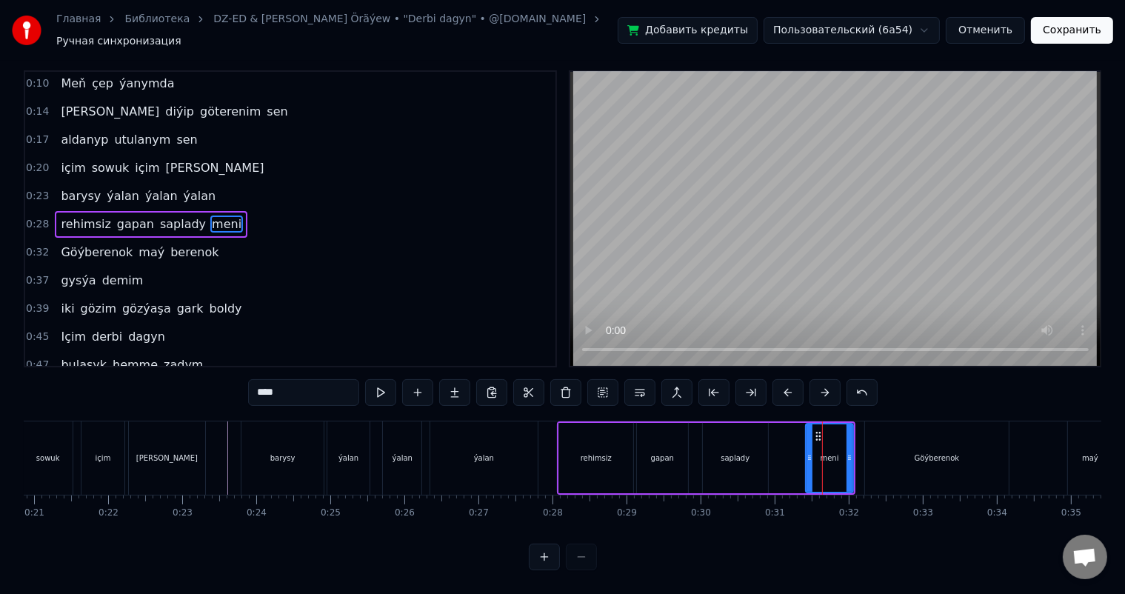
scroll to position [0, 0]
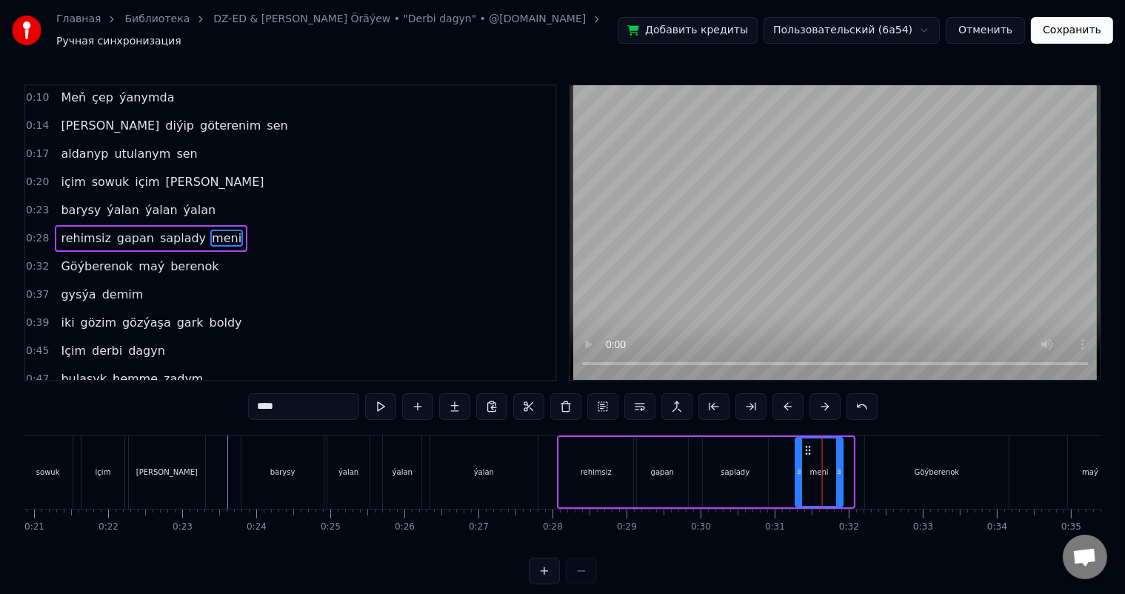
drag, startPoint x: 815, startPoint y: 440, endPoint x: 805, endPoint y: 440, distance: 9.6
click at [805, 444] on icon at bounding box center [808, 450] width 12 height 12
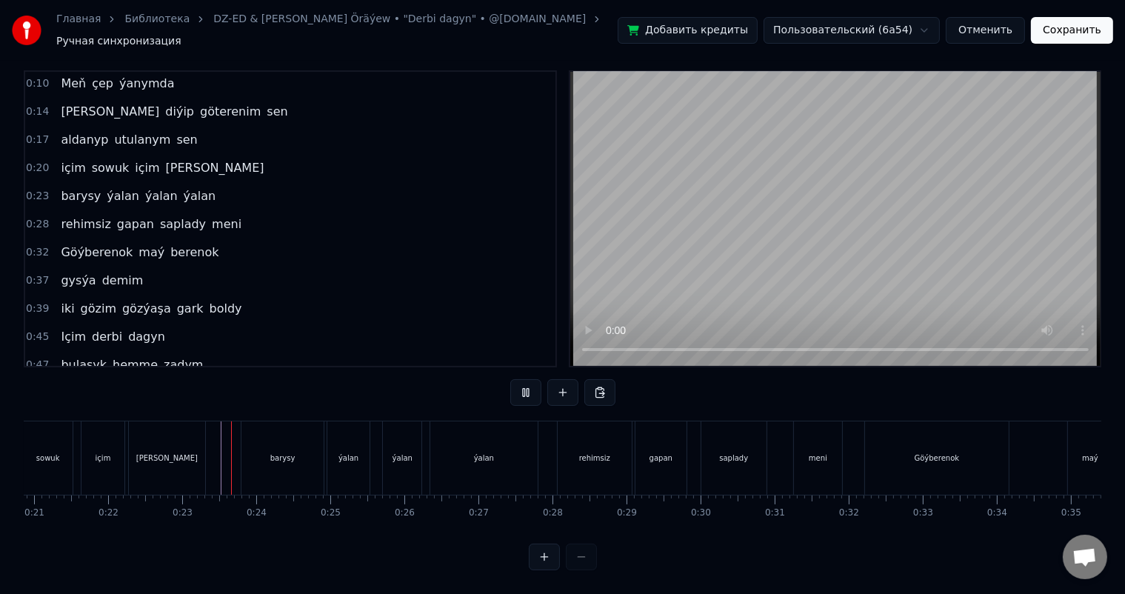
scroll to position [19, 0]
click at [820, 452] on div "meni" at bounding box center [817, 457] width 19 height 11
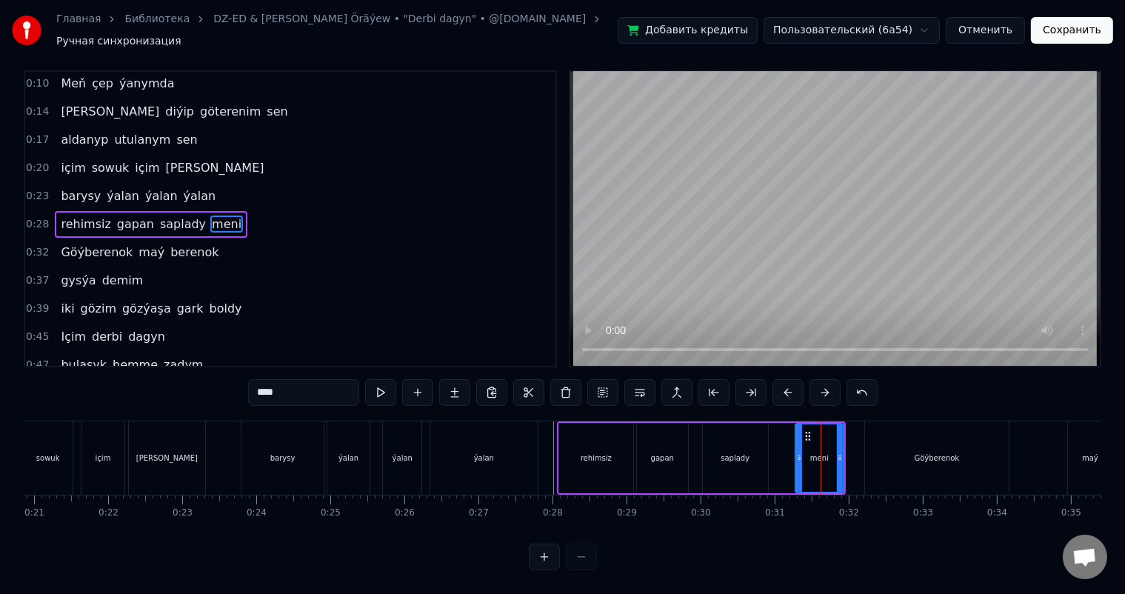
scroll to position [0, 0]
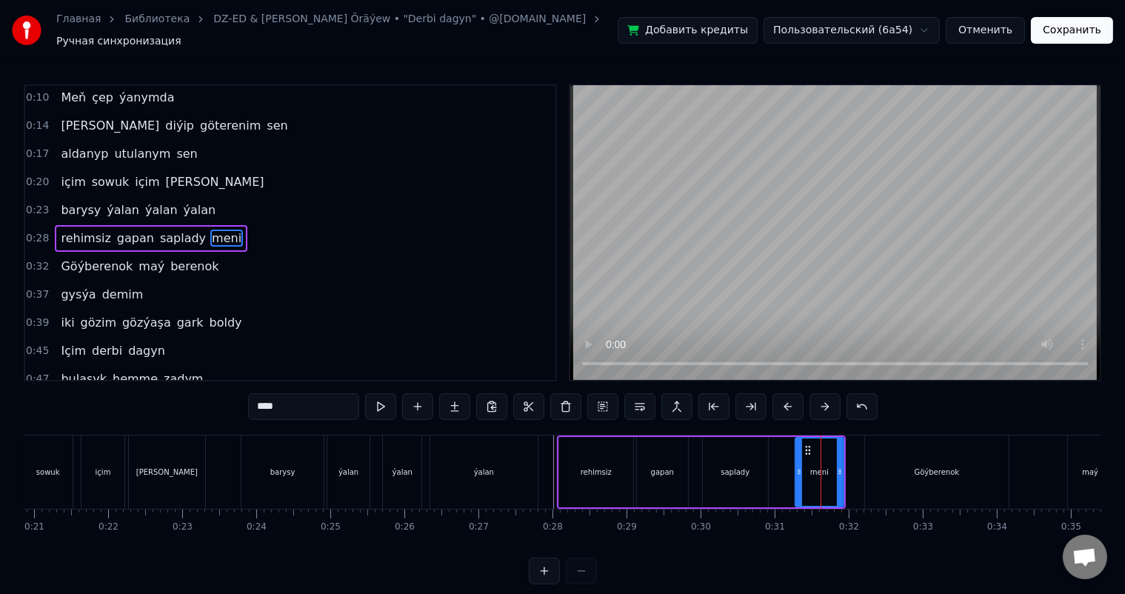
click at [788, 448] on div "rehimsiz gapan saplady meni" at bounding box center [701, 471] width 289 height 73
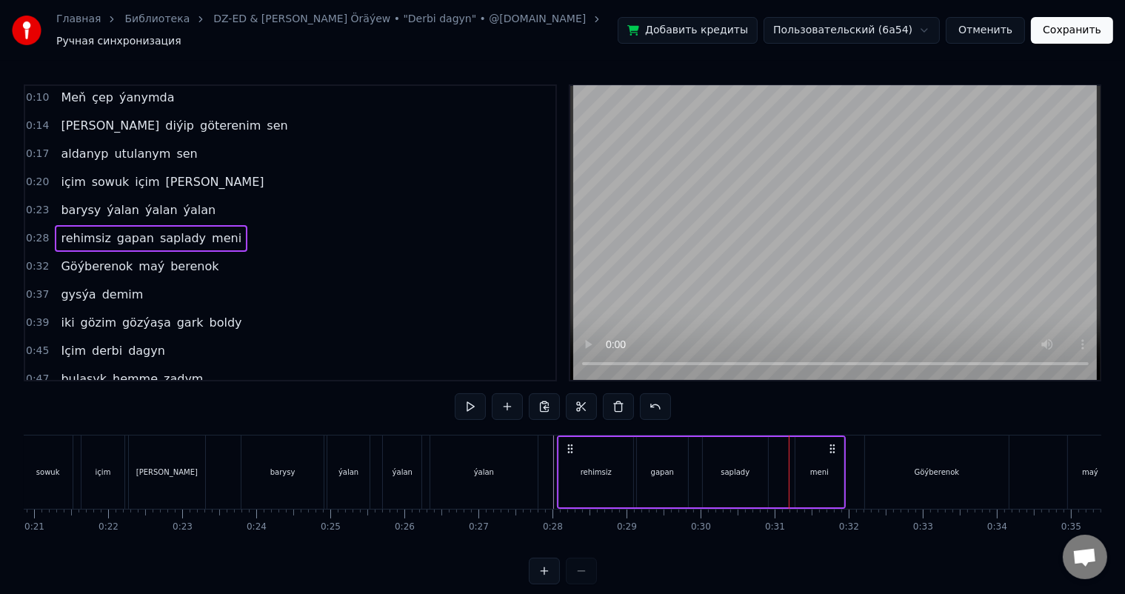
scroll to position [19, 0]
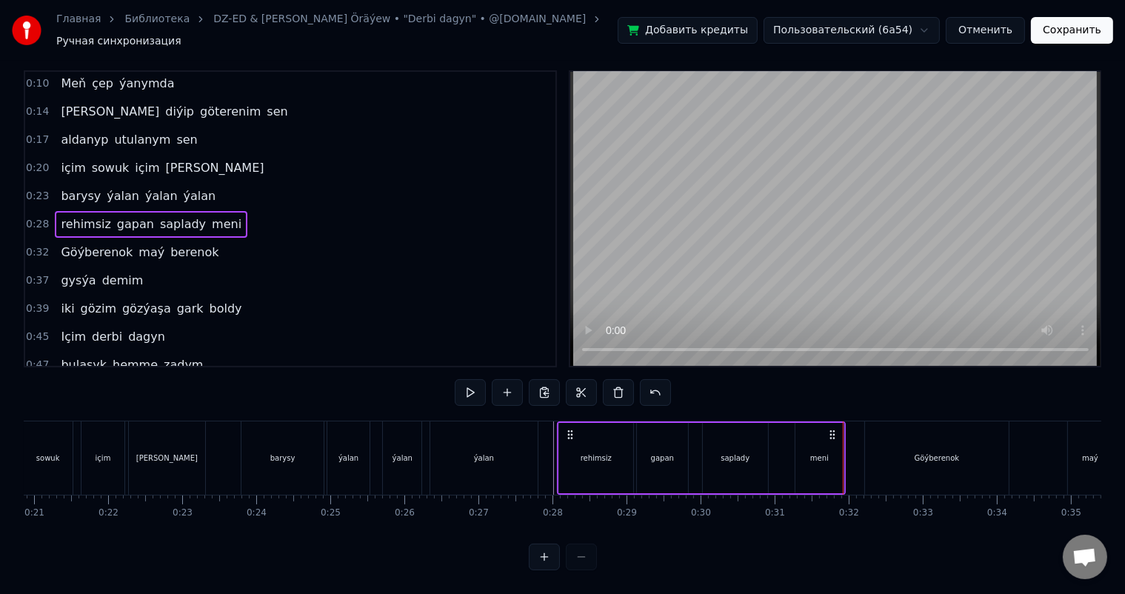
click at [834, 435] on div "meni" at bounding box center [818, 458] width 47 height 70
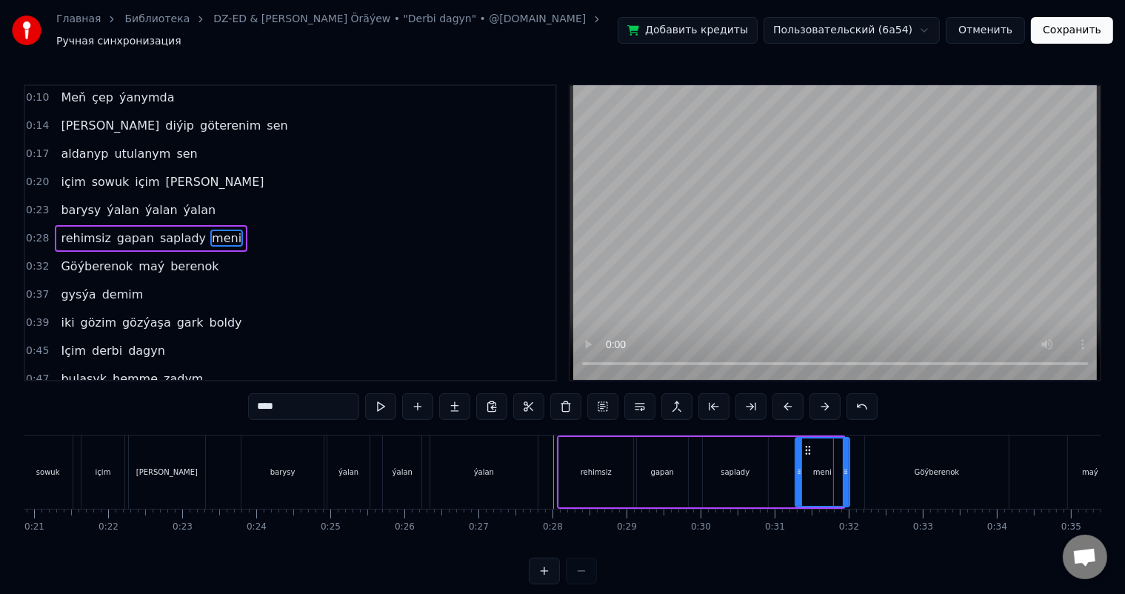
click at [846, 466] on icon at bounding box center [845, 472] width 6 height 12
click at [897, 465] on div "Göýberenok" at bounding box center [937, 471] width 144 height 73
type input "**********"
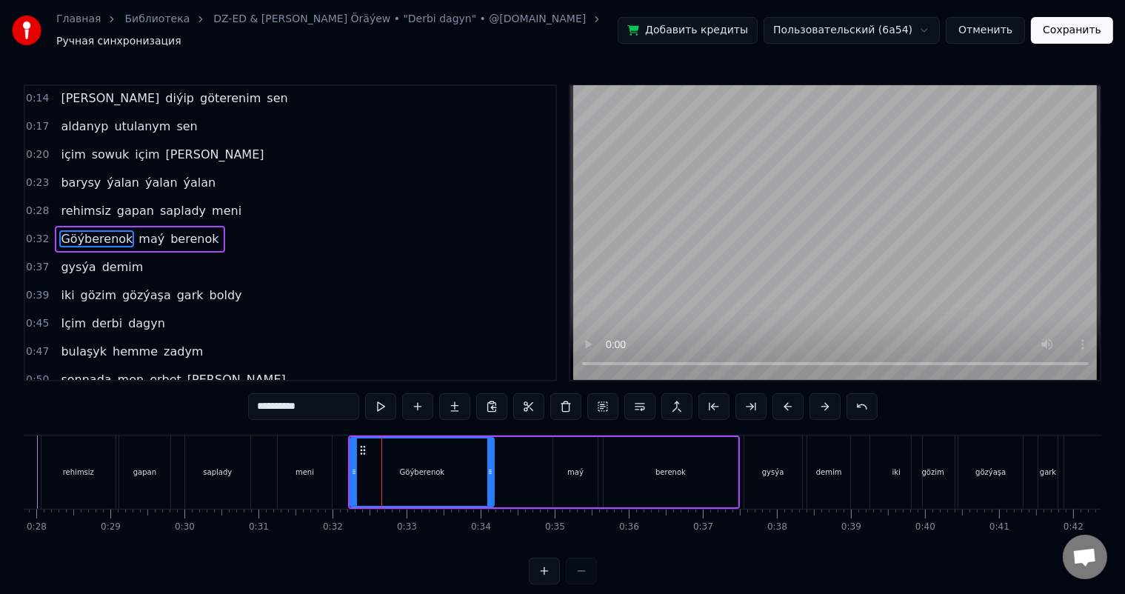
scroll to position [0, 2080]
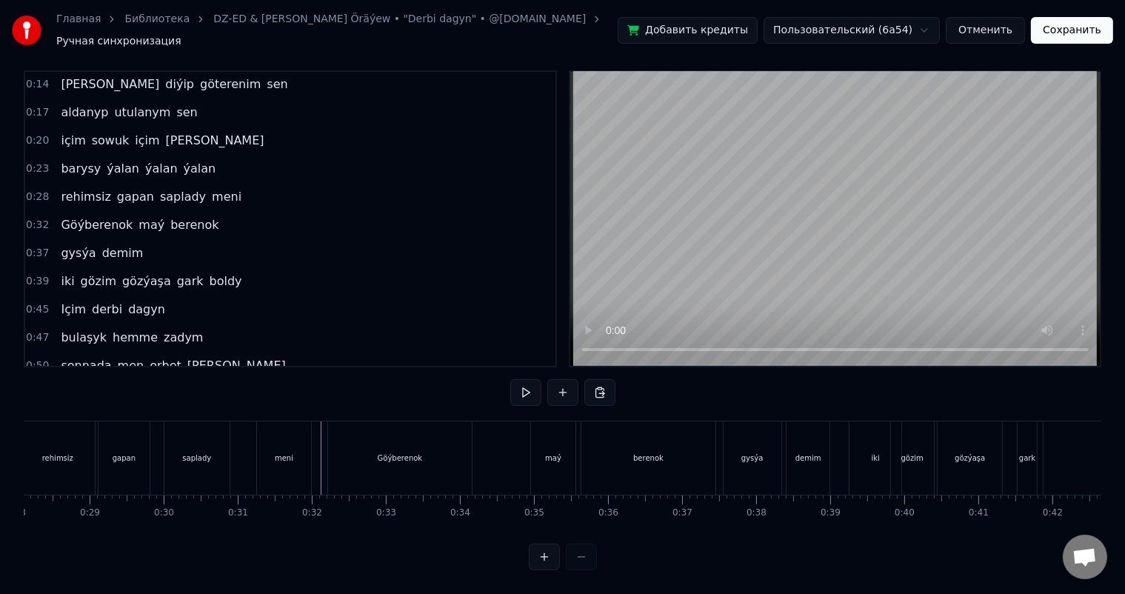
scroll to position [0, 2067]
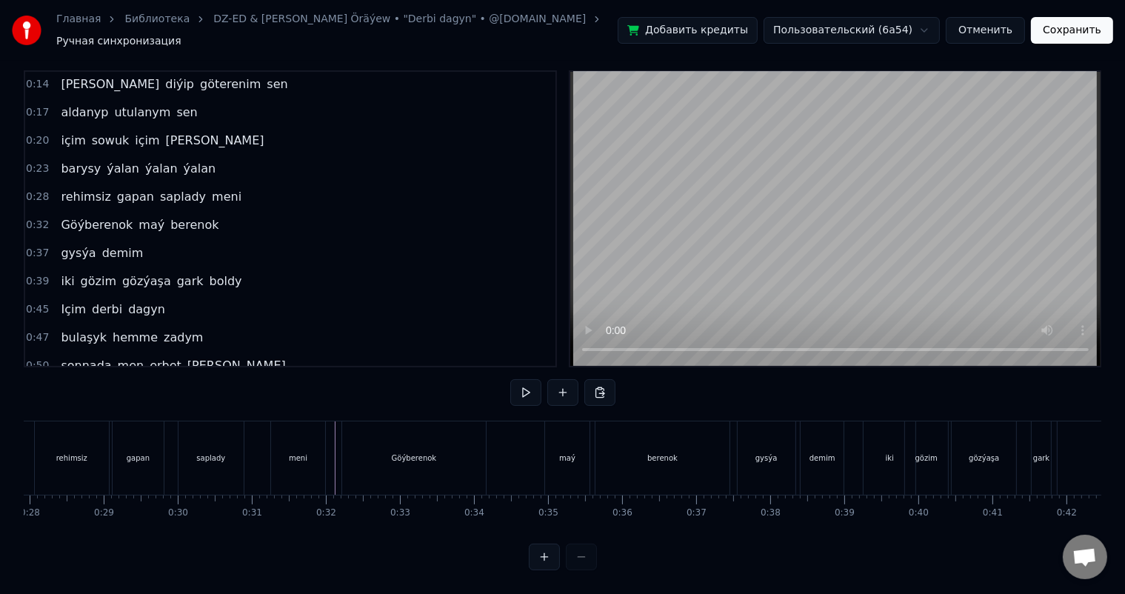
click at [308, 440] on div "meni" at bounding box center [297, 457] width 53 height 73
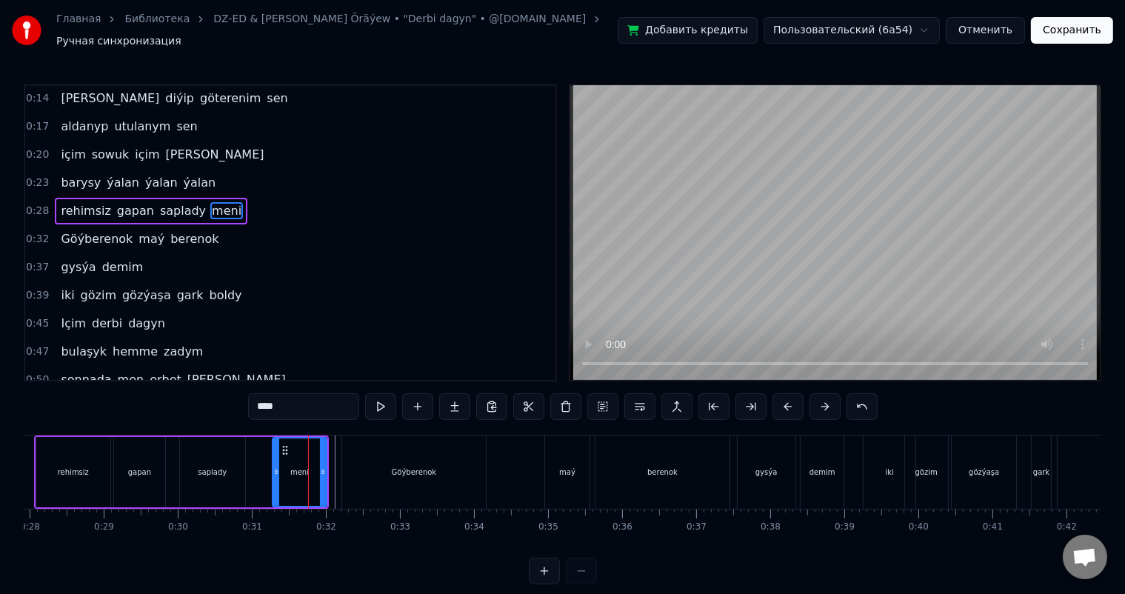
scroll to position [2, 0]
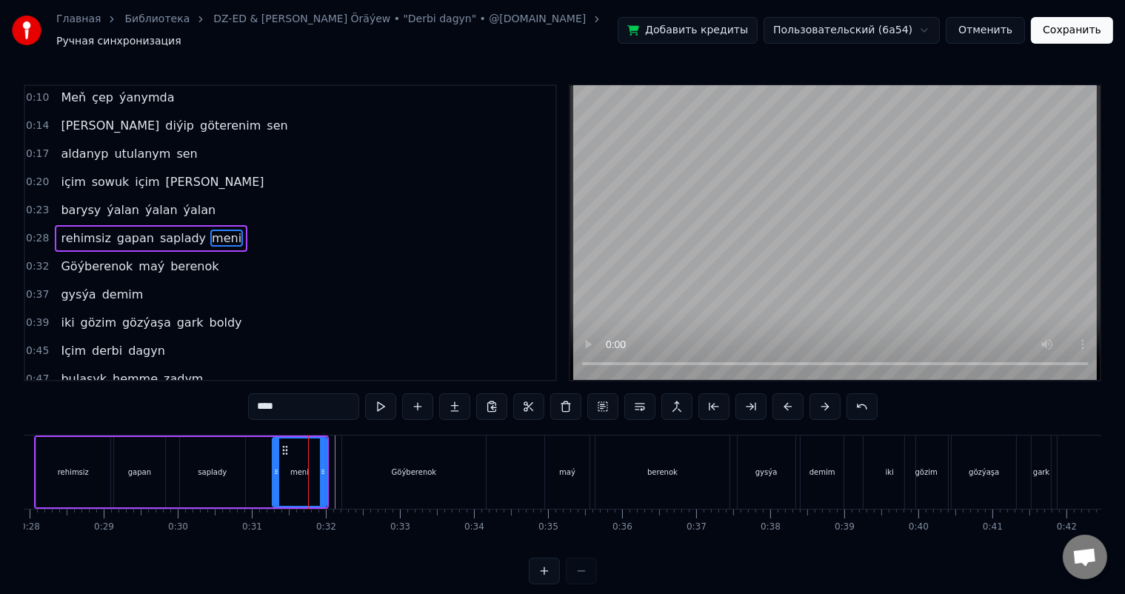
click at [238, 453] on div "saplady" at bounding box center [212, 472] width 65 height 70
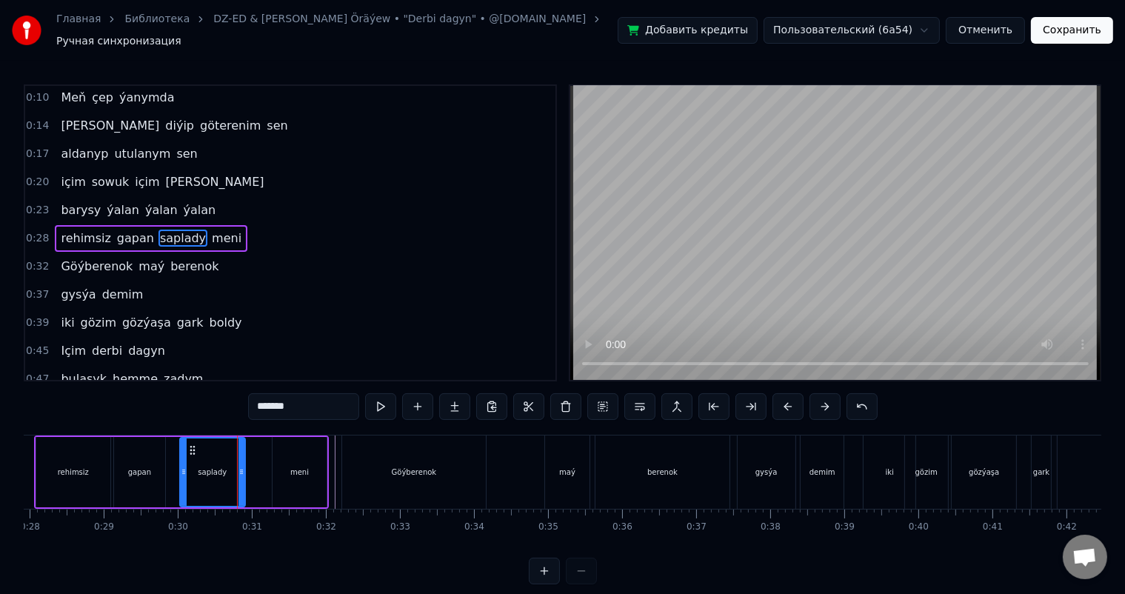
click at [276, 455] on div "meni" at bounding box center [298, 472] width 53 height 70
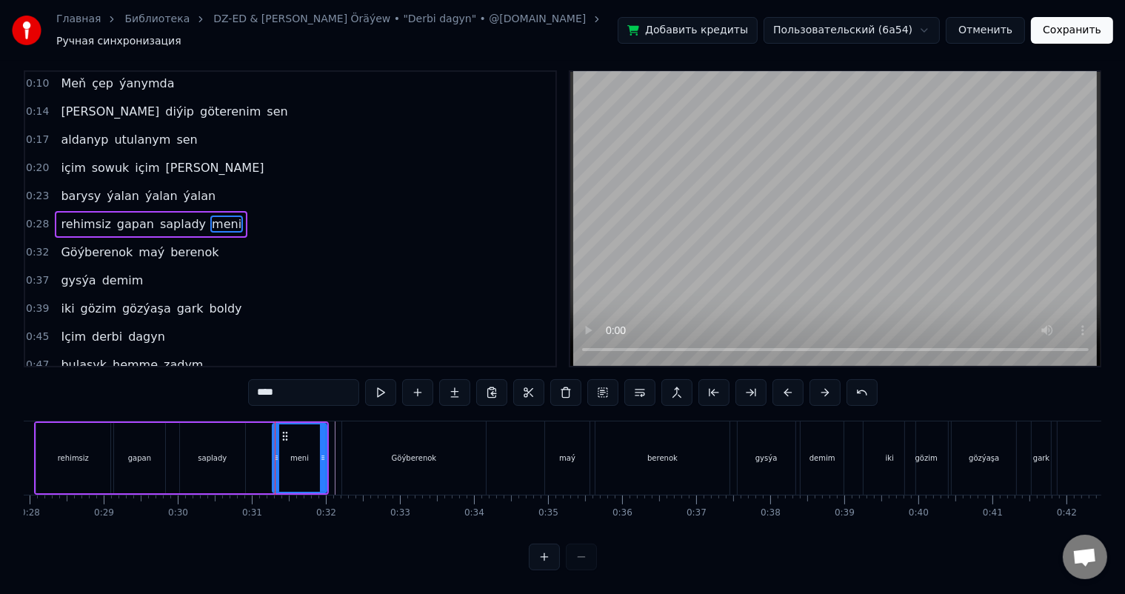
scroll to position [19, 0]
click at [227, 440] on div "saplady" at bounding box center [212, 458] width 65 height 70
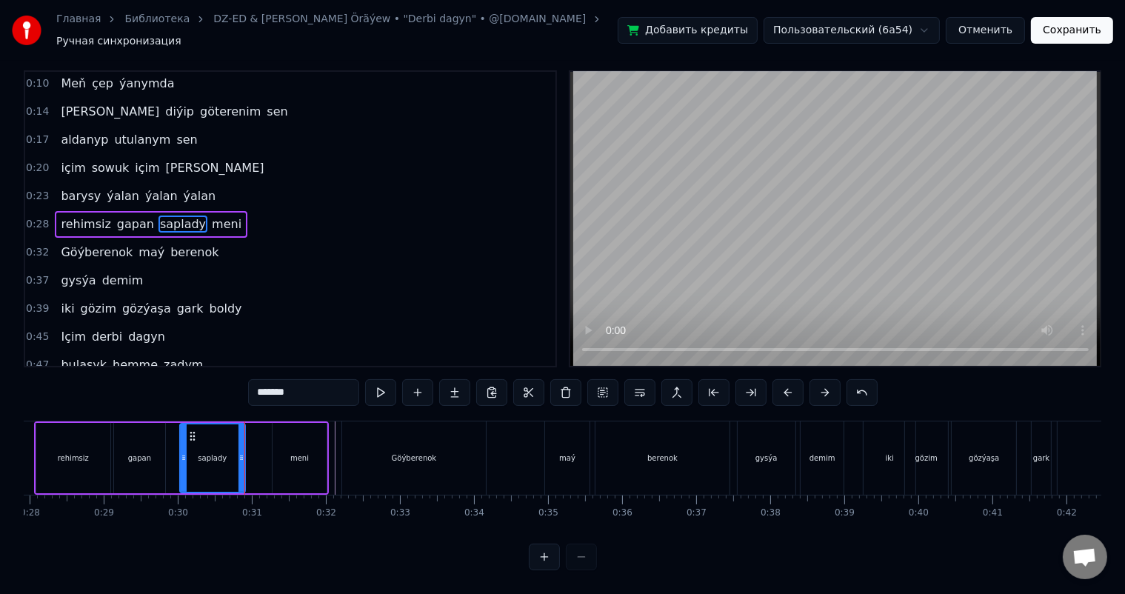
click at [292, 429] on div "meni" at bounding box center [298, 458] width 53 height 70
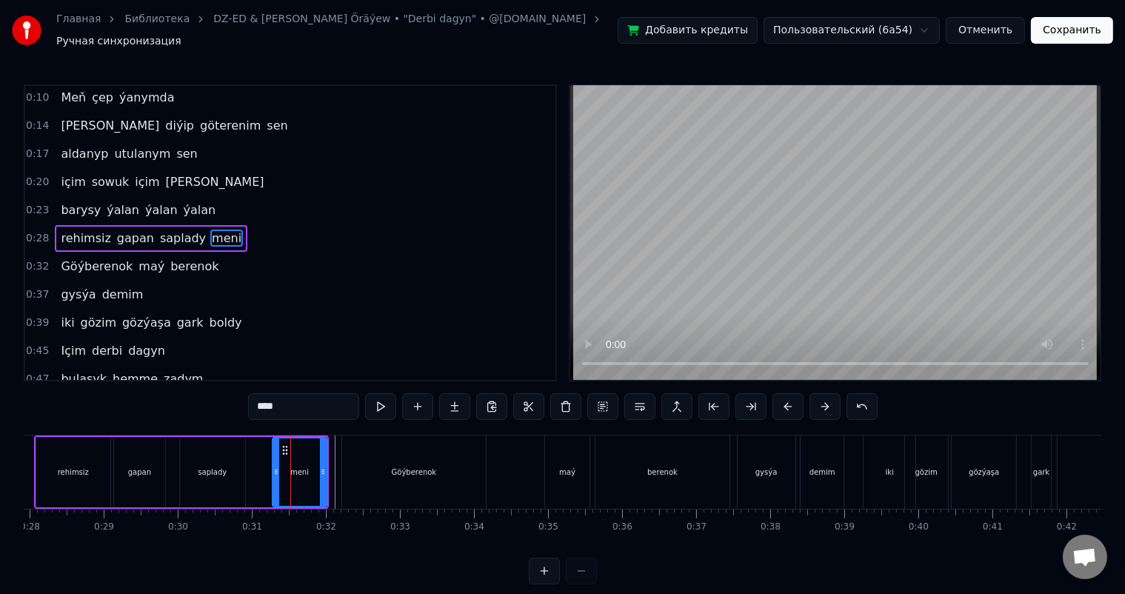
click at [230, 462] on div "saplady" at bounding box center [212, 472] width 65 height 70
type input "*******"
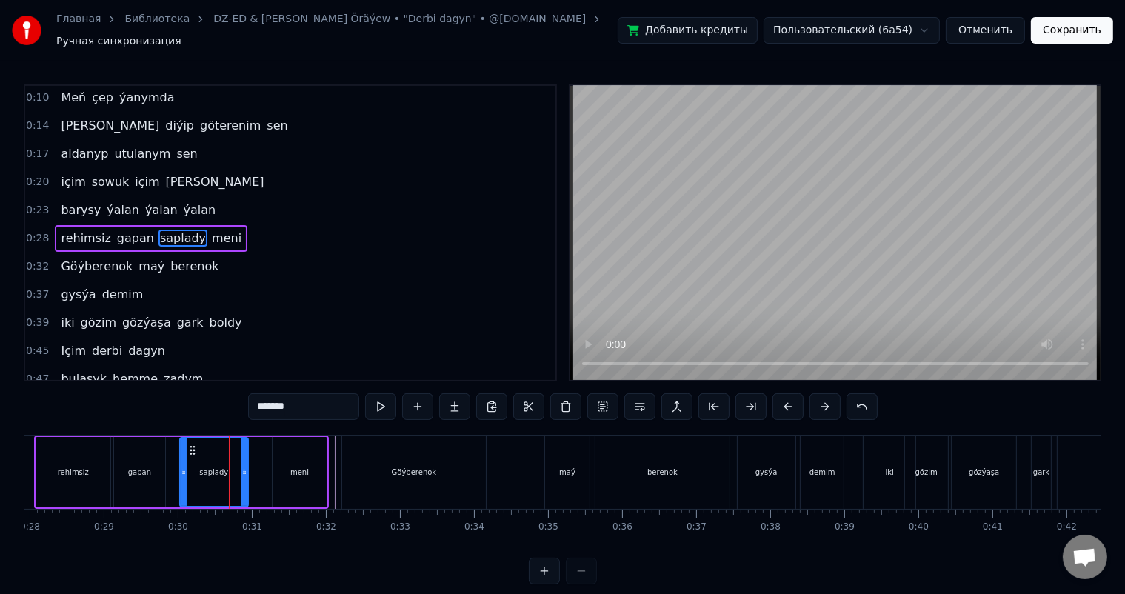
click at [245, 466] on icon at bounding box center [244, 472] width 6 height 12
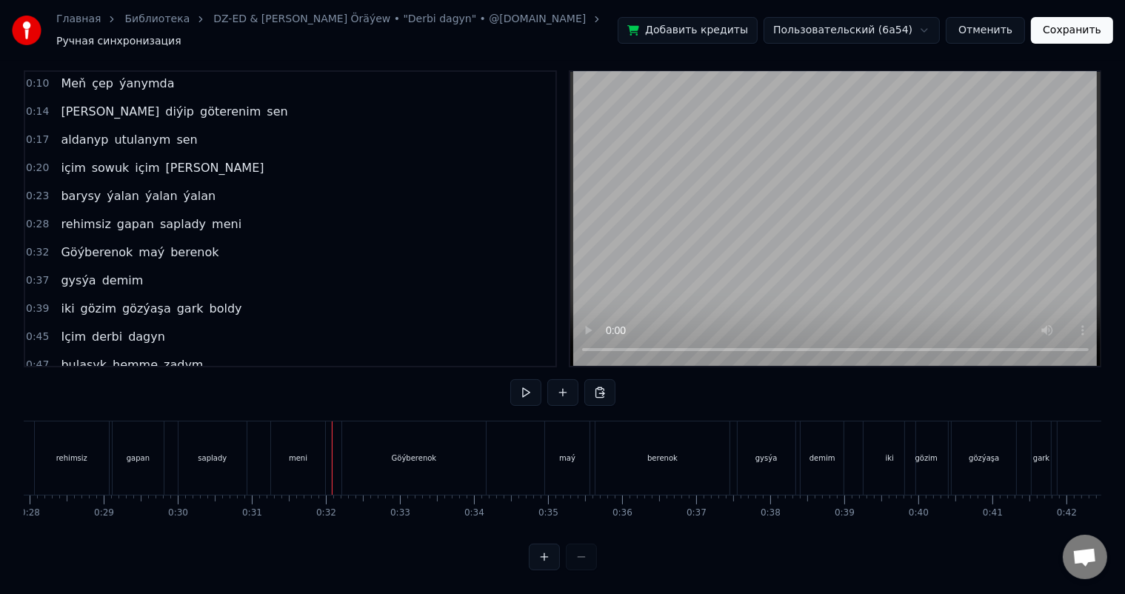
scroll to position [0, 2074]
click at [364, 432] on div "Göýberenok" at bounding box center [407, 457] width 144 height 73
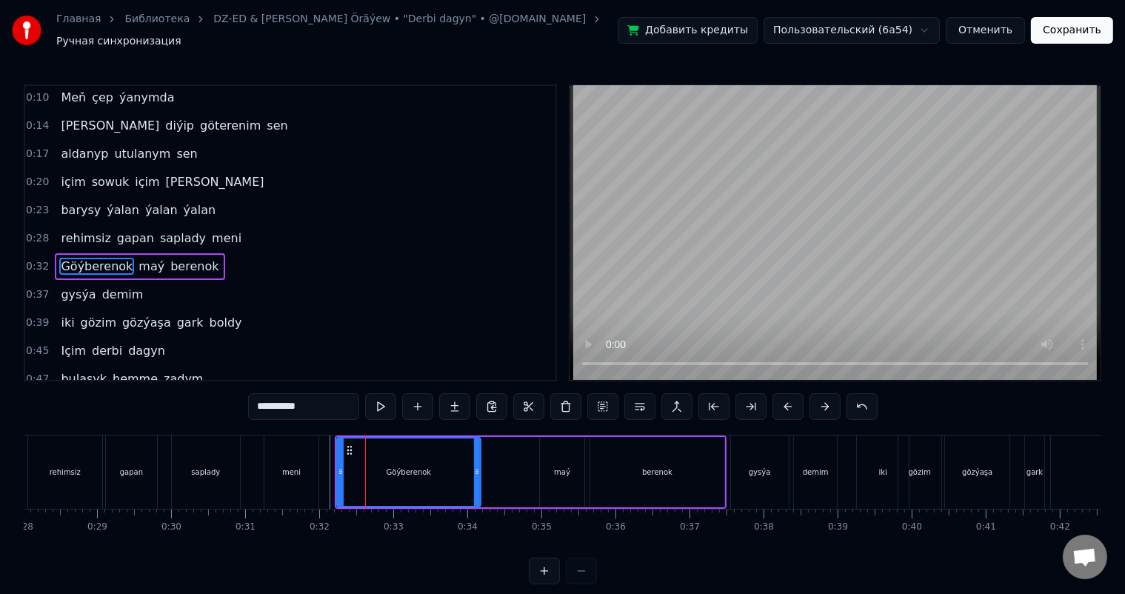
scroll to position [30, 0]
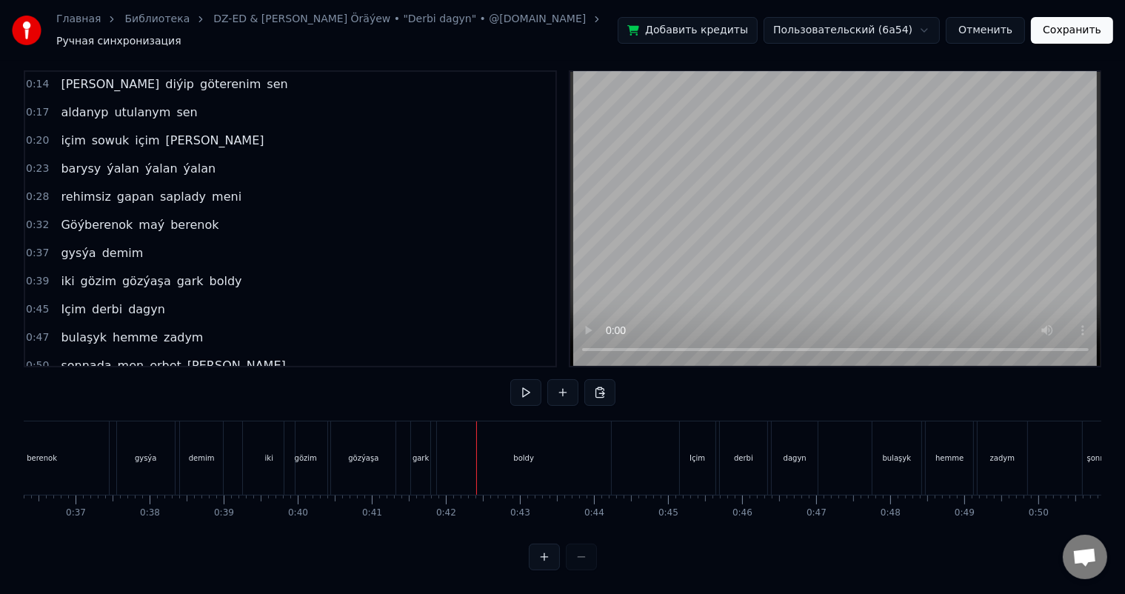
scroll to position [0, 2666]
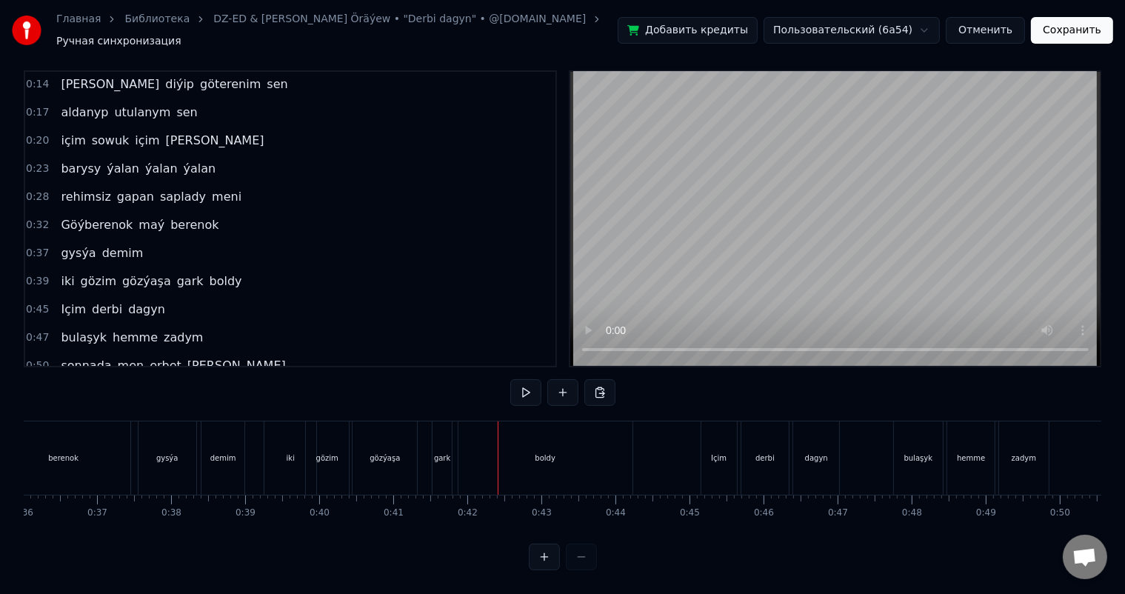
click at [349, 430] on div "iki gözim gözýaşa gark boldy" at bounding box center [450, 457] width 372 height 73
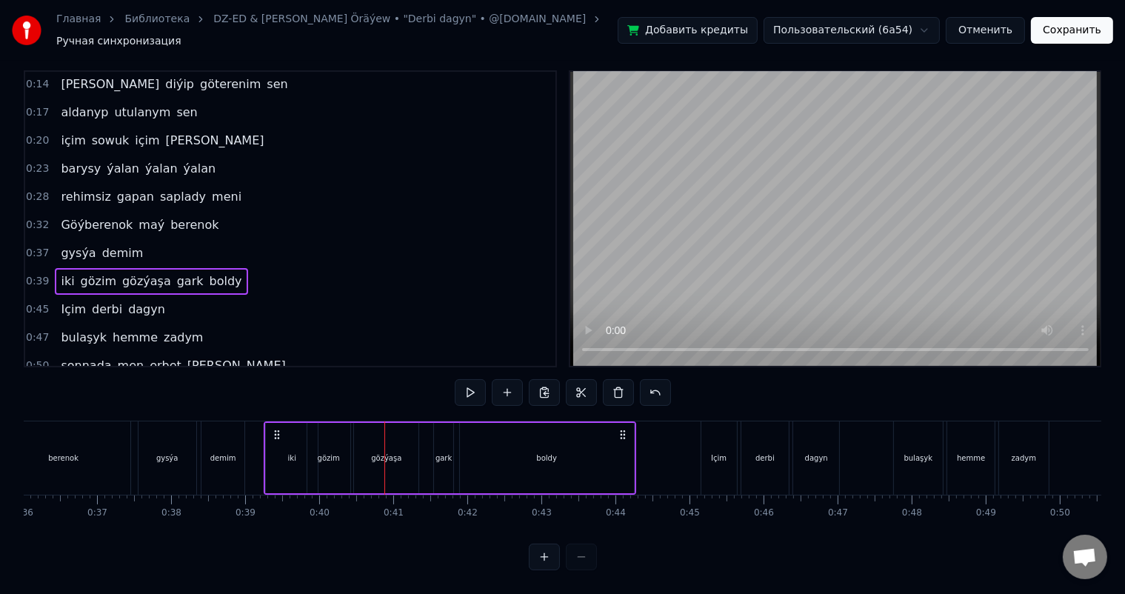
click at [293, 438] on div "iki" at bounding box center [292, 458] width 52 height 70
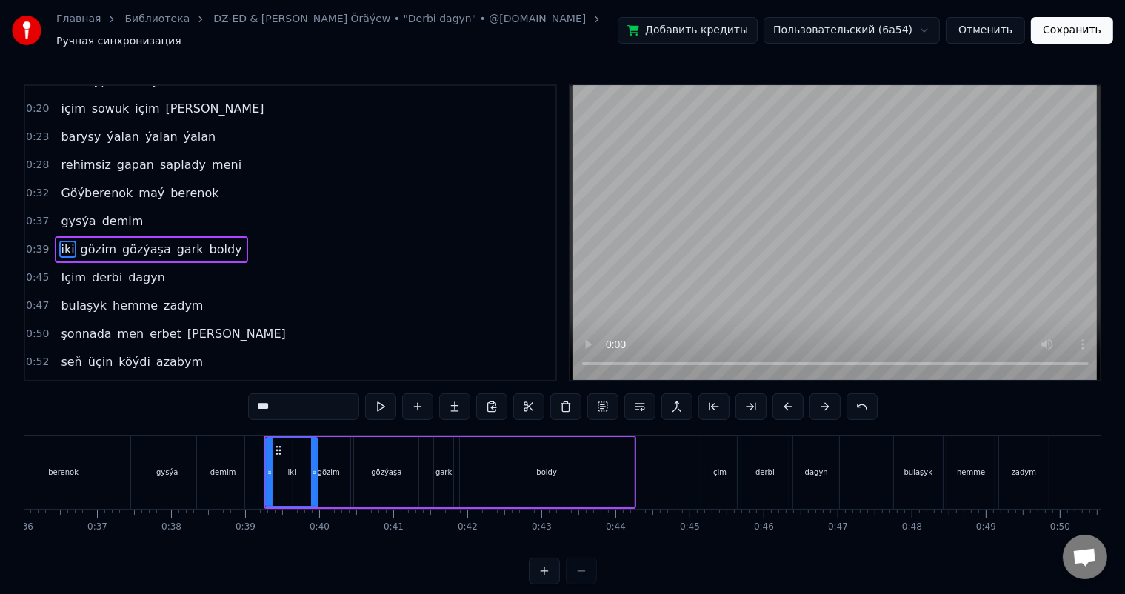
scroll to position [84, 0]
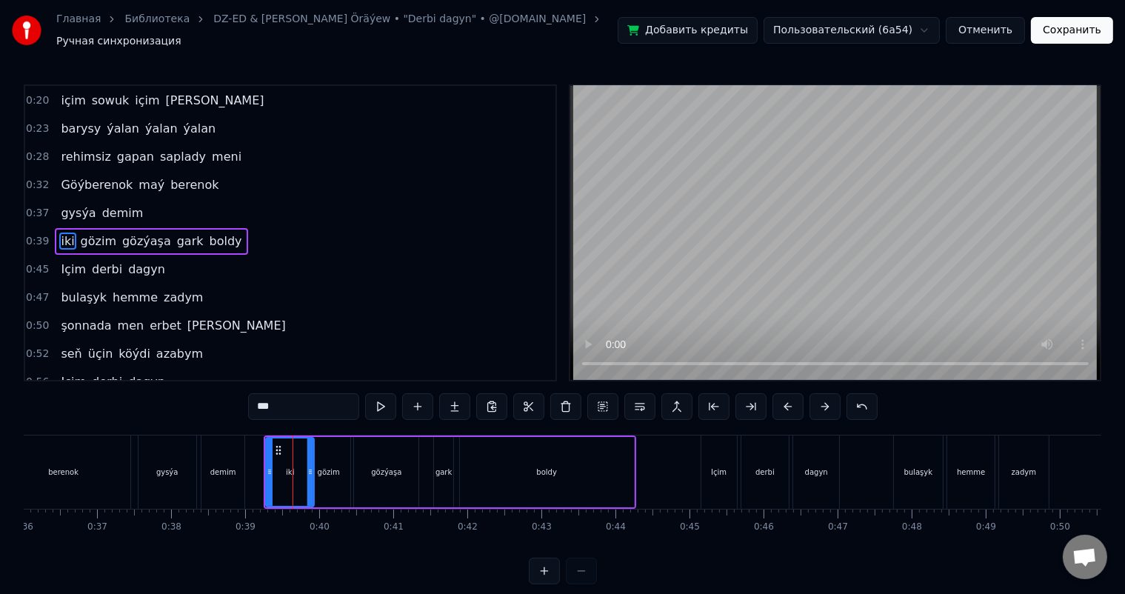
click at [307, 466] on icon at bounding box center [310, 472] width 6 height 12
click at [336, 466] on div "gözim" at bounding box center [329, 471] width 22 height 11
type input "*****"
click at [315, 444] on icon at bounding box center [317, 450] width 12 height 12
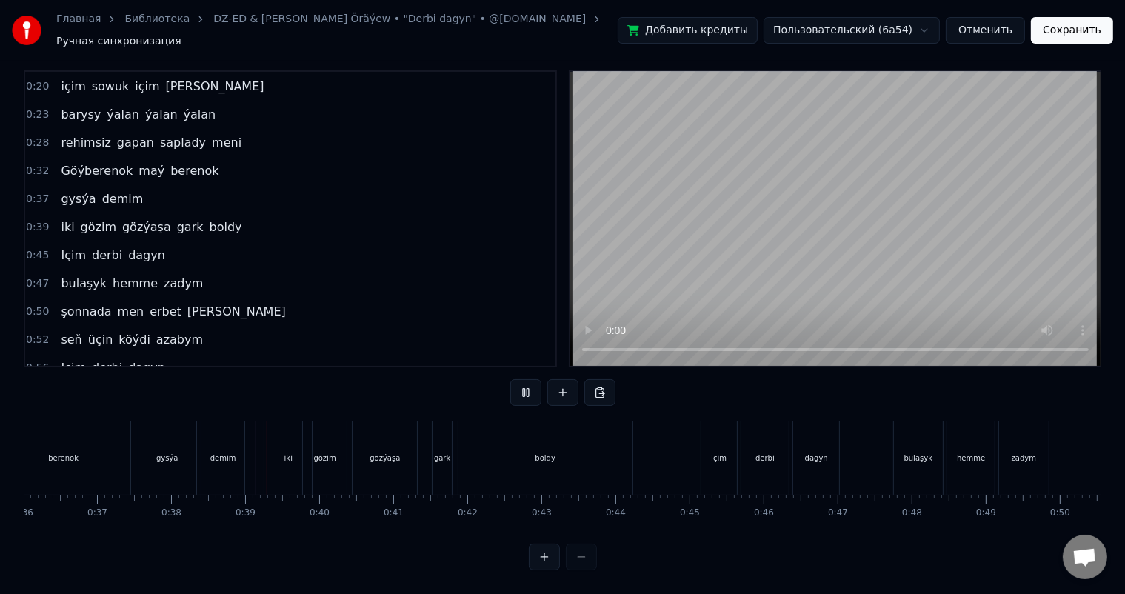
scroll to position [19, 0]
click at [439, 432] on div "gark" at bounding box center [441, 457] width 19 height 73
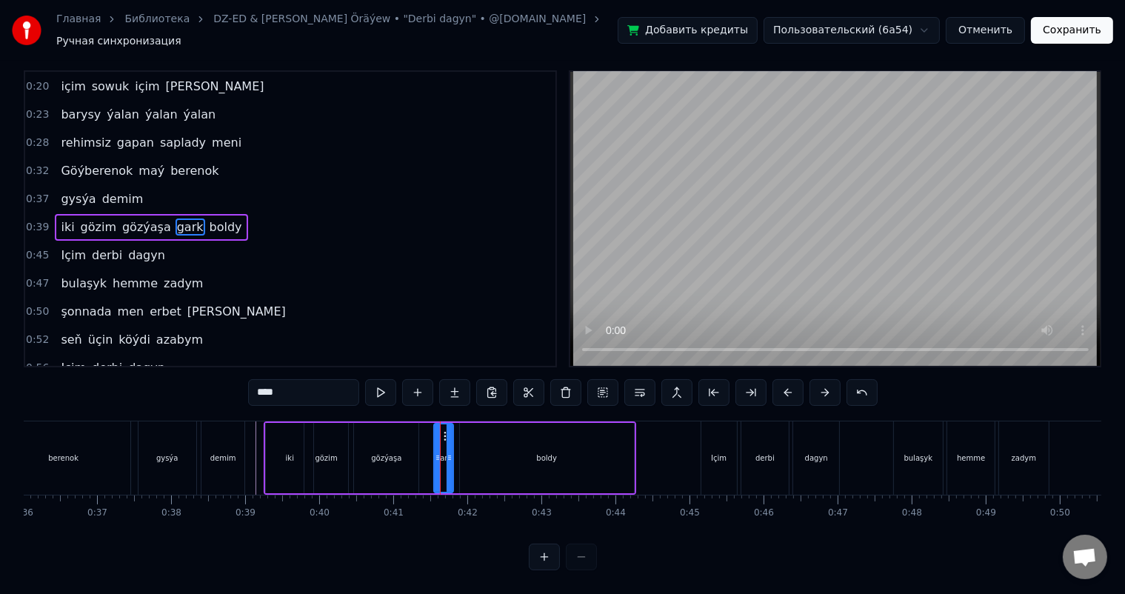
scroll to position [0, 0]
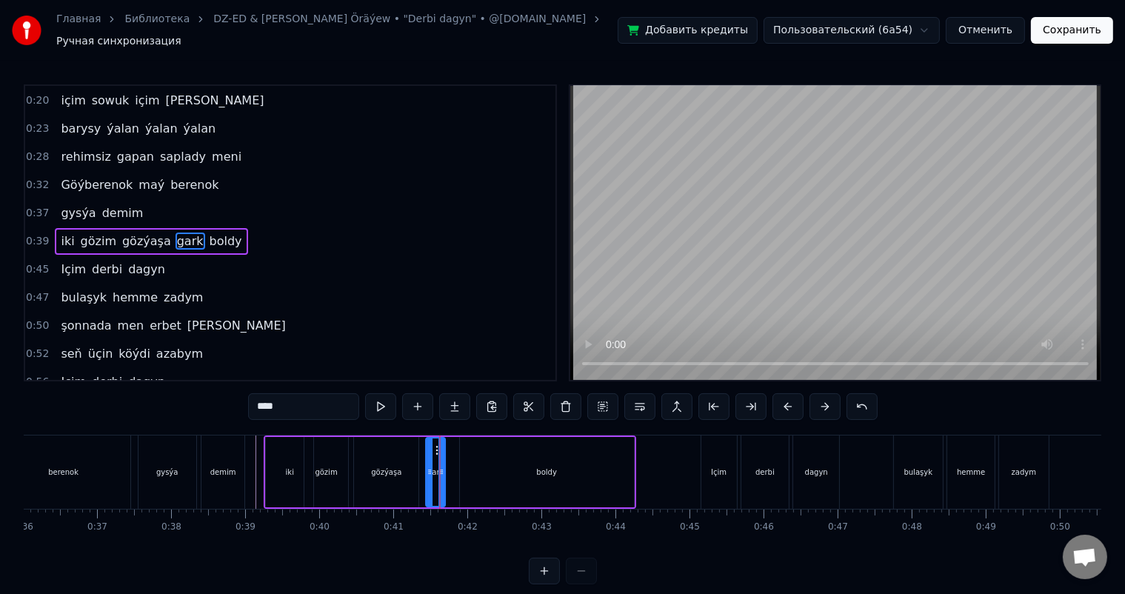
drag, startPoint x: 444, startPoint y: 440, endPoint x: 436, endPoint y: 440, distance: 8.2
click at [436, 444] on icon at bounding box center [439, 450] width 12 height 12
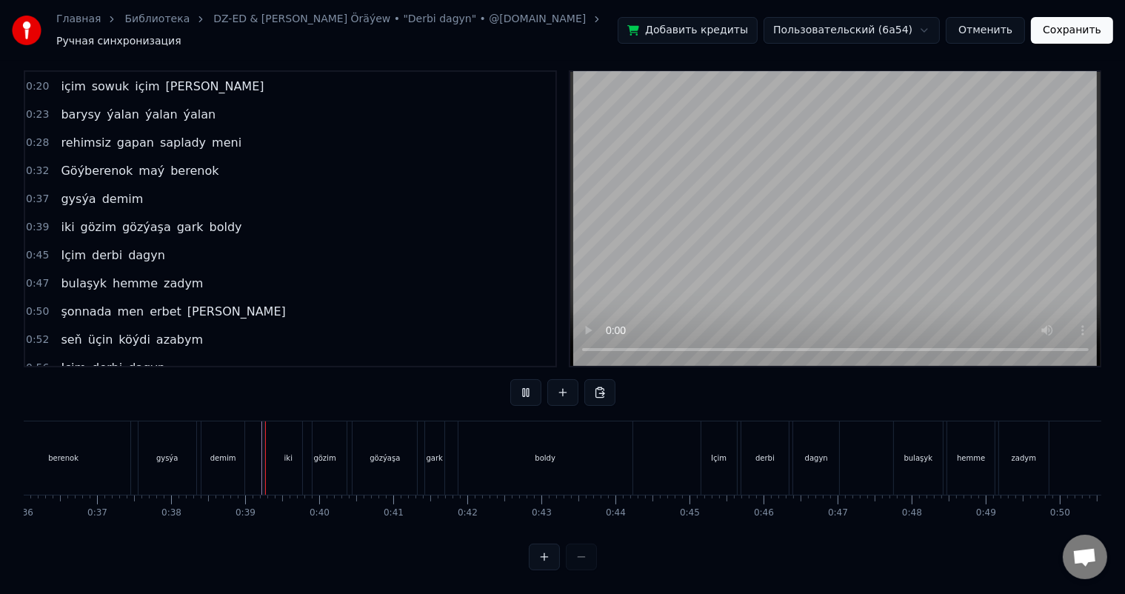
scroll to position [19, 0]
click at [404, 441] on div "gözýaşa" at bounding box center [384, 457] width 64 height 73
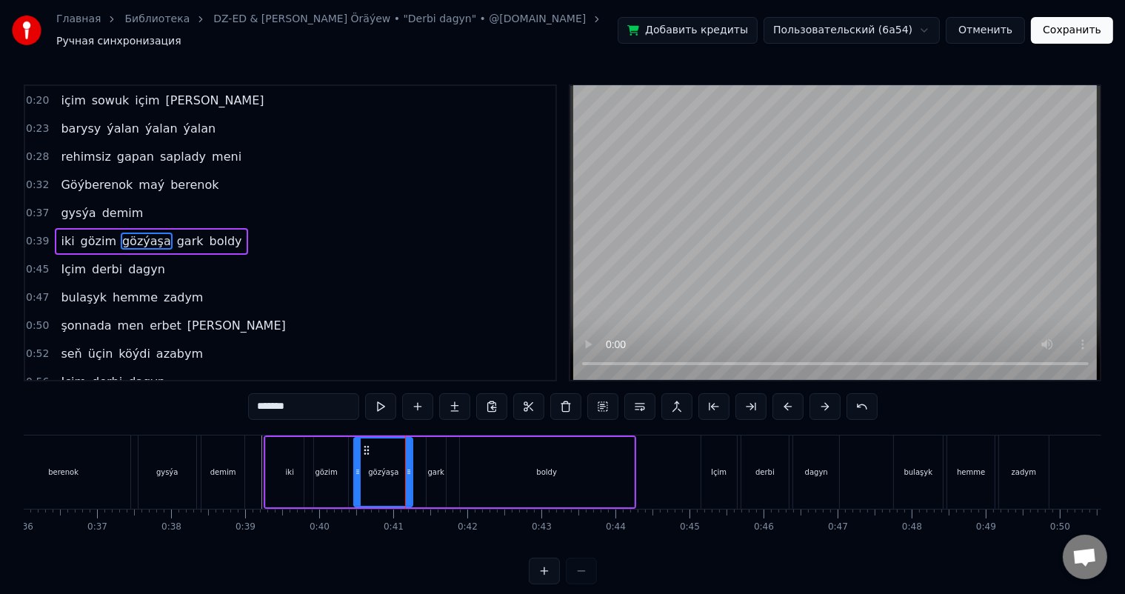
click at [409, 466] on icon at bounding box center [409, 472] width 6 height 12
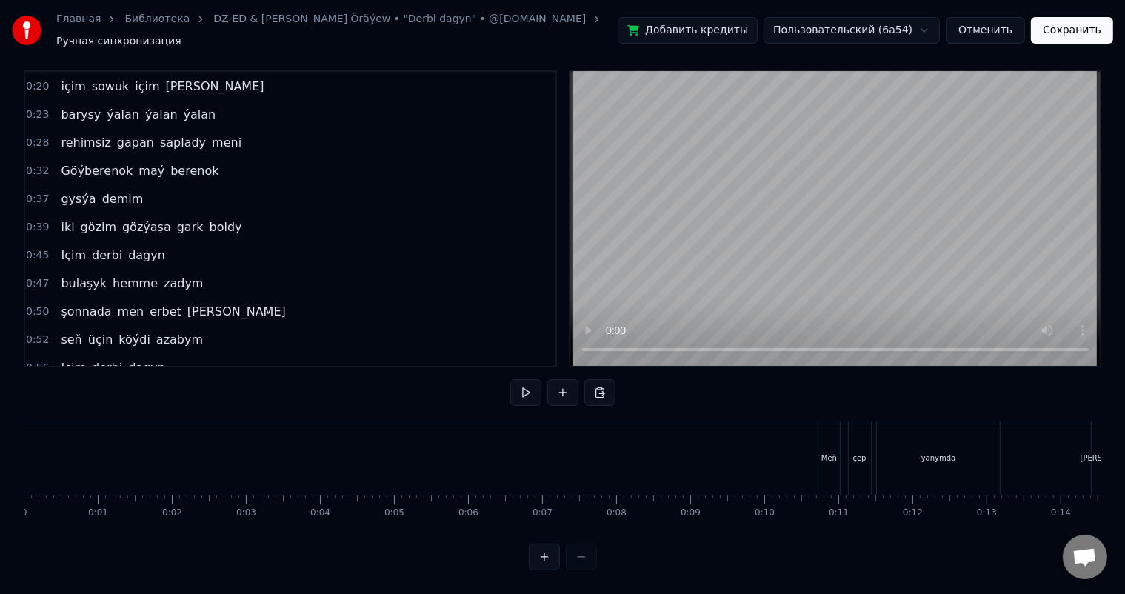
click at [1066, 33] on button "Сохранить" at bounding box center [1071, 30] width 82 height 27
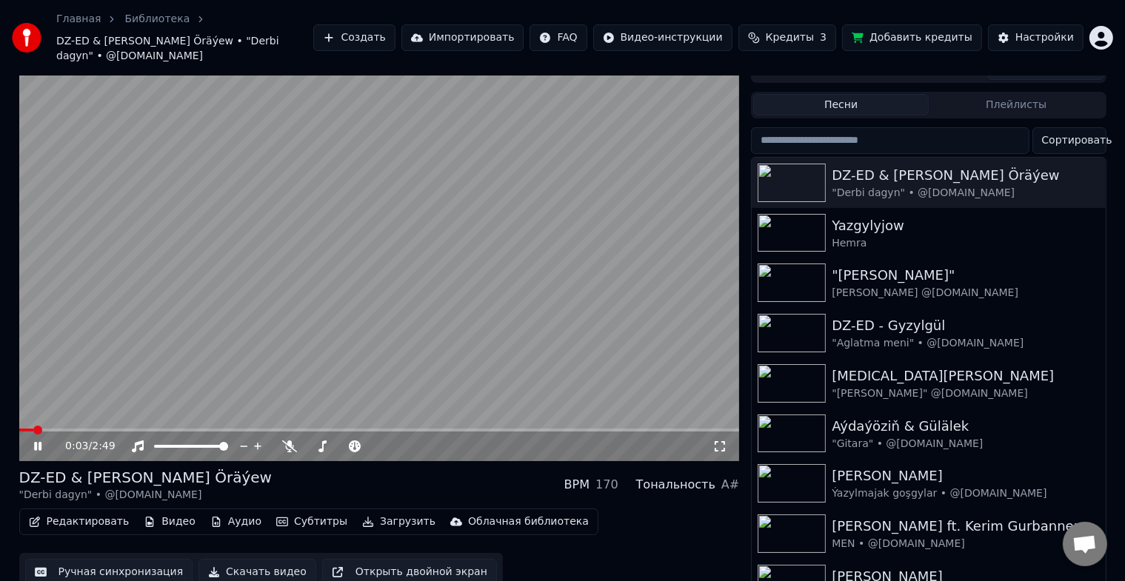
click at [76, 560] on button "Ручная синхронизация" at bounding box center [109, 572] width 168 height 27
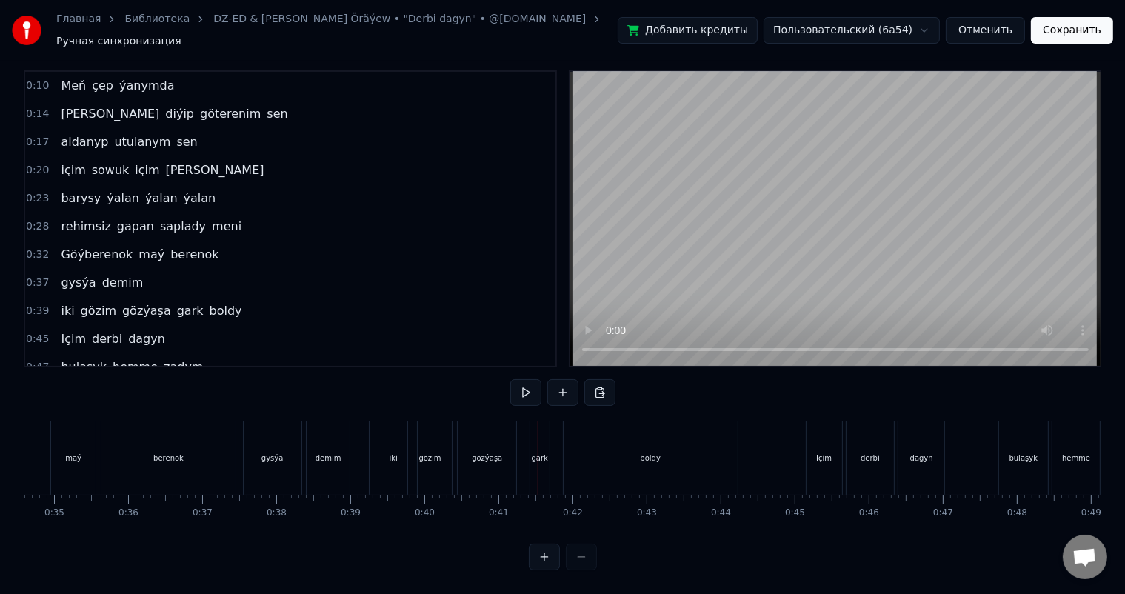
scroll to position [0, 2553]
click at [391, 436] on div "iki" at bounding box center [400, 457] width 47 height 73
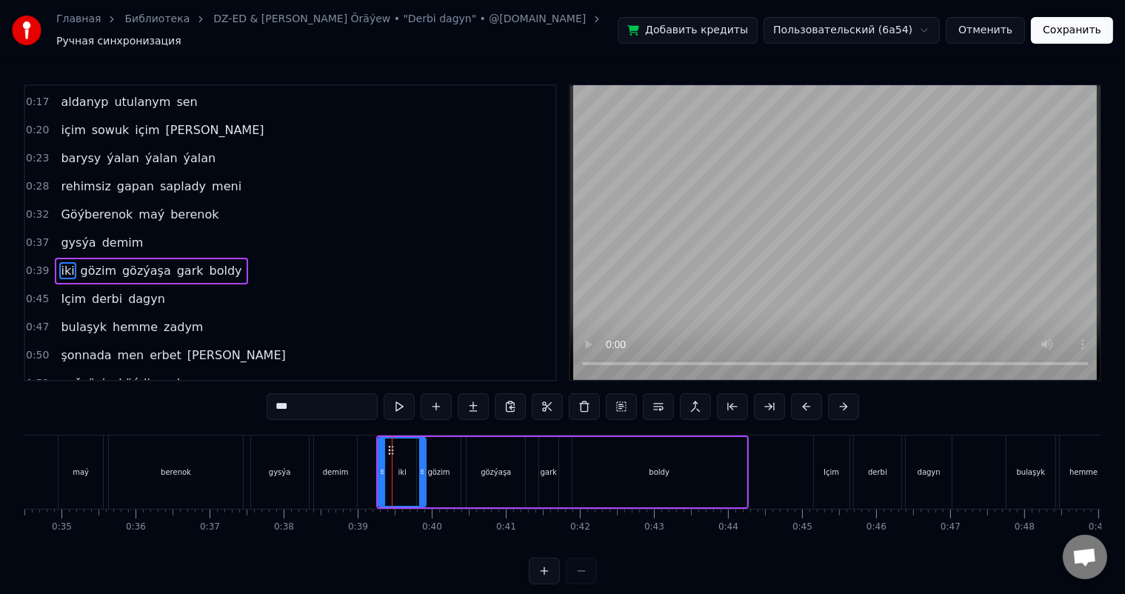
scroll to position [84, 0]
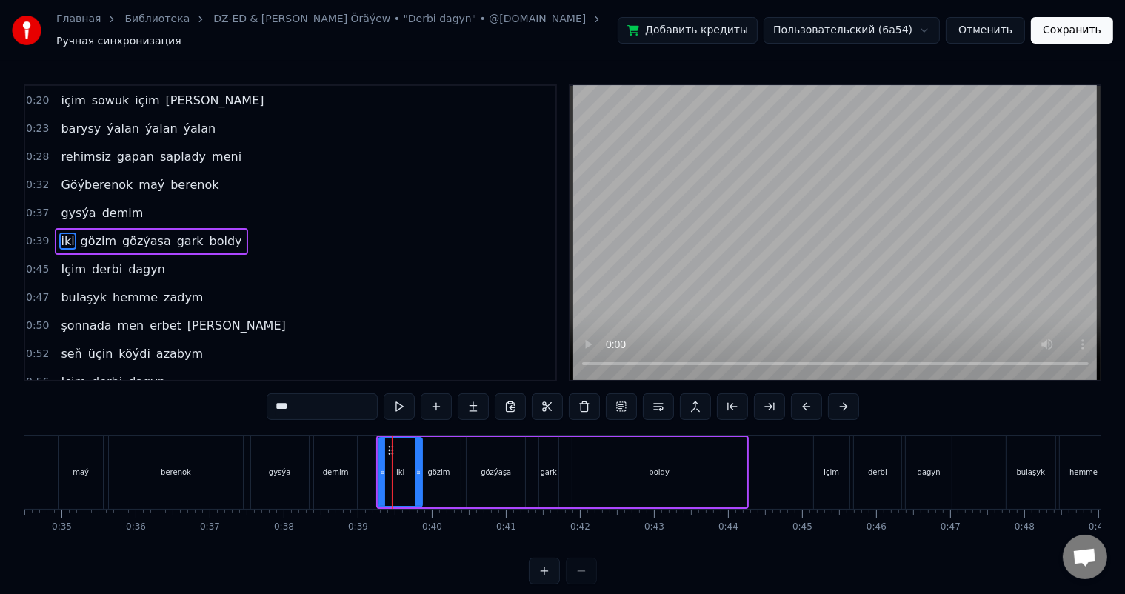
click at [416, 466] on icon at bounding box center [418, 472] width 6 height 12
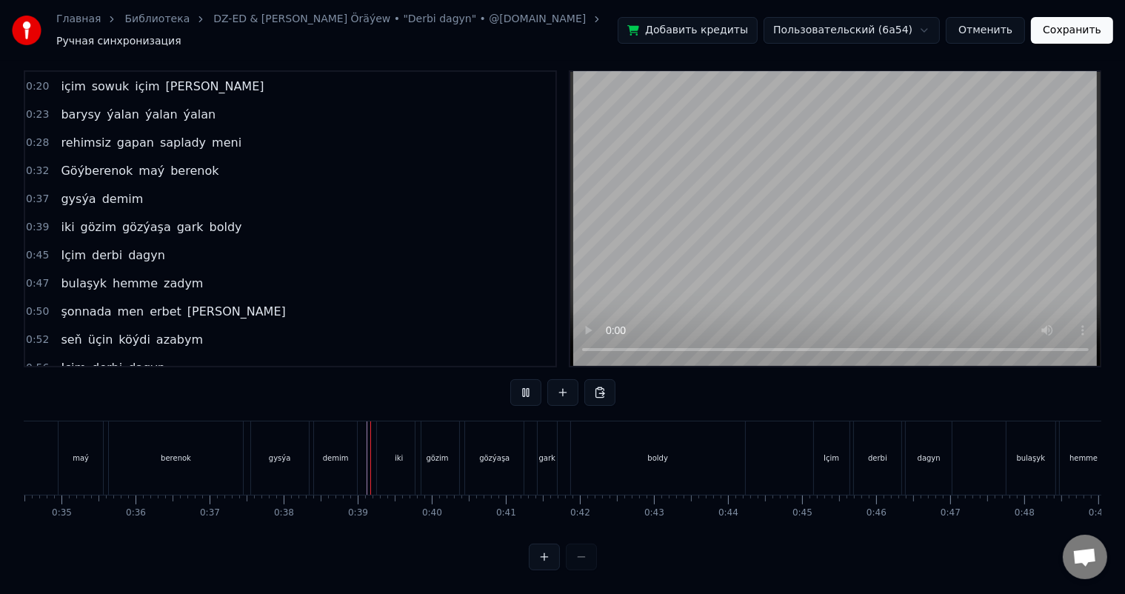
scroll to position [19, 0]
click at [391, 429] on div "iki" at bounding box center [399, 457] width 44 height 73
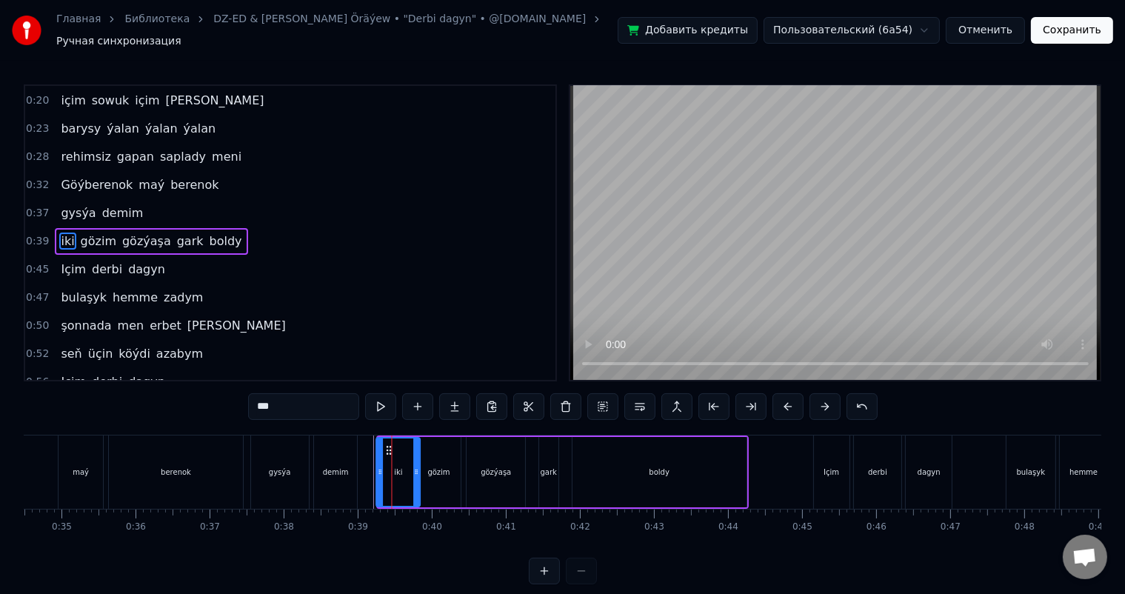
click at [387, 446] on circle at bounding box center [387, 446] width 1 height 1
click at [36, 459] on div "Göýberenok maý berenok" at bounding box center [51, 471] width 392 height 73
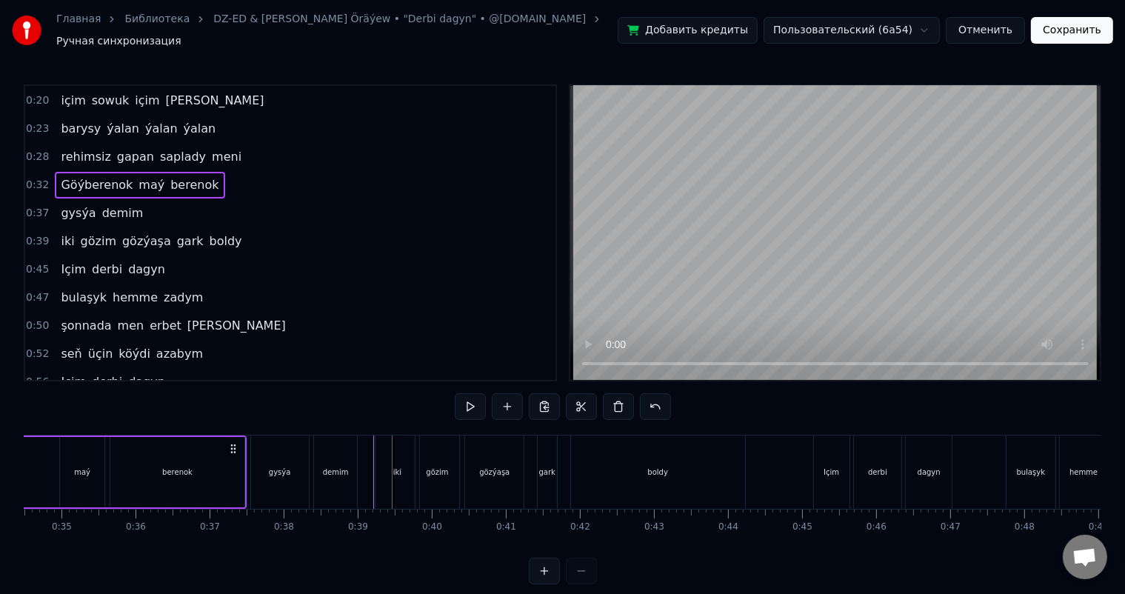
scroll to position [0, 2491]
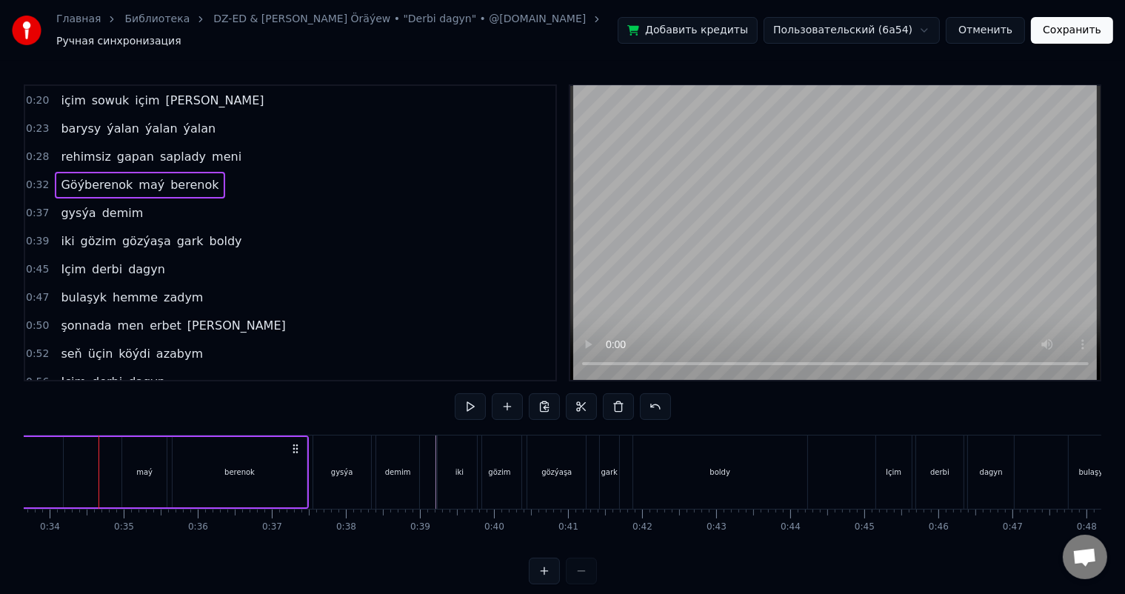
click at [373, 440] on div "gysýa demim" at bounding box center [367, 471] width 111 height 73
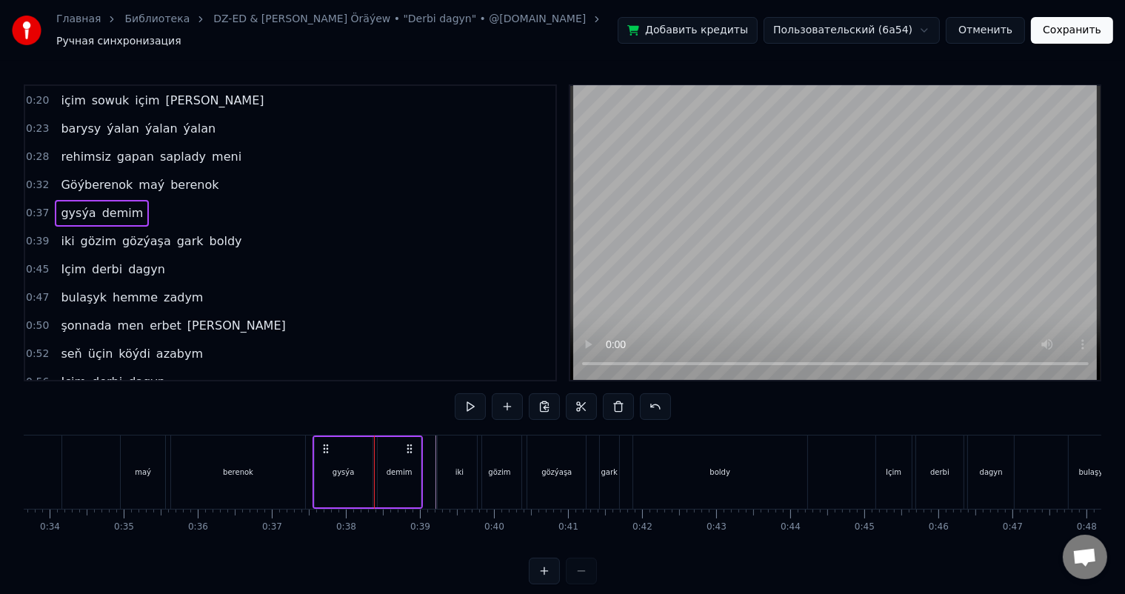
click at [308, 437] on div "Göýberenok maý berenok" at bounding box center [113, 471] width 392 height 73
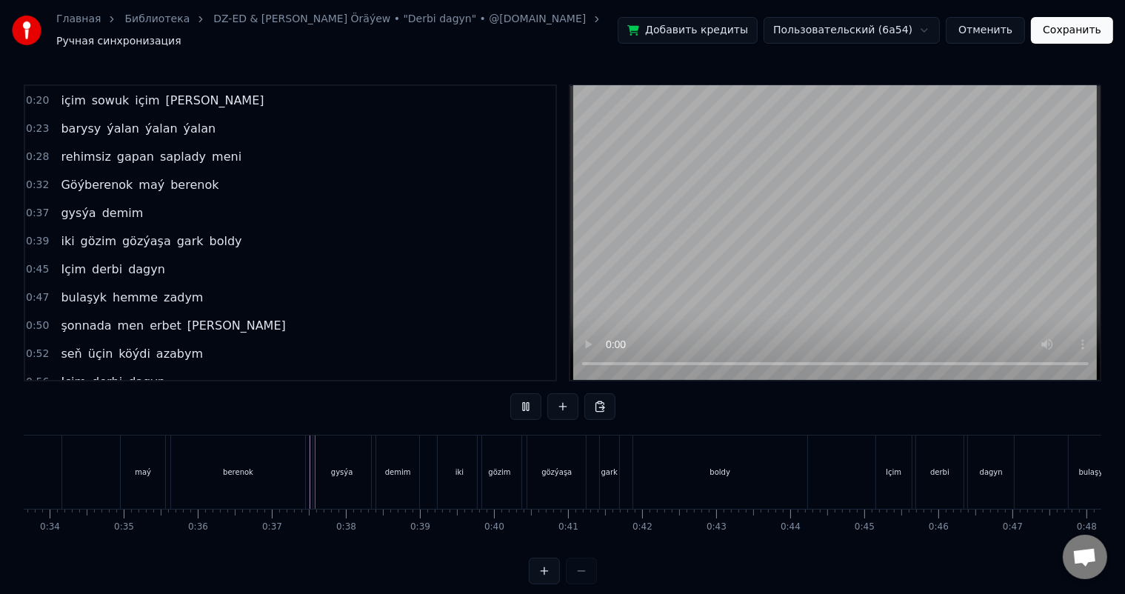
scroll to position [19, 0]
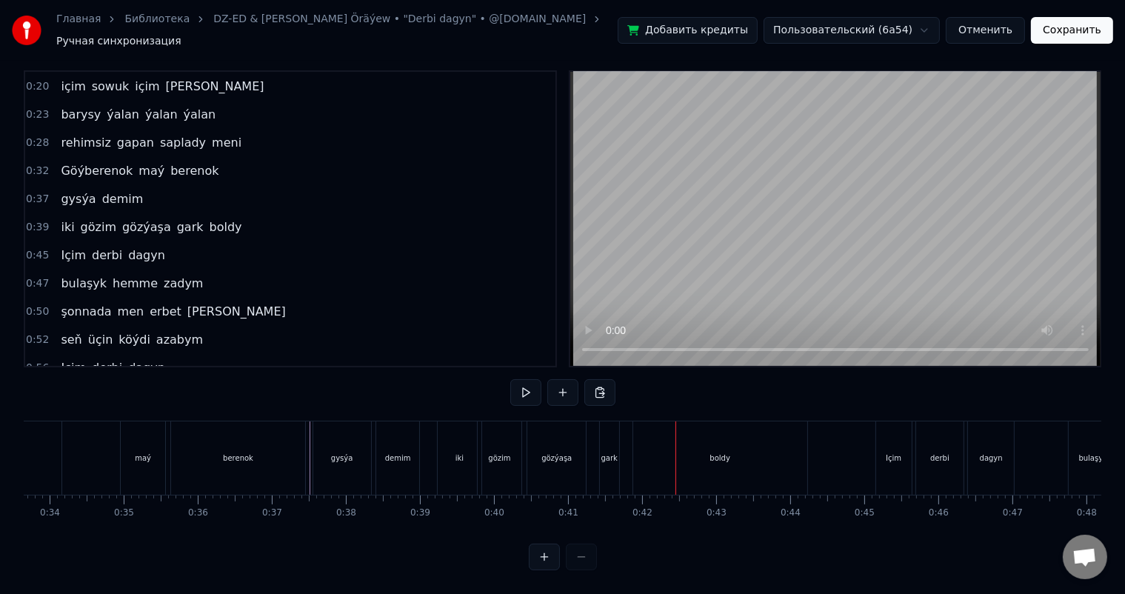
click at [603, 430] on div "gark" at bounding box center [609, 457] width 19 height 73
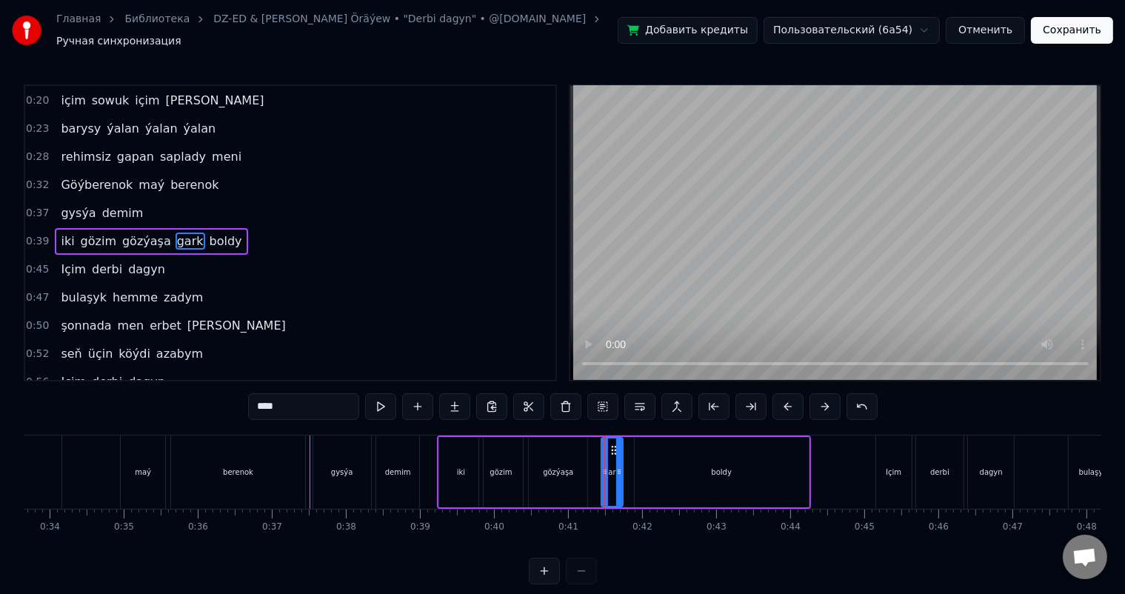
click at [616, 466] on icon at bounding box center [619, 472] width 6 height 12
click at [606, 444] on icon at bounding box center [609, 450] width 12 height 12
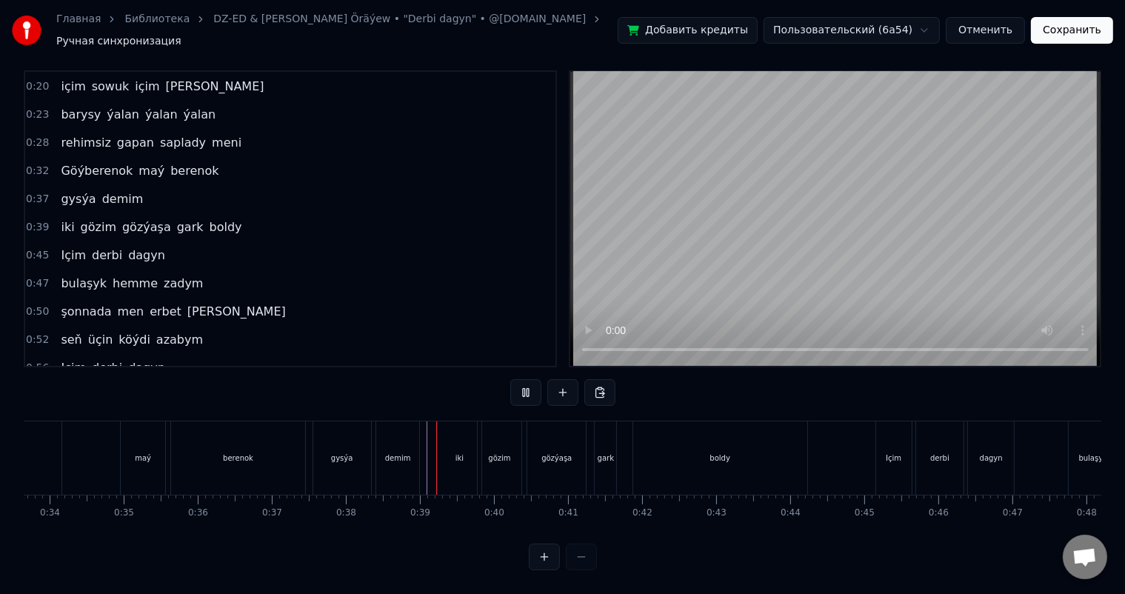
scroll to position [19, 0]
click at [733, 453] on div "boldy" at bounding box center [720, 457] width 174 height 73
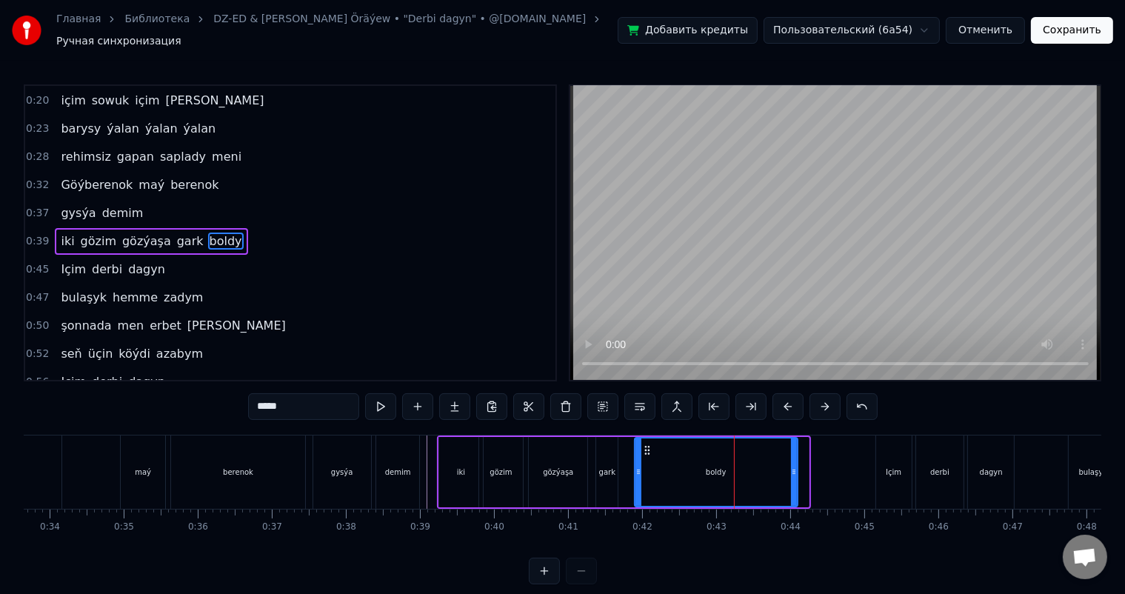
drag, startPoint x: 802, startPoint y: 462, endPoint x: 791, endPoint y: 462, distance: 11.1
click at [791, 466] on icon at bounding box center [794, 472] width 6 height 12
click at [641, 444] on icon at bounding box center [643, 450] width 12 height 12
click at [437, 450] on div "iki gözim gözýaşa gark boldy" at bounding box center [616, 471] width 359 height 73
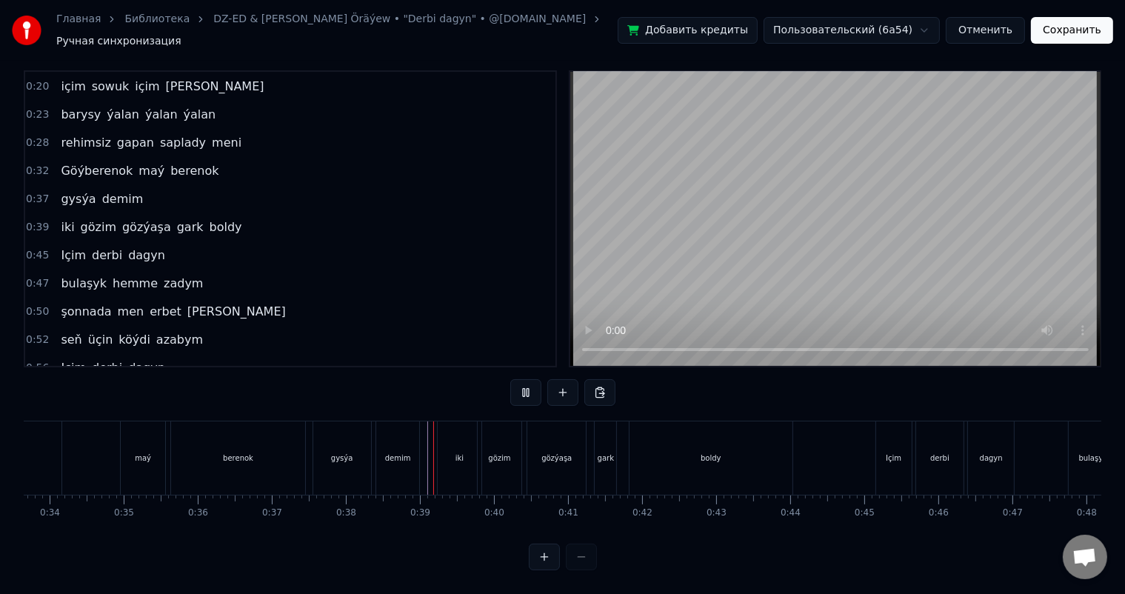
scroll to position [19, 0]
click at [674, 440] on div "boldy" at bounding box center [710, 457] width 163 height 73
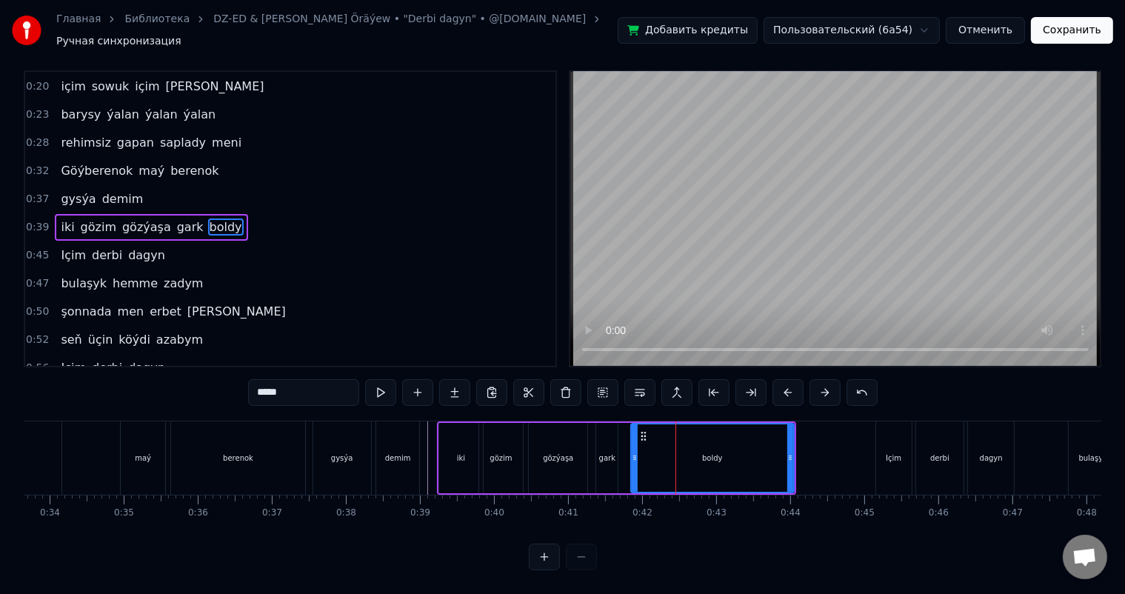
scroll to position [0, 0]
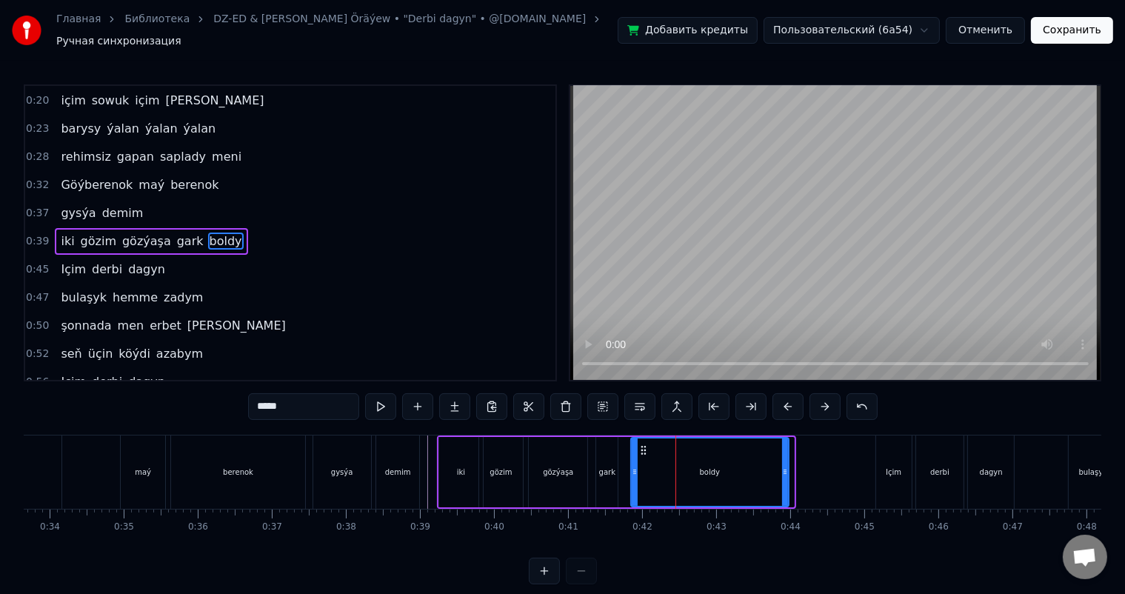
click at [785, 466] on icon at bounding box center [785, 472] width 6 height 12
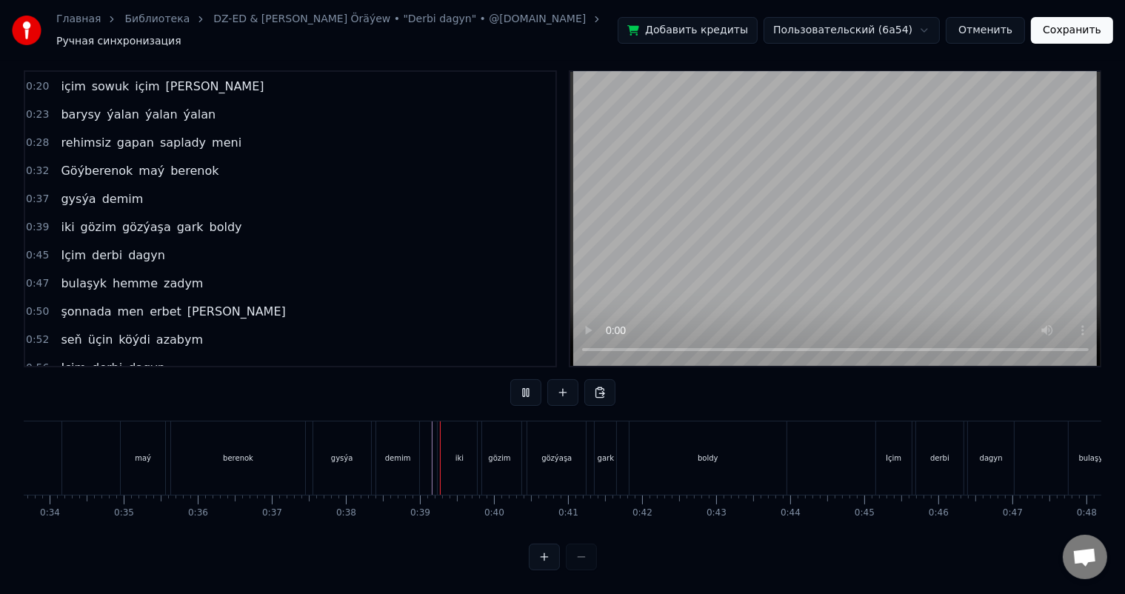
scroll to position [19, 0]
click at [751, 443] on div "boldy" at bounding box center [707, 457] width 157 height 73
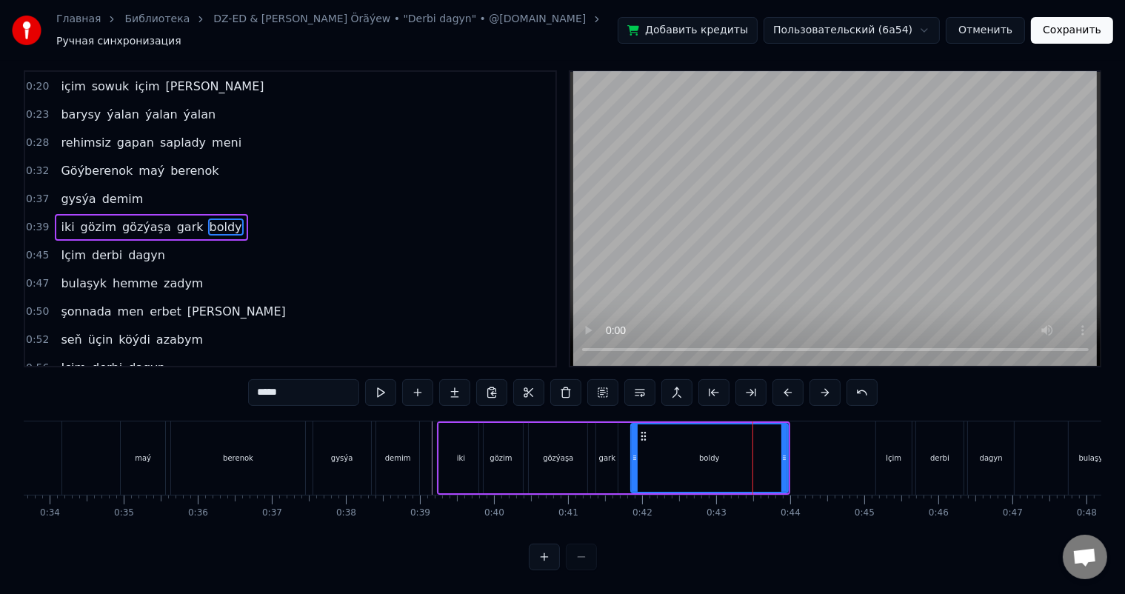
scroll to position [0, 0]
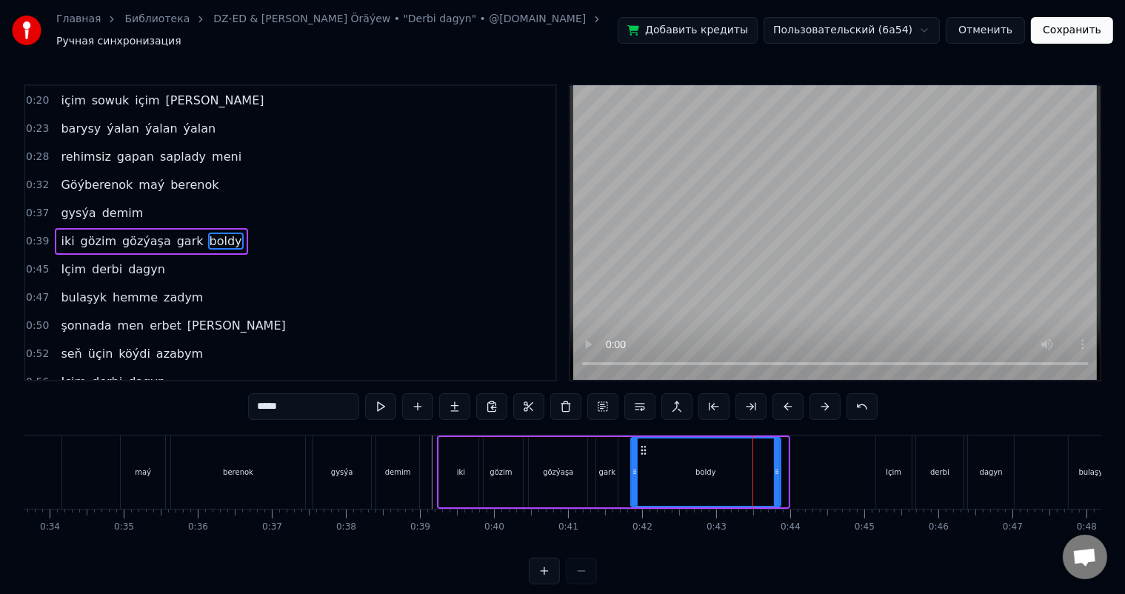
drag, startPoint x: 785, startPoint y: 460, endPoint x: 777, endPoint y: 461, distance: 8.2
click at [777, 466] on icon at bounding box center [777, 472] width 6 height 12
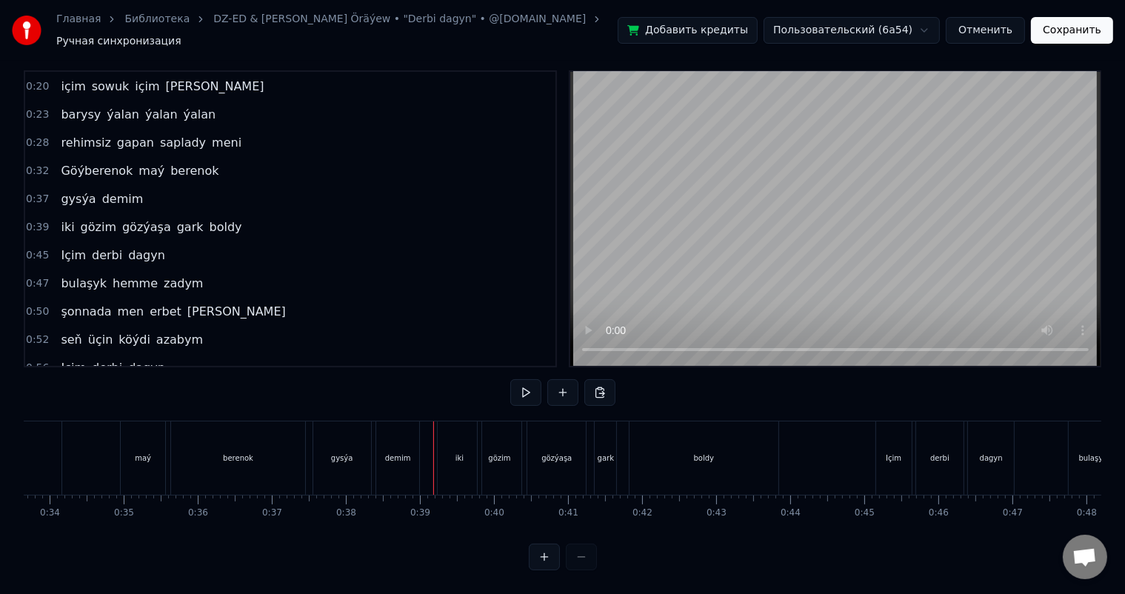
scroll to position [19, 0]
click at [757, 442] on div "boldy" at bounding box center [703, 457] width 149 height 73
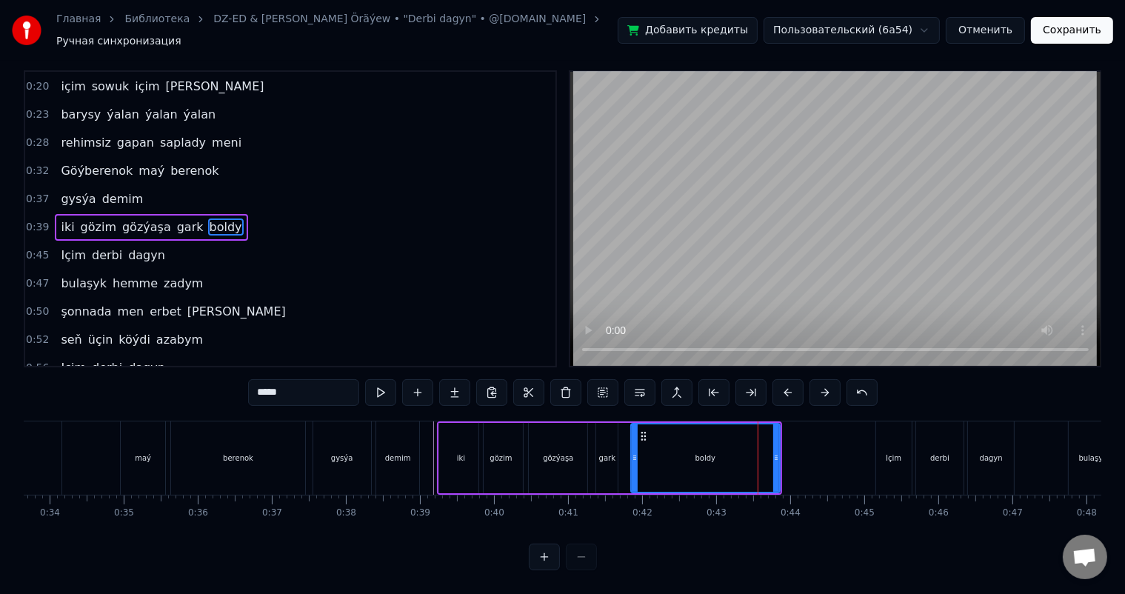
scroll to position [0, 0]
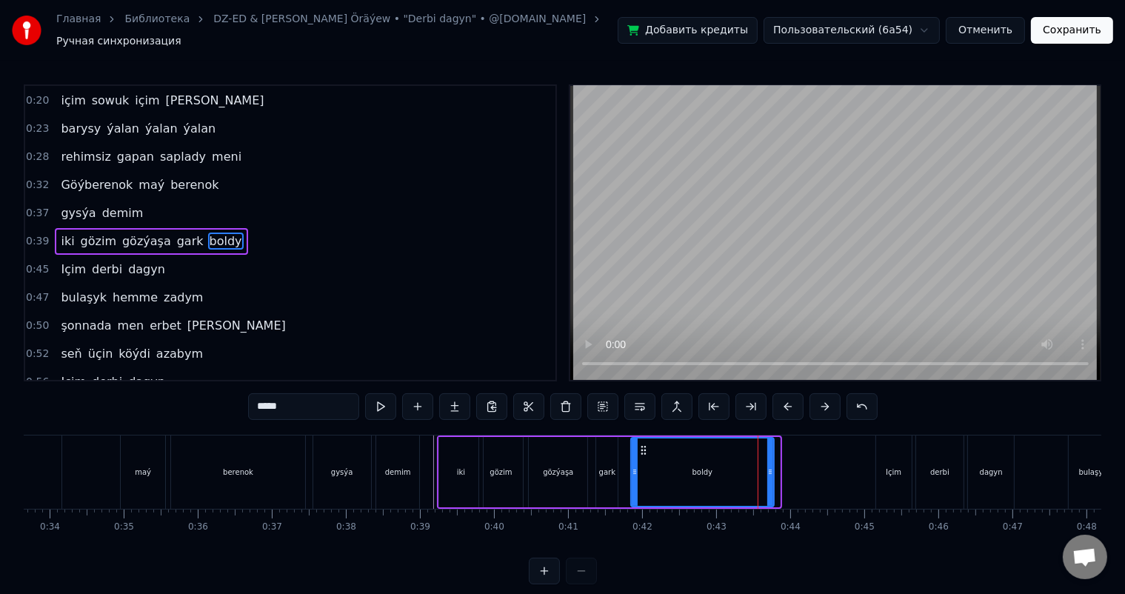
drag, startPoint x: 776, startPoint y: 458, endPoint x: 768, endPoint y: 458, distance: 7.4
click at [768, 458] on div at bounding box center [770, 471] width 6 height 67
click at [718, 461] on div "boldy" at bounding box center [701, 471] width 140 height 67
click at [314, 394] on input "*****" at bounding box center [303, 406] width 111 height 27
type input "*******"
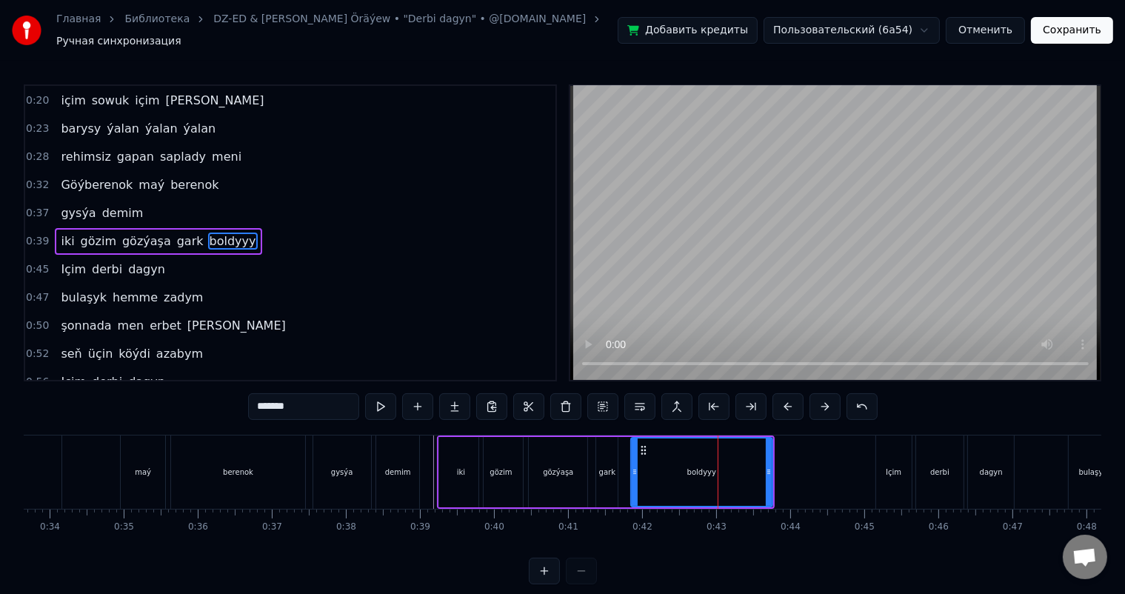
click at [308, 451] on div "Göýberenok maý berenok" at bounding box center [113, 471] width 392 height 73
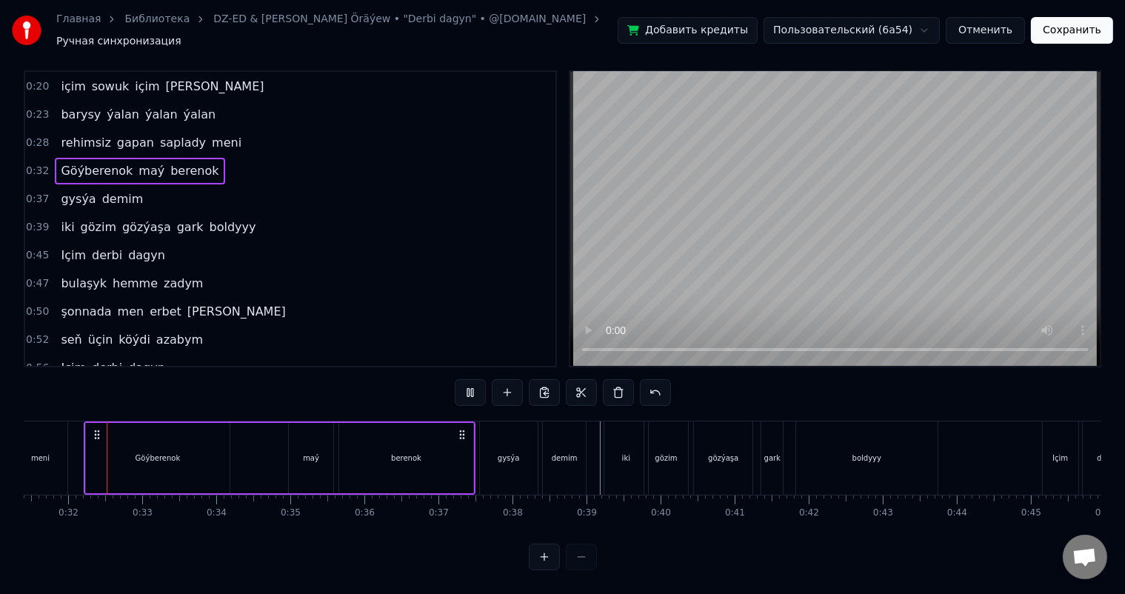
scroll to position [0, 2310]
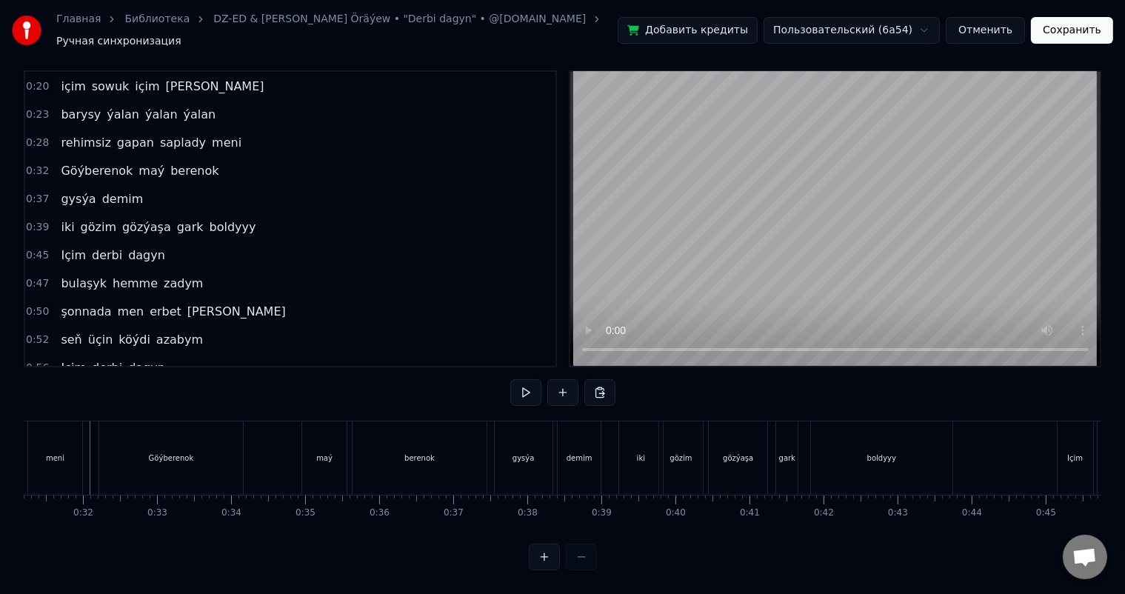
scroll to position [0, 2301]
click at [281, 437] on div "Göýberenok maý berenok" at bounding box center [303, 457] width 392 height 73
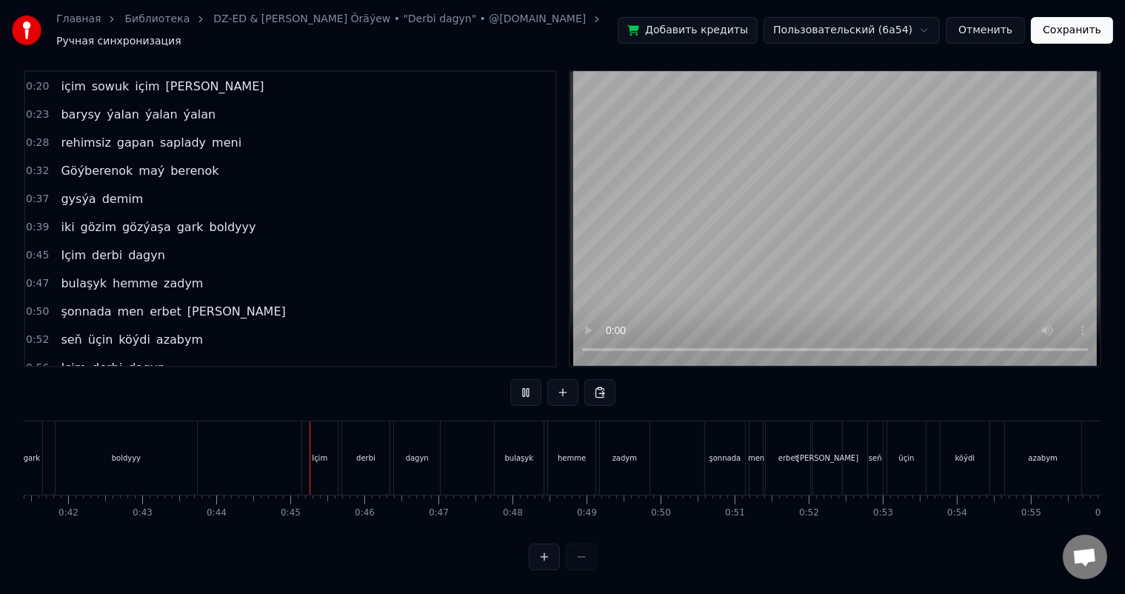
scroll to position [0, 3234]
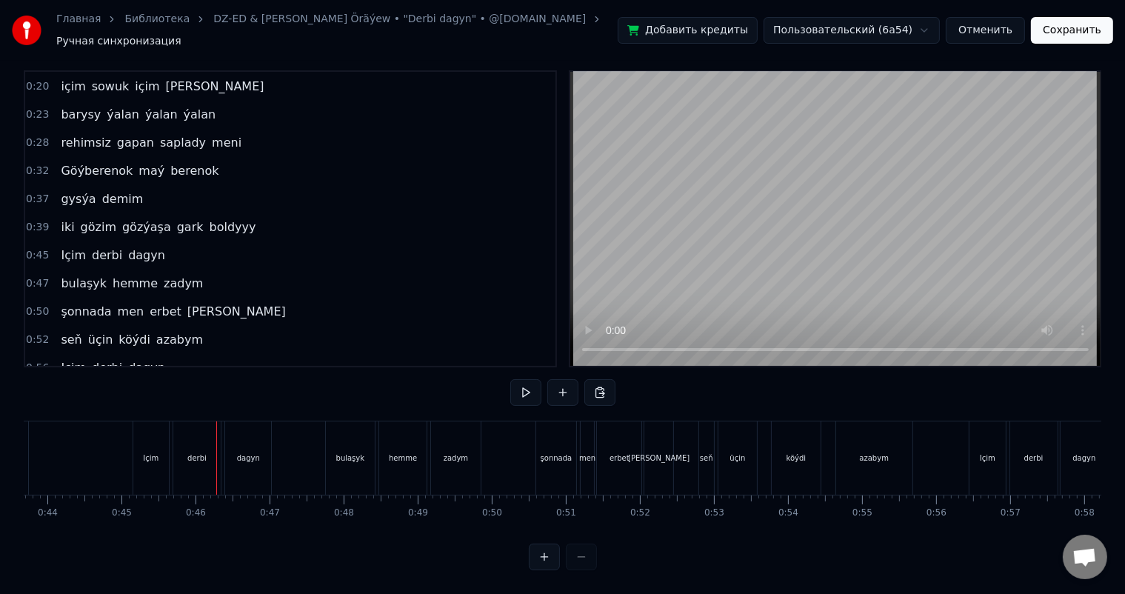
click at [155, 435] on div "Içim" at bounding box center [151, 457] width 36 height 73
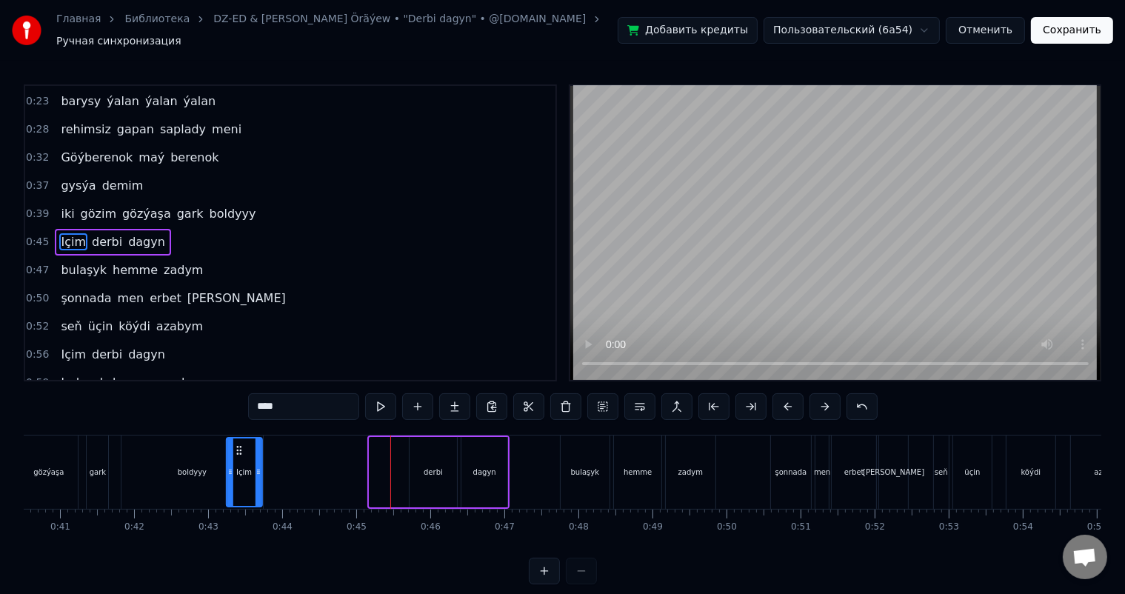
scroll to position [0, 2999]
drag, startPoint x: 146, startPoint y: 438, endPoint x: 378, endPoint y: 444, distance: 232.5
click at [378, 444] on icon at bounding box center [379, 450] width 12 height 12
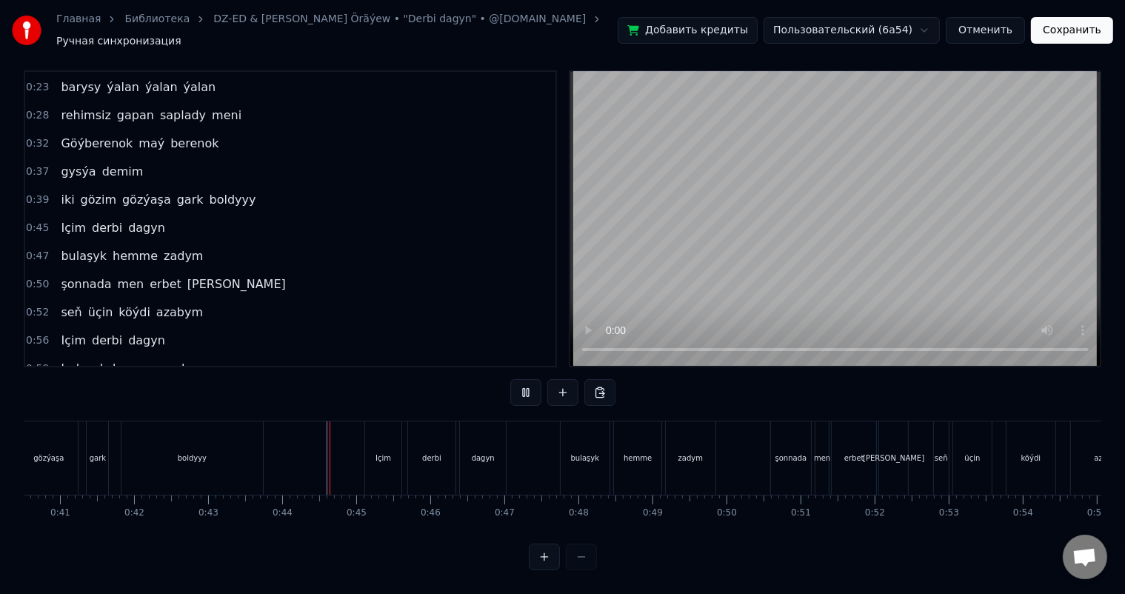
scroll to position [19, 0]
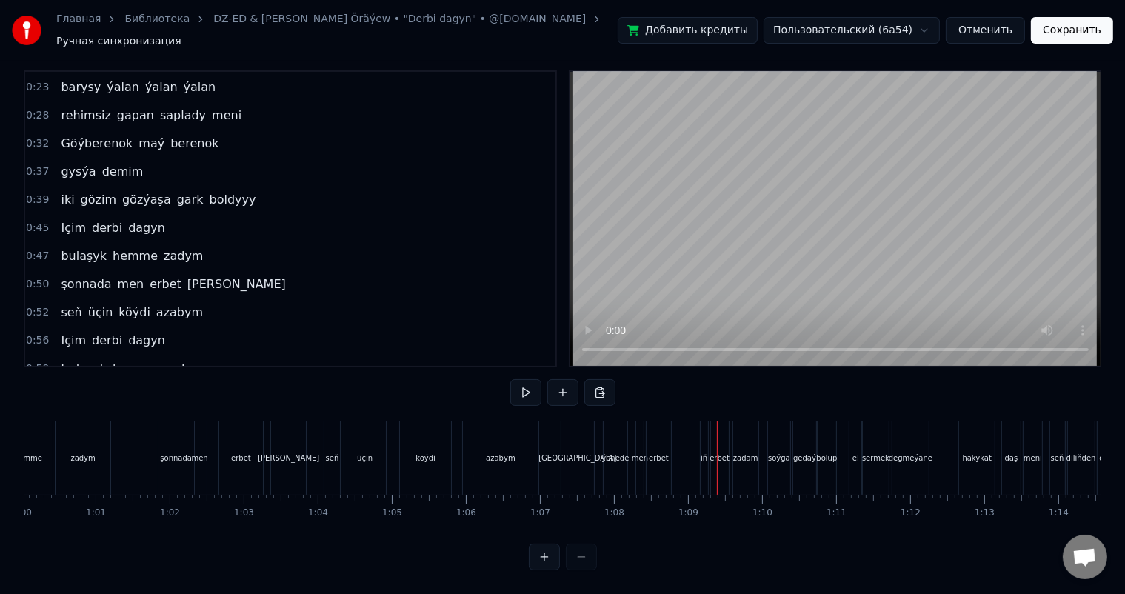
scroll to position [0, 4416]
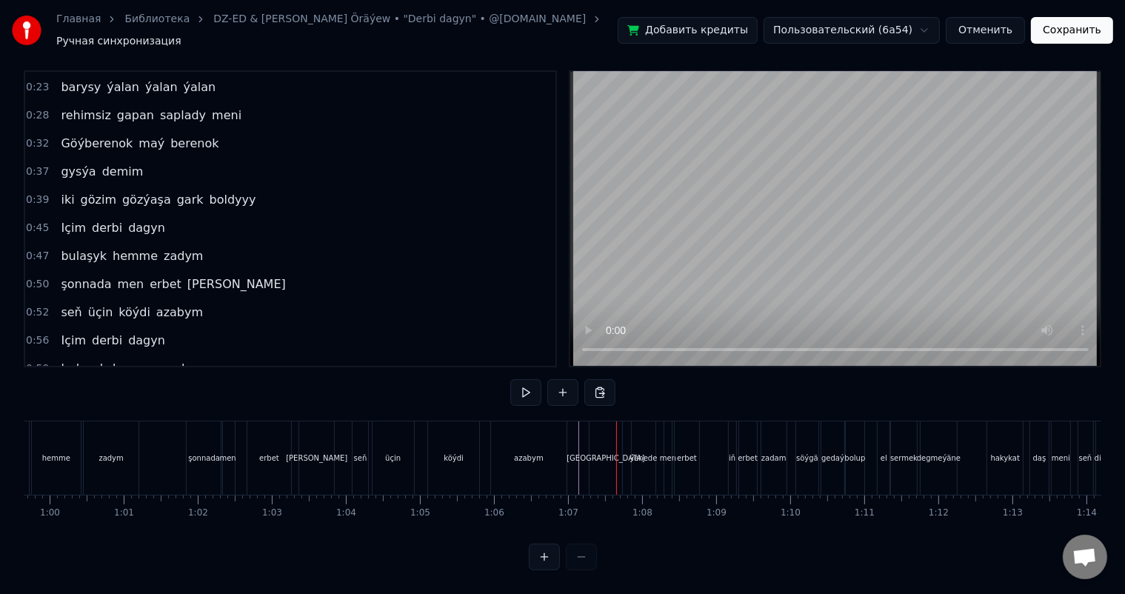
click at [606, 432] on div "[GEOGRAPHIC_DATA]" at bounding box center [605, 457] width 33 height 73
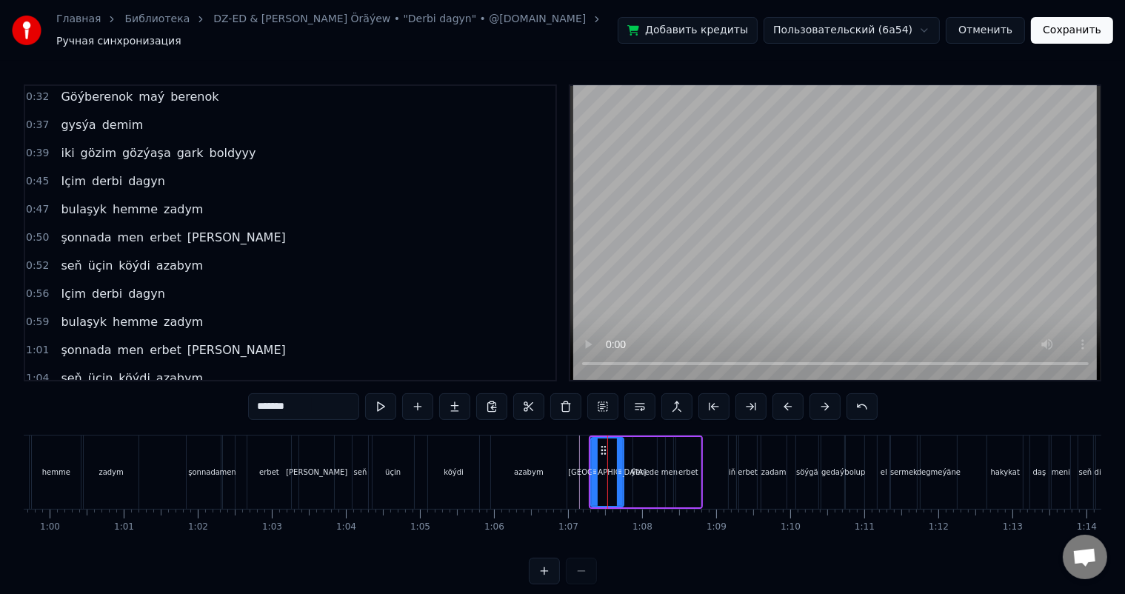
scroll to position [329, 0]
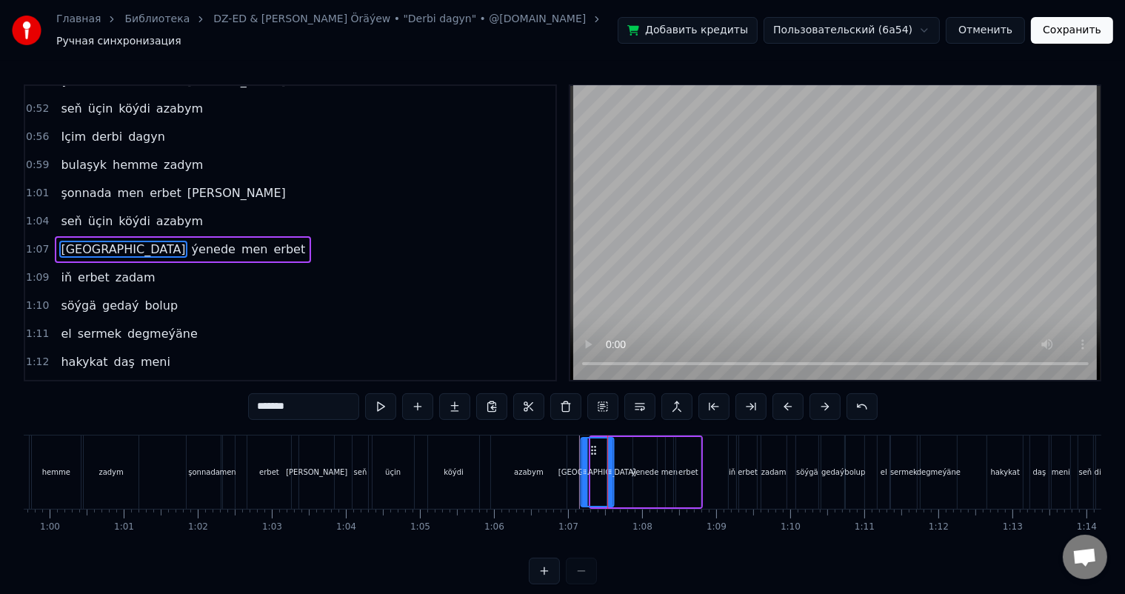
drag, startPoint x: 601, startPoint y: 438, endPoint x: 591, endPoint y: 438, distance: 10.4
click at [591, 446] on circle at bounding box center [591, 446] width 1 height 1
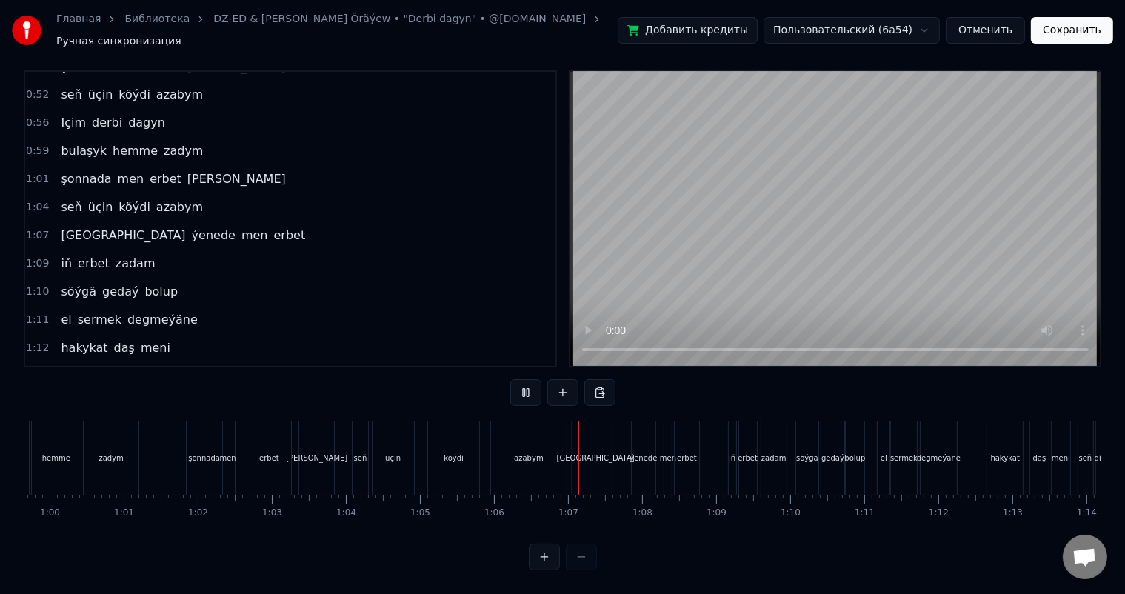
scroll to position [19, 0]
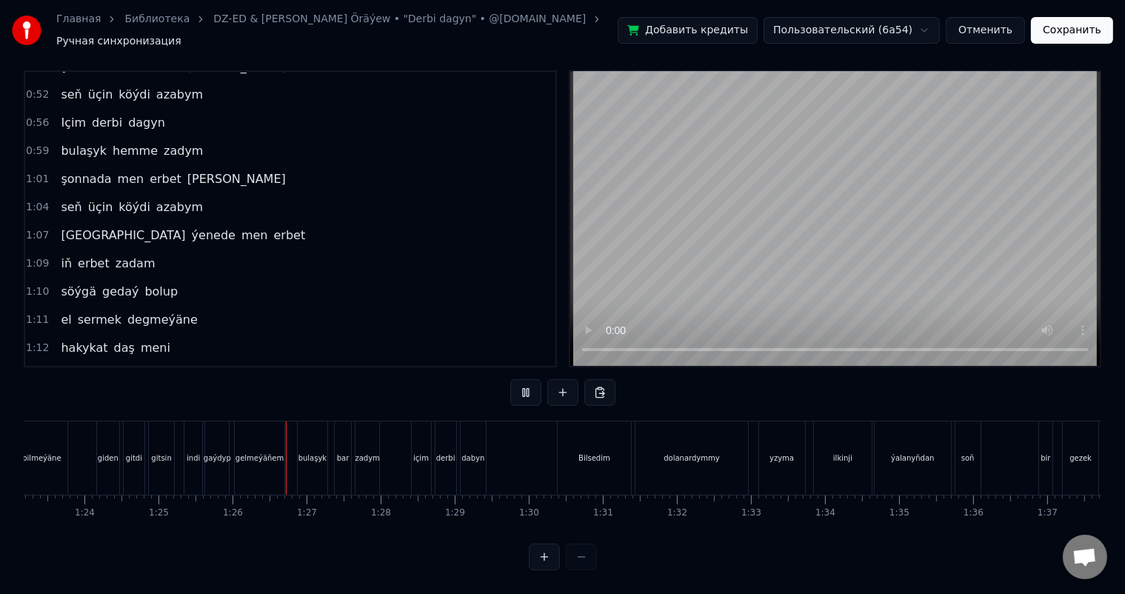
scroll to position [0, 6306]
click at [318, 434] on div "dabyn" at bounding box center [324, 457] width 25 height 73
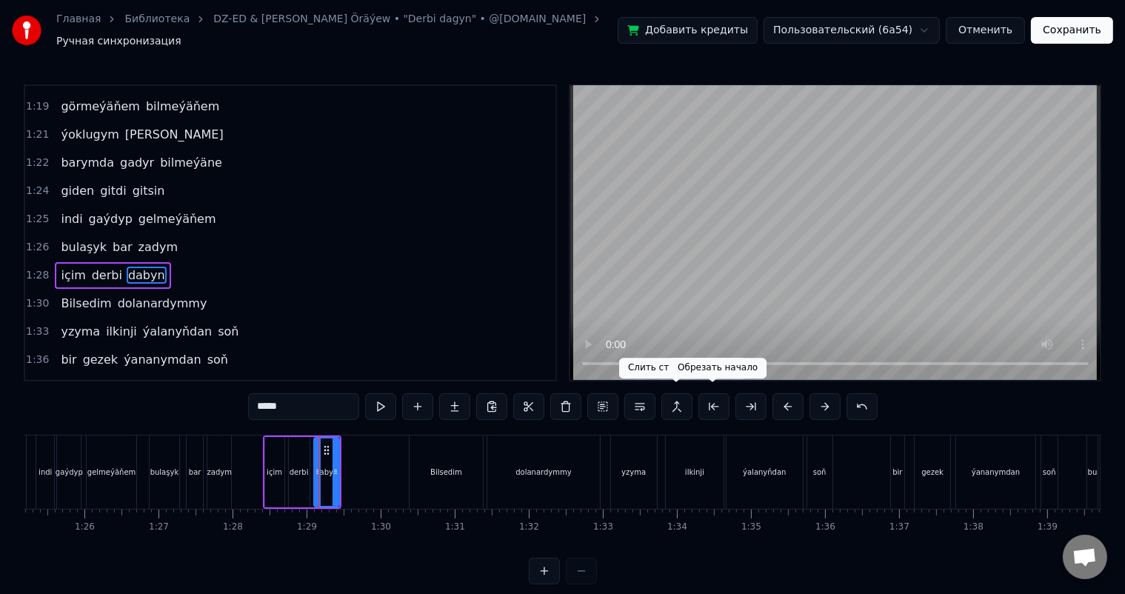
scroll to position [737, 0]
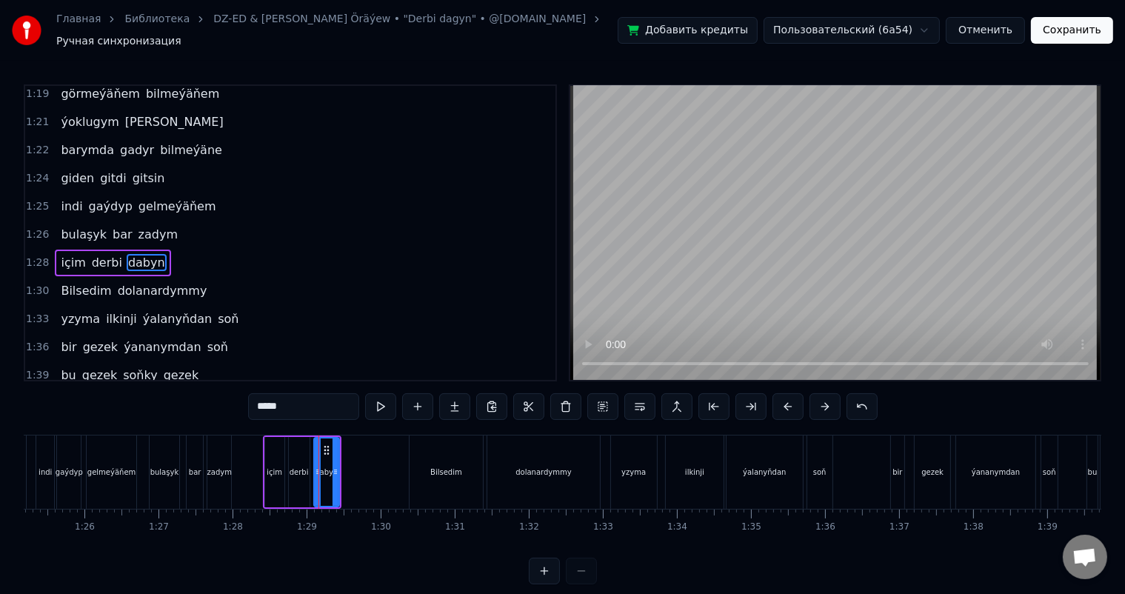
click at [277, 398] on input "*****" at bounding box center [303, 406] width 111 height 27
click at [272, 400] on input "*****" at bounding box center [303, 406] width 111 height 27
type input "*****"
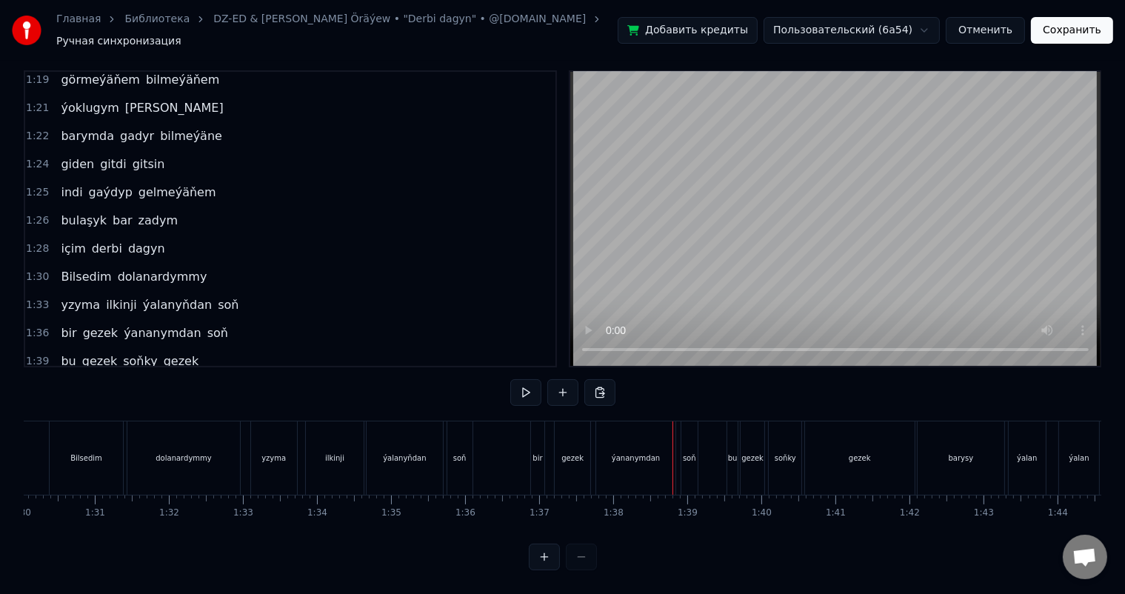
scroll to position [0, 6553]
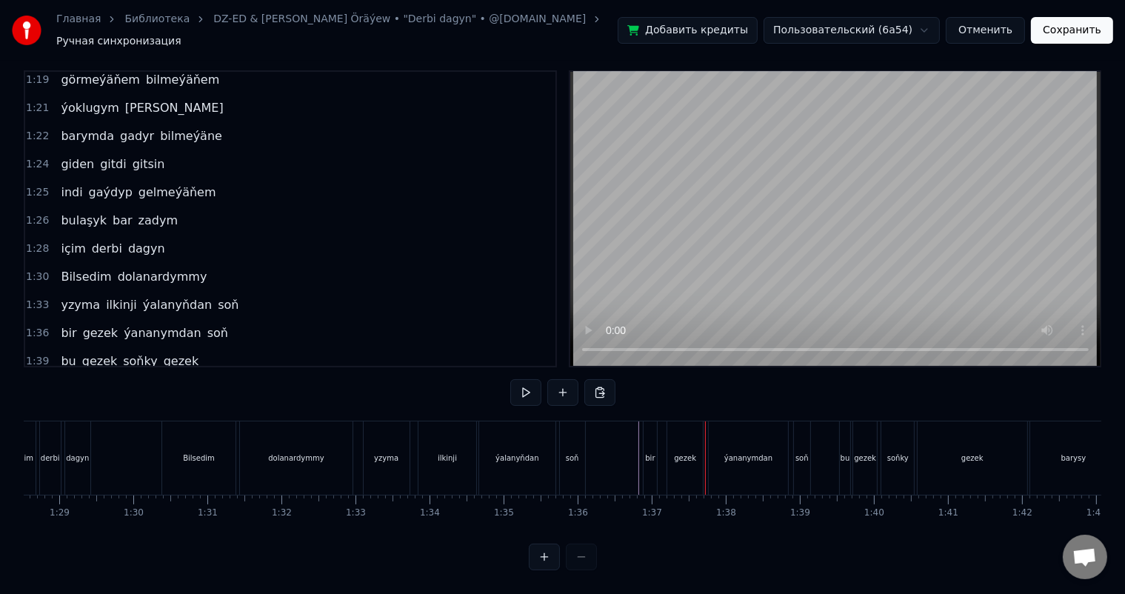
click at [648, 435] on div "bir" at bounding box center [649, 457] width 13 height 73
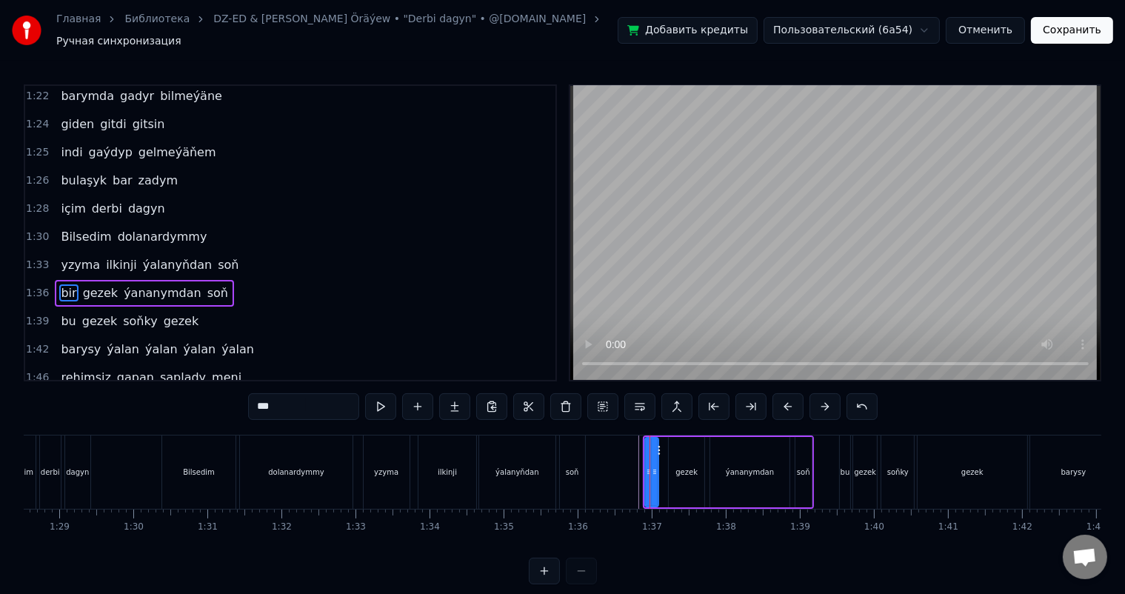
scroll to position [820, 0]
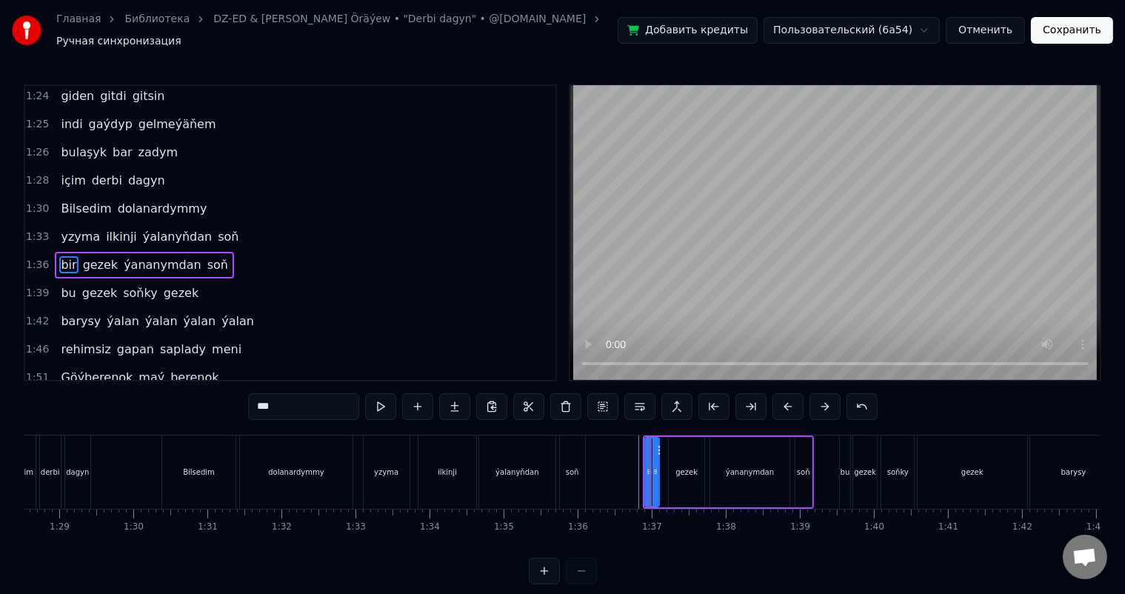
click at [657, 443] on div at bounding box center [655, 471] width 6 height 67
click at [659, 440] on div "bir" at bounding box center [653, 471] width 14 height 67
click at [647, 444] on icon at bounding box center [653, 450] width 12 height 12
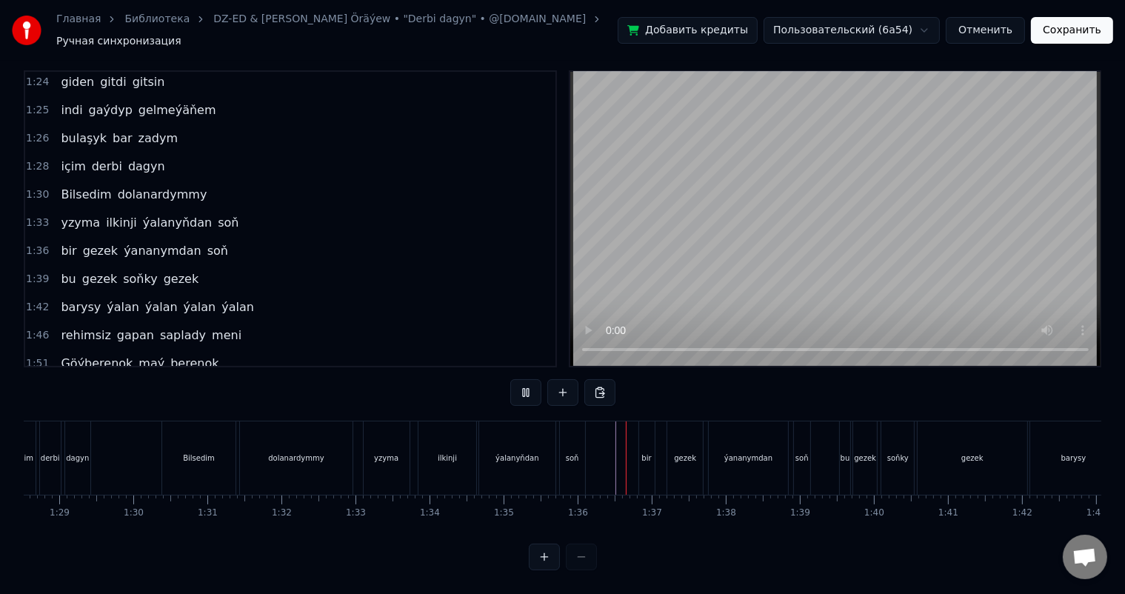
scroll to position [19, 0]
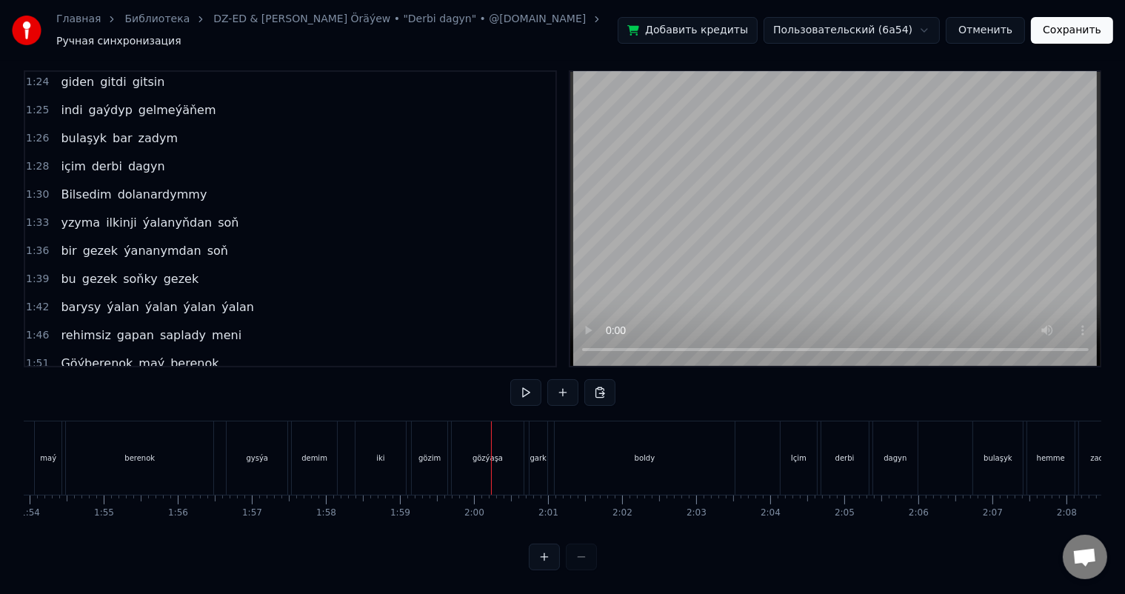
click at [329, 435] on div "demim" at bounding box center [314, 457] width 44 height 73
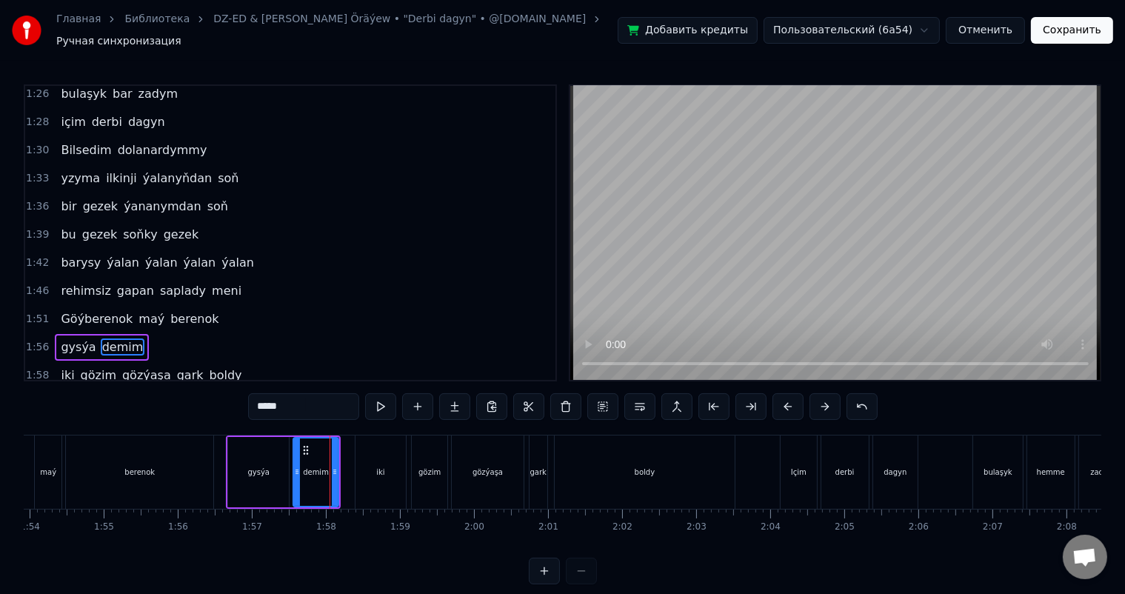
scroll to position [956, 0]
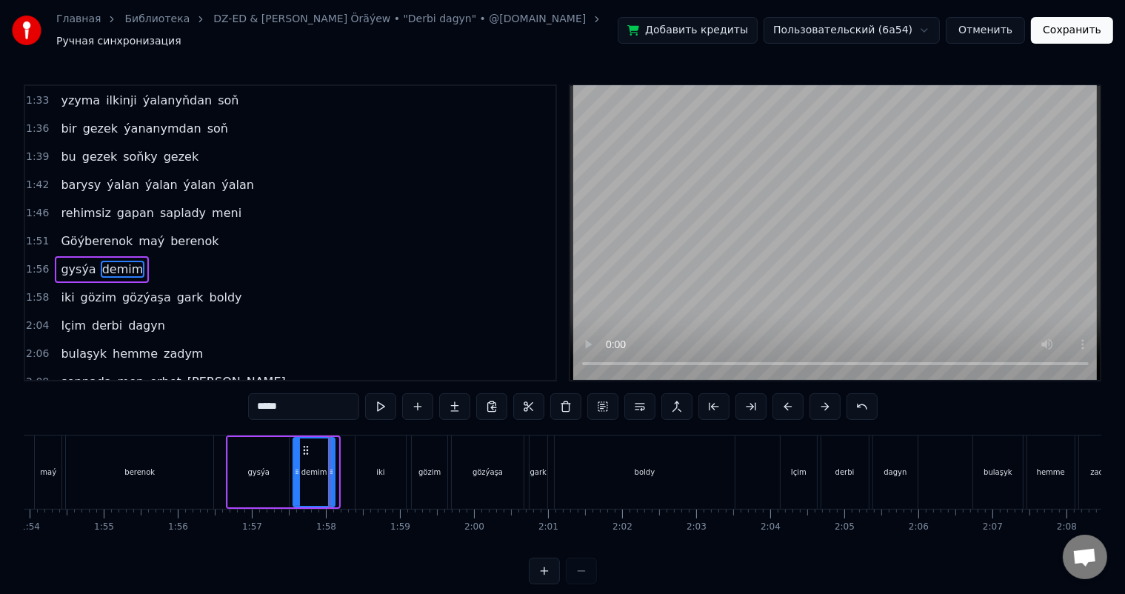
click at [332, 466] on icon at bounding box center [331, 472] width 6 height 12
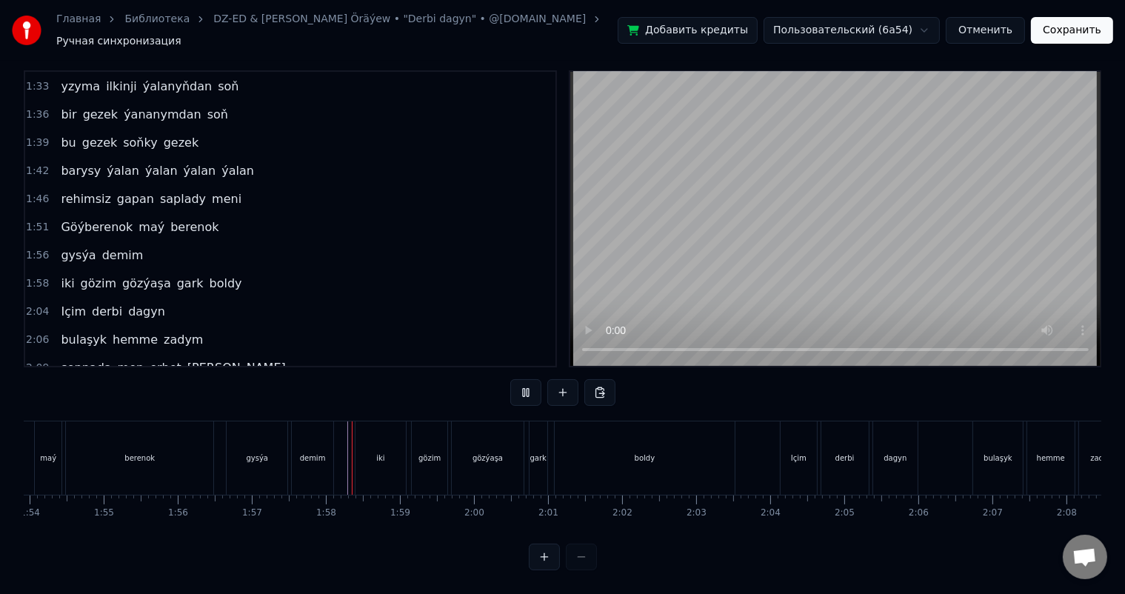
scroll to position [19, 0]
click at [367, 428] on div "iki" at bounding box center [380, 457] width 50 height 73
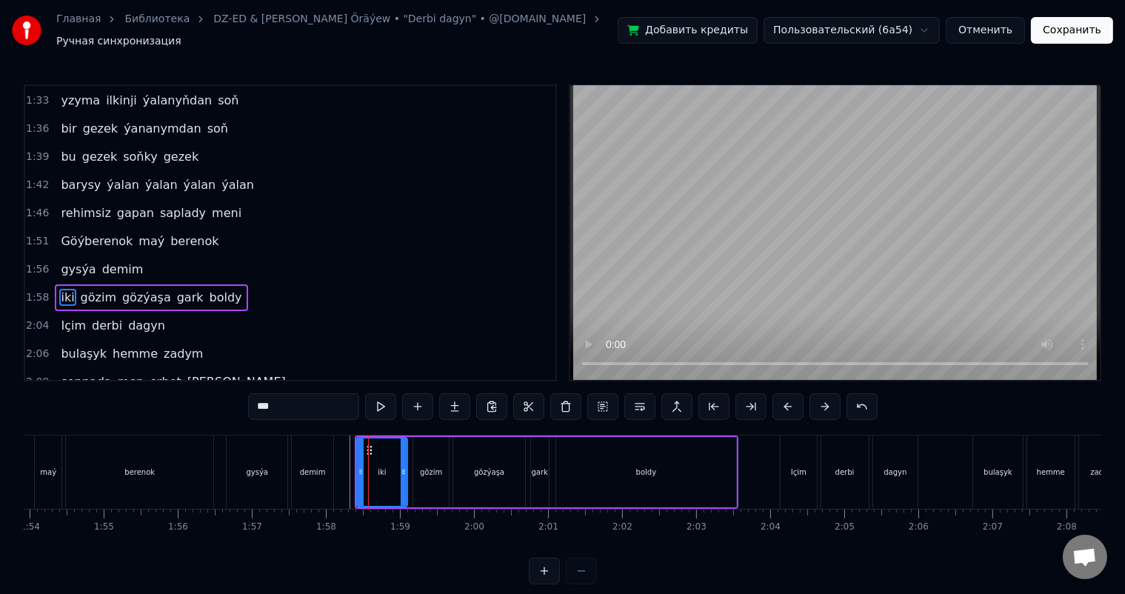
scroll to position [983, 0]
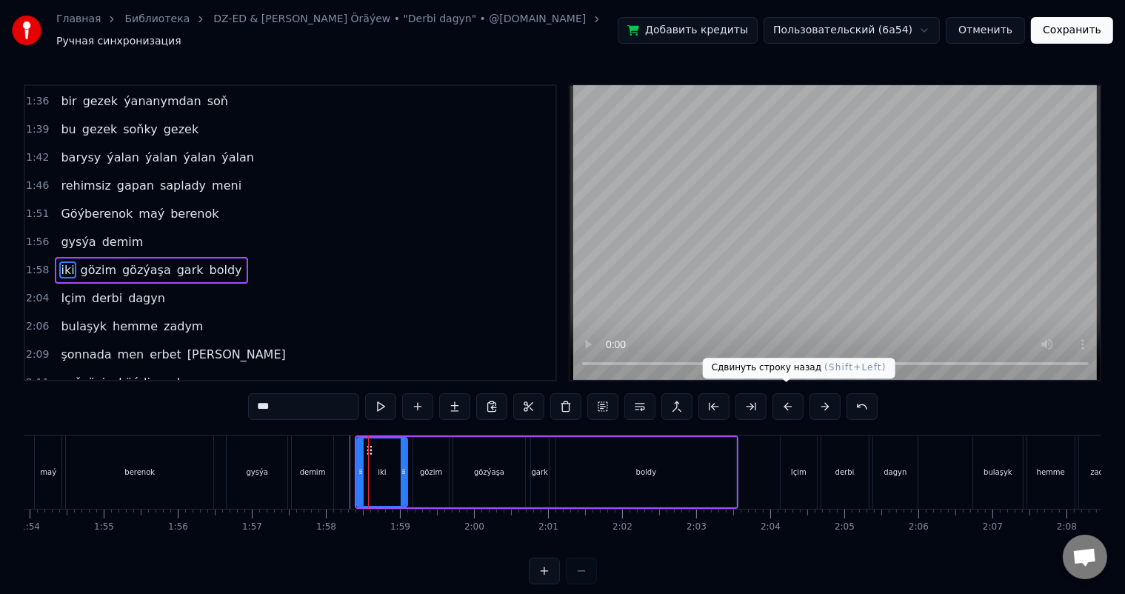
click at [788, 400] on button at bounding box center [787, 406] width 31 height 27
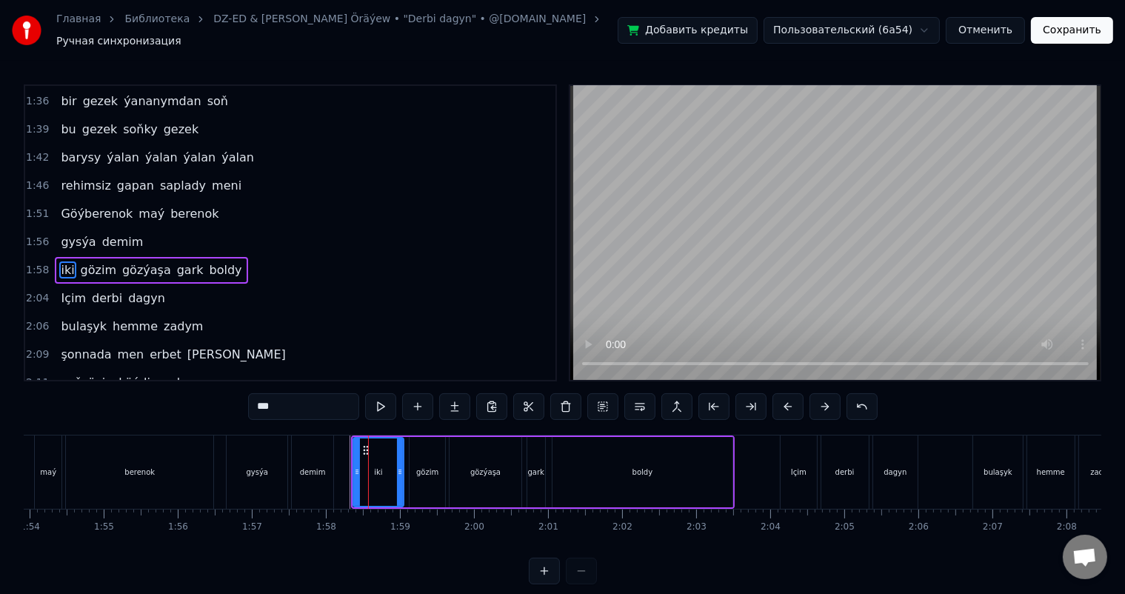
click at [333, 444] on div "gysýa demim" at bounding box center [281, 471] width 111 height 73
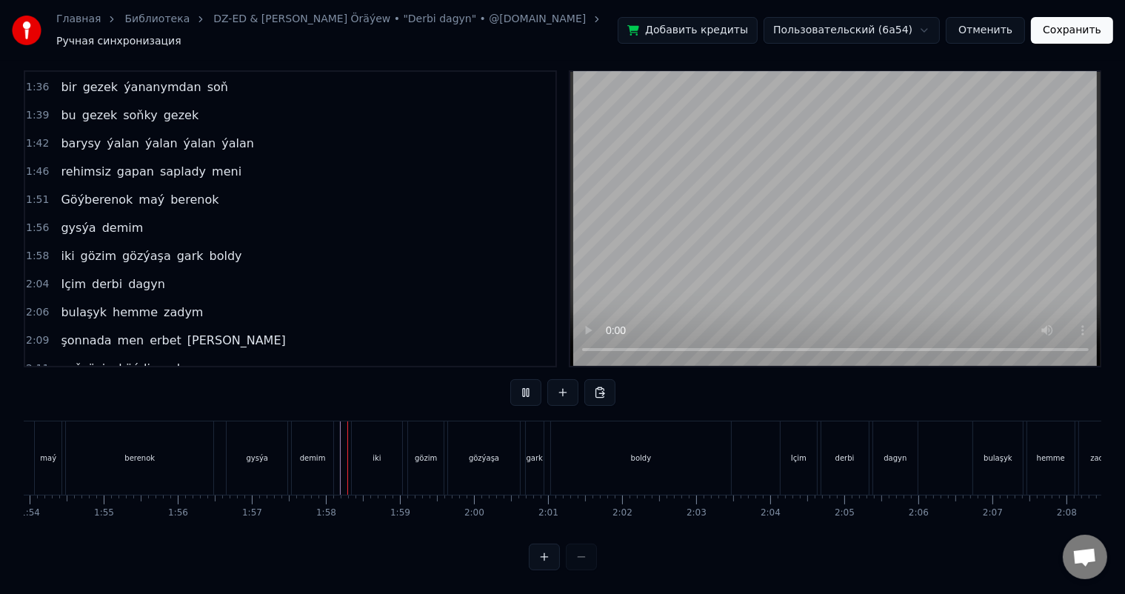
scroll to position [19, 0]
click at [367, 441] on div "iki" at bounding box center [377, 457] width 50 height 73
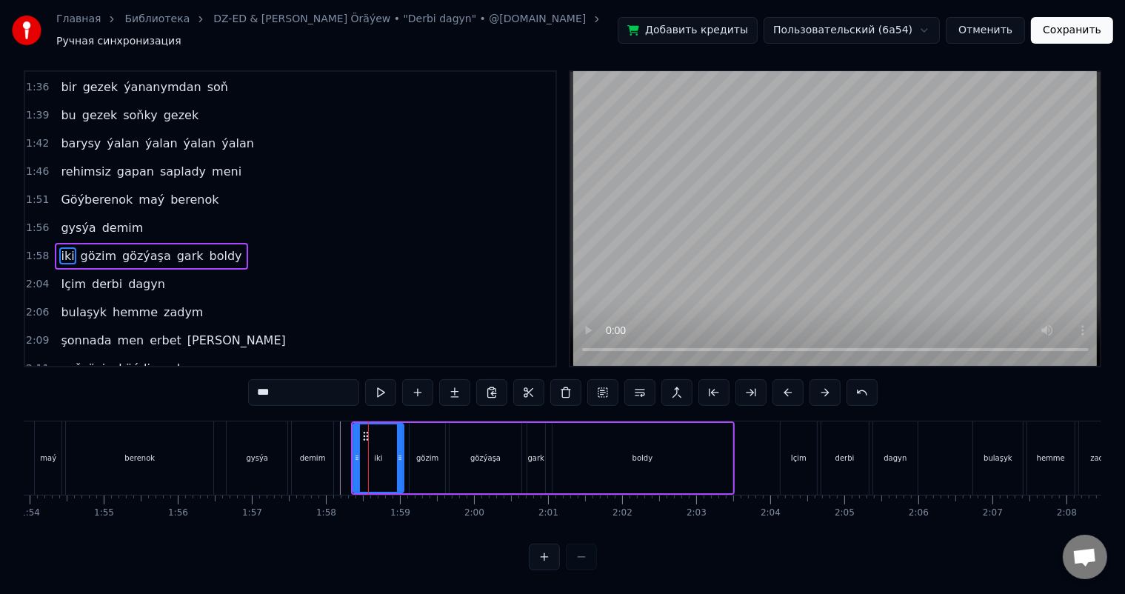
scroll to position [0, 0]
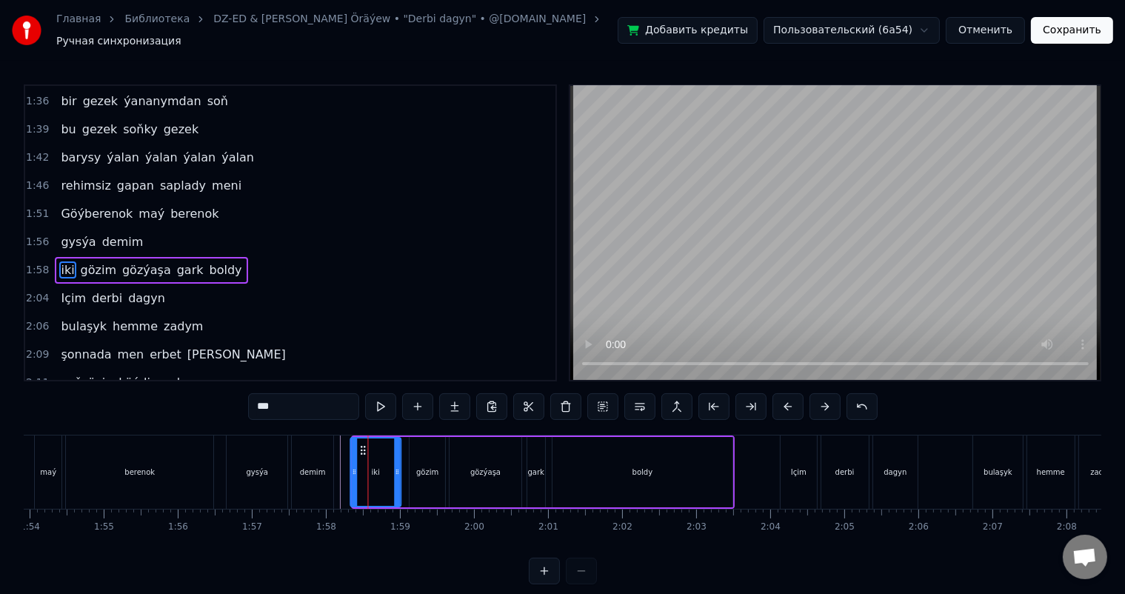
click at [361, 444] on icon at bounding box center [364, 450] width 12 height 12
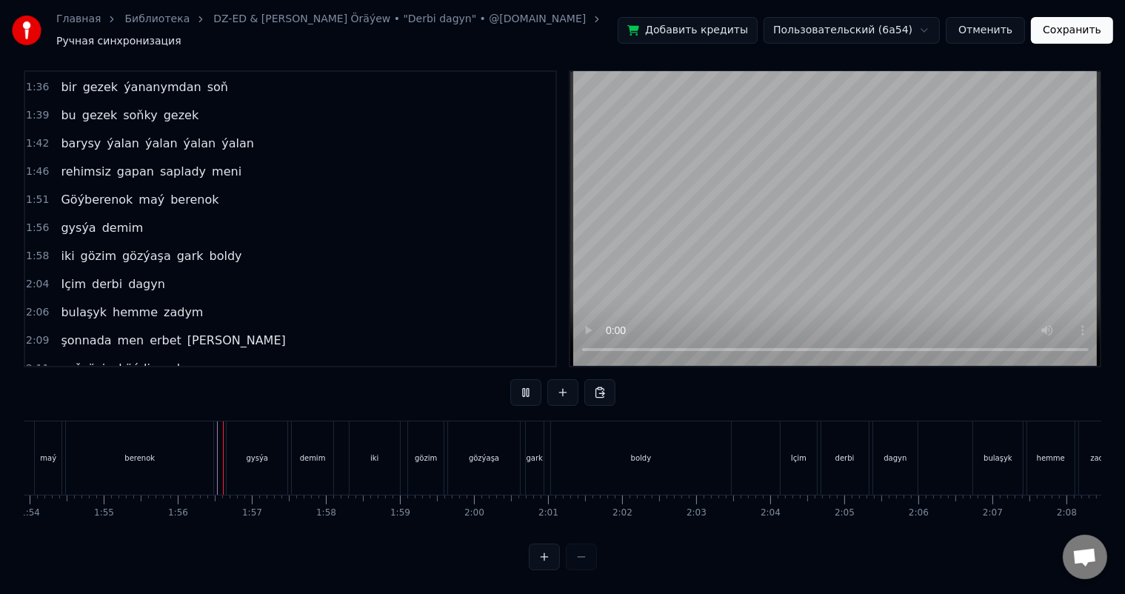
scroll to position [19, 0]
click at [420, 426] on div "gözim" at bounding box center [426, 457] width 36 height 73
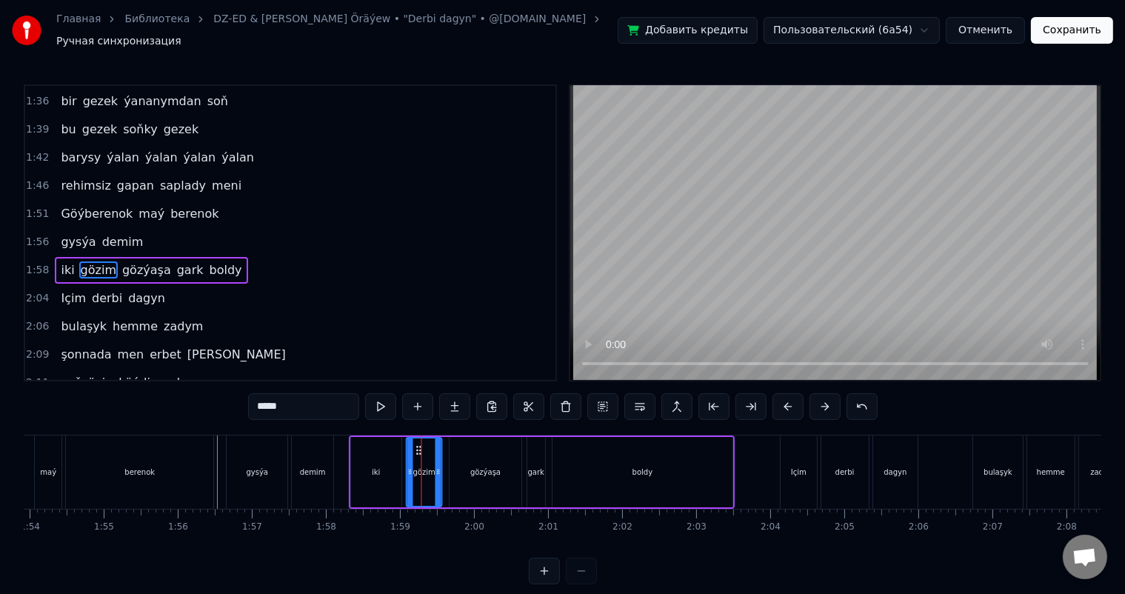
click at [416, 444] on icon at bounding box center [419, 450] width 12 height 12
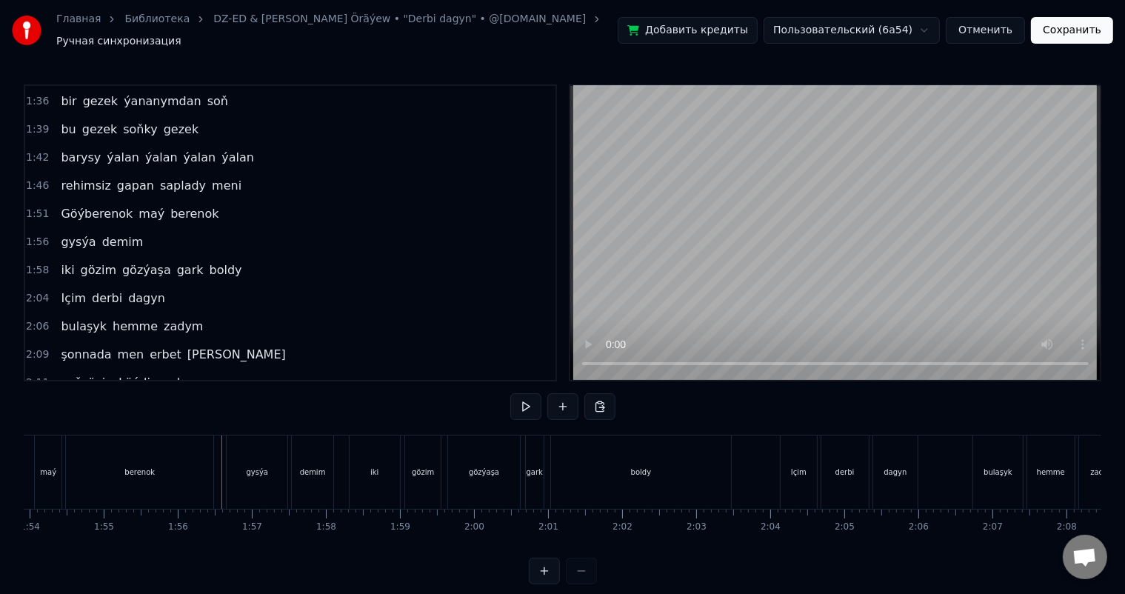
scroll to position [19, 0]
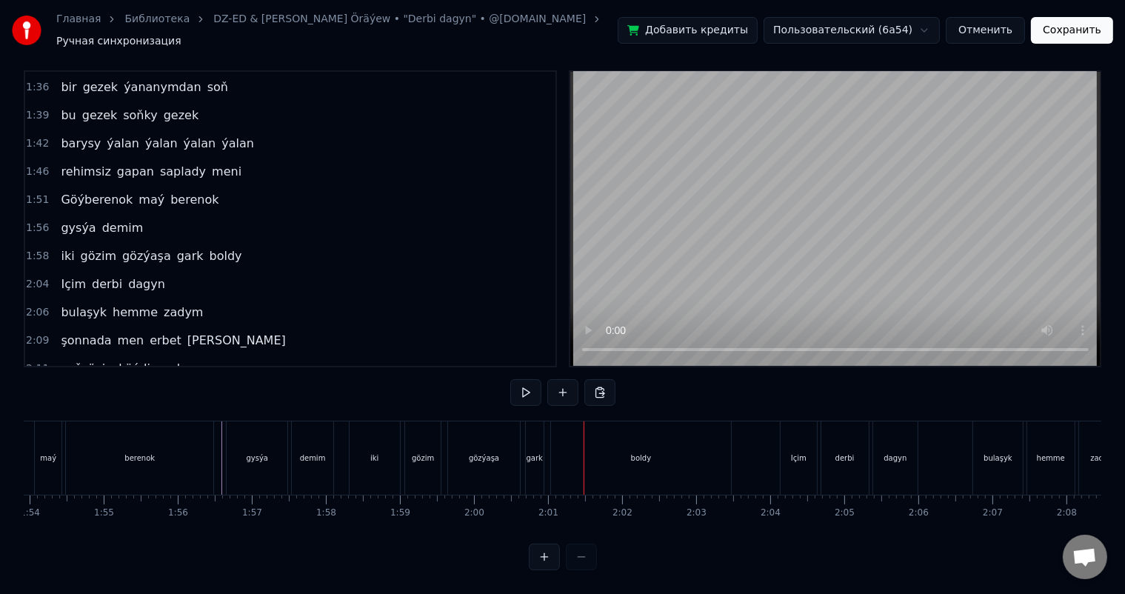
click at [373, 452] on div "iki" at bounding box center [374, 457] width 8 height 11
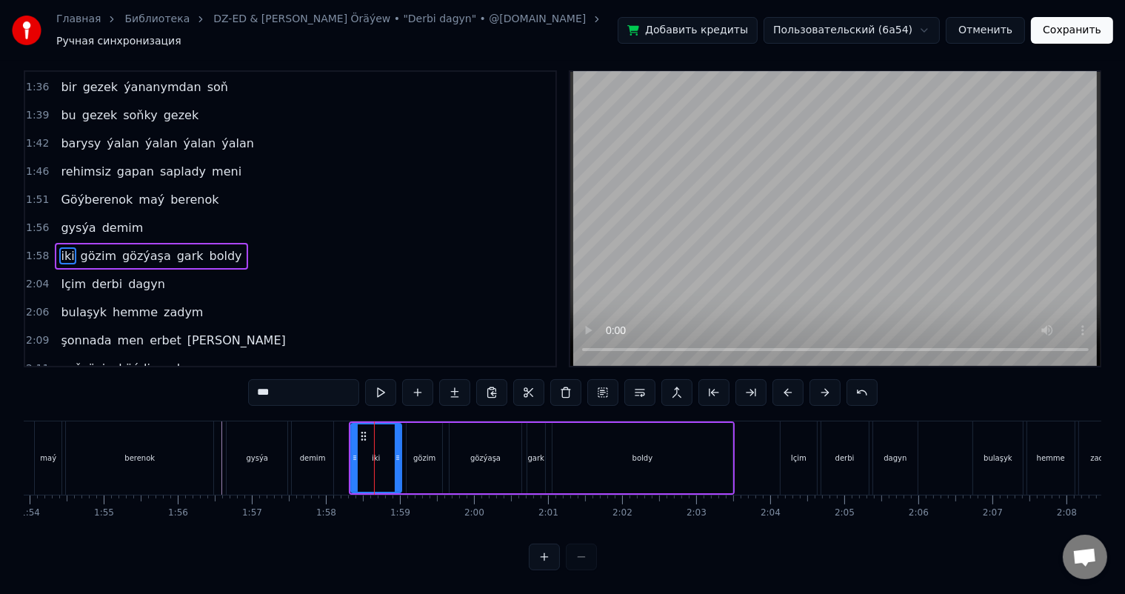
scroll to position [0, 0]
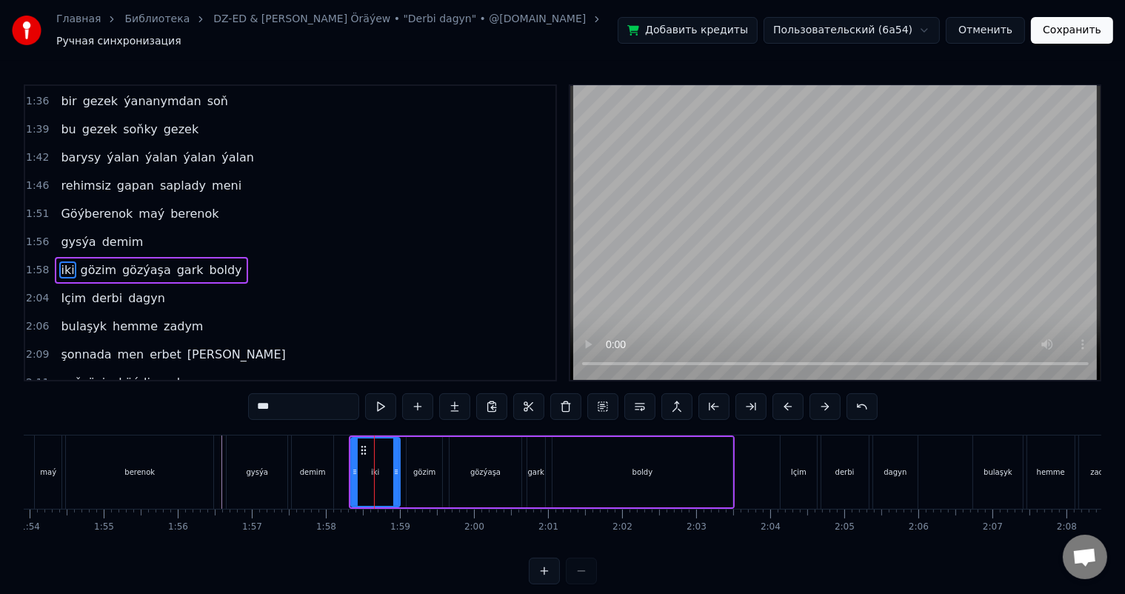
click at [397, 466] on icon at bounding box center [396, 472] width 6 height 12
click at [311, 456] on div "demim" at bounding box center [312, 471] width 41 height 73
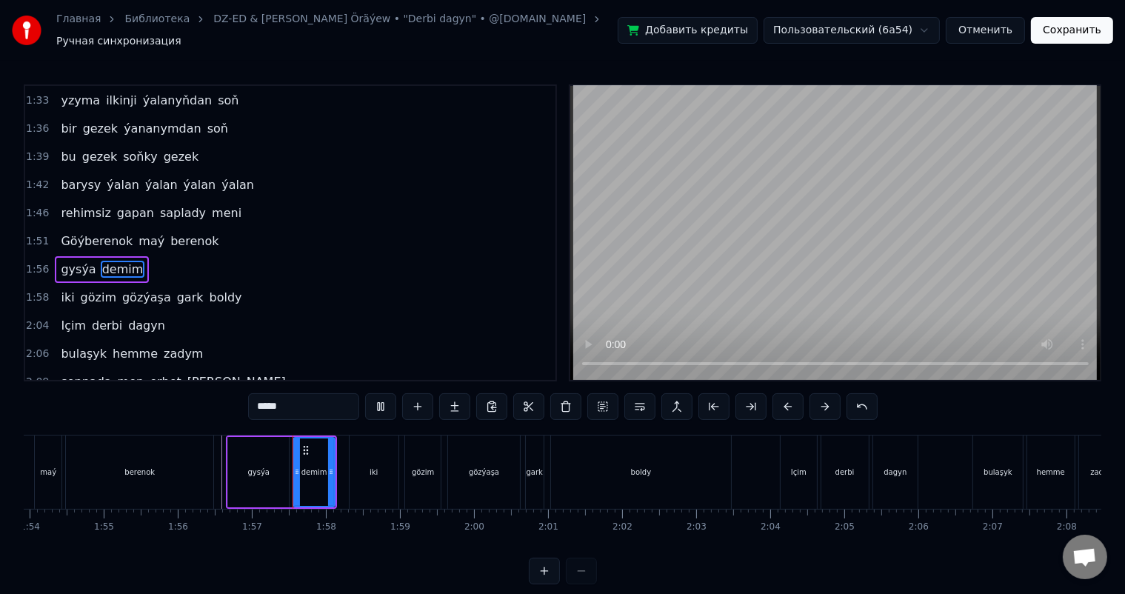
scroll to position [19, 0]
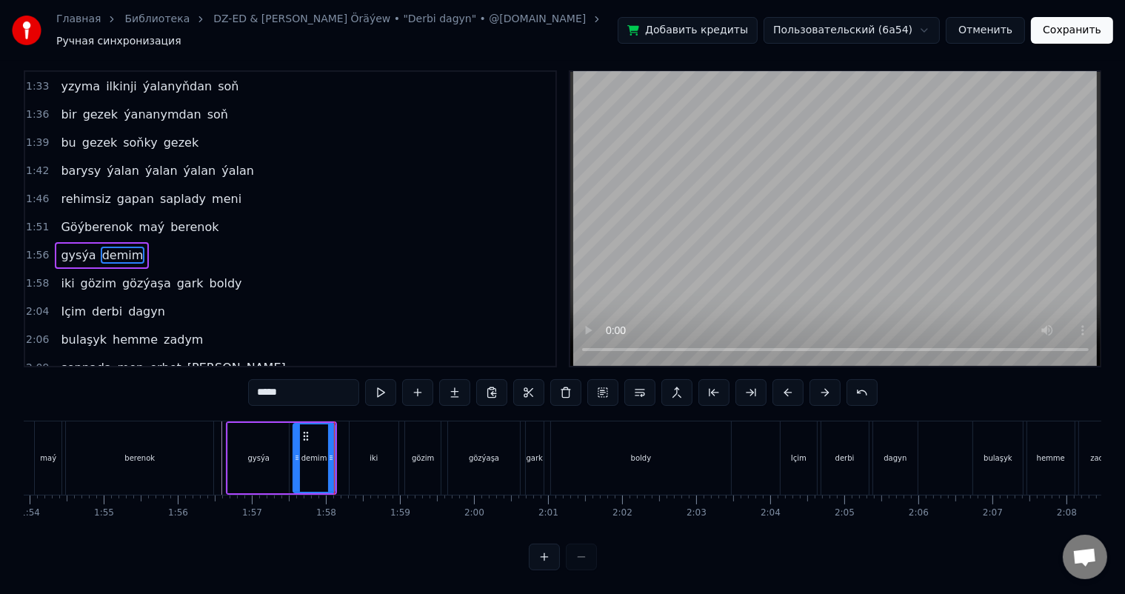
click at [364, 421] on div "iki" at bounding box center [373, 457] width 49 height 73
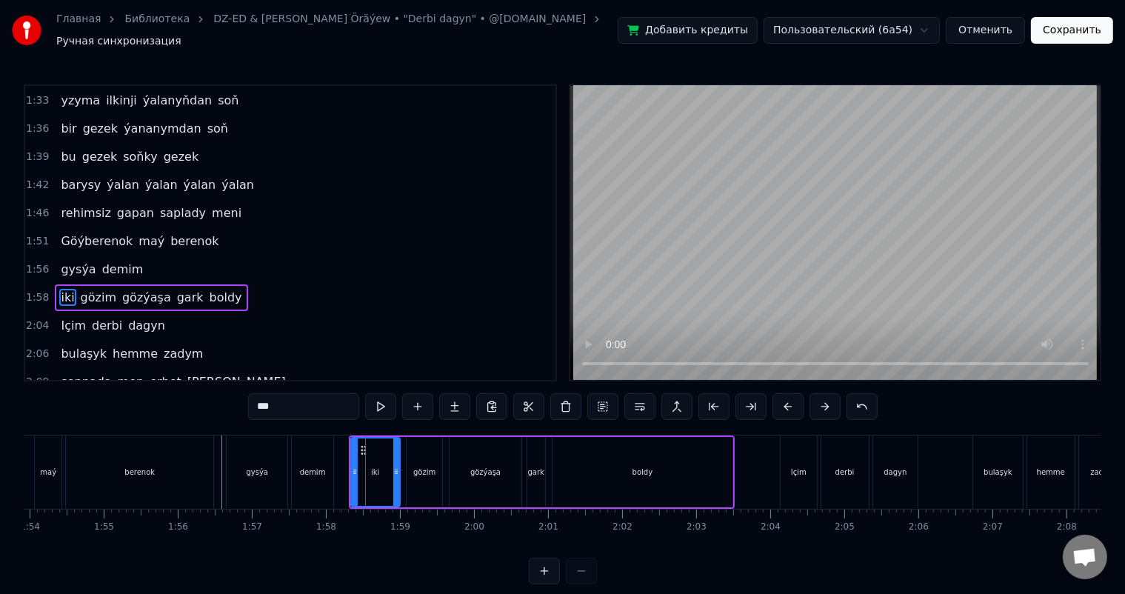
scroll to position [983, 0]
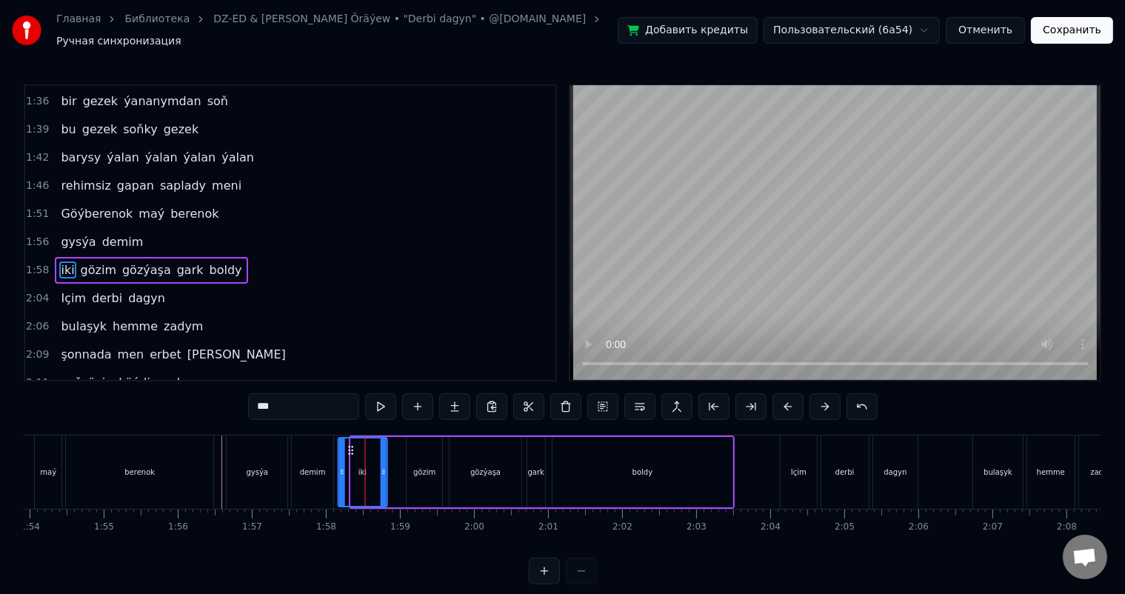
drag, startPoint x: 358, startPoint y: 437, endPoint x: 346, endPoint y: 438, distance: 11.9
click at [346, 444] on icon at bounding box center [351, 450] width 12 height 12
click at [426, 443] on div "gözim" at bounding box center [424, 472] width 36 height 70
type input "*****"
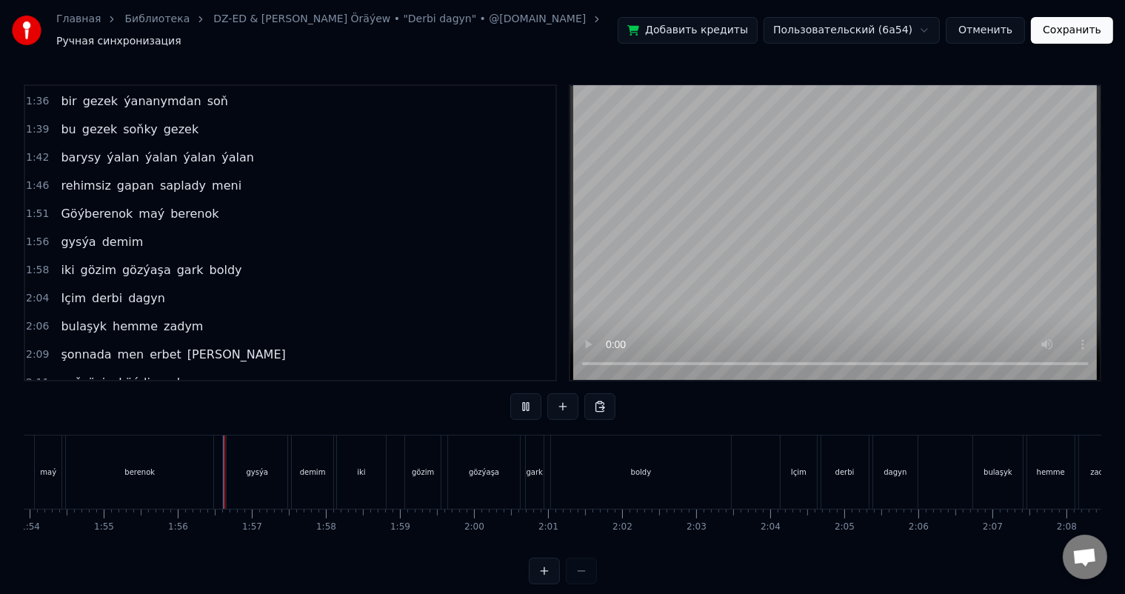
scroll to position [19, 0]
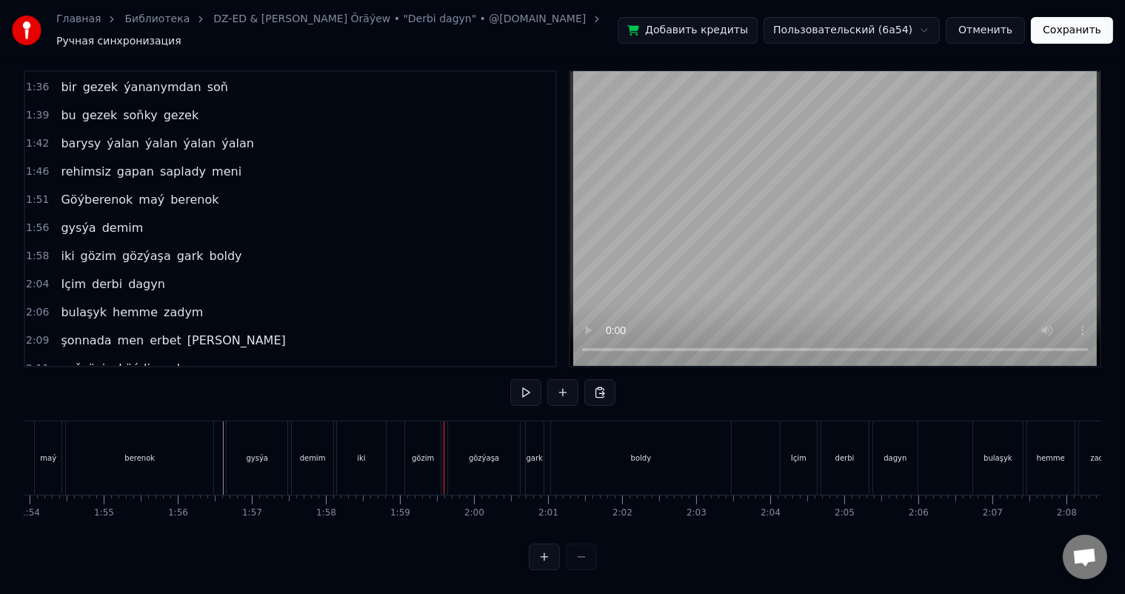
click at [426, 432] on div "gözim" at bounding box center [423, 457] width 36 height 73
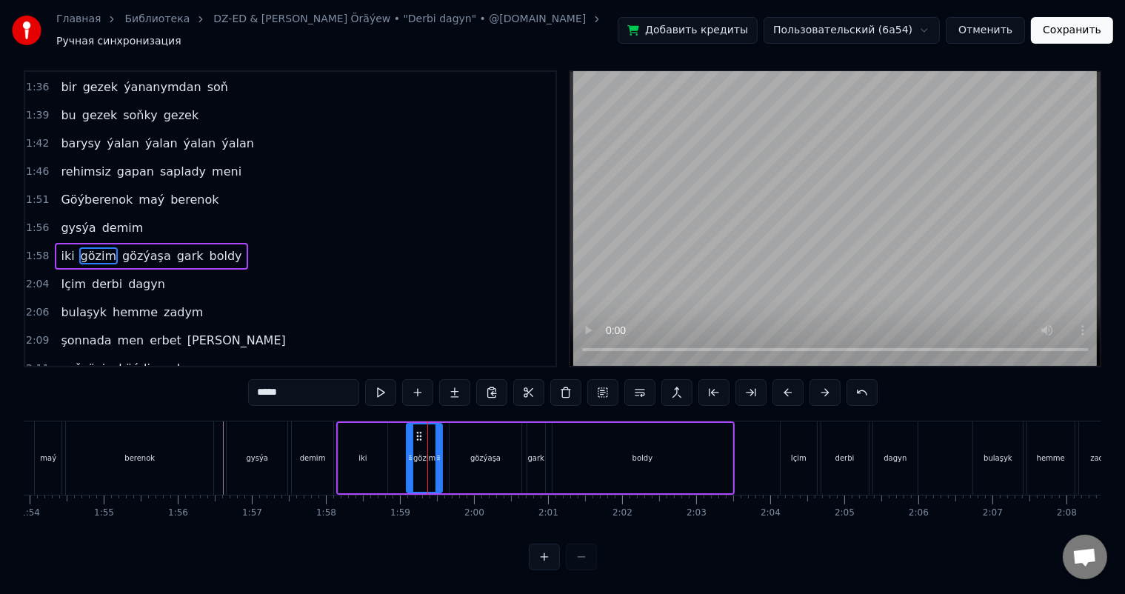
scroll to position [0, 0]
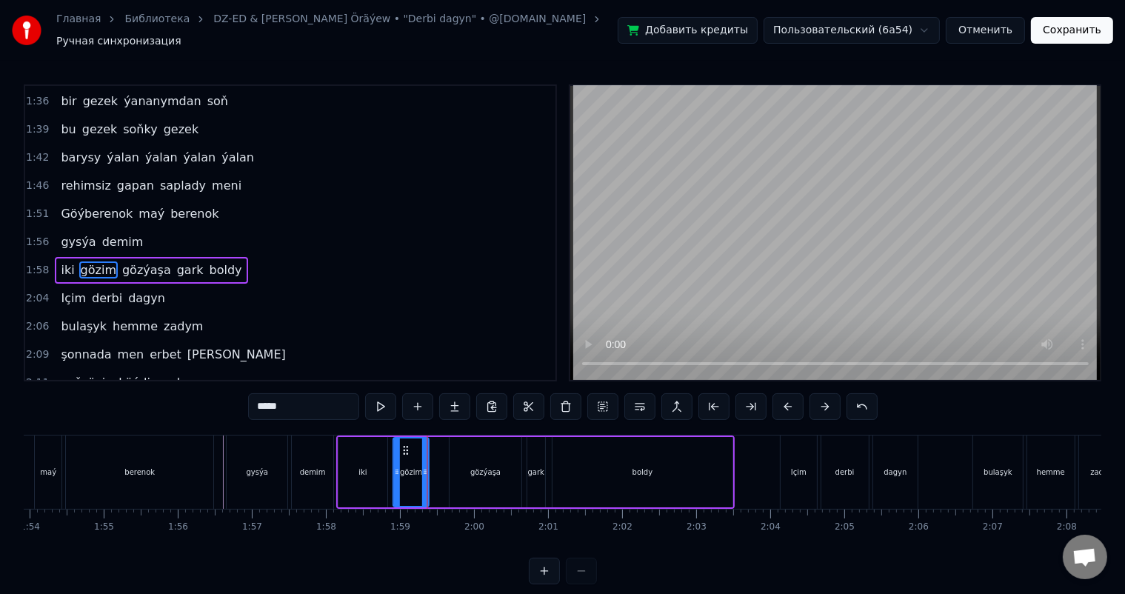
drag, startPoint x: 416, startPoint y: 439, endPoint x: 403, endPoint y: 439, distance: 13.3
click at [403, 444] on icon at bounding box center [406, 450] width 12 height 12
click at [477, 447] on div "gözýaşa" at bounding box center [484, 472] width 71 height 70
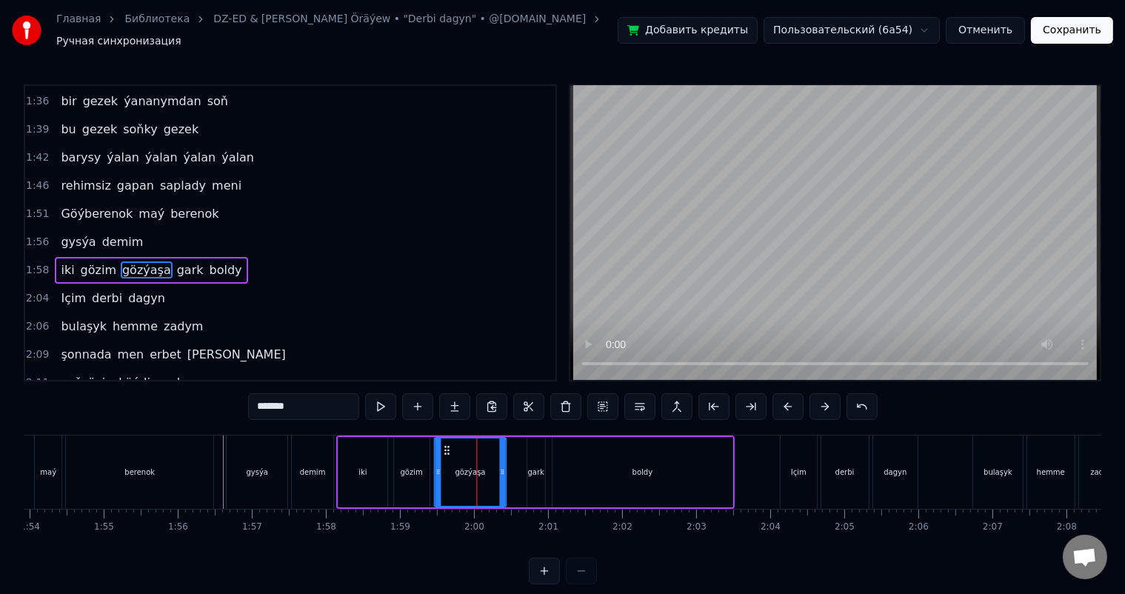
drag, startPoint x: 460, startPoint y: 440, endPoint x: 445, endPoint y: 440, distance: 14.8
click at [445, 444] on icon at bounding box center [447, 450] width 12 height 12
click at [408, 466] on div "gözim" at bounding box center [411, 471] width 22 height 11
type input "*****"
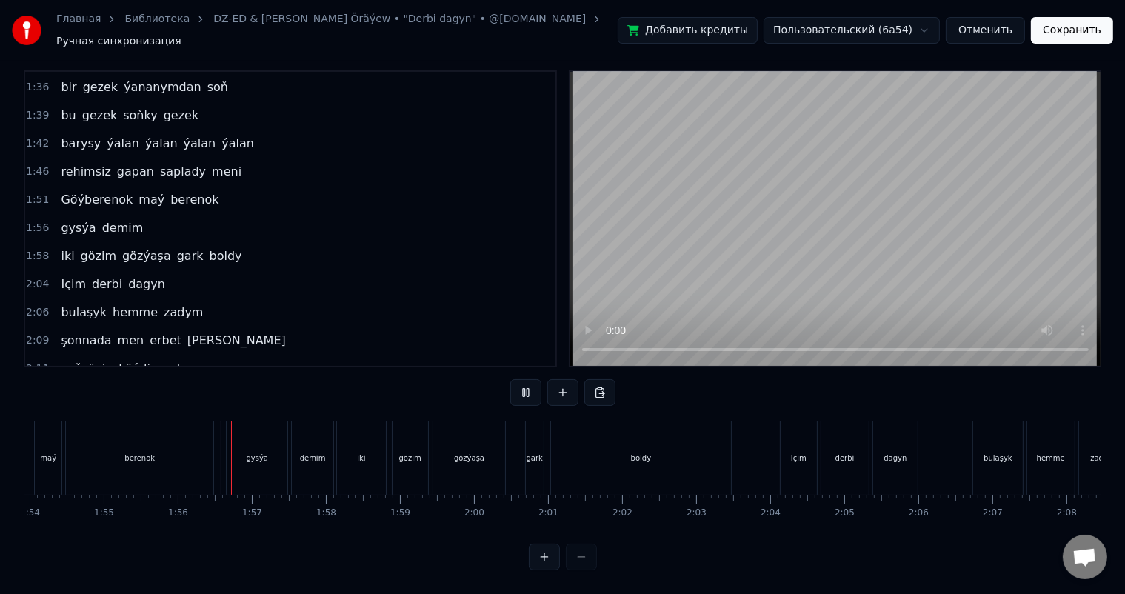
scroll to position [19, 0]
click at [535, 429] on div "gark" at bounding box center [535, 457] width 18 height 73
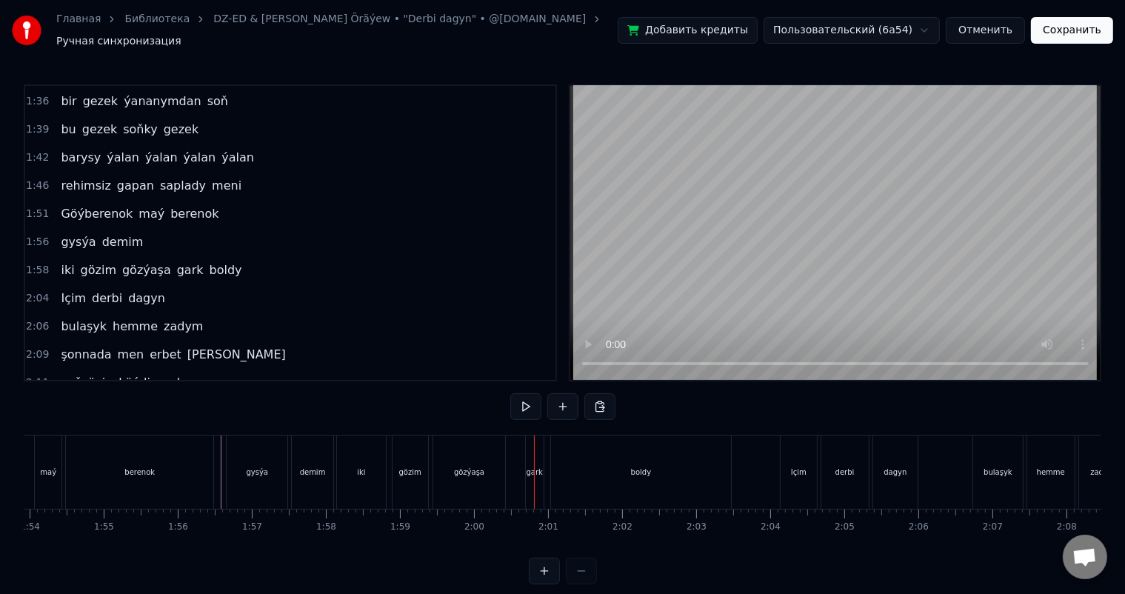
click at [536, 453] on div "gark" at bounding box center [535, 471] width 18 height 73
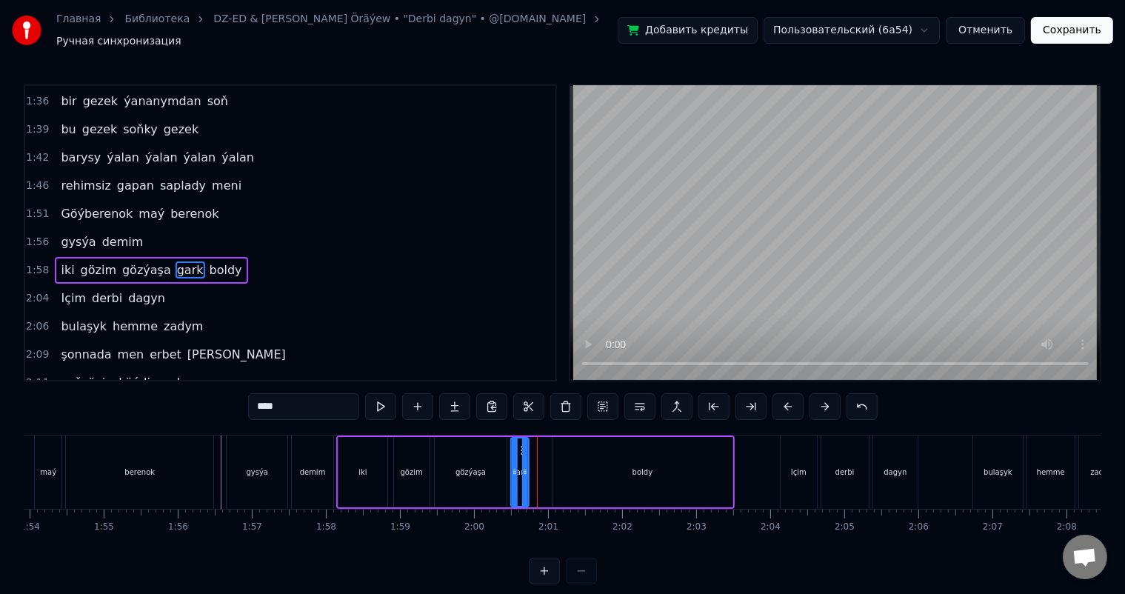
drag, startPoint x: 535, startPoint y: 440, endPoint x: 519, endPoint y: 440, distance: 16.3
click at [519, 444] on icon at bounding box center [523, 450] width 12 height 12
click at [528, 466] on icon at bounding box center [527, 472] width 6 height 12
click at [626, 455] on div "boldy" at bounding box center [642, 472] width 180 height 70
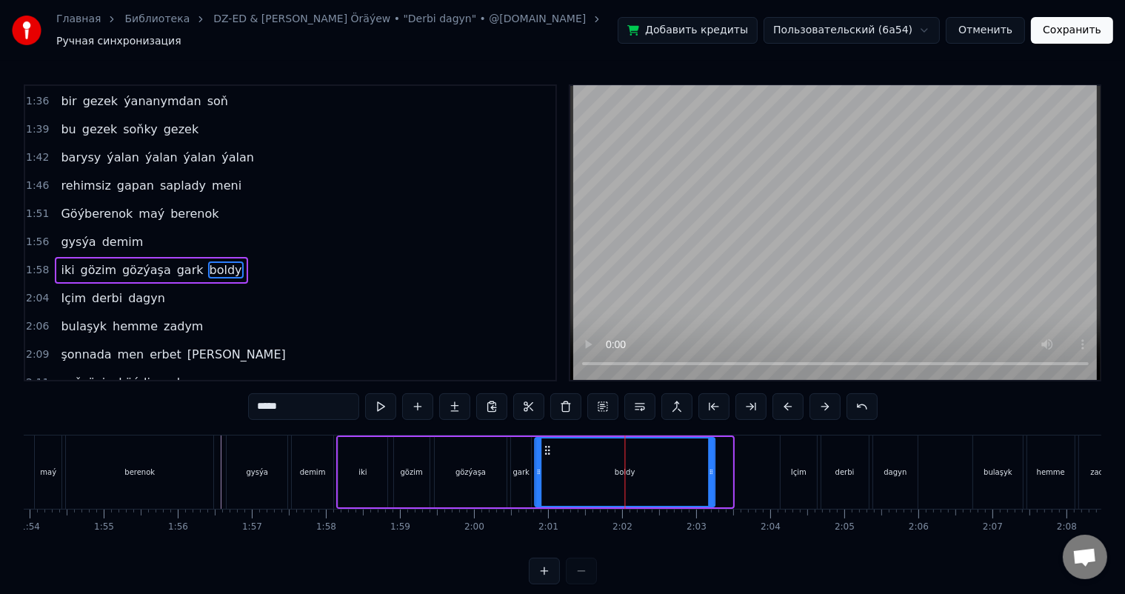
drag, startPoint x: 564, startPoint y: 440, endPoint x: 547, endPoint y: 440, distance: 17.0
click at [547, 444] on icon at bounding box center [548, 450] width 12 height 12
click at [309, 466] on div "demim" at bounding box center [313, 471] width 26 height 11
type input "*****"
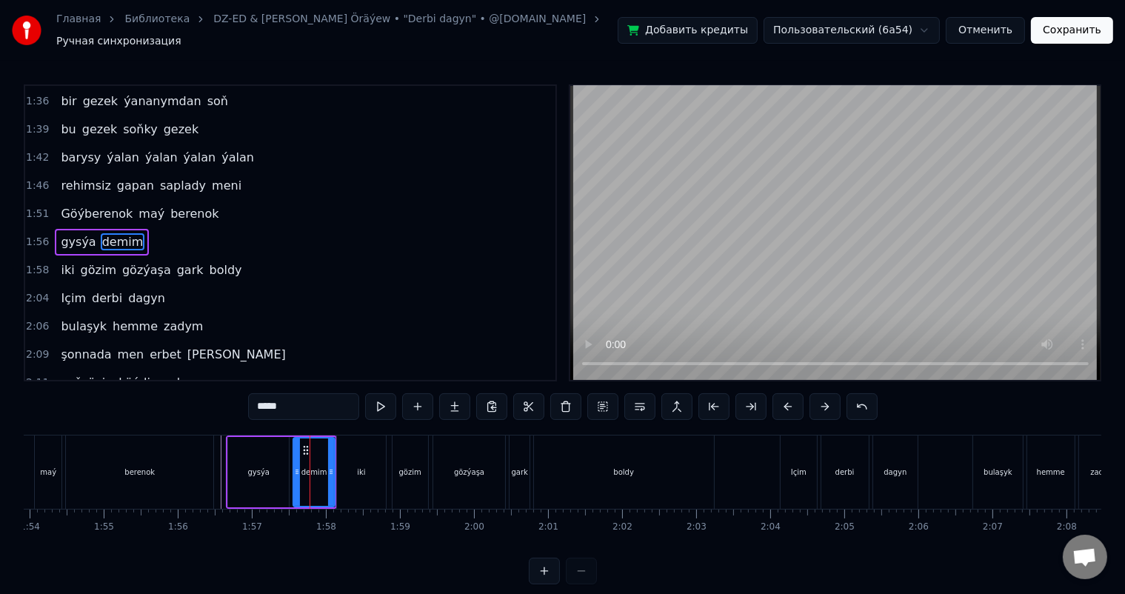
click at [311, 485] on div "demim" at bounding box center [313, 471] width 39 height 67
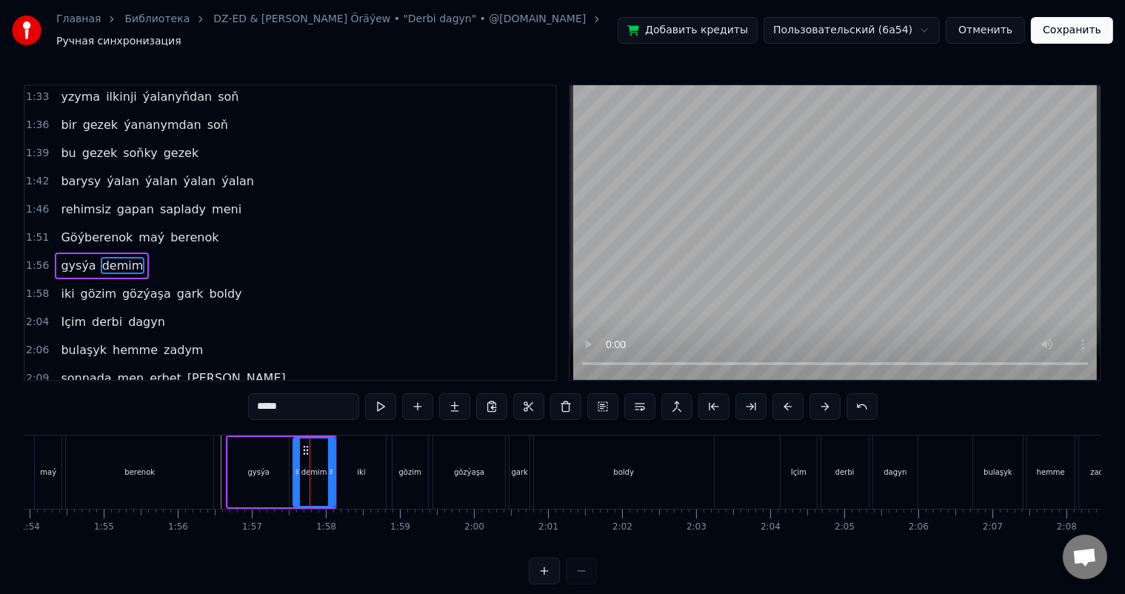
scroll to position [956, 0]
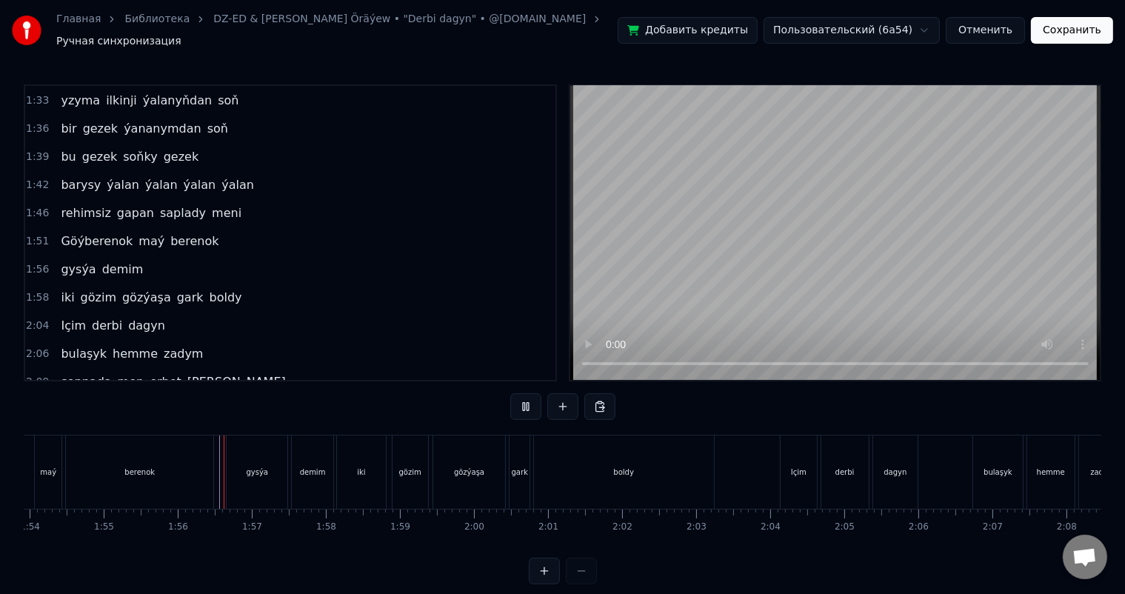
scroll to position [19, 0]
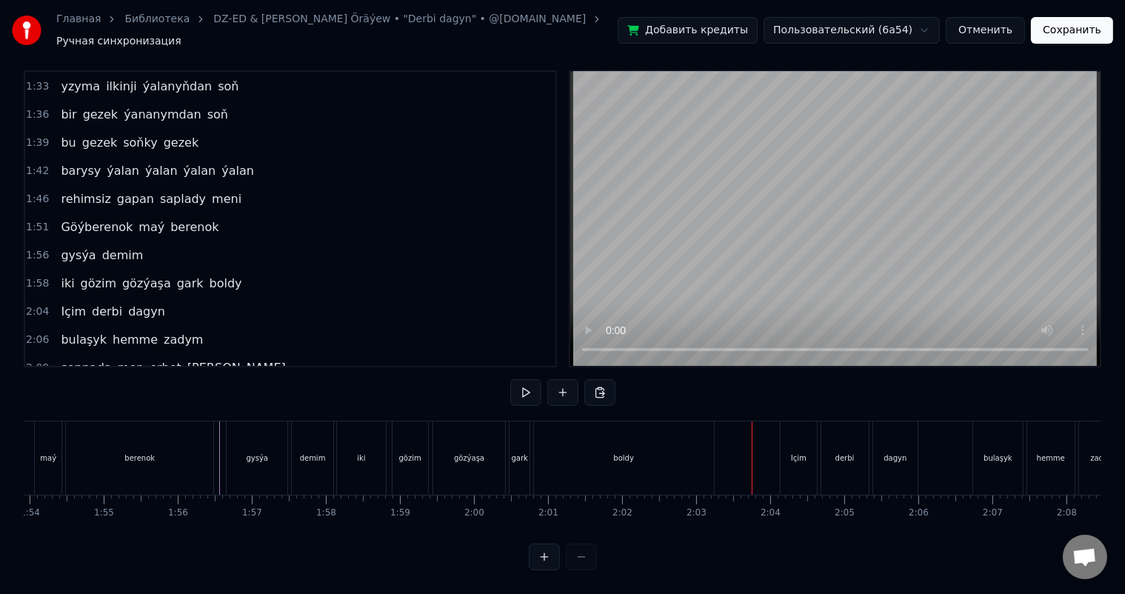
click at [661, 446] on div "boldy" at bounding box center [624, 457] width 180 height 73
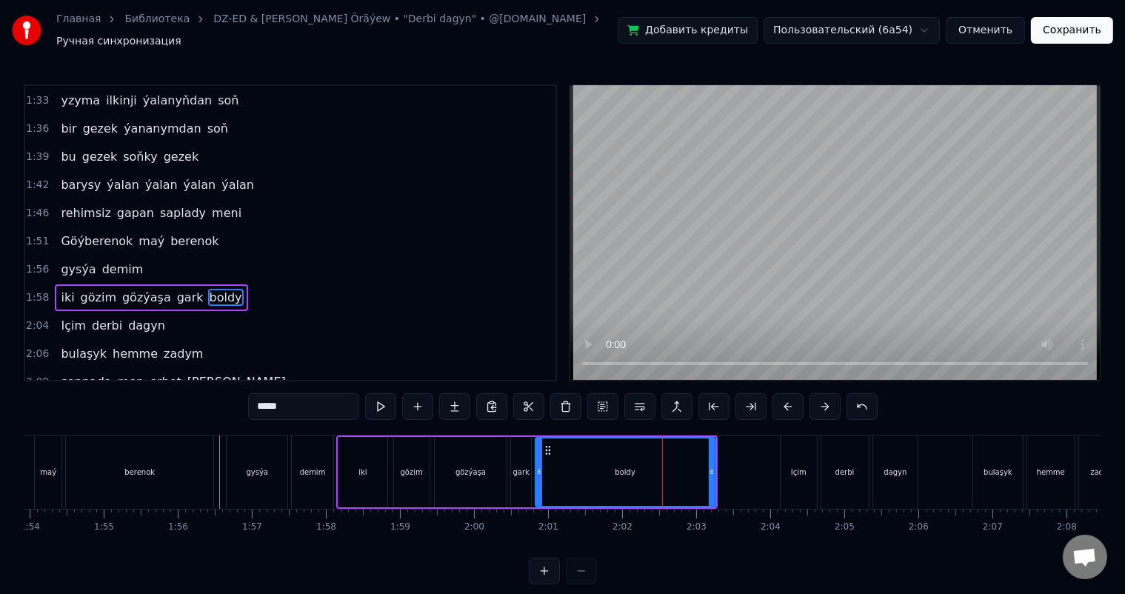
scroll to position [983, 0]
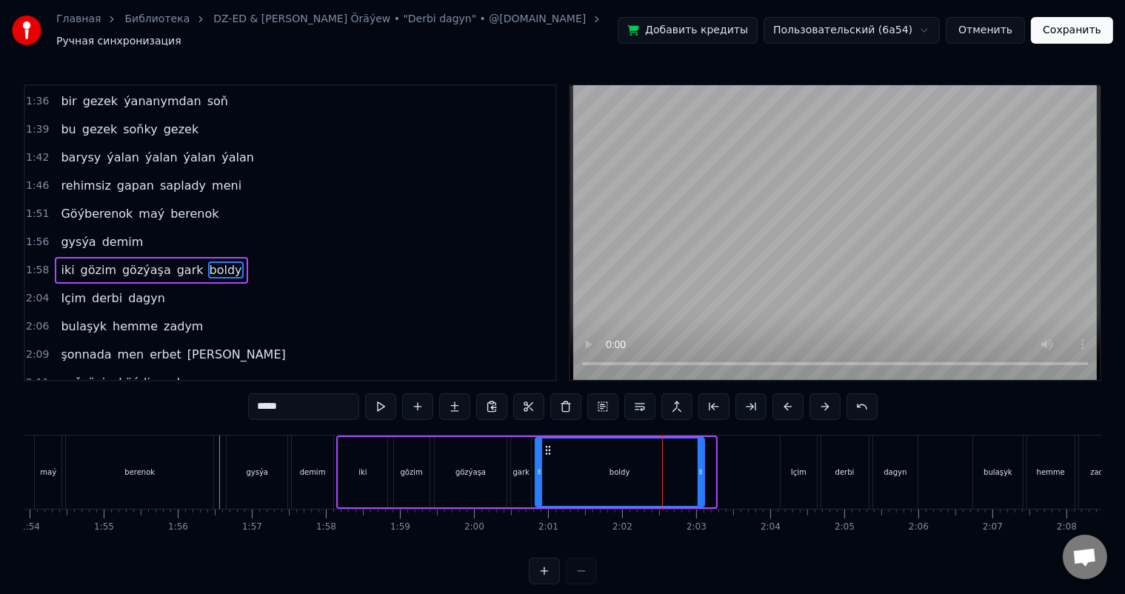
drag, startPoint x: 711, startPoint y: 463, endPoint x: 700, endPoint y: 463, distance: 11.1
click at [700, 466] on icon at bounding box center [700, 472] width 6 height 12
click at [305, 406] on input "*****" at bounding box center [303, 406] width 111 height 27
type input "*******"
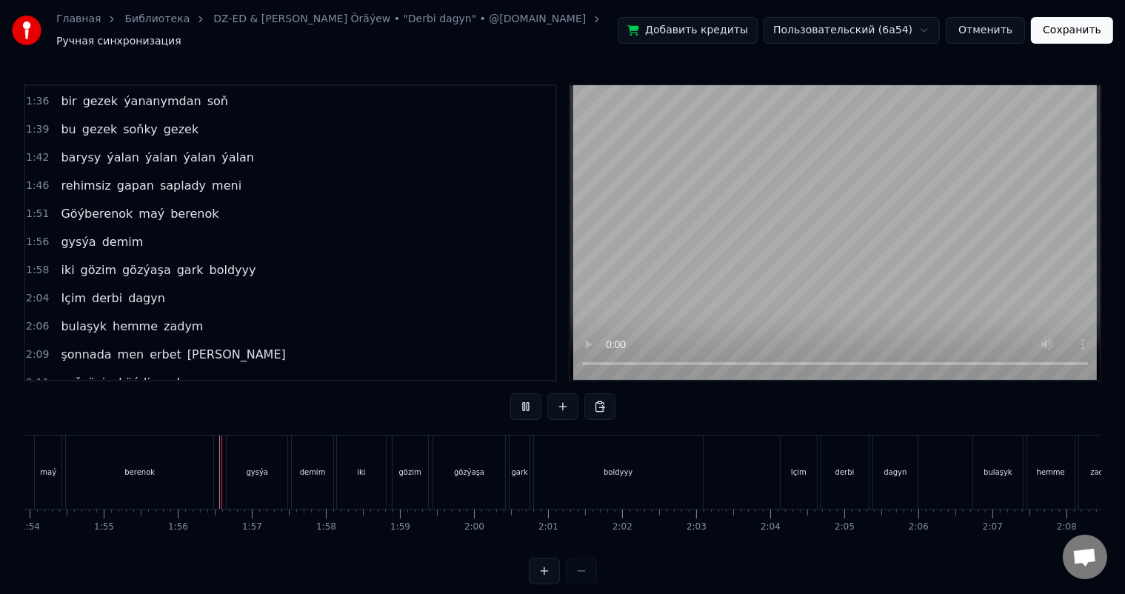
scroll to position [19, 0]
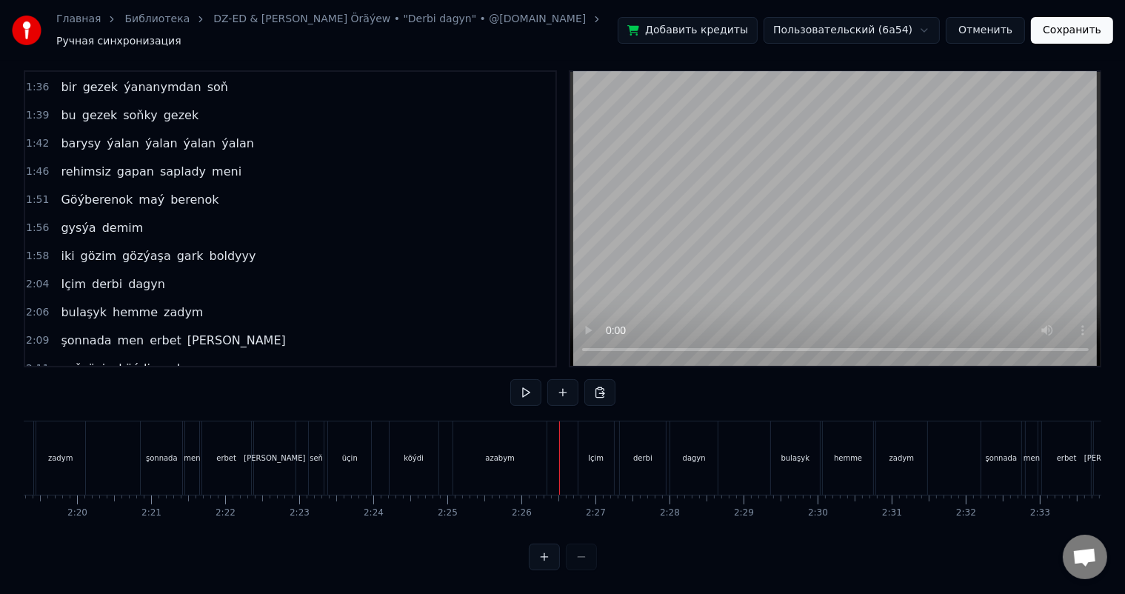
click at [497, 452] on div "azabym" at bounding box center [500, 457] width 30 height 11
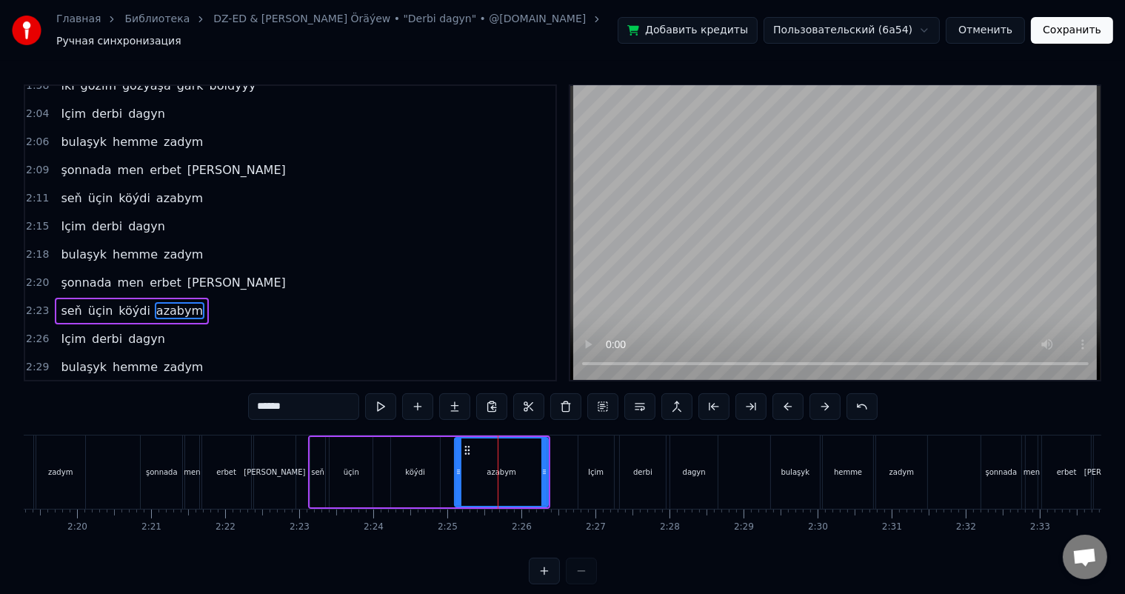
scroll to position [1201, 0]
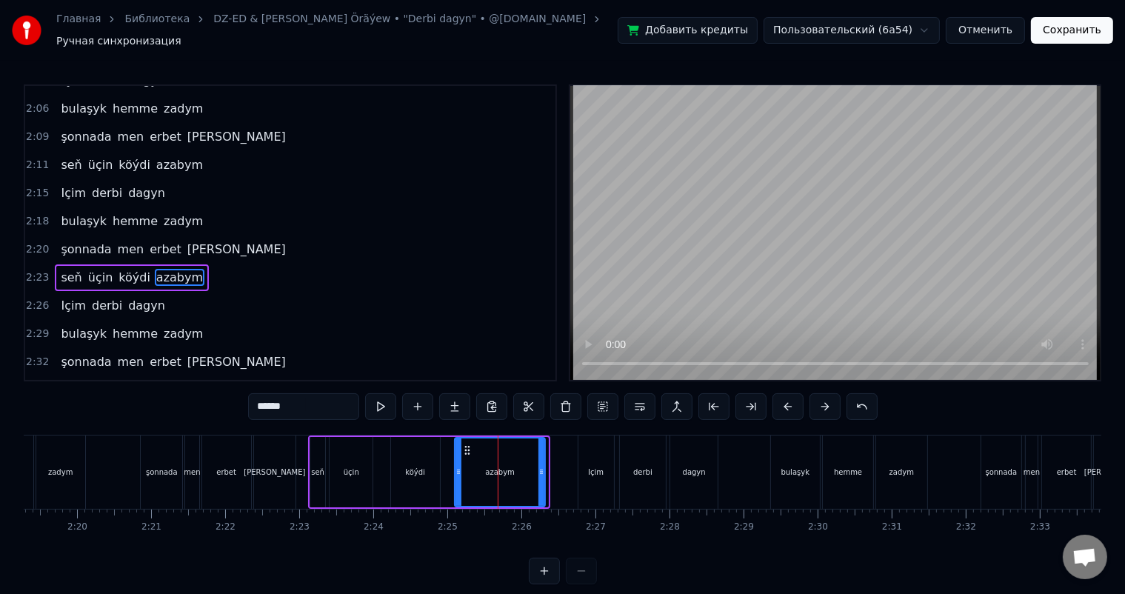
click at [540, 466] on icon at bounding box center [541, 472] width 6 height 12
drag, startPoint x: 464, startPoint y: 440, endPoint x: 455, endPoint y: 440, distance: 8.9
click at [455, 444] on icon at bounding box center [458, 450] width 12 height 12
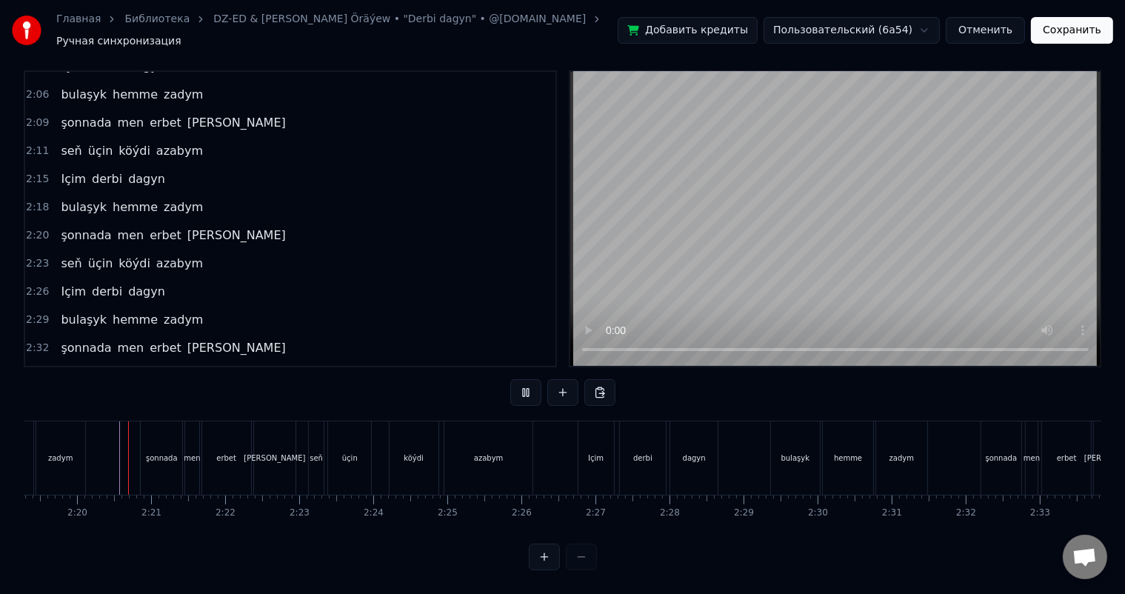
scroll to position [19, 0]
click at [134, 440] on div at bounding box center [134, 457] width 1 height 73
click at [157, 434] on div "şonnada" at bounding box center [161, 457] width 41 height 73
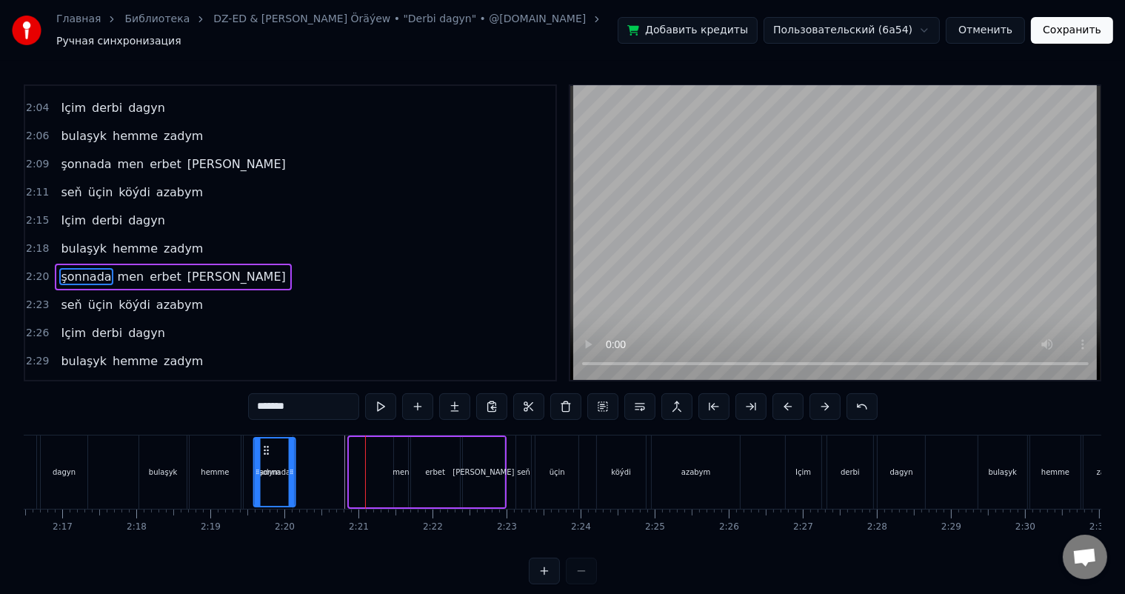
scroll to position [0, 10103]
drag, startPoint x: 153, startPoint y: 441, endPoint x: 358, endPoint y: 451, distance: 205.3
click at [358, 451] on div "şonnada" at bounding box center [368, 471] width 40 height 67
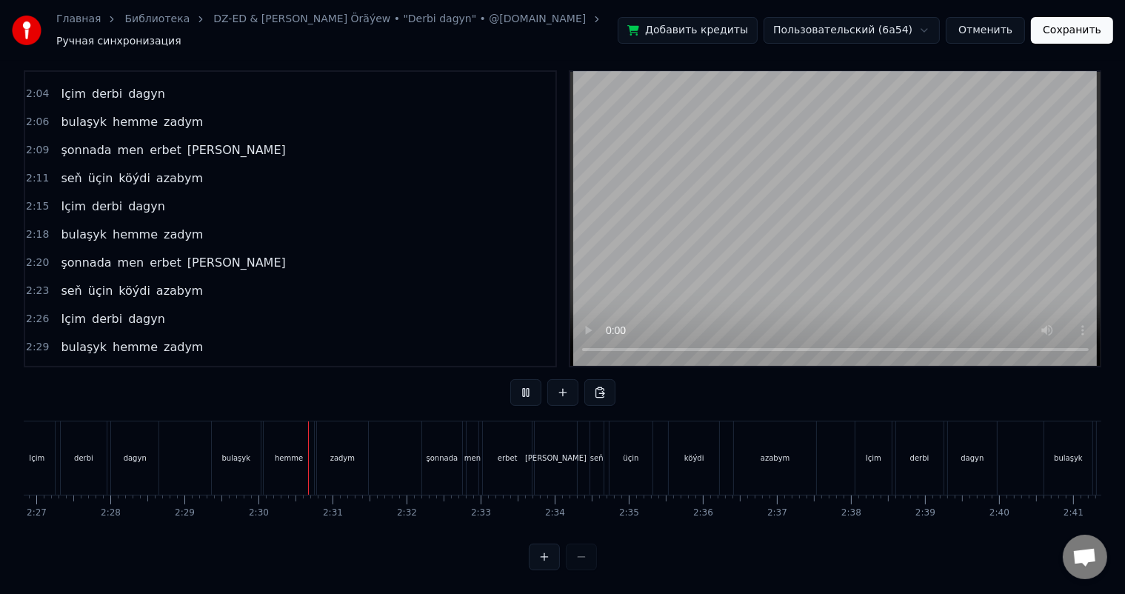
scroll to position [0, 11041]
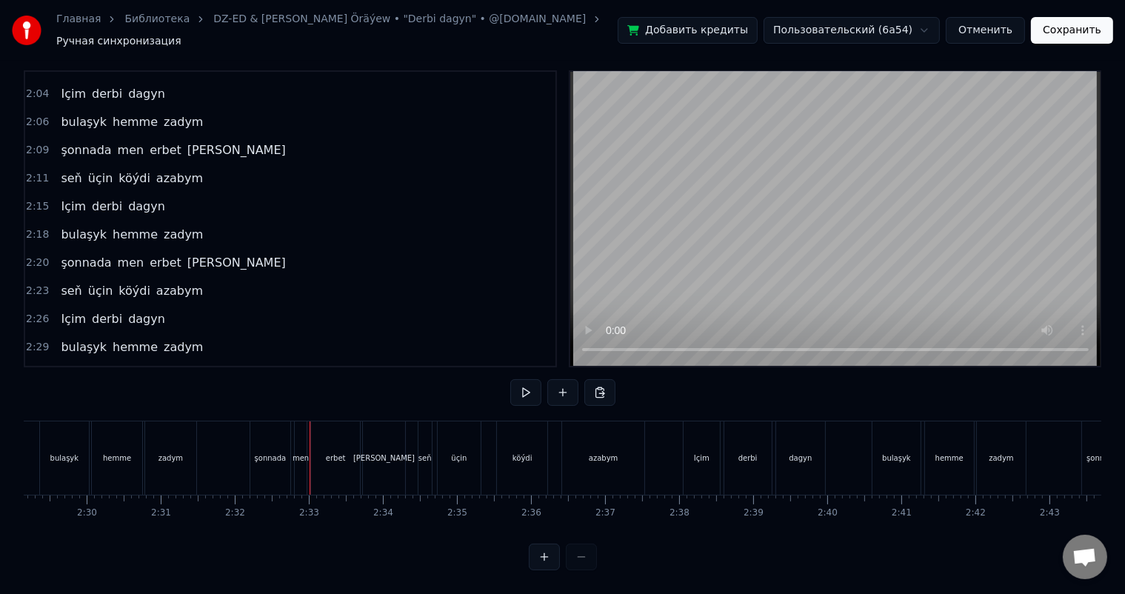
click at [267, 432] on div "şonnada" at bounding box center [270, 457] width 40 height 73
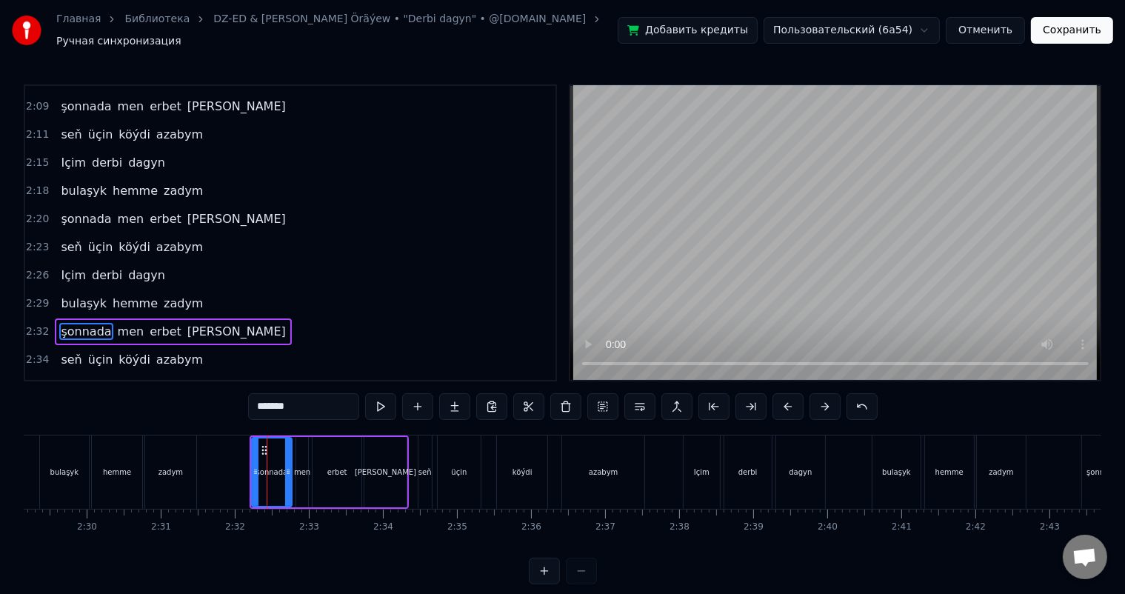
scroll to position [1282, 0]
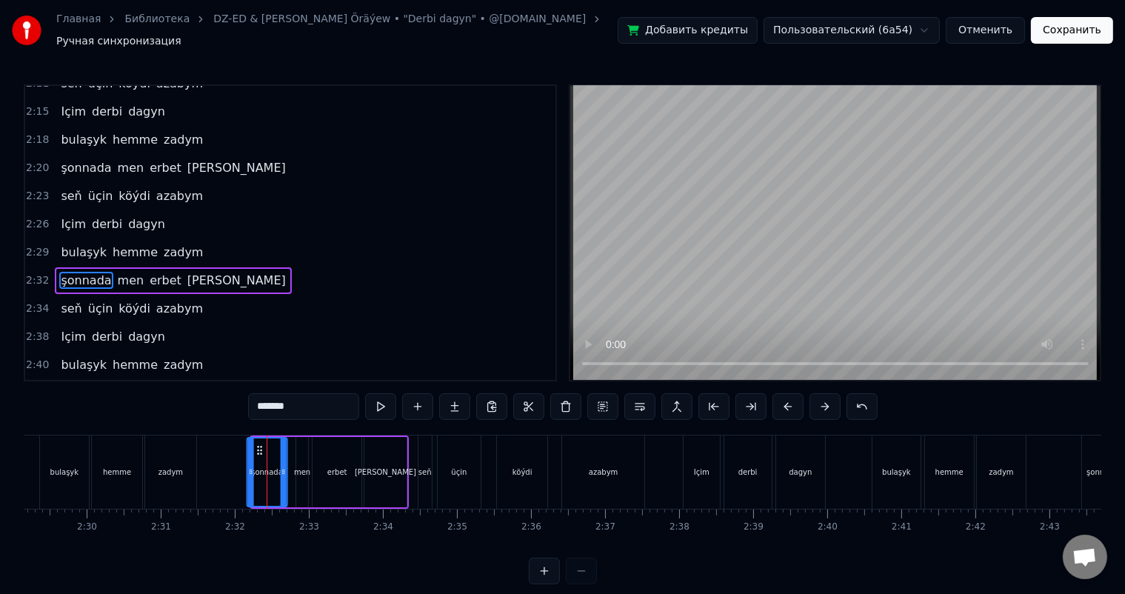
click at [257, 444] on icon at bounding box center [259, 450] width 12 height 12
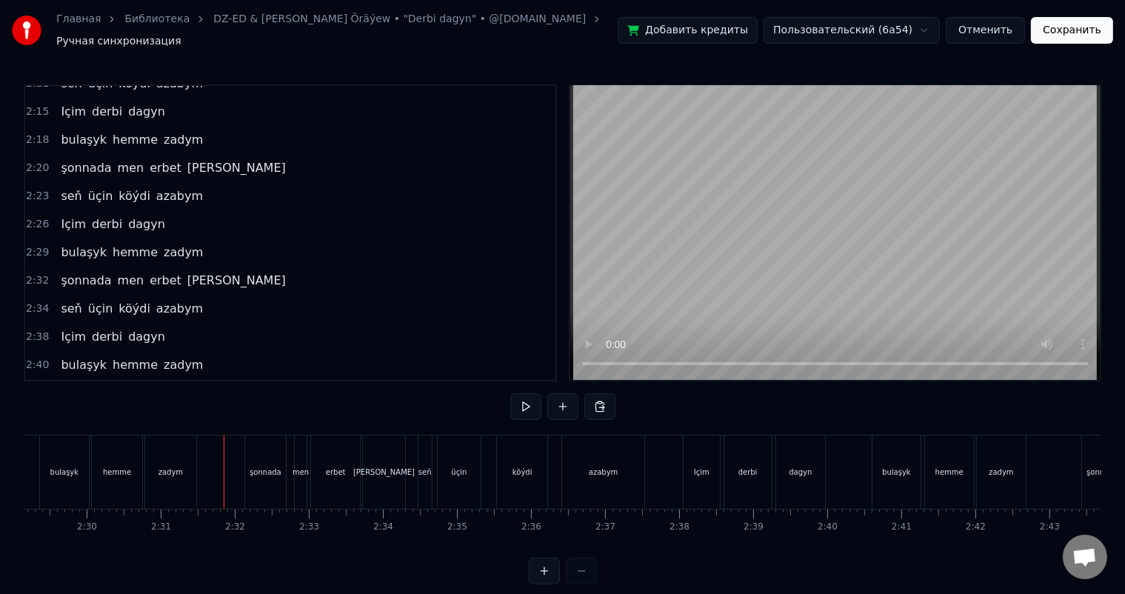
click at [302, 450] on div "men" at bounding box center [301, 471] width 12 height 73
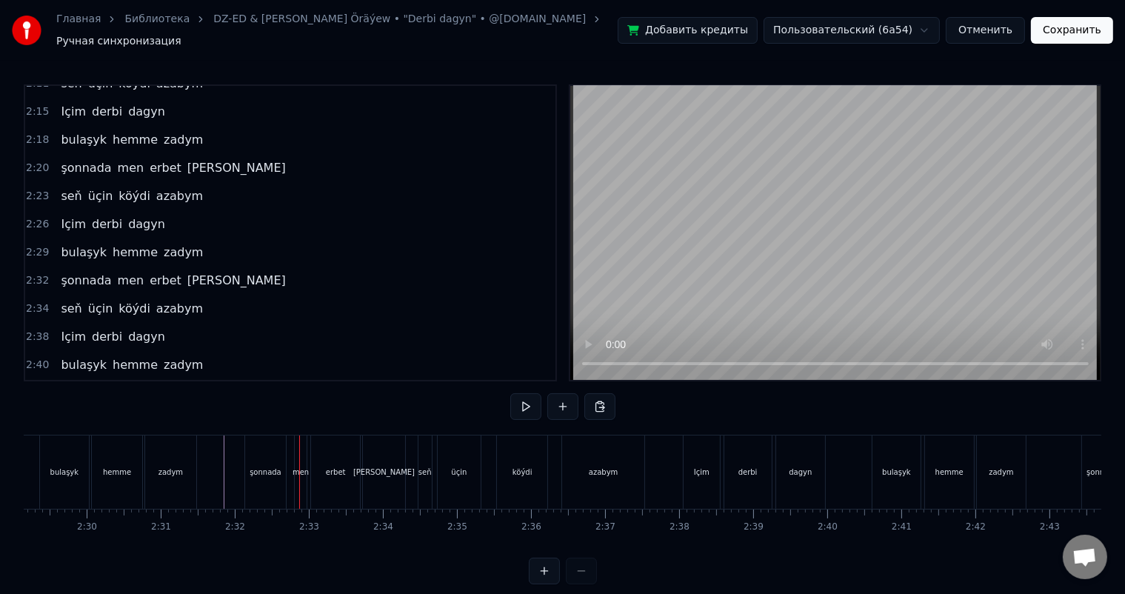
click at [301, 444] on div "men" at bounding box center [301, 471] width 12 height 73
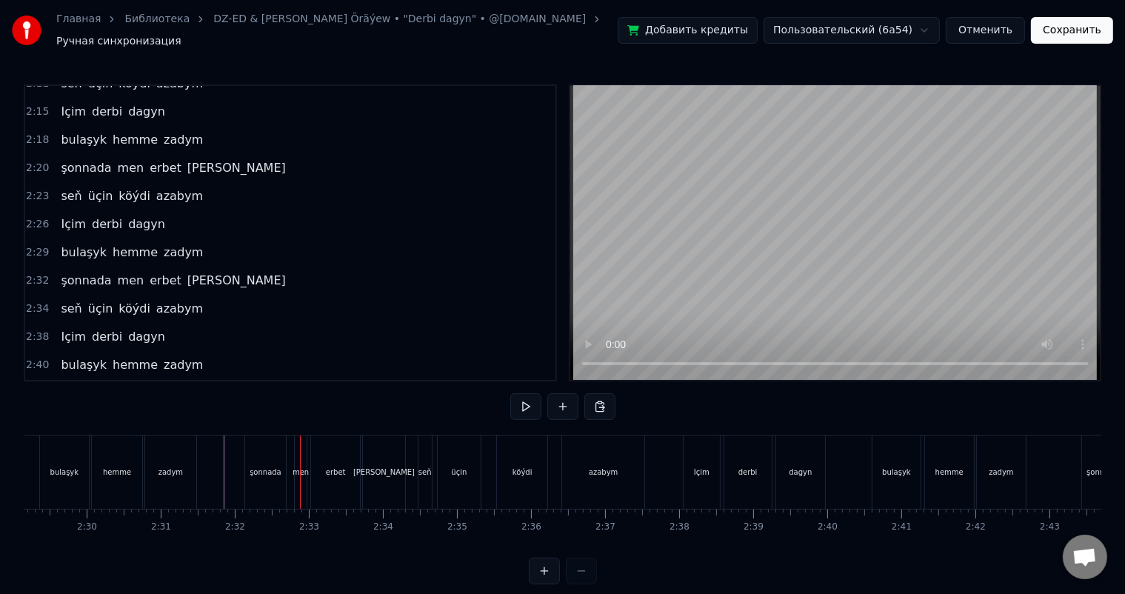
click at [301, 453] on div "men" at bounding box center [301, 471] width 12 height 73
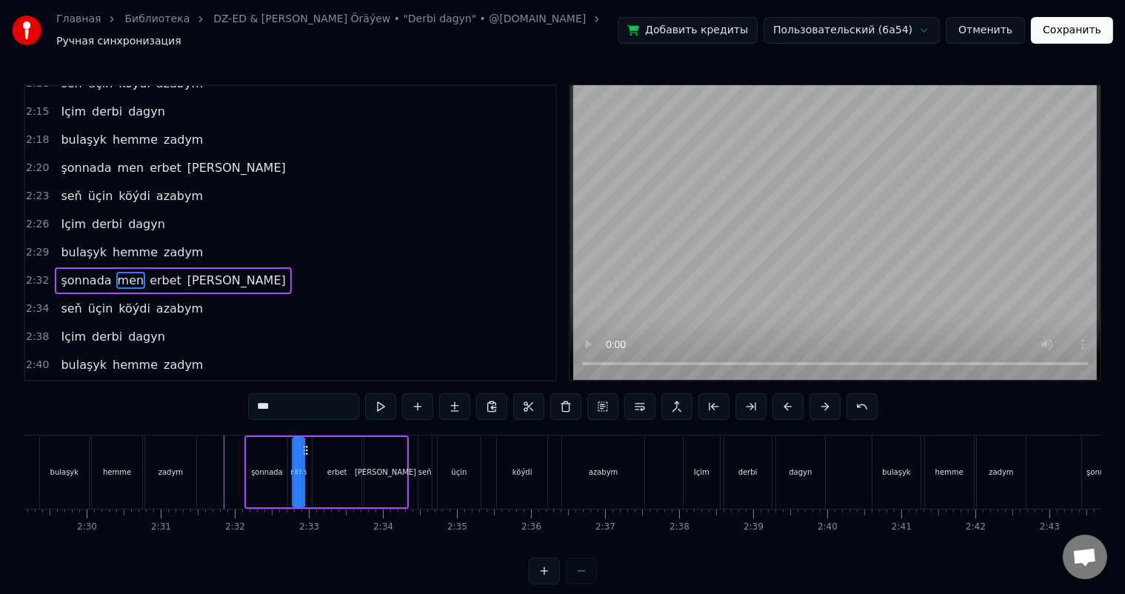
click at [304, 444] on icon at bounding box center [305, 450] width 12 height 12
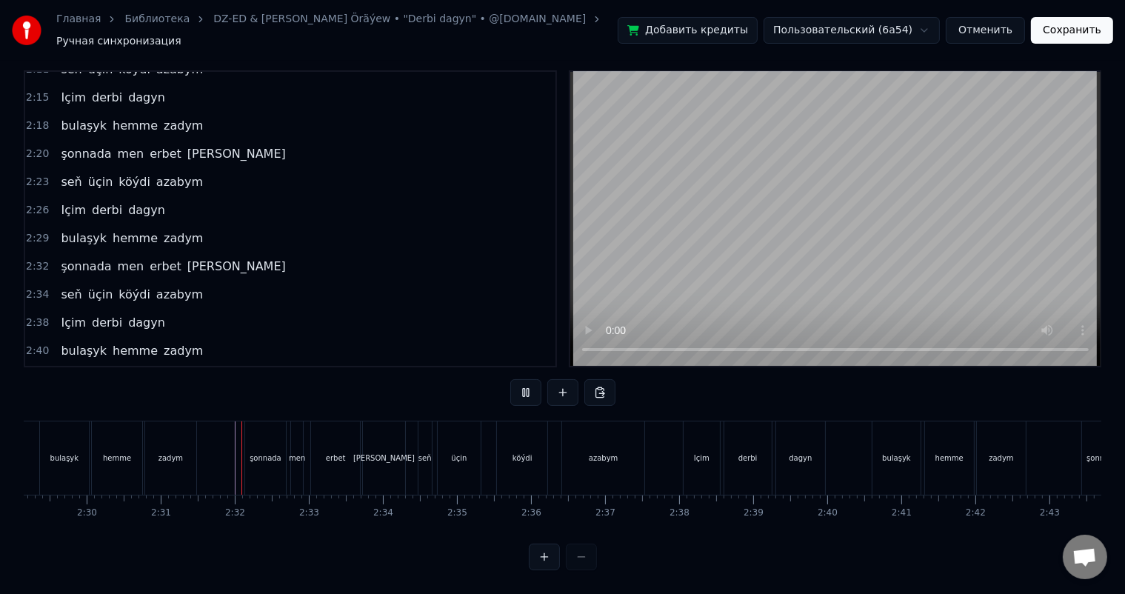
scroll to position [19, 0]
click at [462, 437] on div "üçin" at bounding box center [459, 457] width 43 height 73
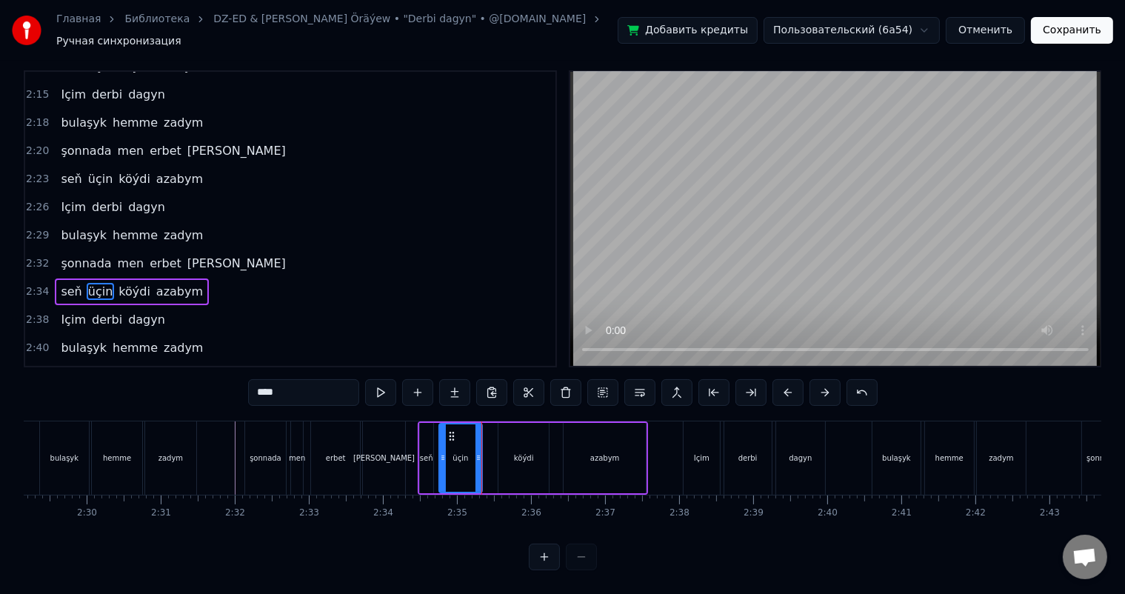
click at [509, 435] on div "köýdi" at bounding box center [523, 458] width 50 height 70
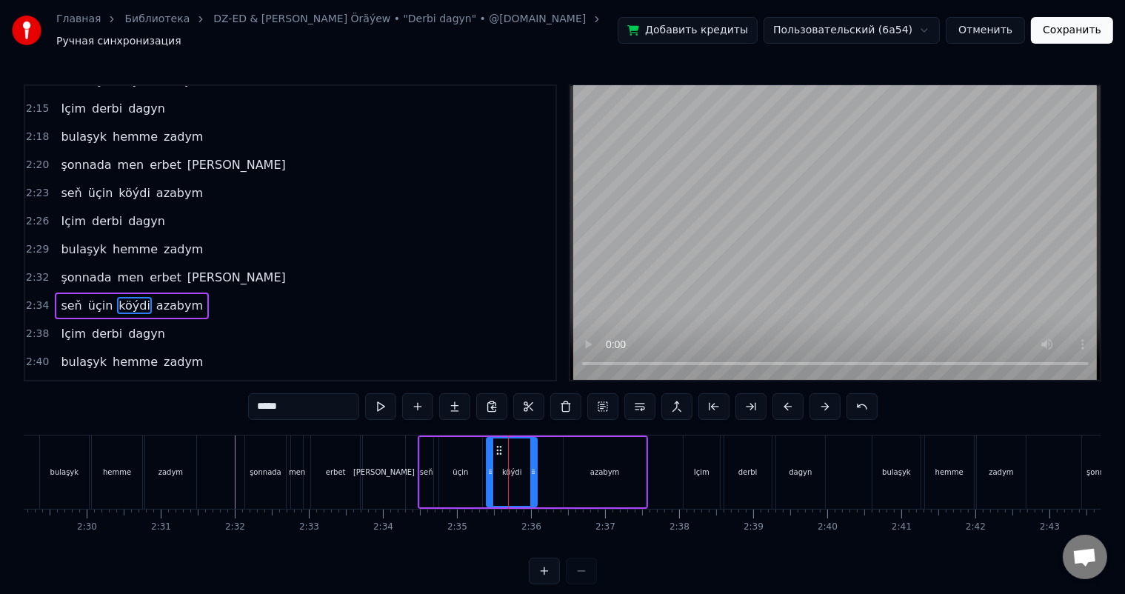
drag, startPoint x: 509, startPoint y: 439, endPoint x: 497, endPoint y: 438, distance: 11.9
click at [497, 444] on icon at bounding box center [499, 450] width 12 height 12
click at [591, 444] on div "azabym" at bounding box center [603, 472] width 81 height 70
type input "******"
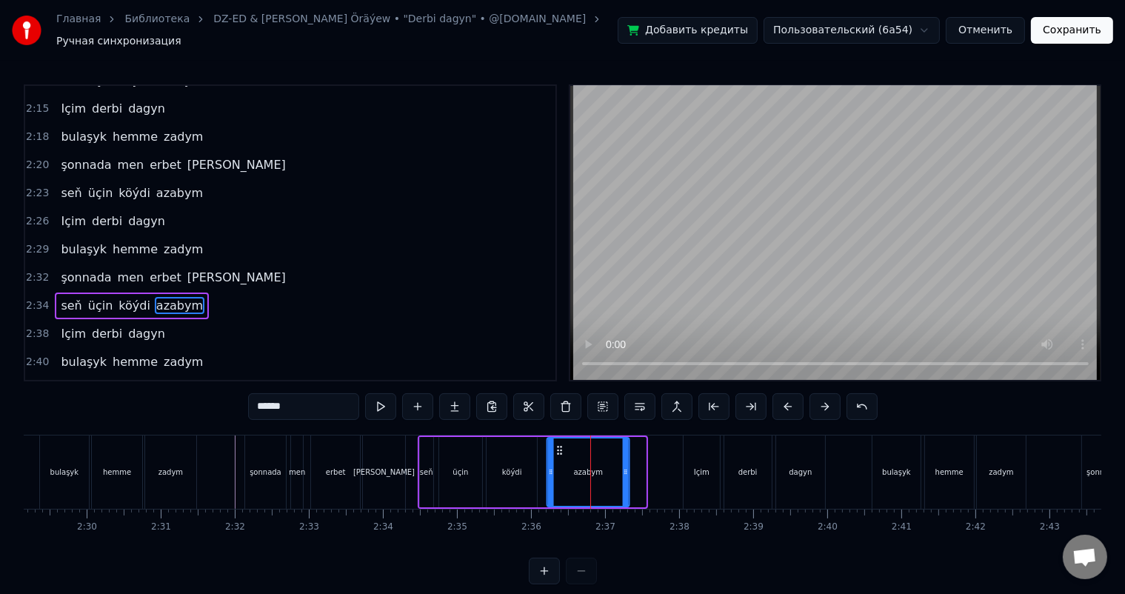
drag, startPoint x: 574, startPoint y: 438, endPoint x: 557, endPoint y: 438, distance: 17.0
click at [557, 446] on circle at bounding box center [557, 446] width 1 height 1
click at [631, 466] on icon at bounding box center [628, 472] width 6 height 12
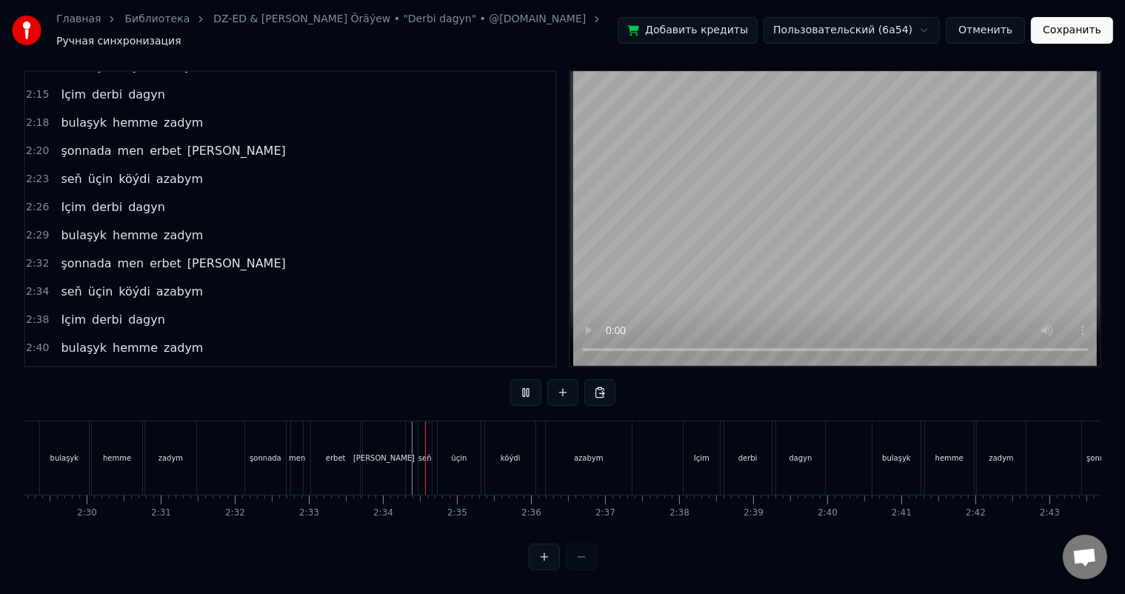
scroll to position [19, 0]
click at [686, 445] on div "Içim" at bounding box center [701, 457] width 36 height 73
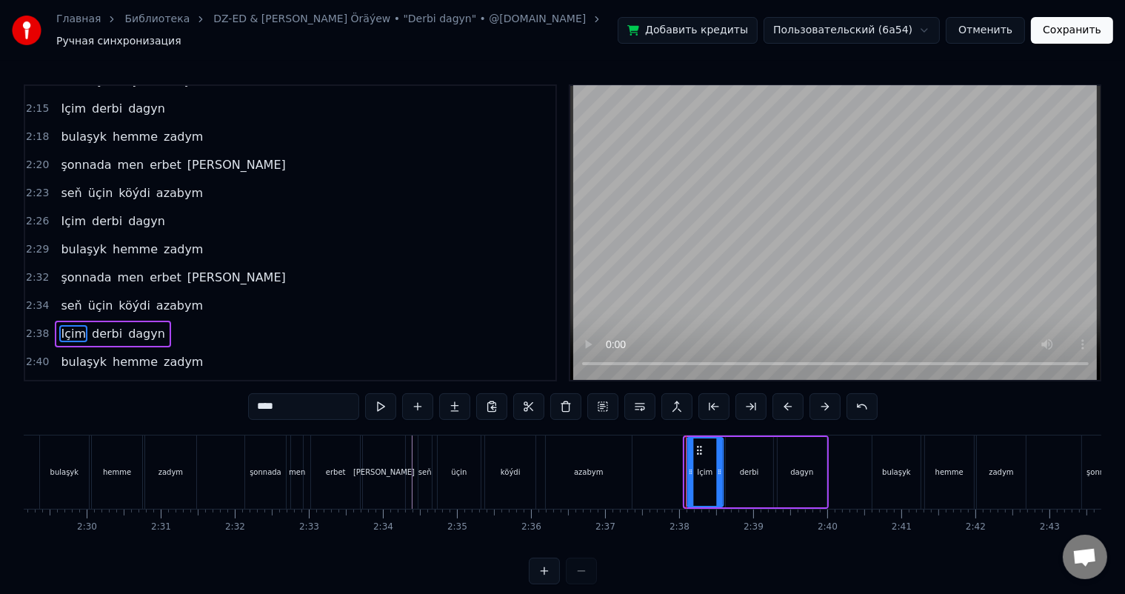
click at [698, 444] on icon at bounding box center [700, 450] width 12 height 12
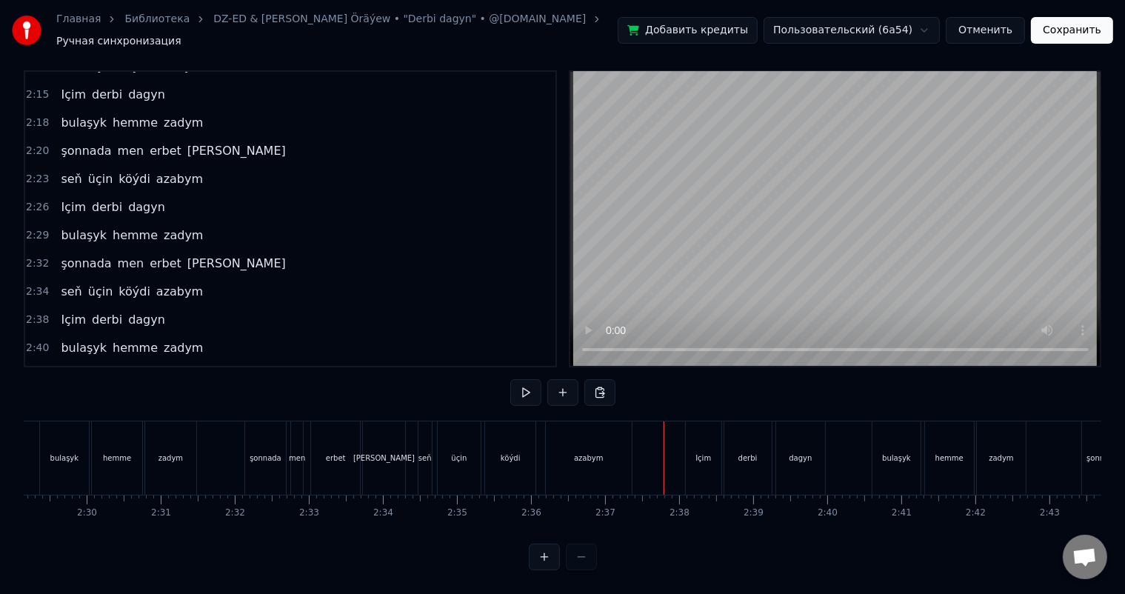
scroll to position [19, 0]
click at [699, 452] on div "Içim" at bounding box center [703, 457] width 16 height 11
click at [694, 428] on div "Içim" at bounding box center [704, 457] width 36 height 73
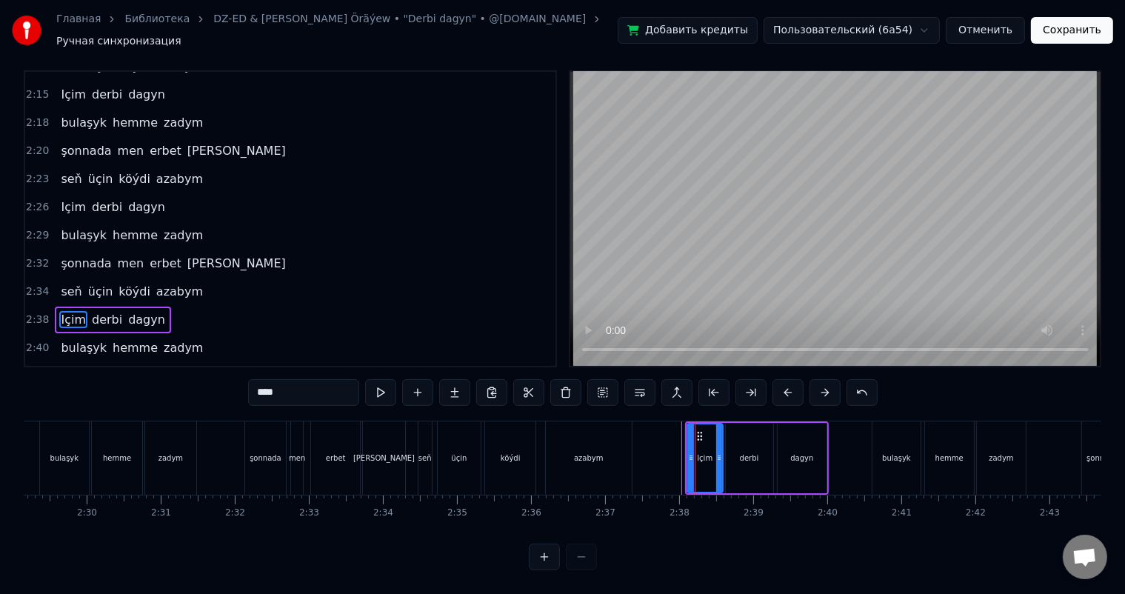
scroll to position [0, 0]
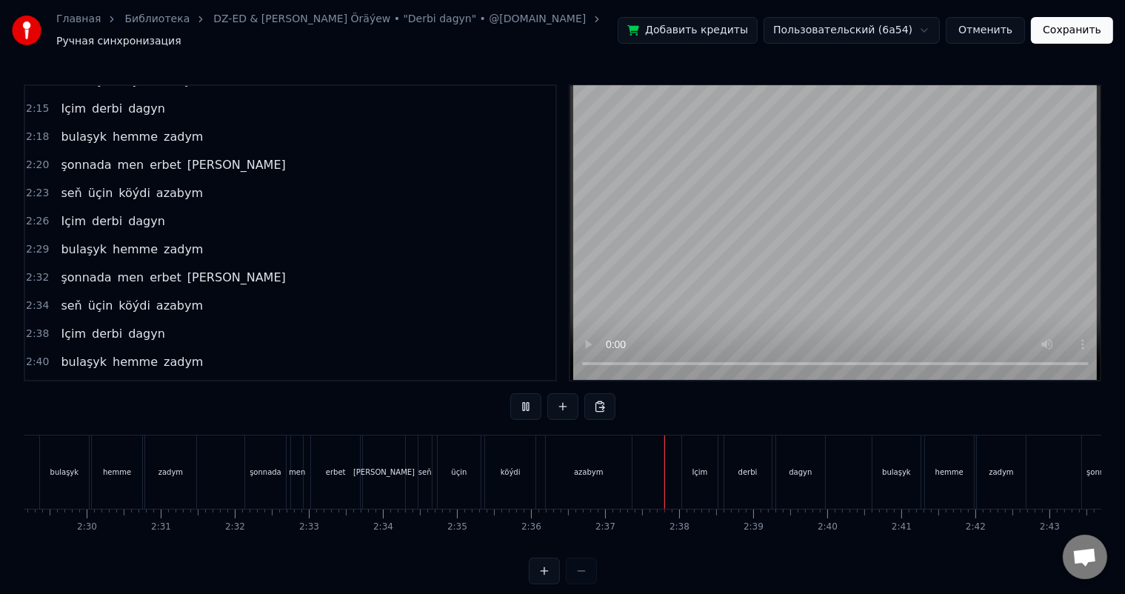
scroll to position [19, 0]
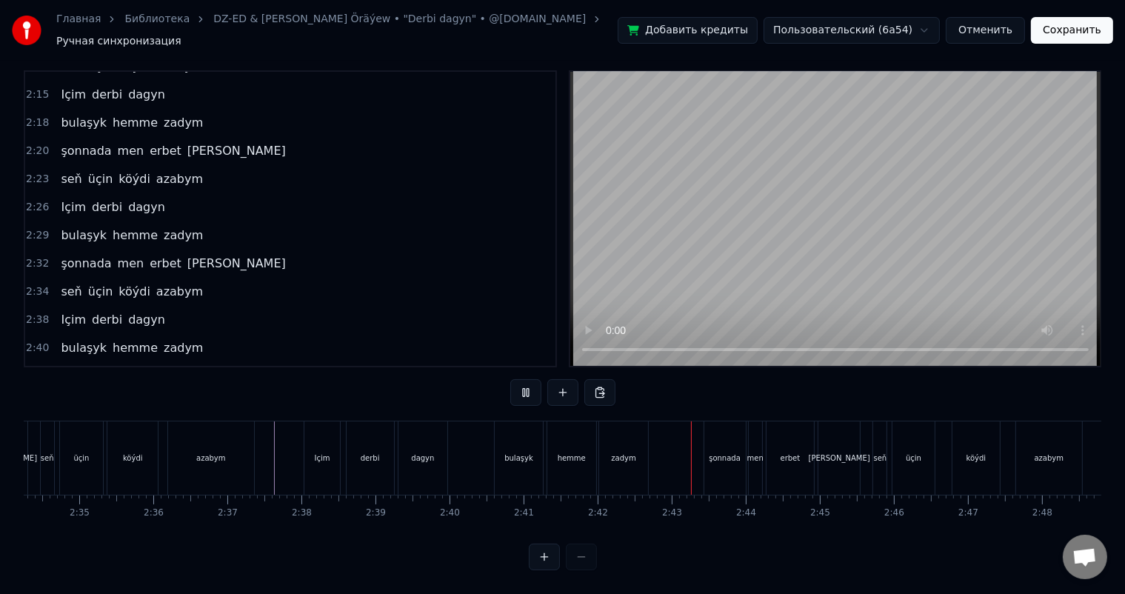
scroll to position [0, 11456]
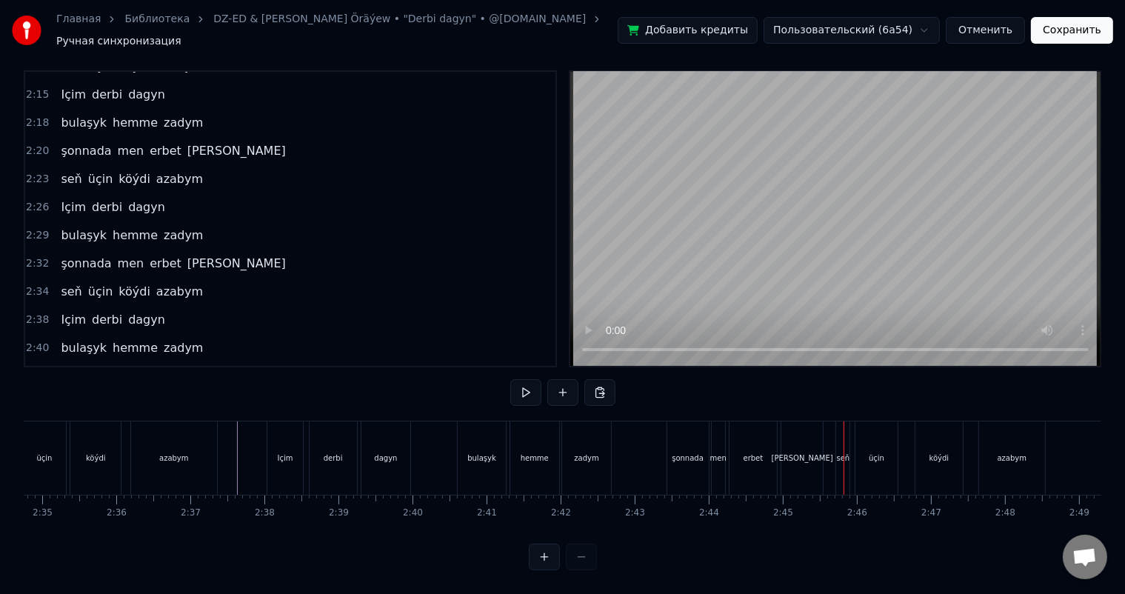
click at [687, 452] on div "şonnada" at bounding box center [687, 457] width 32 height 11
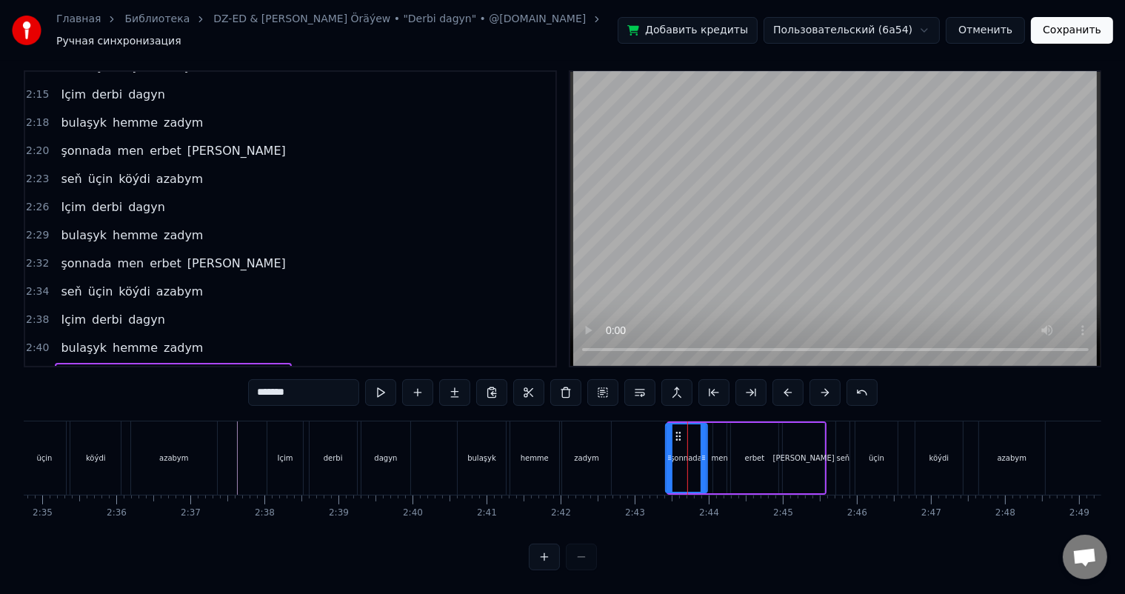
click at [674, 430] on icon at bounding box center [678, 436] width 12 height 12
click at [718, 426] on div "men" at bounding box center [719, 458] width 13 height 70
click at [721, 435] on circle at bounding box center [721, 435] width 1 height 1
click at [754, 430] on div "erbet" at bounding box center [754, 458] width 47 height 70
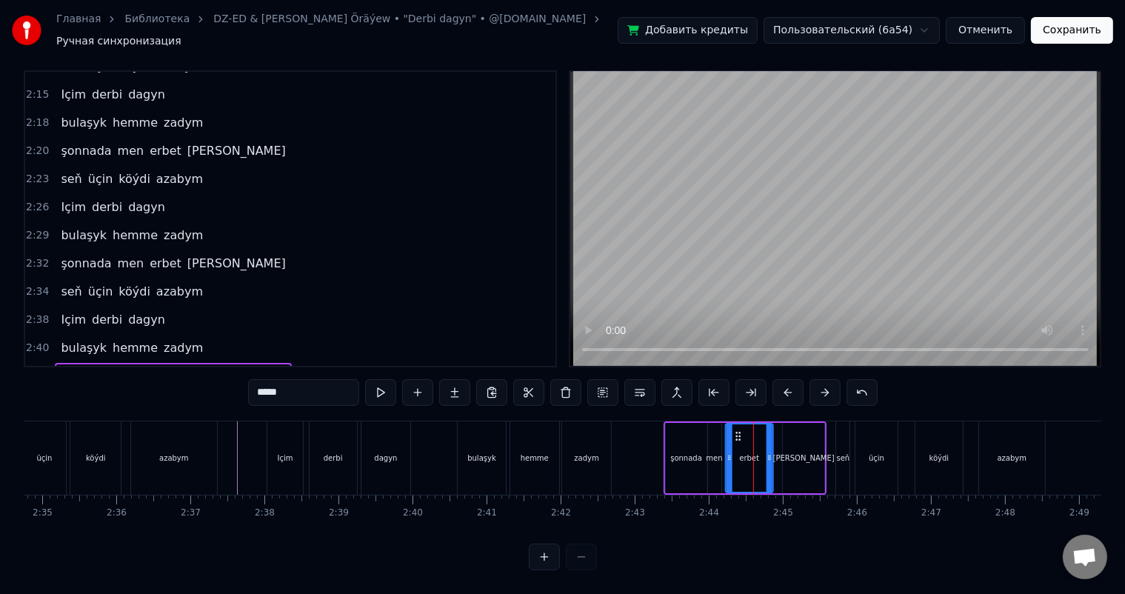
click at [736, 430] on icon at bounding box center [738, 436] width 12 height 12
click at [798, 426] on div "[PERSON_NAME]" at bounding box center [802, 458] width 41 height 70
type input "****"
click at [788, 430] on icon at bounding box center [790, 436] width 12 height 12
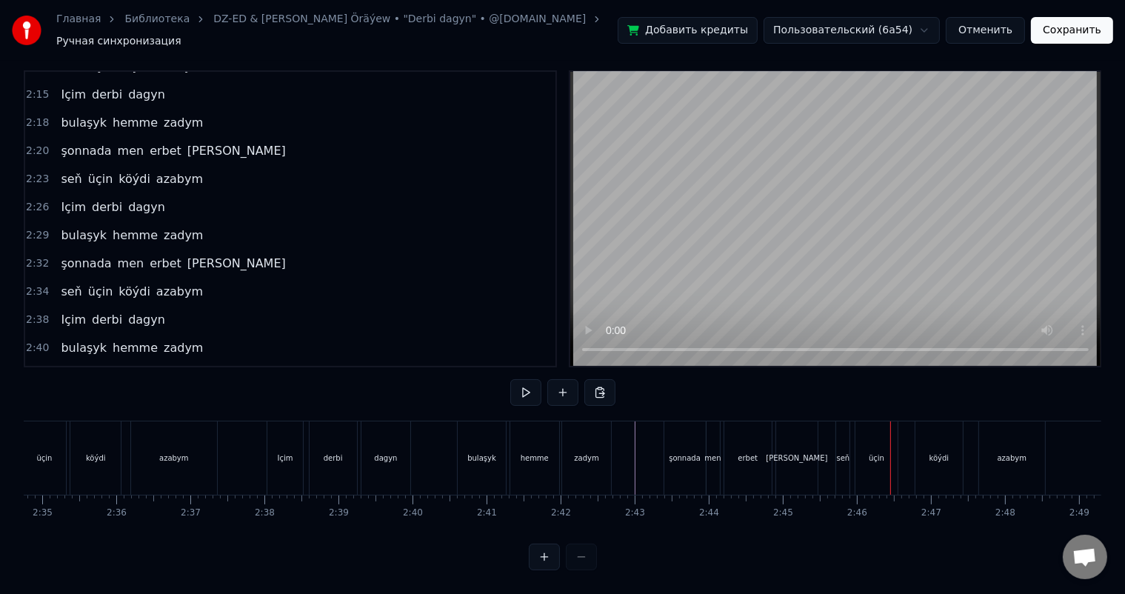
click at [841, 432] on div "seň" at bounding box center [842, 457] width 13 height 73
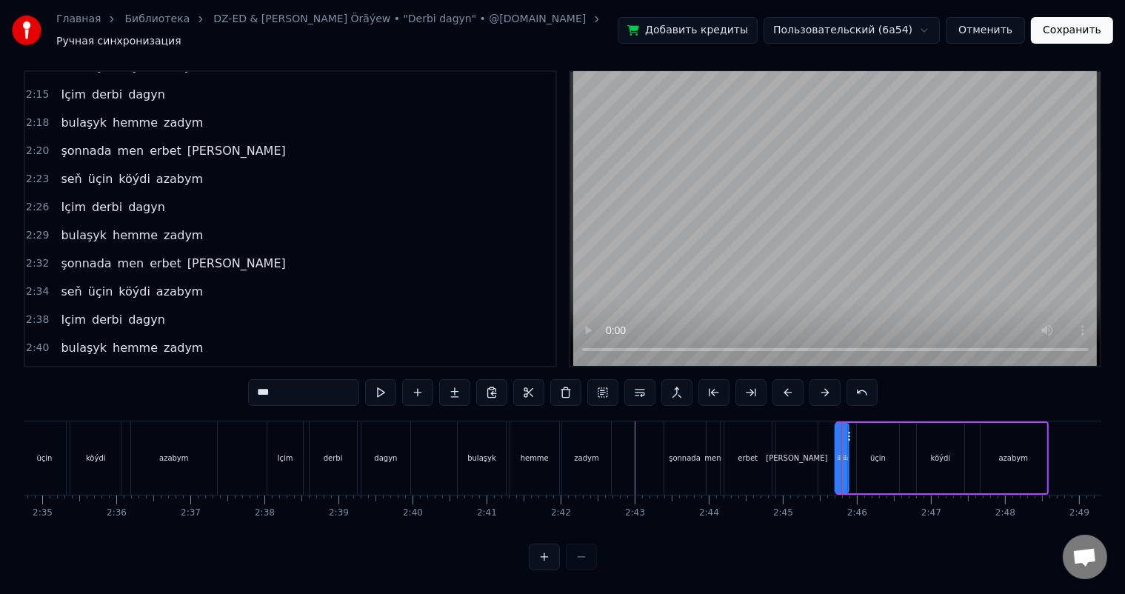
click at [848, 430] on icon at bounding box center [848, 436] width 12 height 12
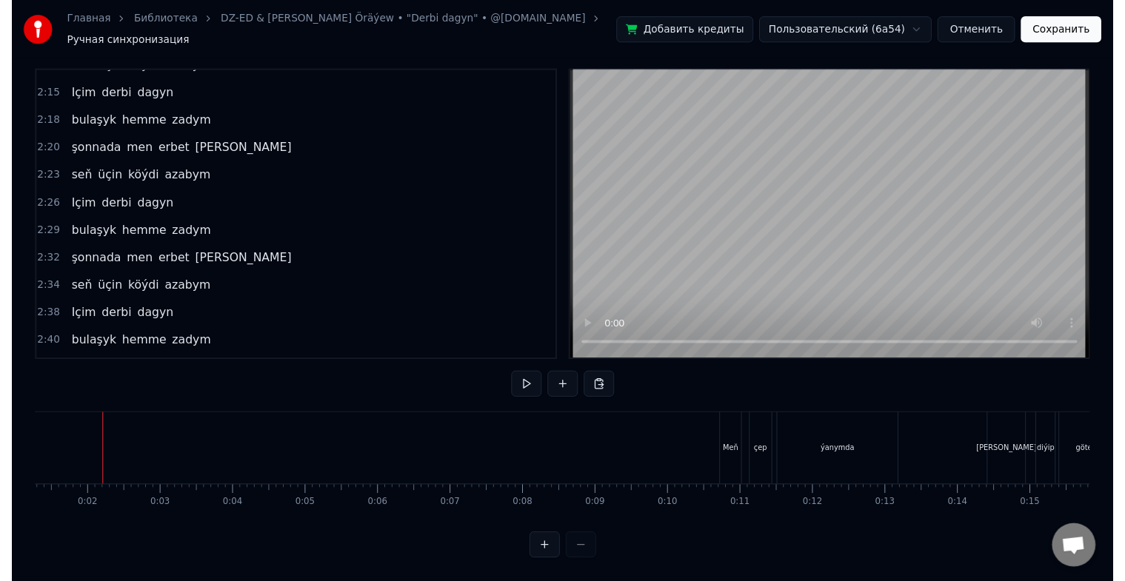
scroll to position [0, 89]
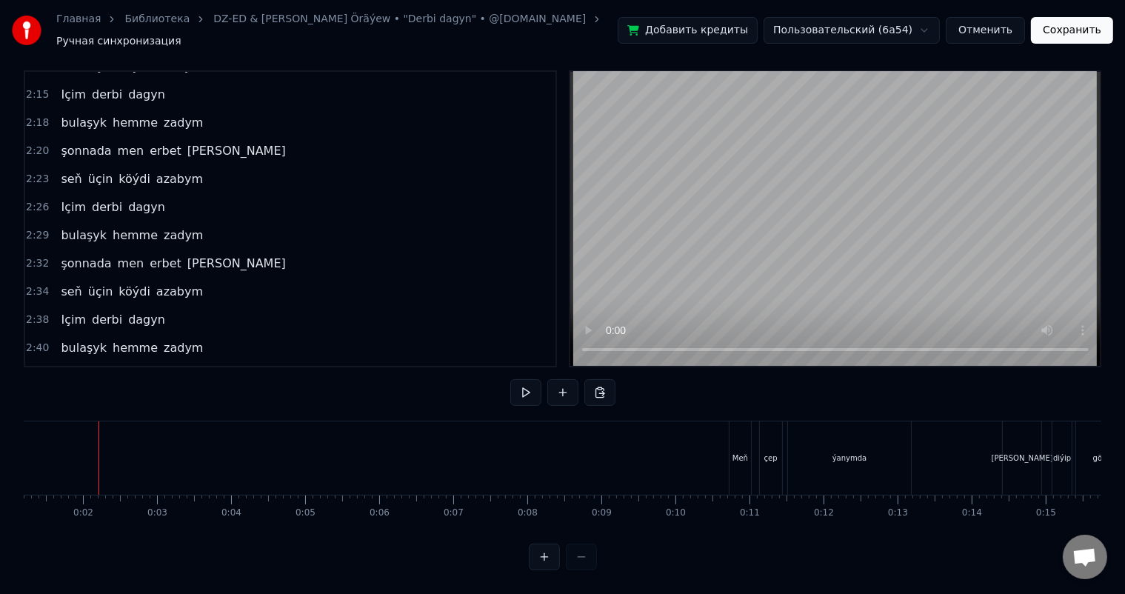
click at [1075, 25] on button "Сохранить" at bounding box center [1071, 30] width 82 height 27
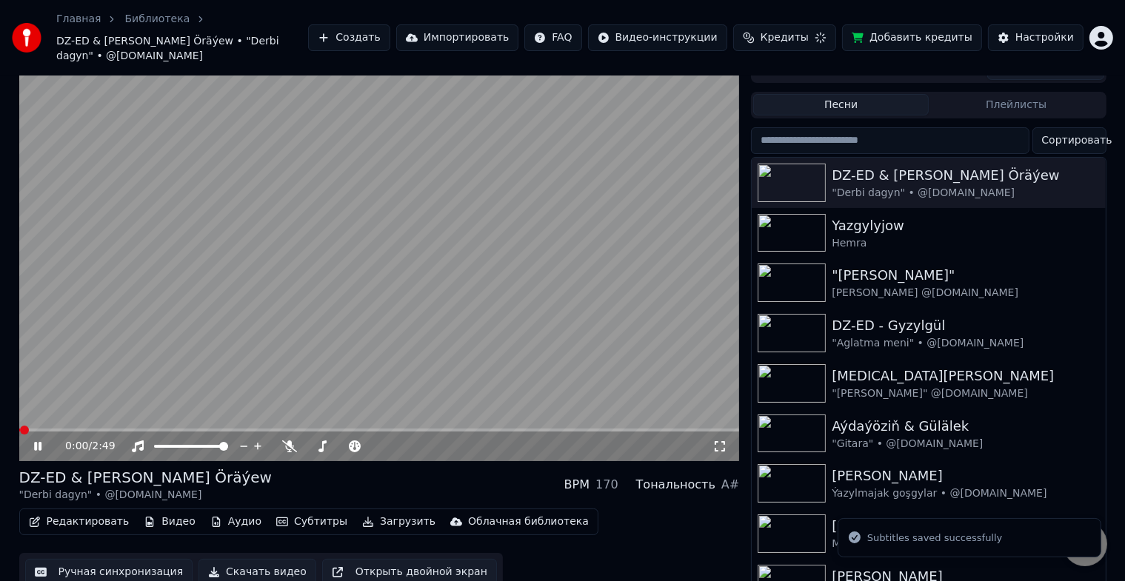
click at [720, 440] on icon at bounding box center [719, 446] width 15 height 12
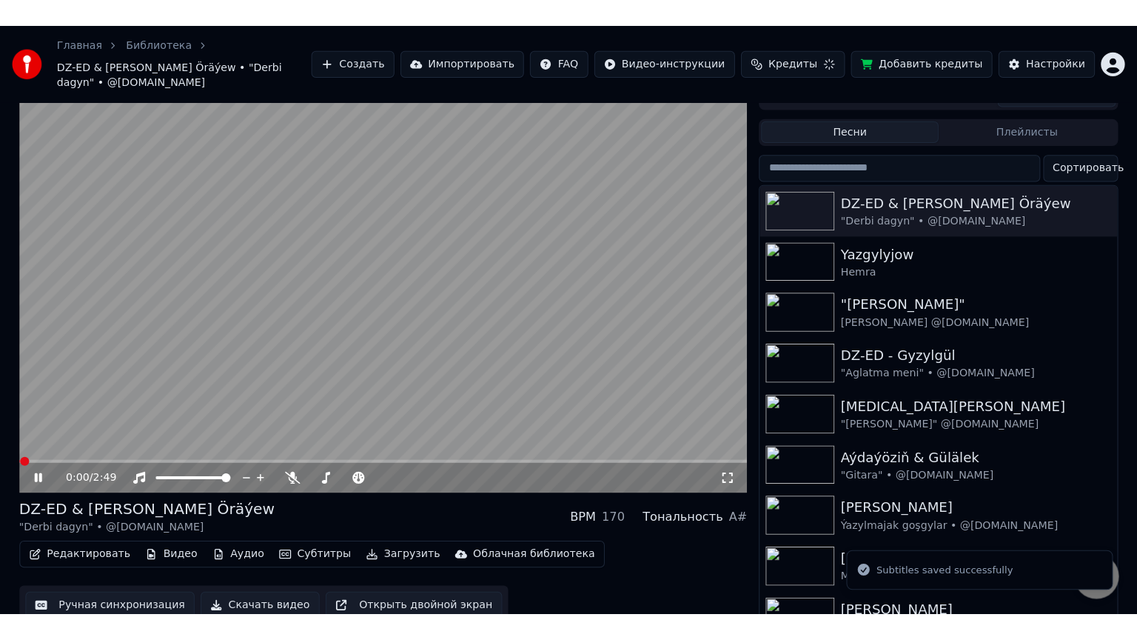
scroll to position [1, 0]
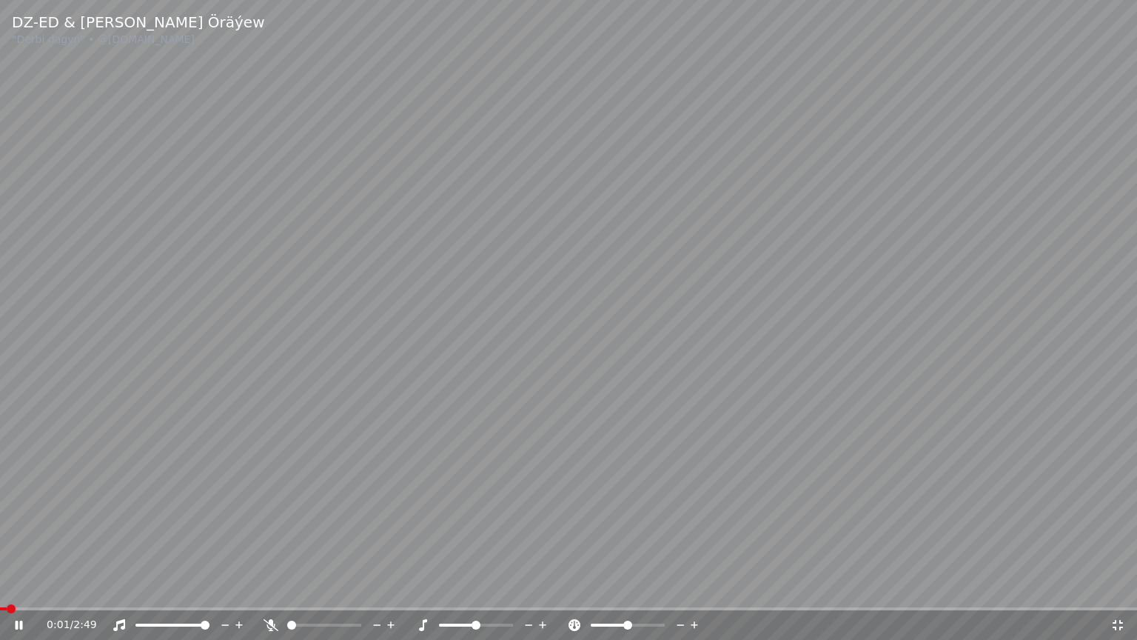
click at [5, 593] on span at bounding box center [3, 608] width 7 height 3
click at [5, 593] on span at bounding box center [7, 608] width 14 height 3
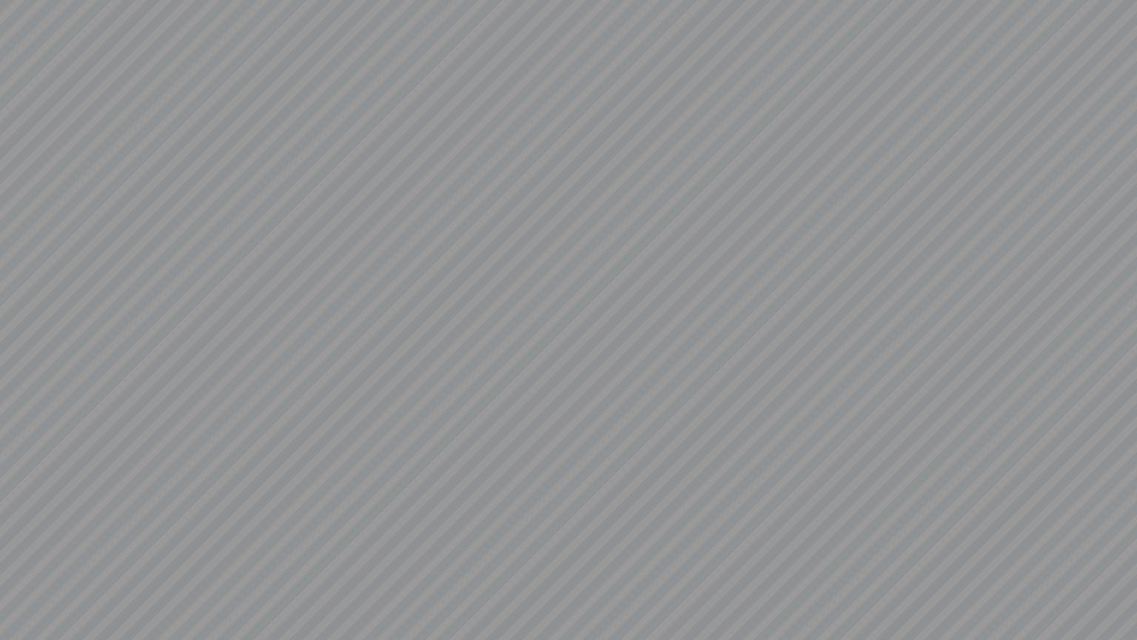
click at [5, 593] on video at bounding box center [568, 320] width 1137 height 640
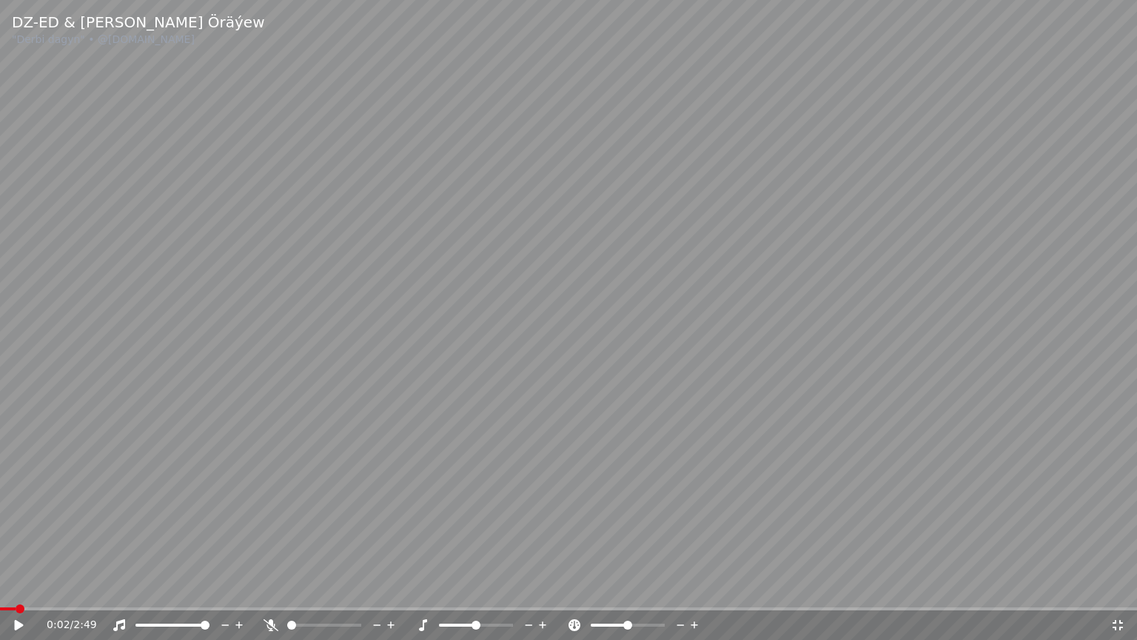
click at [6, 593] on video at bounding box center [568, 320] width 1137 height 640
click at [6, 593] on span at bounding box center [11, 608] width 23 height 3
click at [6, 593] on span at bounding box center [3, 608] width 7 height 3
click at [0, 593] on span at bounding box center [0, 608] width 0 height 3
click at [1122, 593] on icon at bounding box center [1117, 625] width 15 height 12
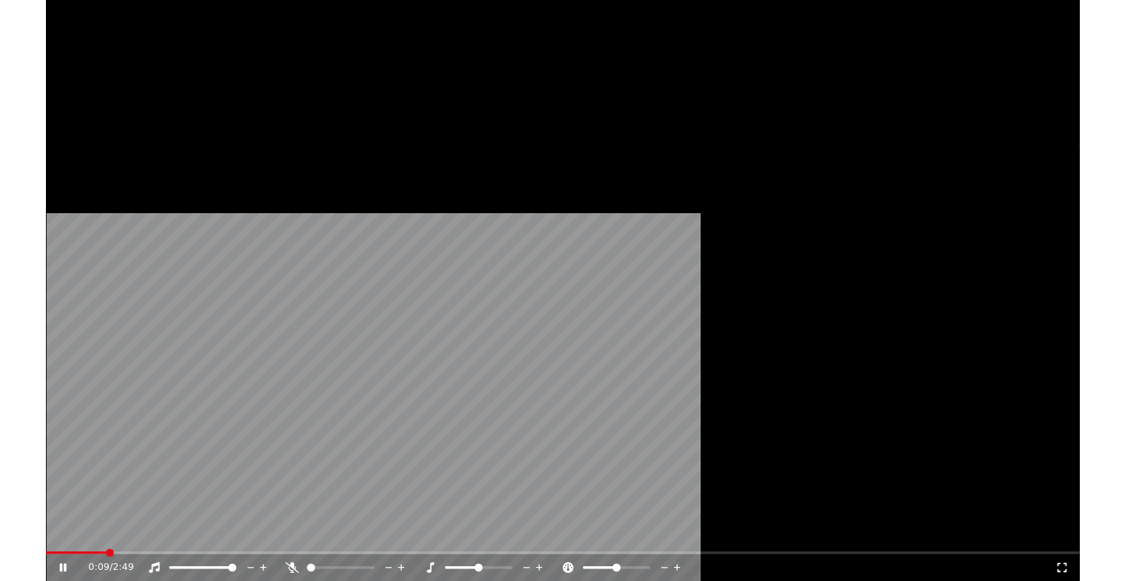
scroll to position [25, 0]
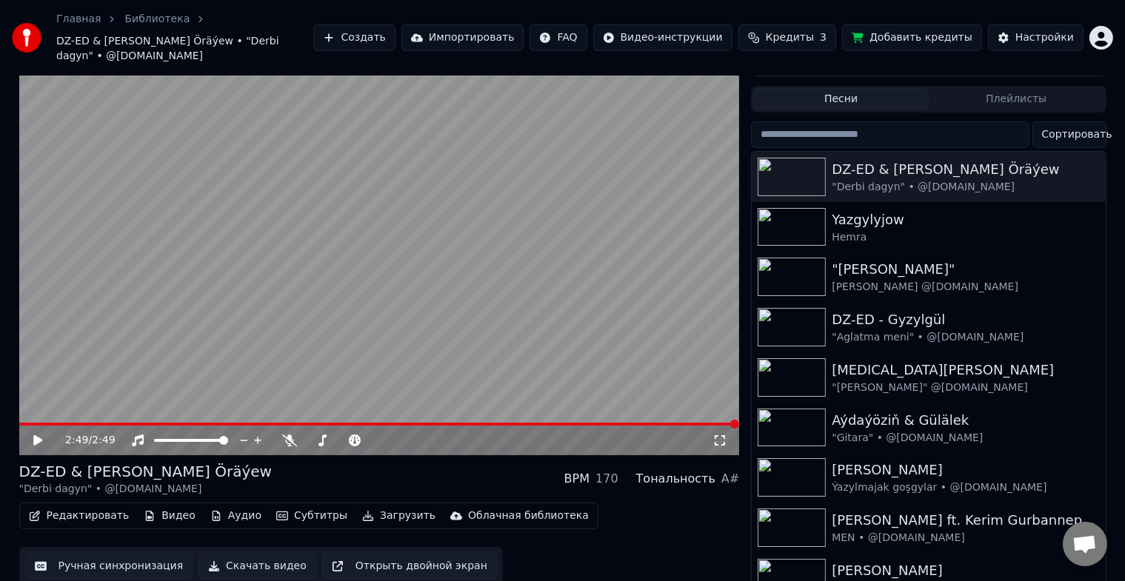
click at [35, 435] on icon at bounding box center [37, 440] width 9 height 10
click at [35, 436] on icon at bounding box center [37, 440] width 7 height 9
click at [35, 435] on icon at bounding box center [37, 440] width 9 height 10
click at [26, 423] on span at bounding box center [23, 424] width 9 height 3
click at [21, 406] on video at bounding box center [379, 252] width 720 height 405
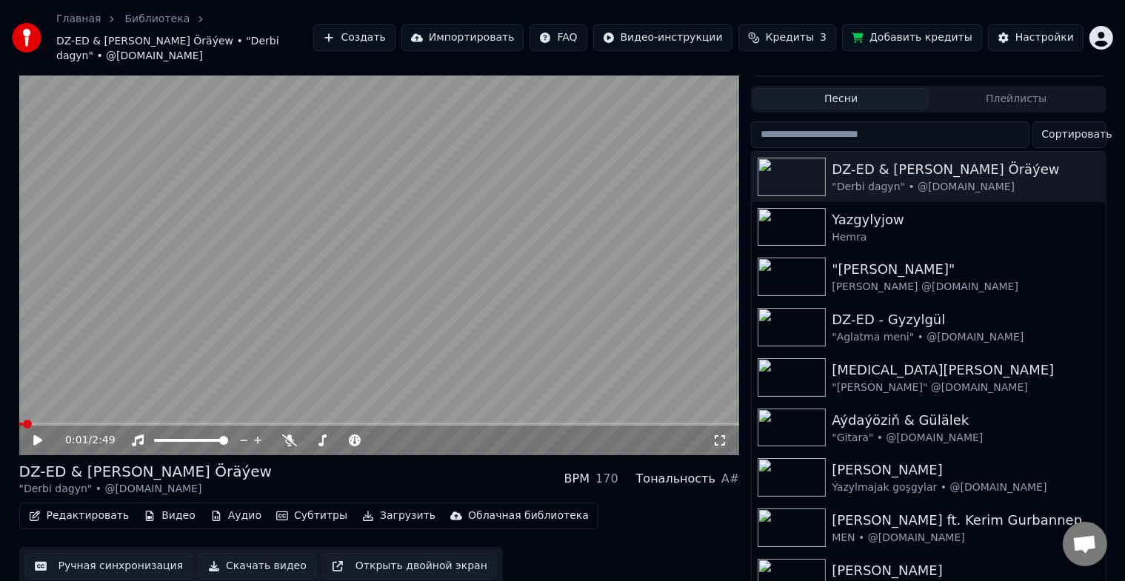
click at [22, 423] on span at bounding box center [21, 424] width 4 height 3
click at [36, 435] on icon at bounding box center [37, 440] width 9 height 10
click at [37, 435] on icon at bounding box center [48, 441] width 35 height 12
click at [269, 553] on button "Скачать видео" at bounding box center [257, 566] width 118 height 27
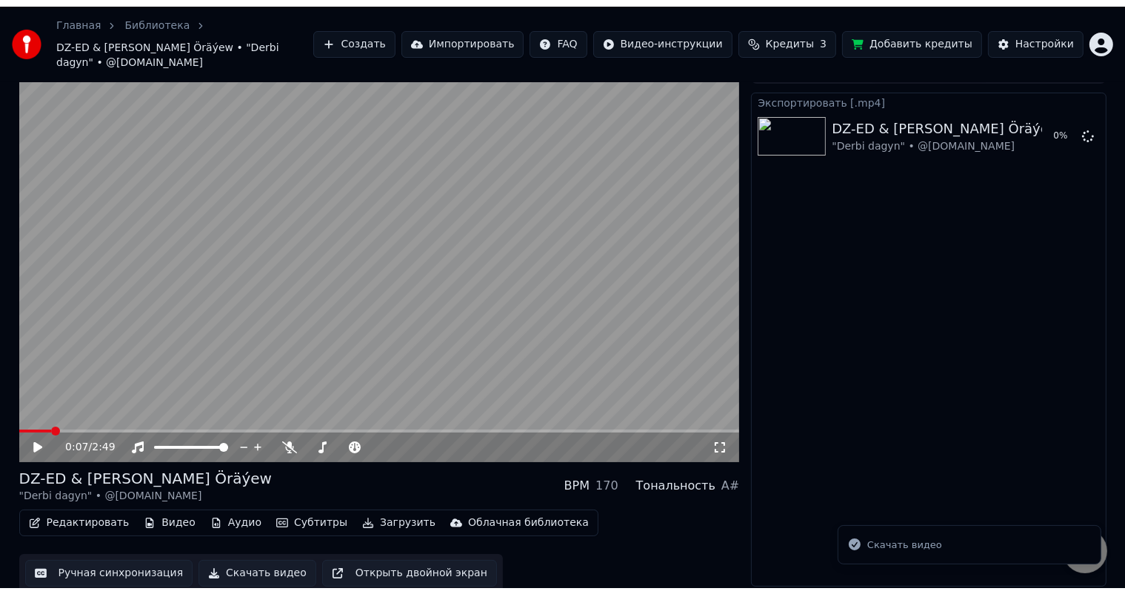
scroll to position [7, 0]
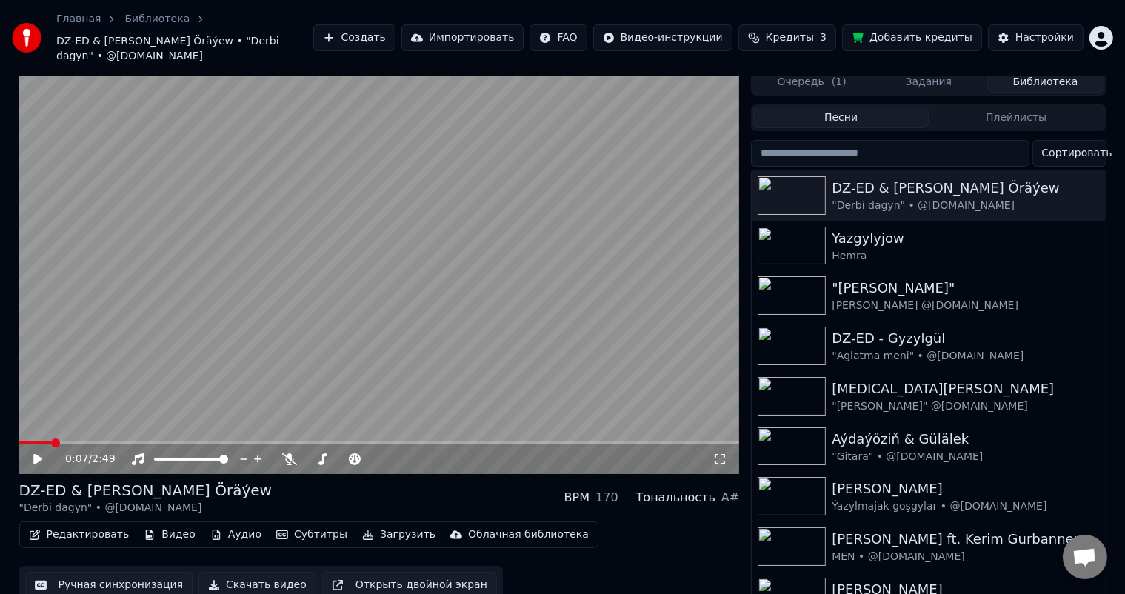
click at [1033, 69] on div "Очередь ( 1 ) Задания Библиотека Песни Плейлисты Сортировать DZ-ED & [PERSON_NA…" at bounding box center [928, 342] width 355 height 546
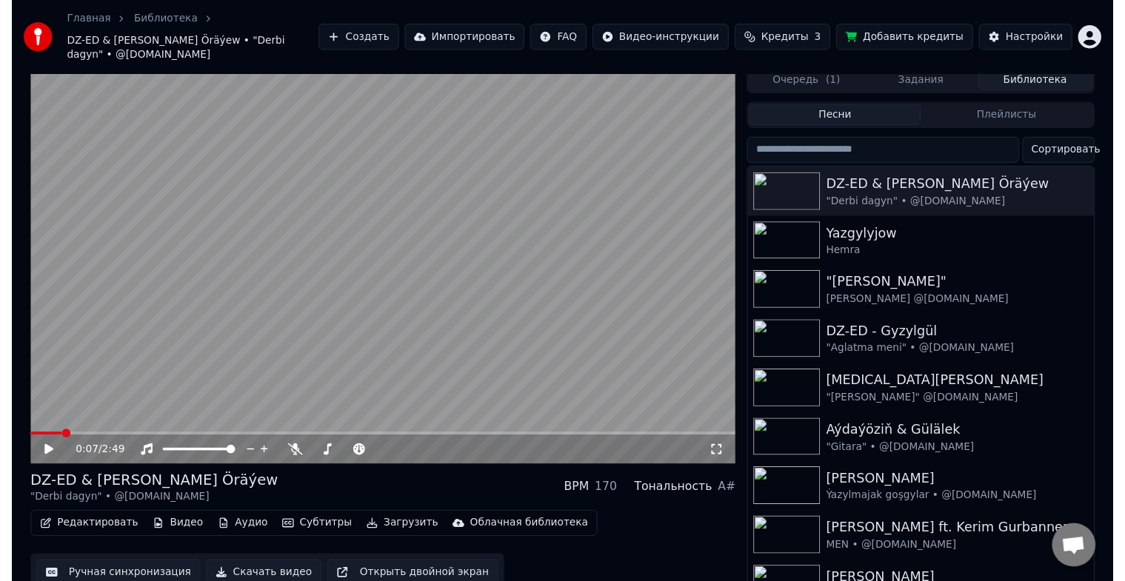
scroll to position [25, 0]
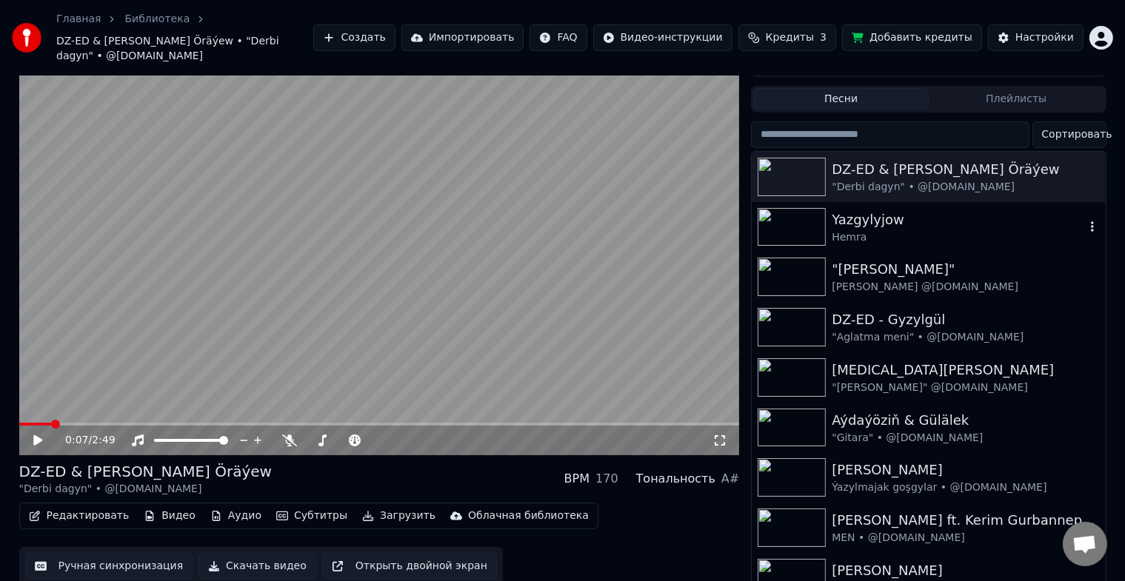
click at [800, 208] on img at bounding box center [791, 227] width 68 height 38
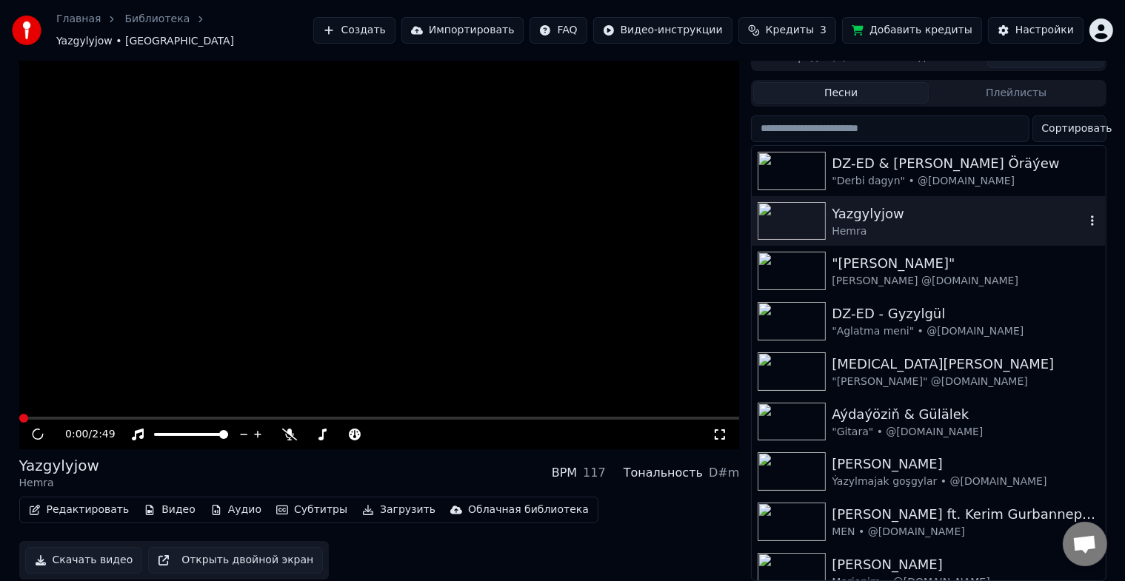
scroll to position [18, 0]
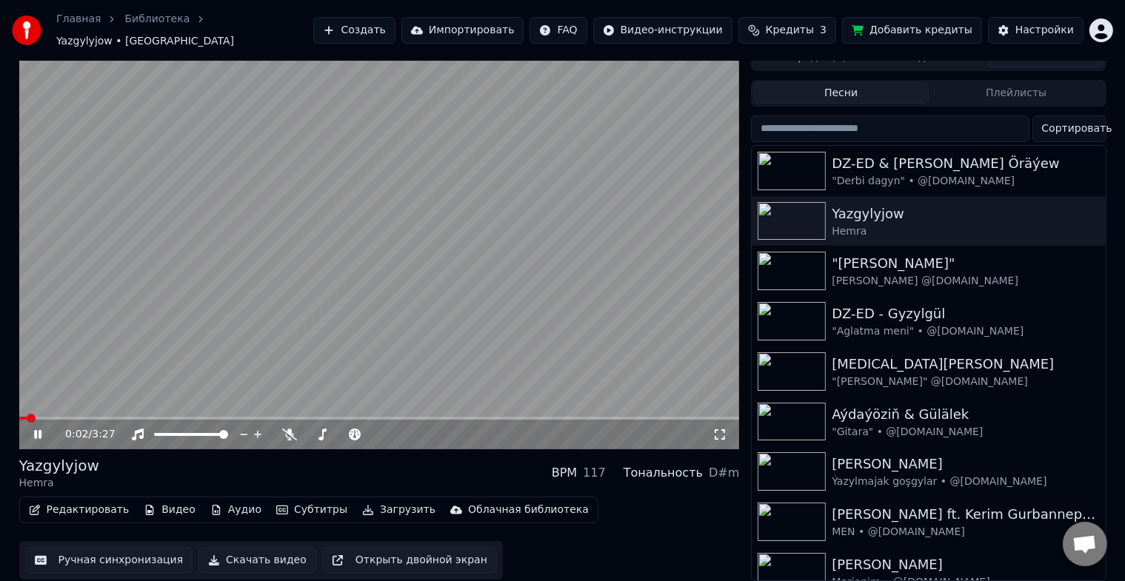
click at [35, 430] on icon at bounding box center [37, 434] width 7 height 9
click at [73, 500] on button "Редактировать" at bounding box center [79, 510] width 113 height 21
